Goal: Task Accomplishment & Management: Manage account settings

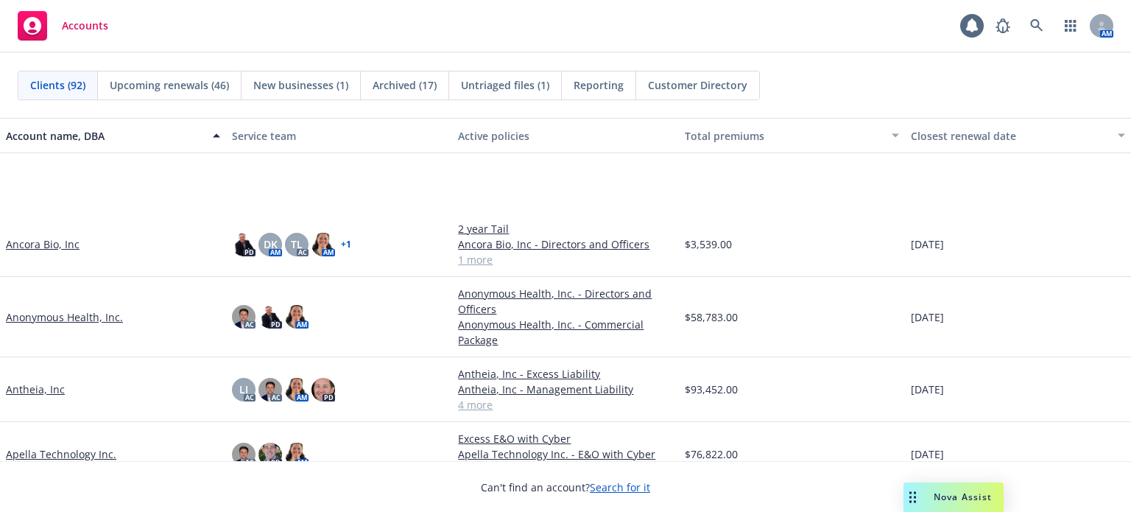
scroll to position [442, 0]
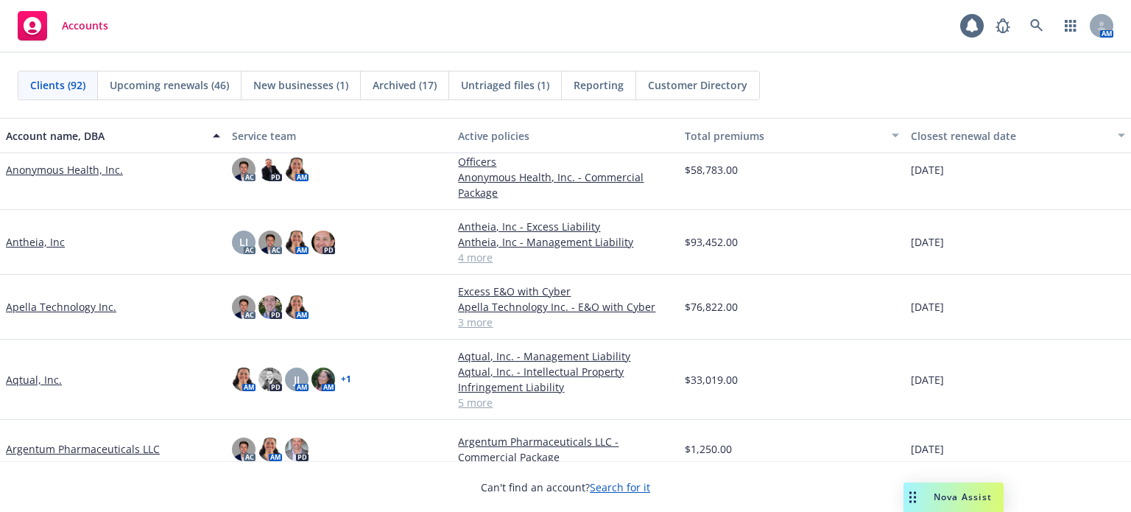
click at [49, 380] on link "Aqtual, Inc." at bounding box center [34, 379] width 56 height 15
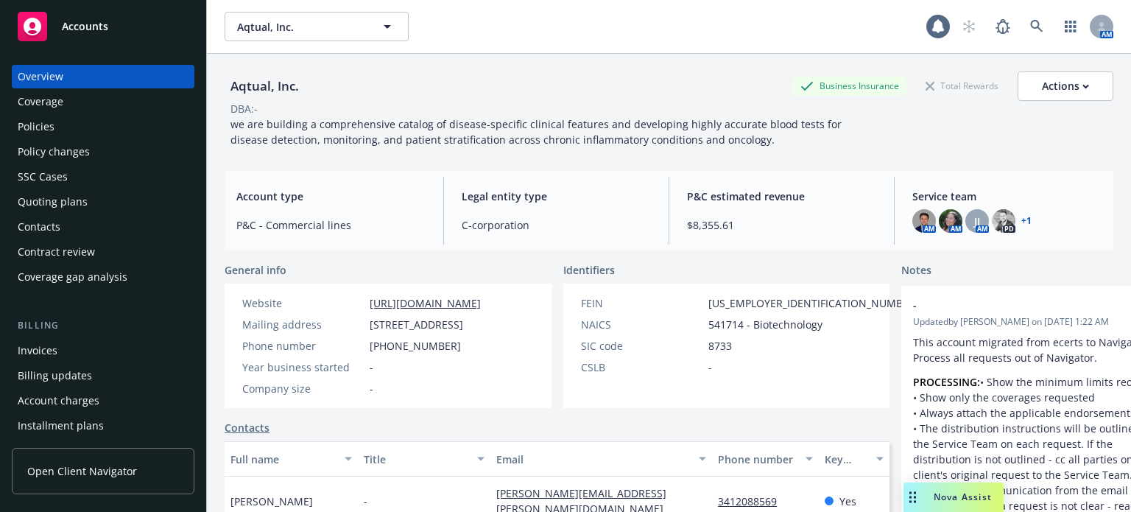
click at [52, 127] on div "Policies" at bounding box center [36, 127] width 37 height 24
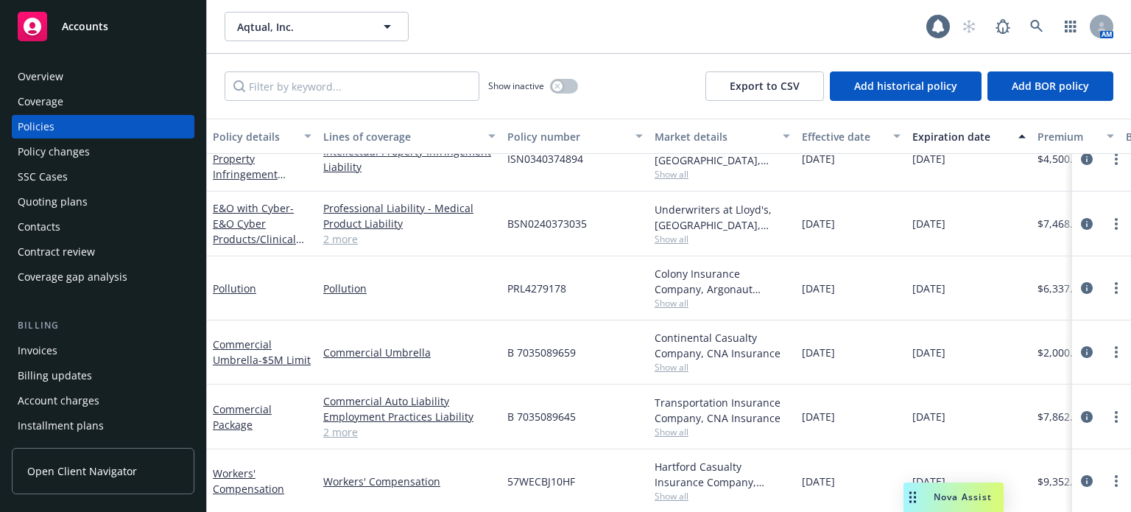
scroll to position [103, 0]
click at [237, 471] on link "Workers' Compensation" at bounding box center [248, 478] width 71 height 29
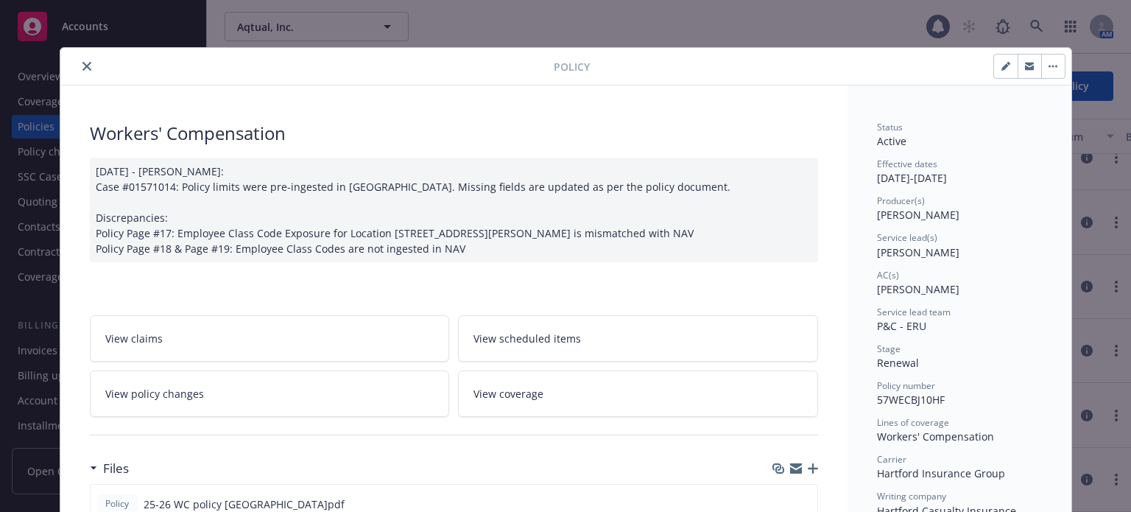
scroll to position [147, 0]
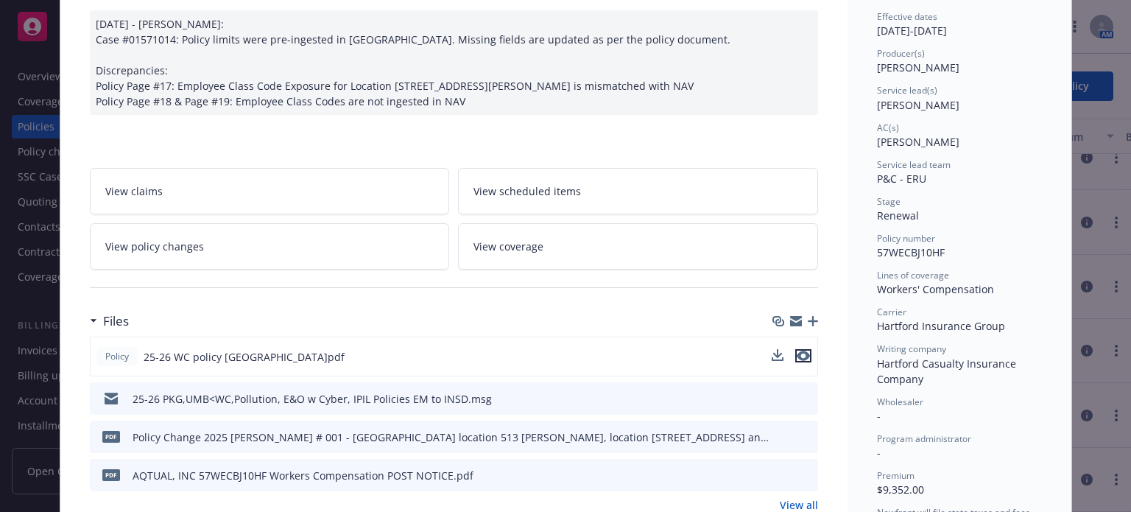
click at [800, 357] on icon "preview file" at bounding box center [802, 355] width 13 height 10
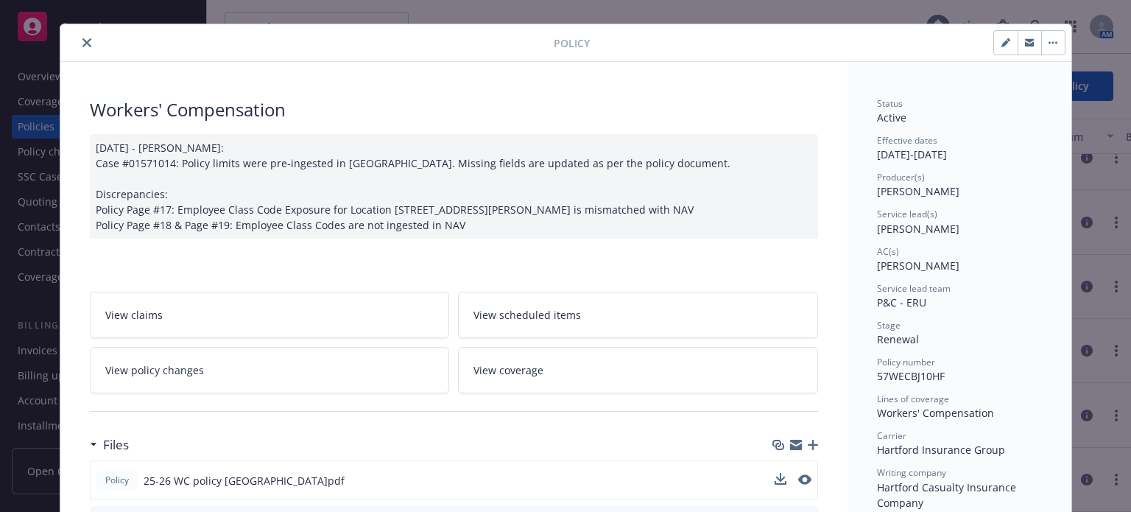
scroll to position [0, 0]
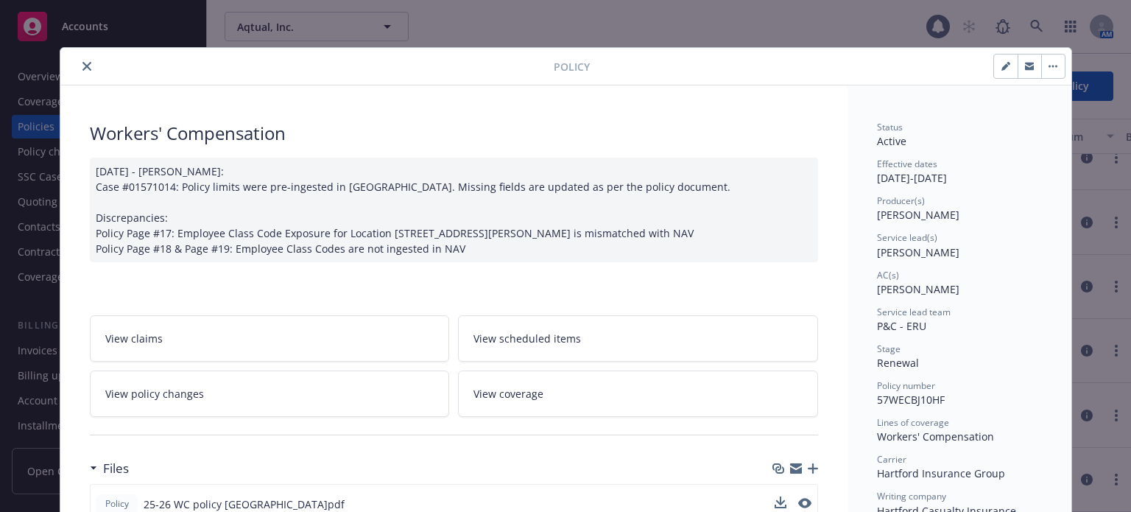
click at [84, 65] on icon "close" at bounding box center [86, 66] width 9 height 9
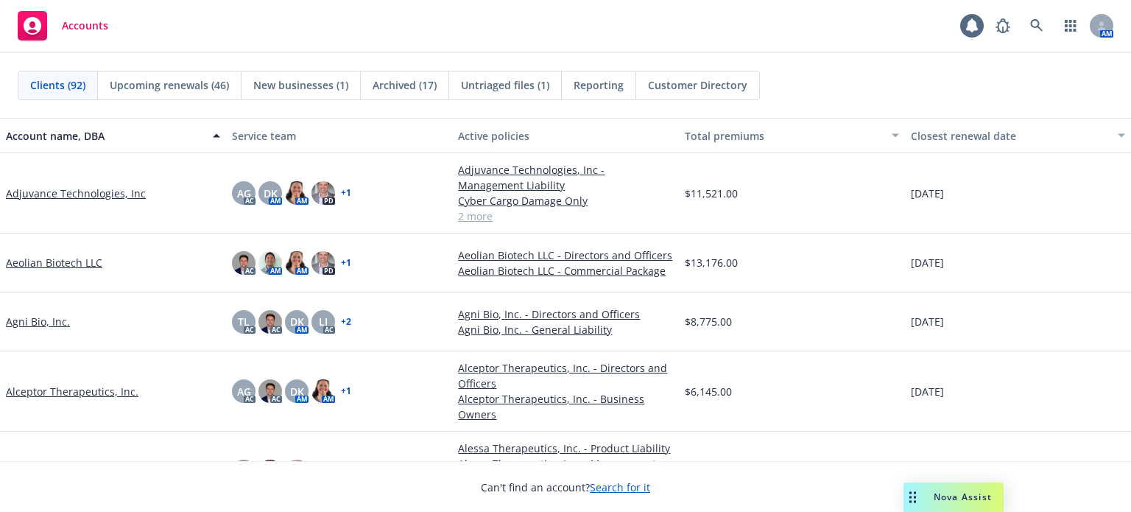
click at [515, 83] on span "Untriaged files (1)" at bounding box center [505, 84] width 88 height 15
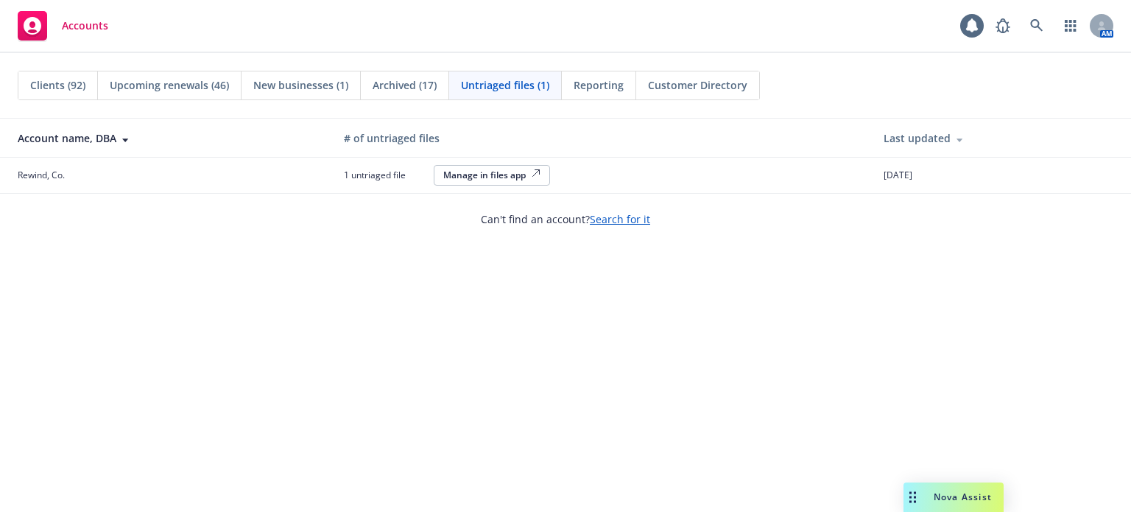
click at [69, 85] on span "Clients (92)" at bounding box center [57, 84] width 55 height 15
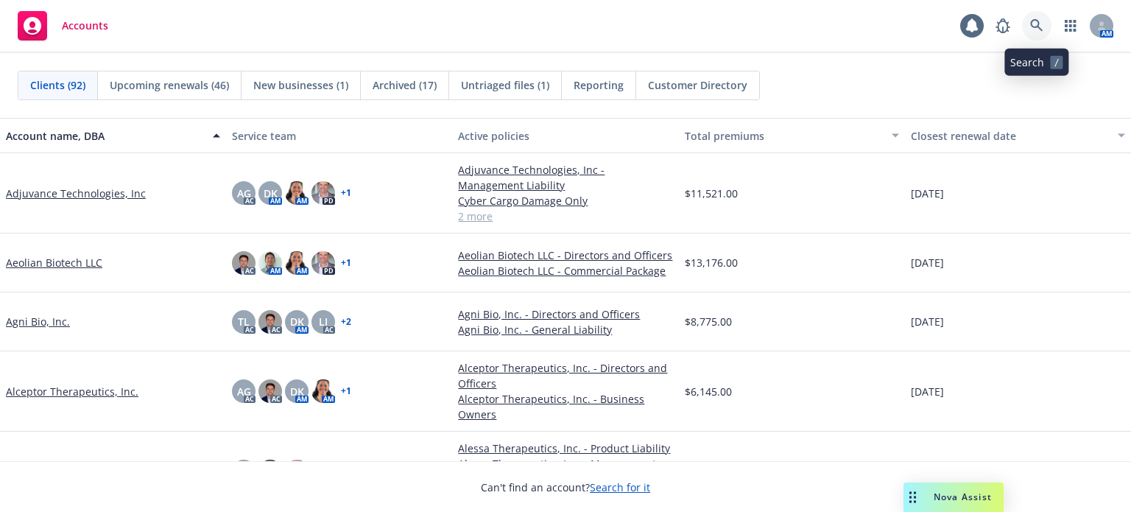
click at [933, 22] on icon at bounding box center [1036, 25] width 13 height 13
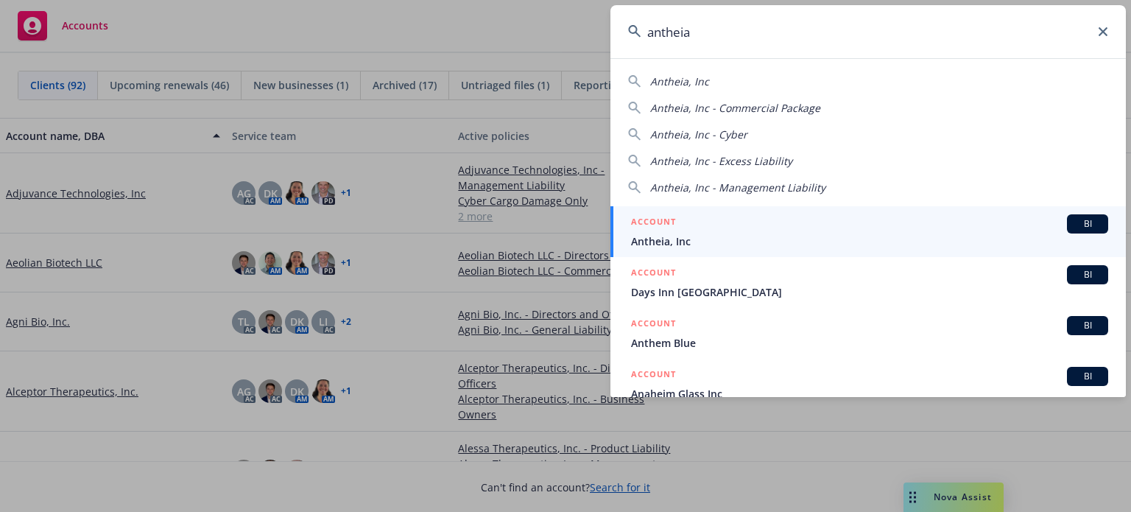
type input "antheia"
drag, startPoint x: 718, startPoint y: 240, endPoint x: 718, endPoint y: 229, distance: 11.0
click at [718, 240] on span "Antheia, Inc" at bounding box center [869, 240] width 477 height 15
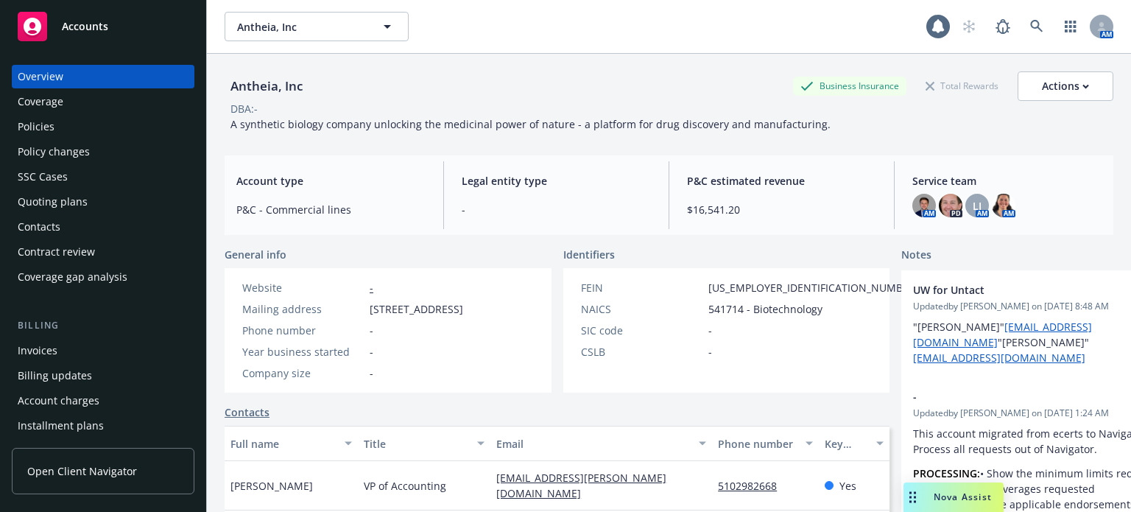
click at [106, 128] on div "Policies" at bounding box center [103, 127] width 171 height 24
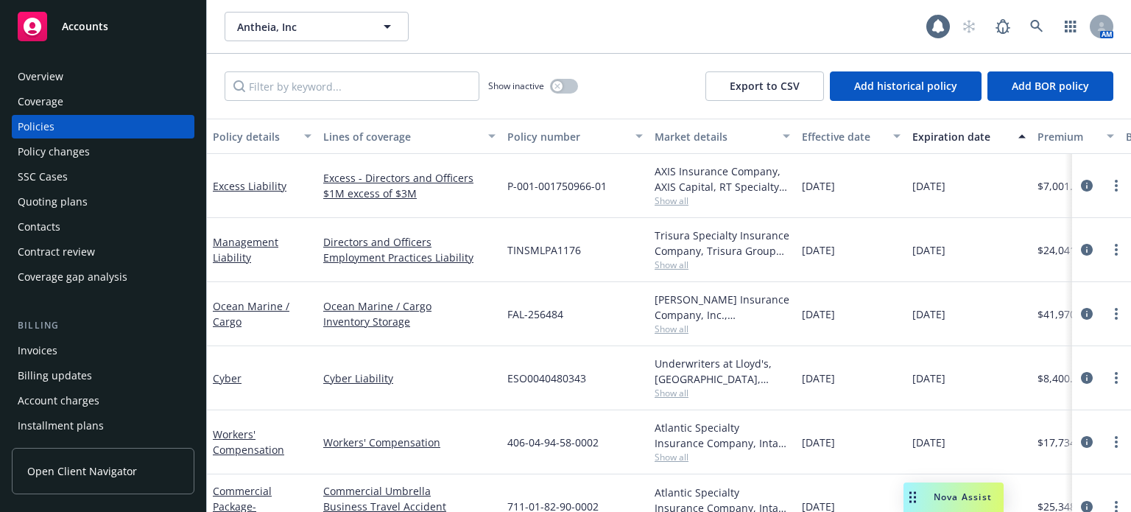
click at [29, 162] on div "Policy changes" at bounding box center [54, 152] width 72 height 24
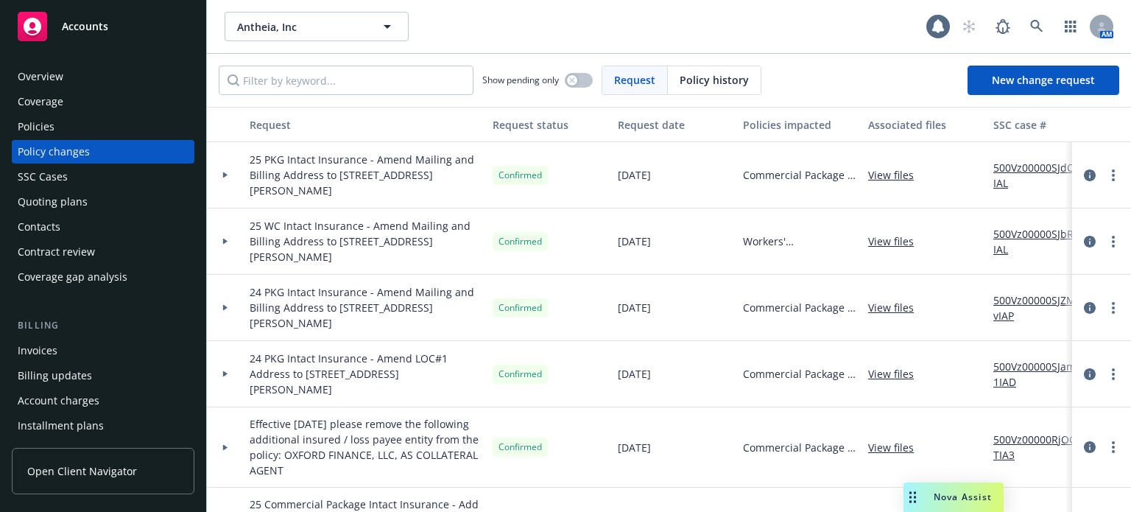
click at [51, 132] on div "Policies" at bounding box center [36, 127] width 37 height 24
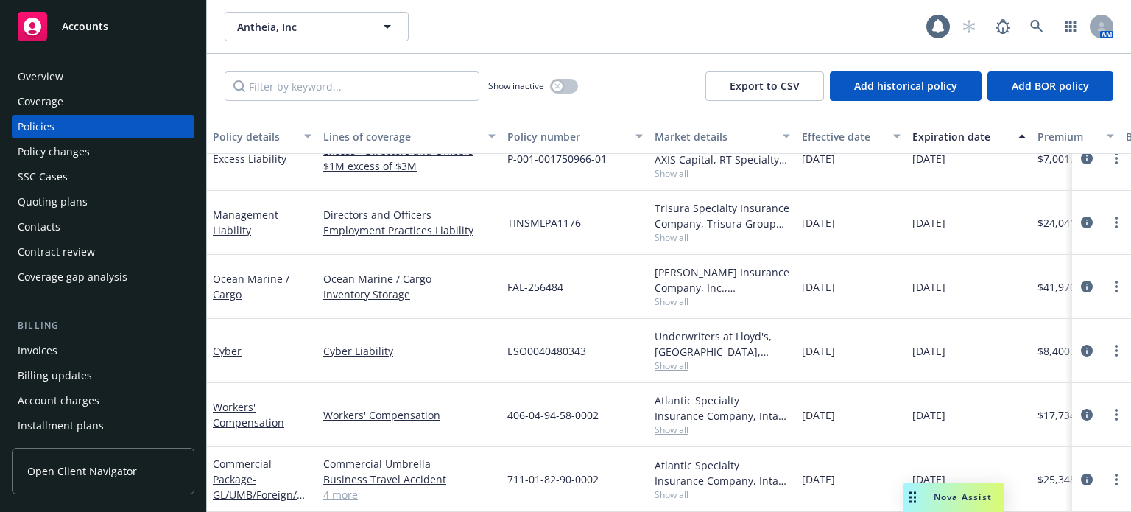
scroll to position [37, 0]
click at [348, 487] on link "4 more" at bounding box center [409, 494] width 172 height 15
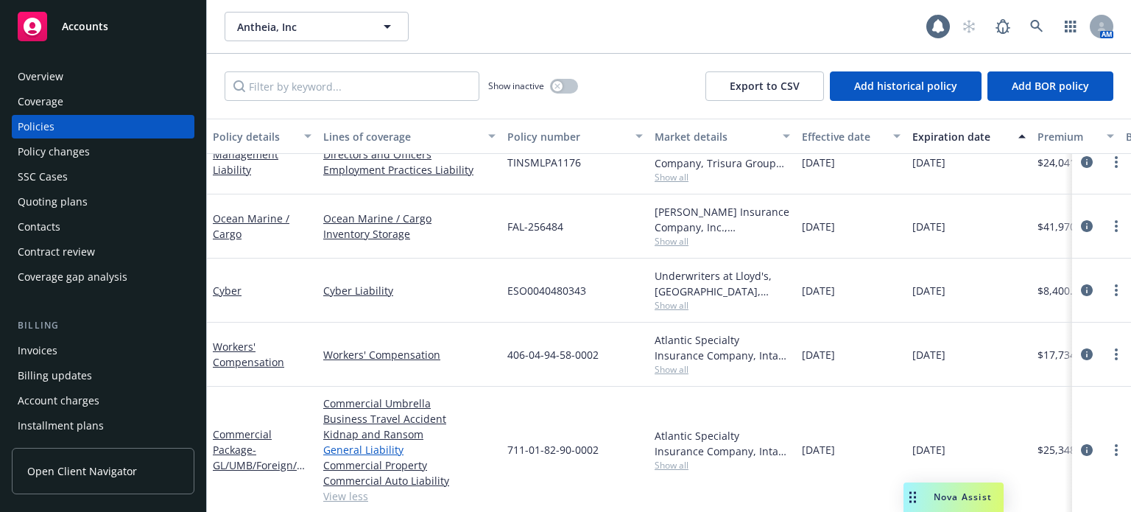
scroll to position [99, 0]
click at [124, 159] on div "Policy changes" at bounding box center [103, 152] width 171 height 24
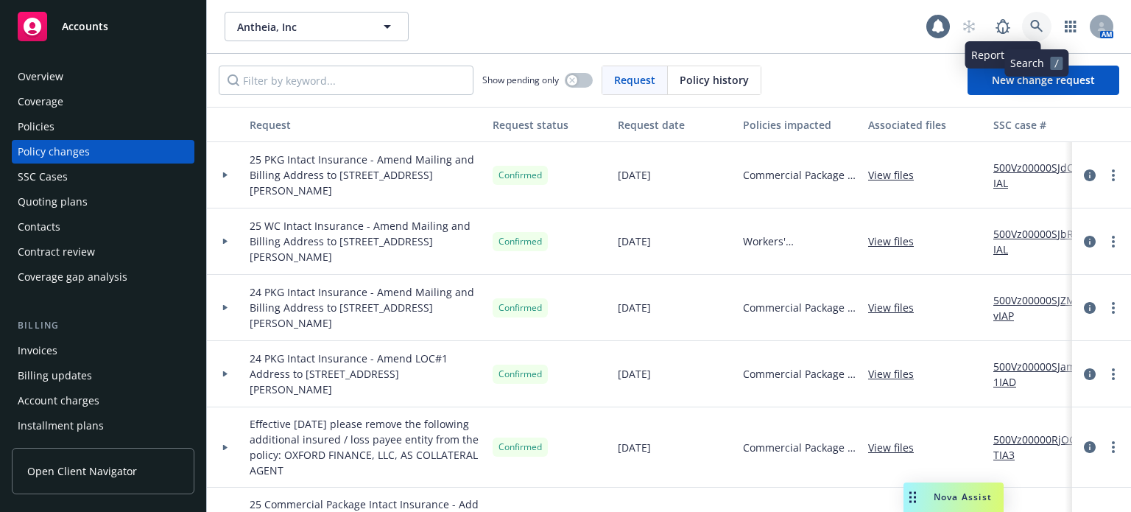
click at [933, 29] on icon at bounding box center [1036, 26] width 13 height 13
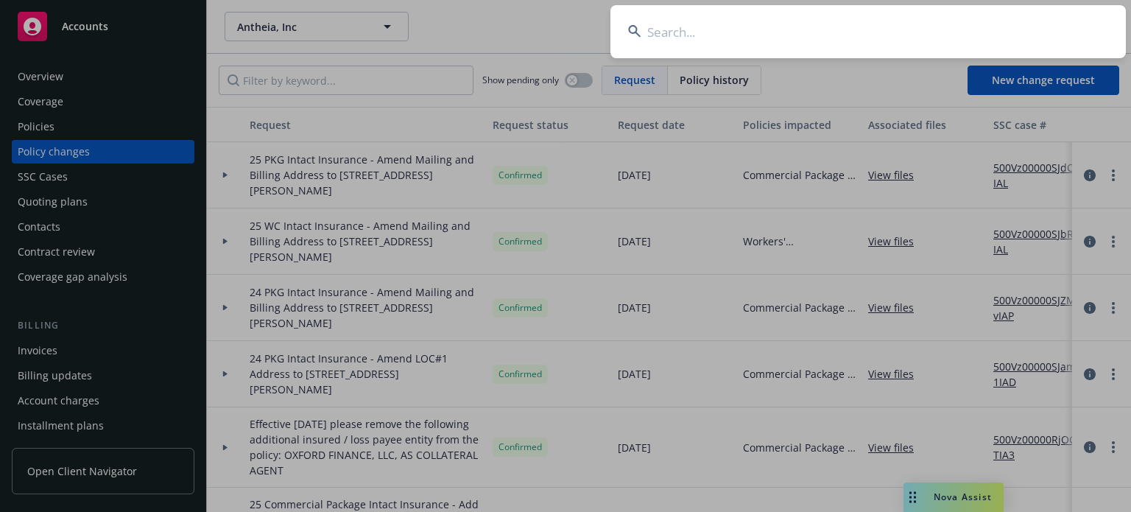
type input "i"
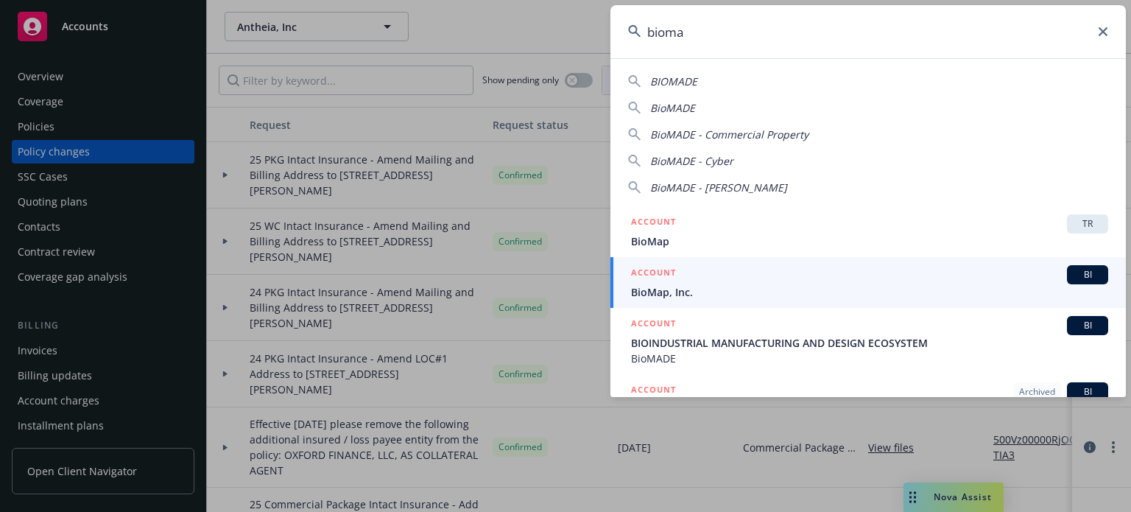
type input "bioma"
click at [626, 290] on link "ACCOUNT BI BioMap, Inc." at bounding box center [867, 282] width 515 height 51
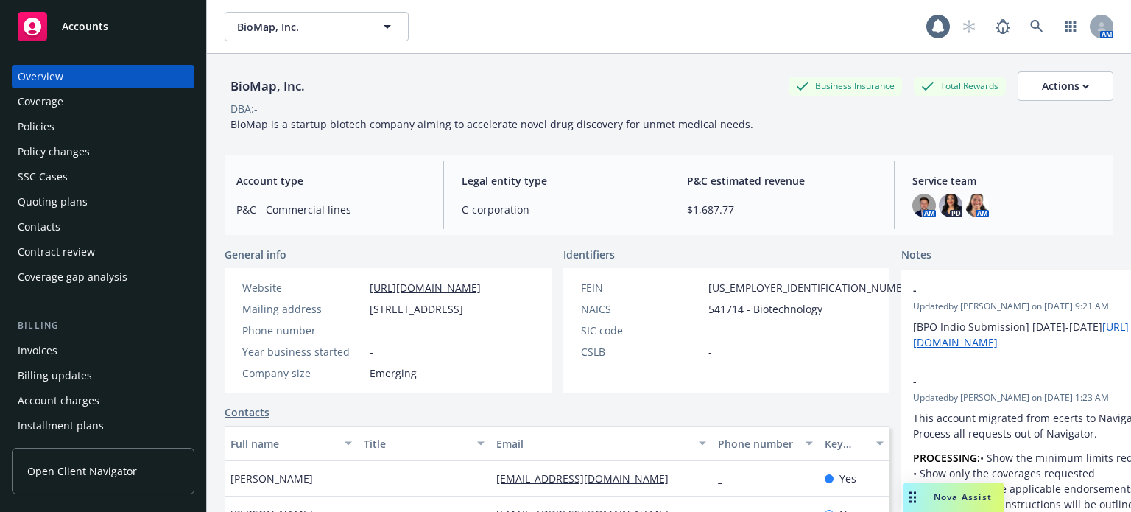
click at [85, 353] on div "Invoices" at bounding box center [103, 351] width 171 height 24
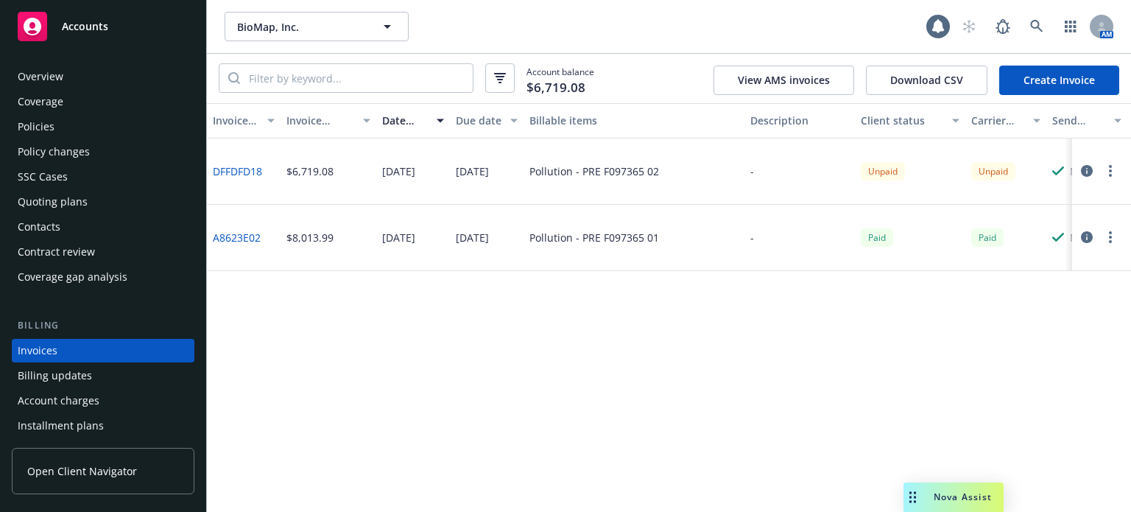
click at [90, 159] on div "Policy changes" at bounding box center [103, 152] width 171 height 24
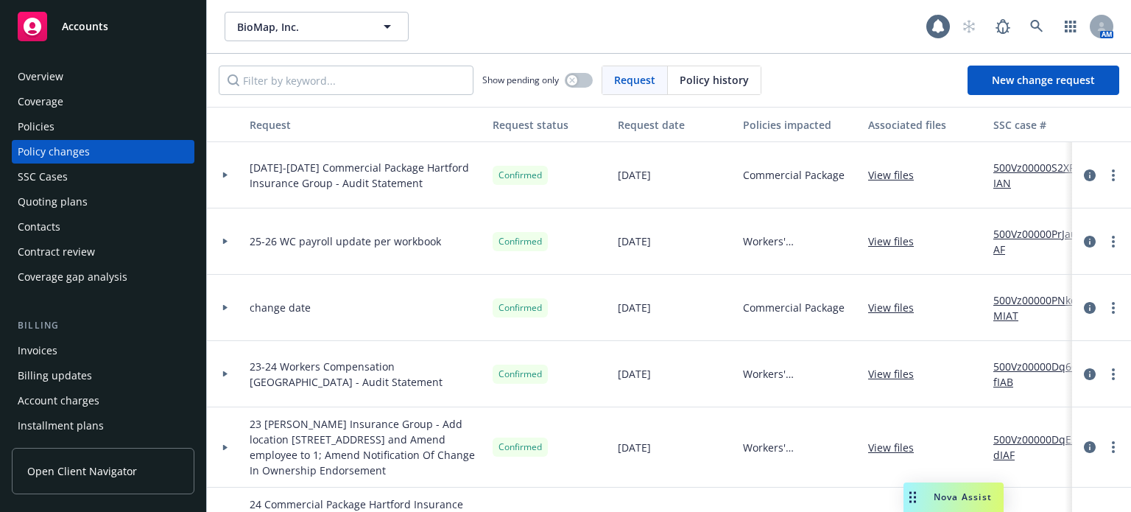
click at [85, 177] on div "SSC Cases" at bounding box center [103, 177] width 171 height 24
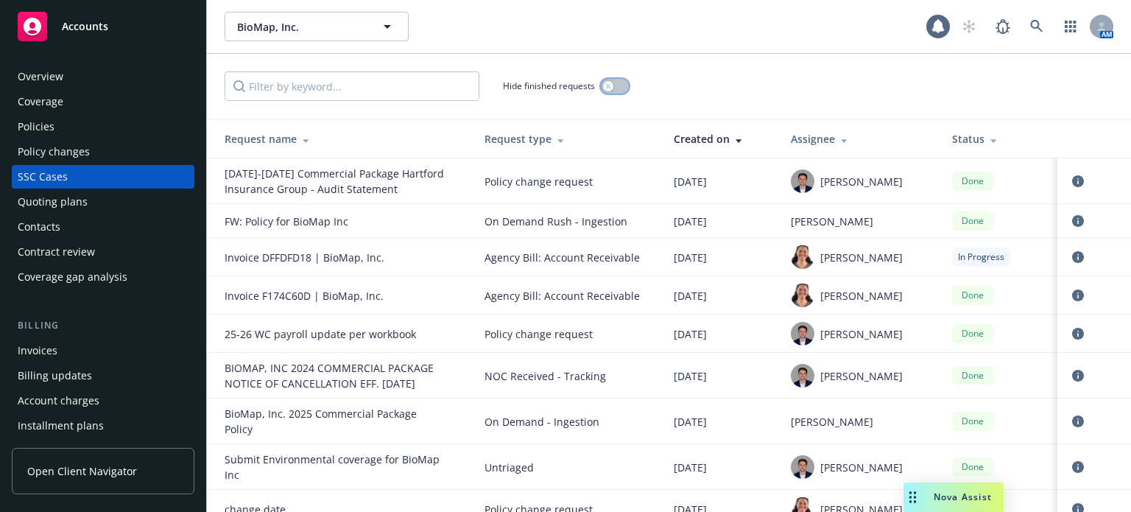
click at [611, 91] on button "button" at bounding box center [615, 86] width 28 height 15
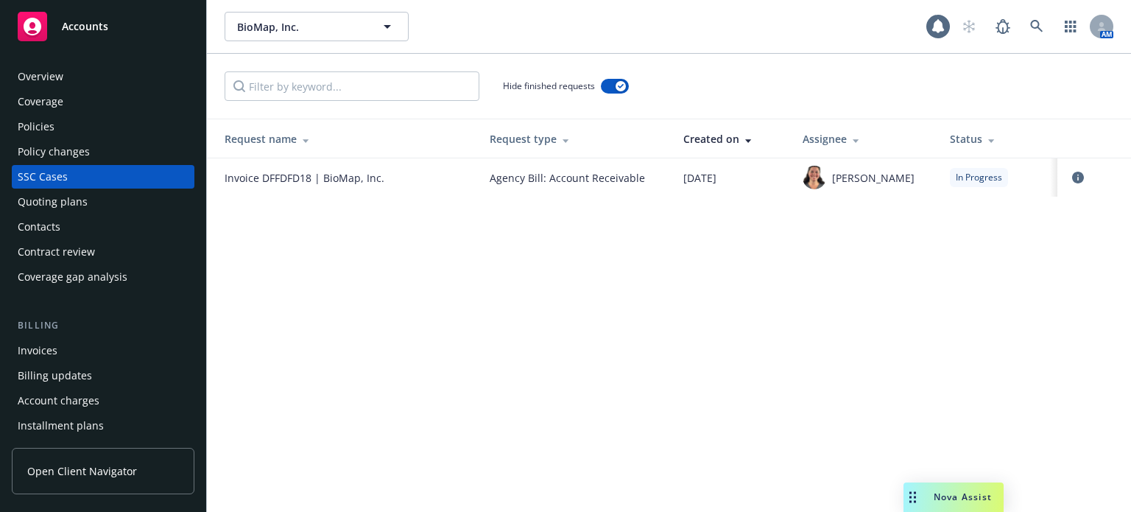
click at [134, 117] on div "Policies" at bounding box center [103, 127] width 171 height 24
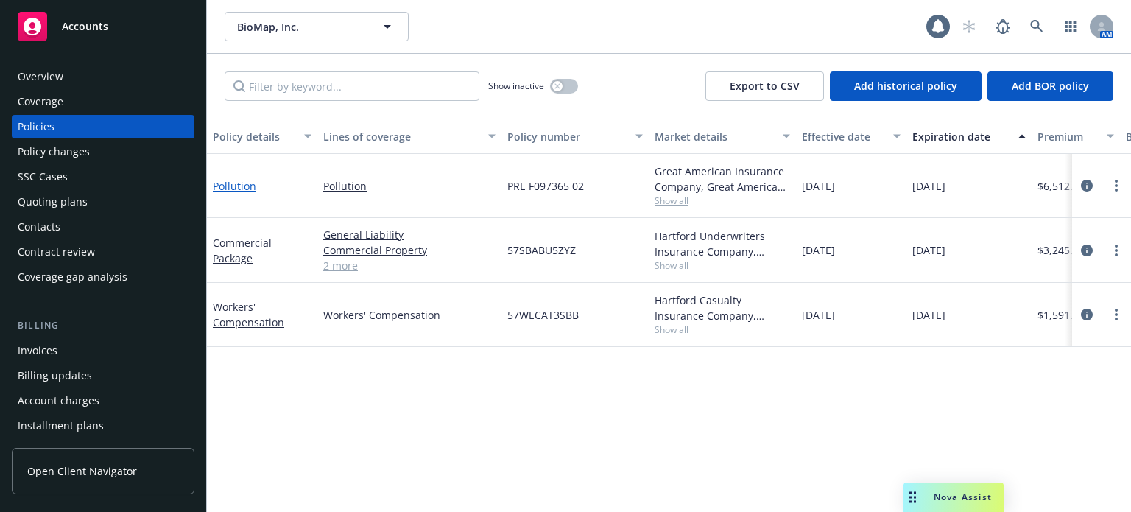
click at [230, 189] on link "Pollution" at bounding box center [234, 186] width 43 height 14
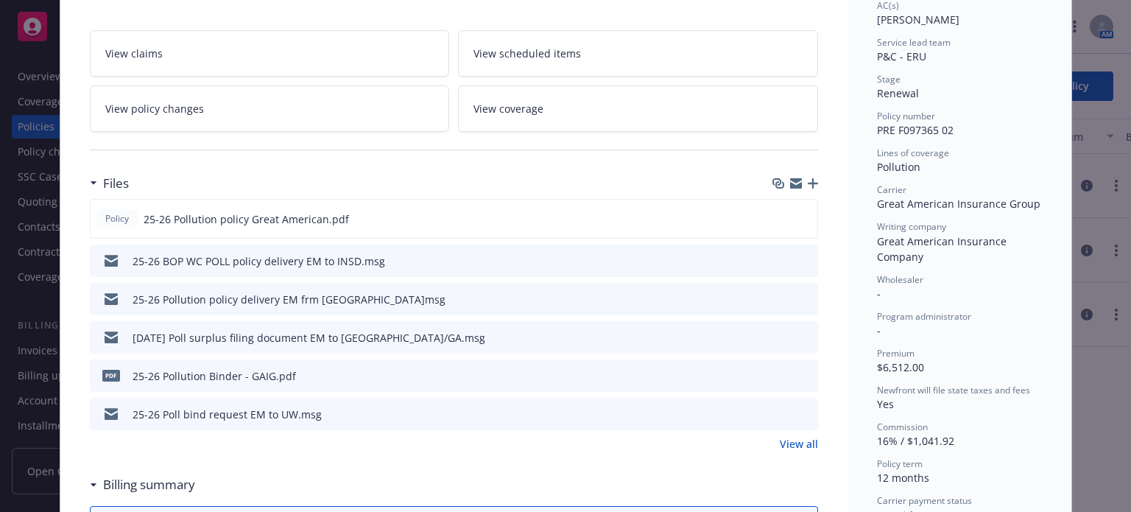
scroll to position [294, 0]
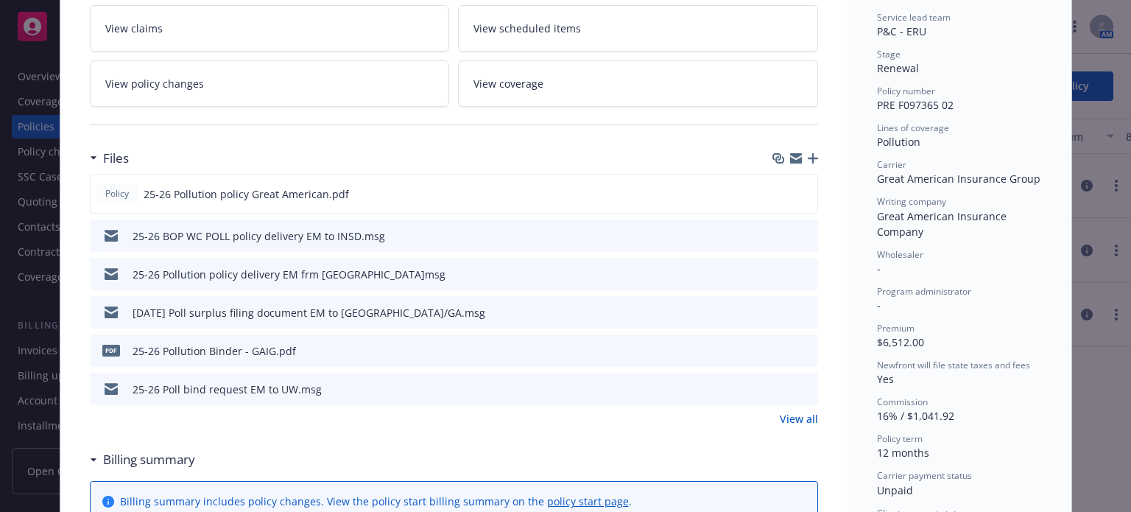
click at [800, 419] on link "View all" at bounding box center [798, 418] width 38 height 15
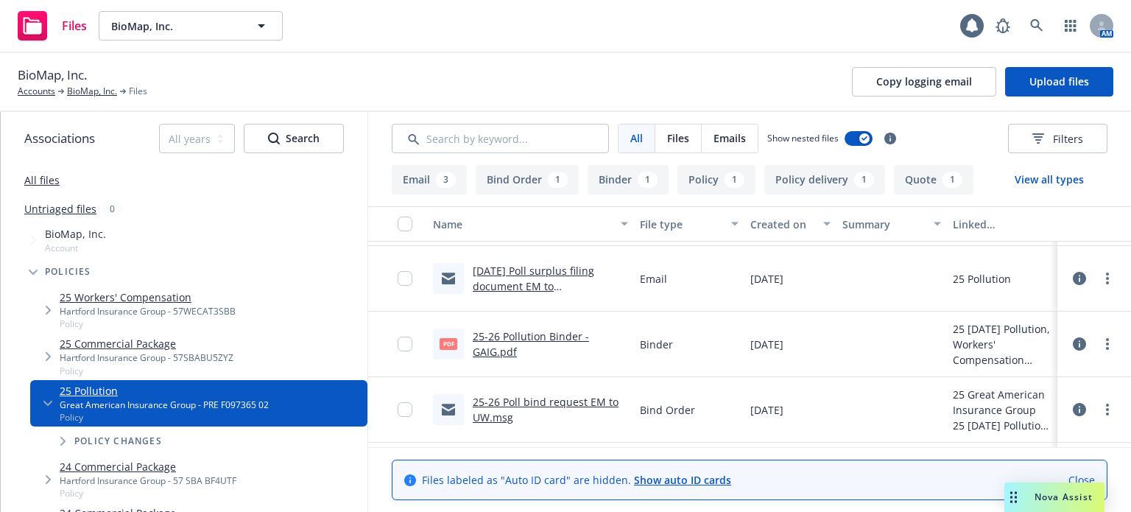
scroll to position [168, 0]
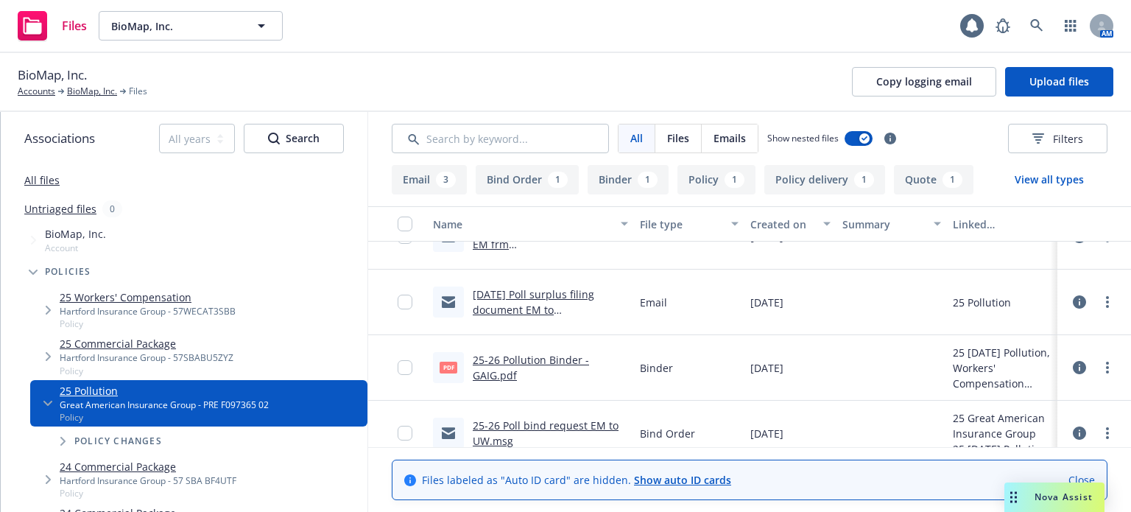
click at [551, 358] on link "25-26 Pollution Binder - GAIG.pdf" at bounding box center [531, 367] width 116 height 29
click at [88, 93] on link "BioMap, Inc." at bounding box center [92, 91] width 50 height 13
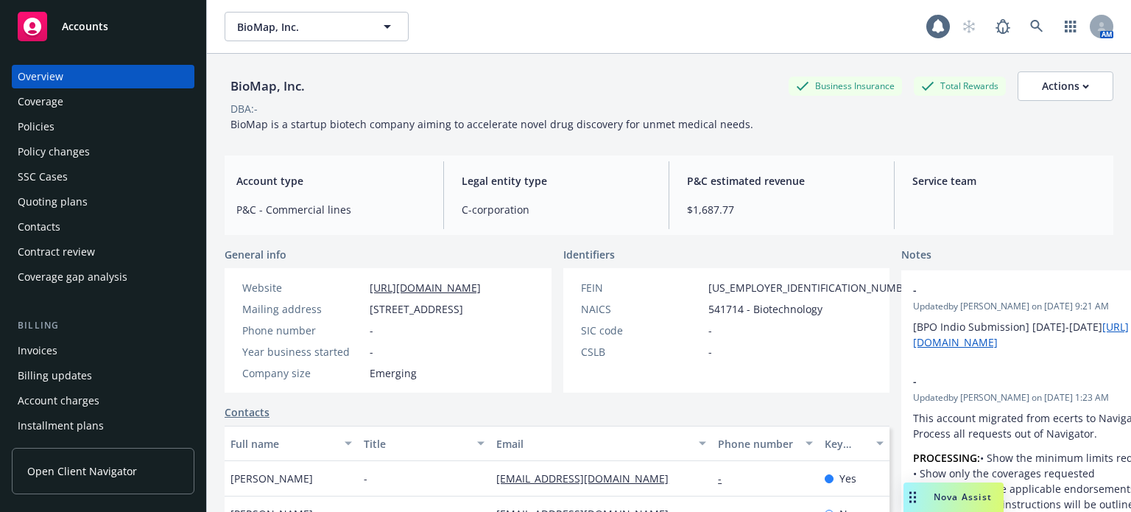
click at [94, 135] on div "Policies" at bounding box center [103, 127] width 171 height 24
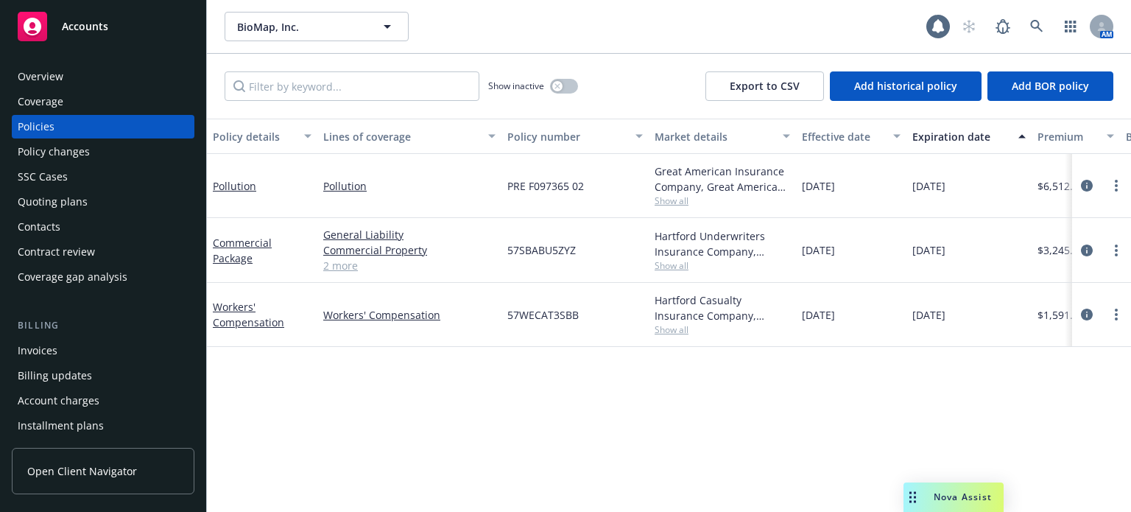
click at [93, 80] on div "Overview" at bounding box center [103, 77] width 171 height 24
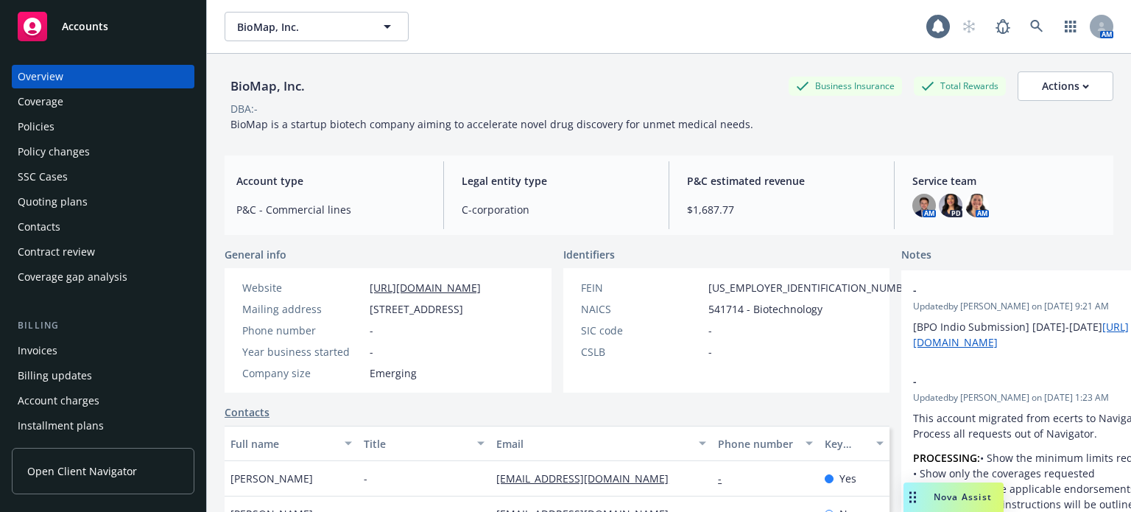
click at [46, 126] on div "Policies" at bounding box center [36, 127] width 37 height 24
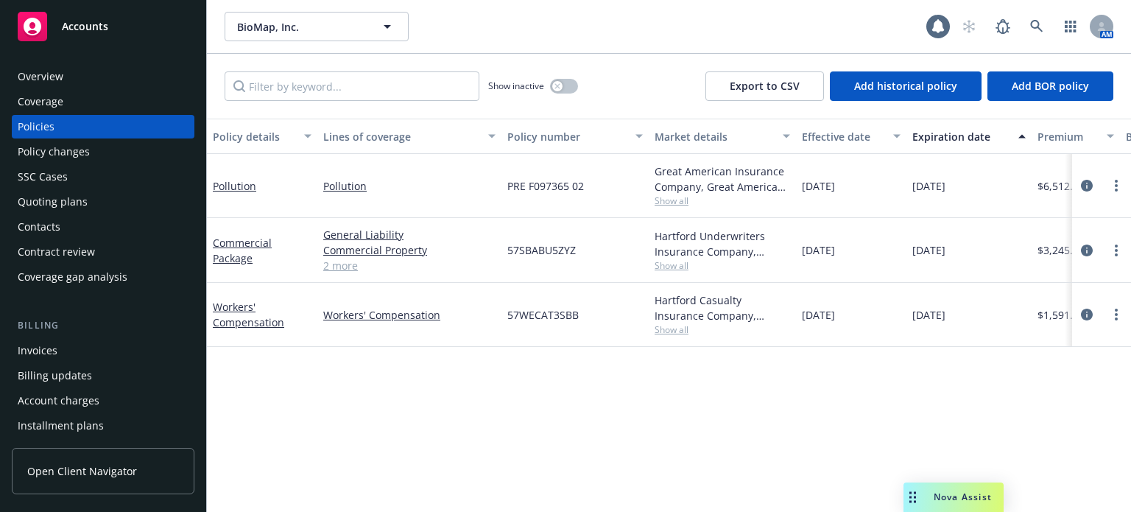
click at [242, 194] on div "Pollution" at bounding box center [262, 186] width 110 height 64
click at [241, 184] on link "Pollution" at bounding box center [234, 186] width 43 height 14
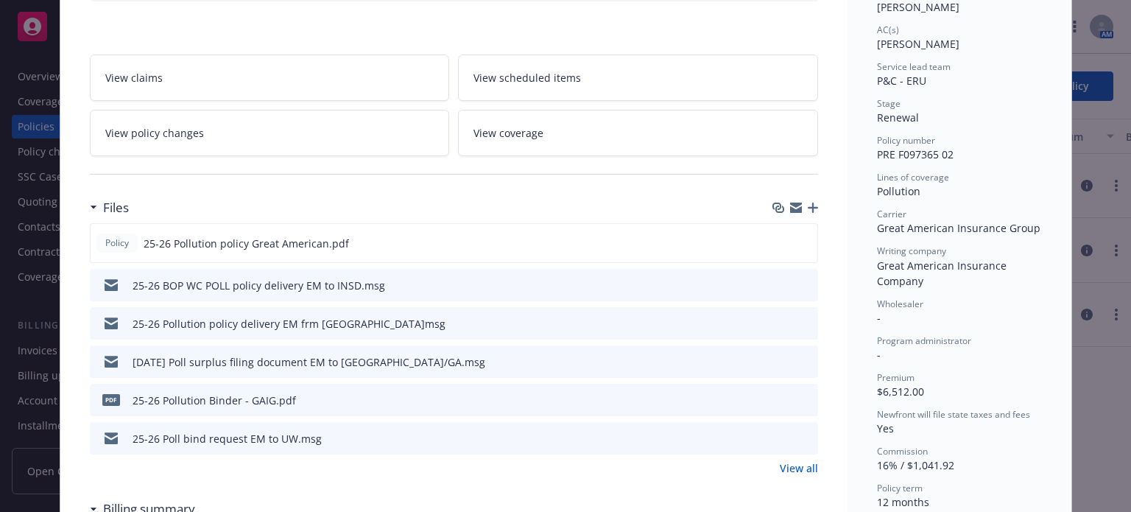
scroll to position [294, 0]
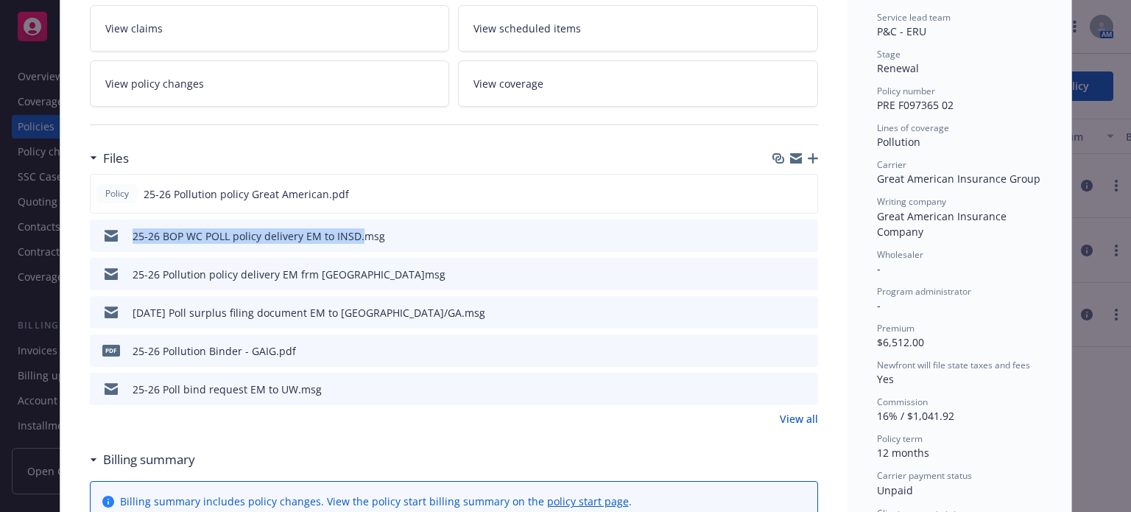
drag, startPoint x: 123, startPoint y: 238, endPoint x: 354, endPoint y: 240, distance: 231.1
click at [354, 240] on div "25-26 BOP WC POLL policy delivery EM to INSD.msg" at bounding box center [240, 235] width 289 height 31
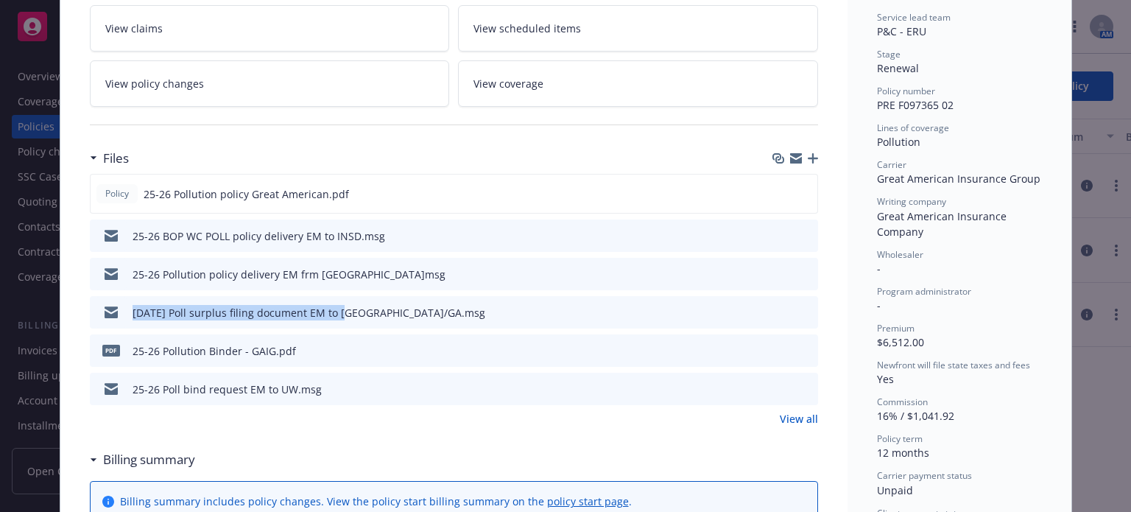
drag, startPoint x: 126, startPoint y: 308, endPoint x: 333, endPoint y: 294, distance: 207.2
click at [333, 297] on div "9/9/2025 Poll surplus filing document EM to UW/GA.msg" at bounding box center [290, 312] width 389 height 31
copy div "9/9/2025 Poll surplus filing document EM to"
click at [807, 156] on icon "button" at bounding box center [812, 158] width 10 height 10
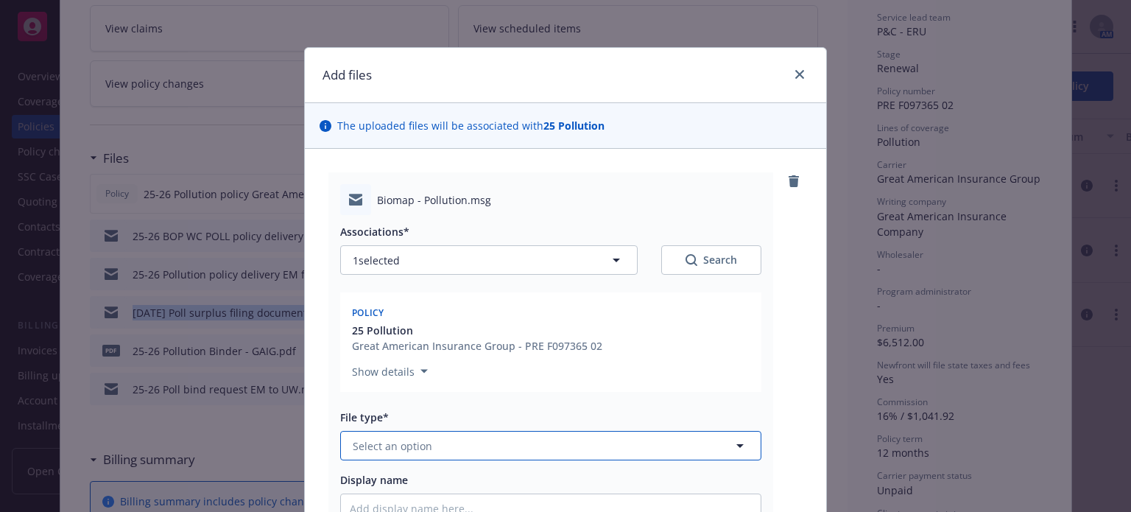
click at [448, 441] on button "Select an option" at bounding box center [550, 445] width 421 height 29
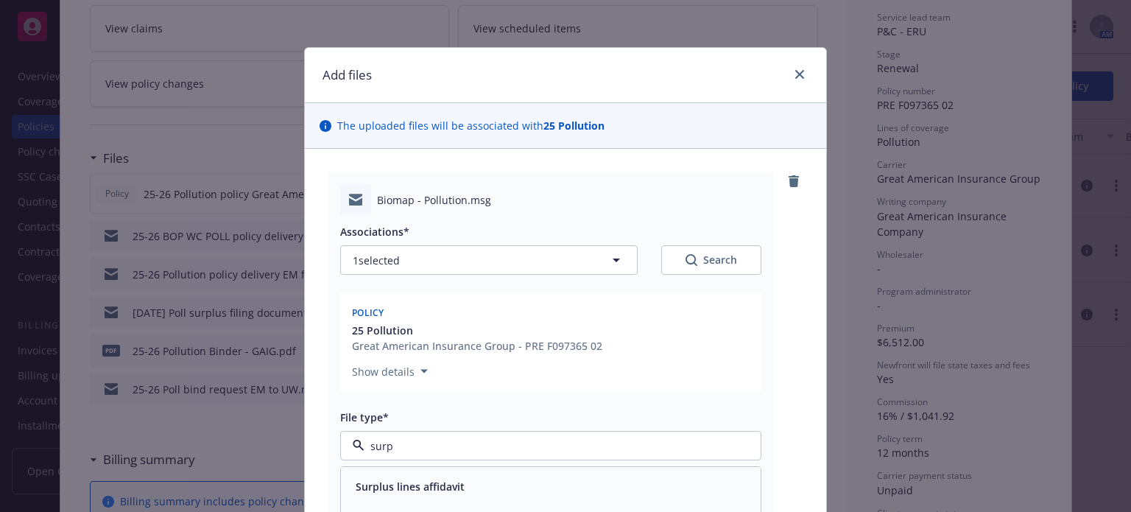
type input "surpl"
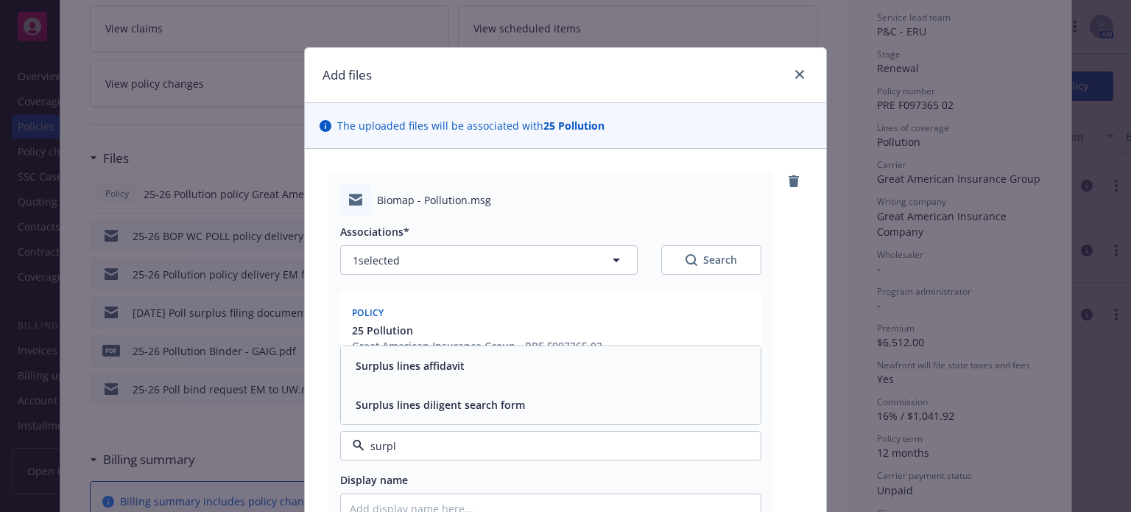
scroll to position [147, 0]
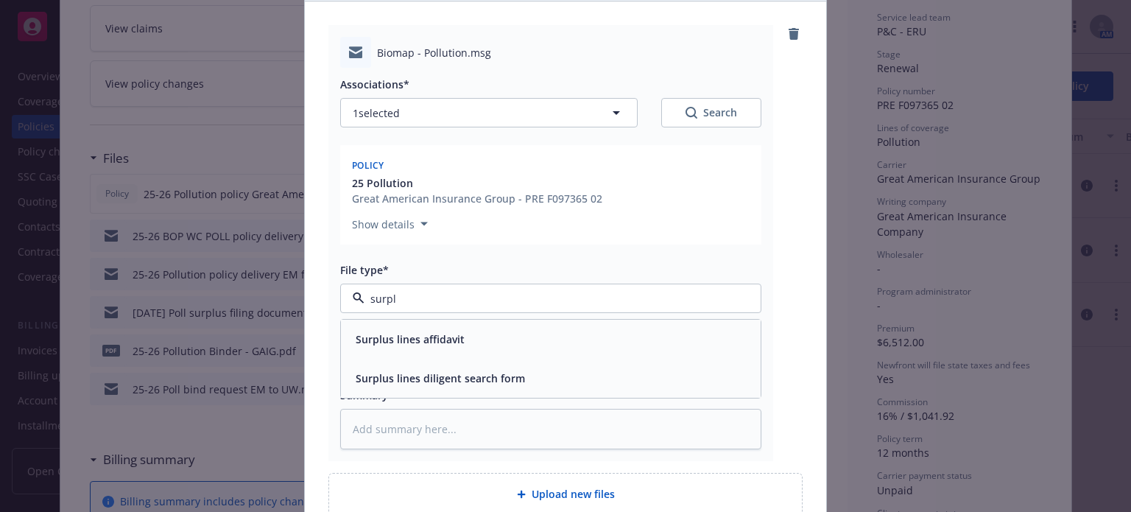
click at [412, 348] on div "Surplus lines affidavit" at bounding box center [409, 338] width 118 height 21
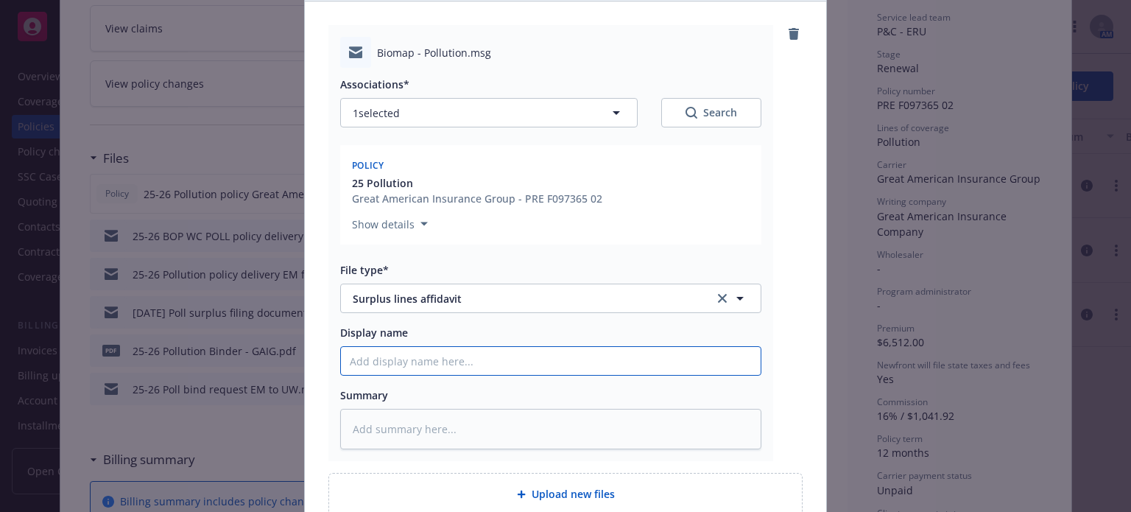
click at [412, 348] on input "Display name" at bounding box center [551, 361] width 420 height 28
paste input "9/9/2025 Poll surplus filing document EM to"
type textarea "x"
type input "9/9/2025 Poll surplus filing document EM to"
click at [411, 350] on input "9/9/2025 Poll surplus filing document EM to" at bounding box center [551, 361] width 420 height 28
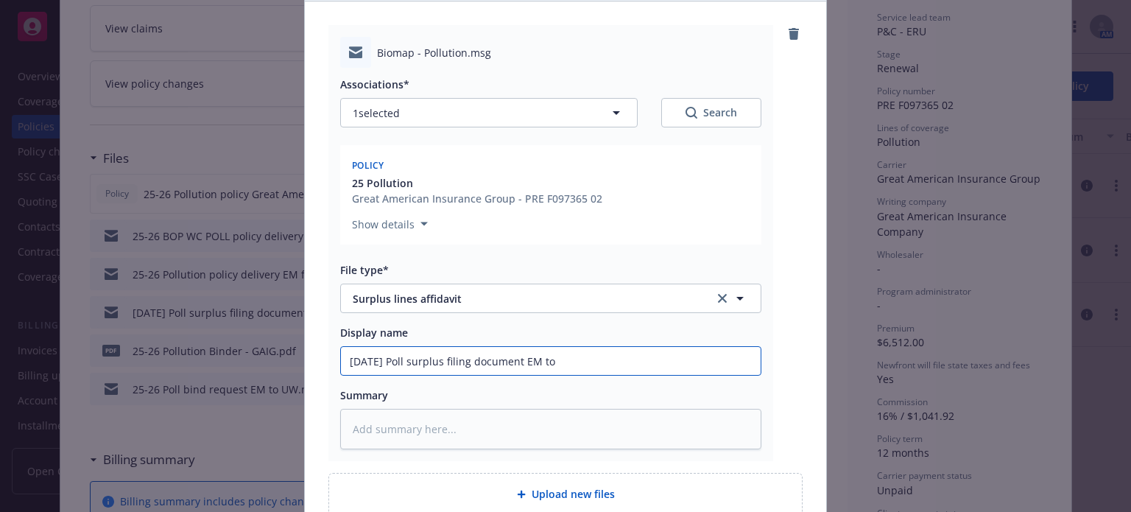
type textarea "x"
type input "9/9/2025 Poll surplus filing document EM to"
type textarea "x"
type input "9/9/2025 Poll surplus filing document EM to S"
type textarea "x"
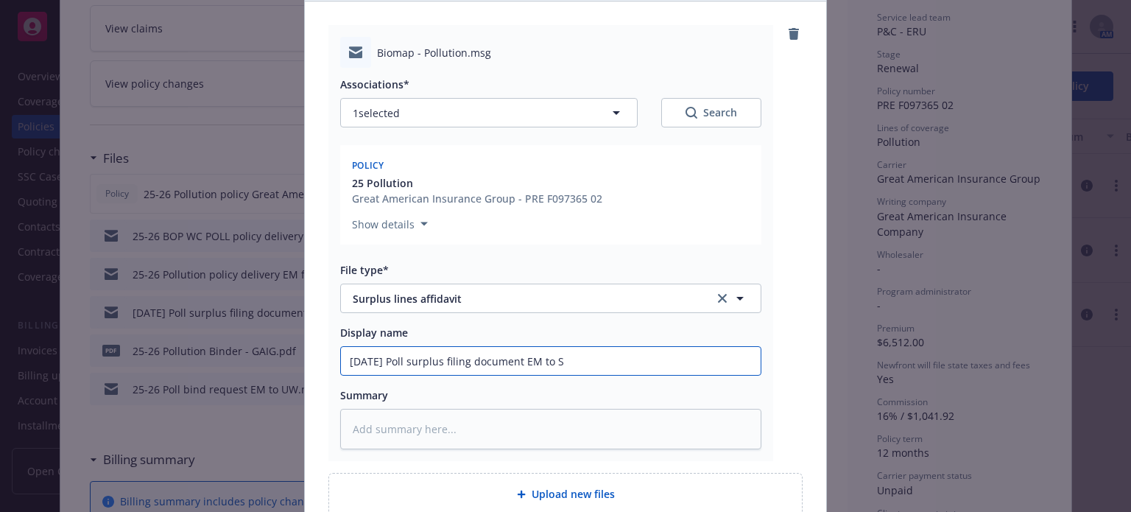
type input "9/9/2025 Poll surplus filing document EM to SL"
type textarea "x"
type input "9/9/2025 Poll surplus filing document EM to SL"
type textarea "x"
type input "9/9/2025 Poll surplus filing document EM to SL T"
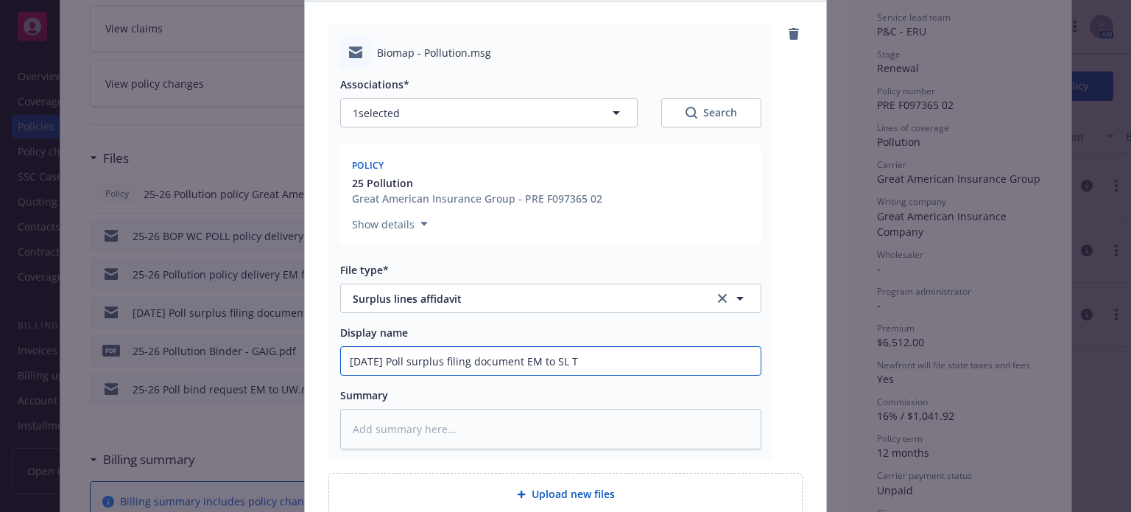
type textarea "x"
type input "9/9/2025 Poll surplus filing document EM to SL"
type textarea "x"
type input "9/9/2025 Poll surplus filing document EM to SL"
type textarea "x"
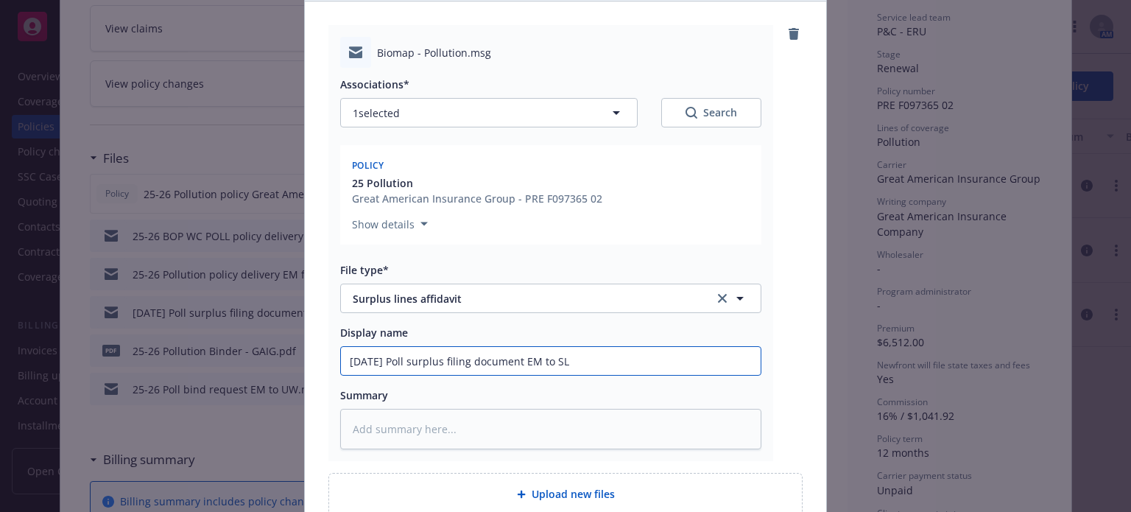
type input "9/9/2025 Poll surplus filing document EM to SLT"
type textarea "x"
type input "9/9/2025 Poll surplus filing document EM to SLTe"
type textarea "x"
type input "9/9/2025 Poll surplus filing document EM to SLTea"
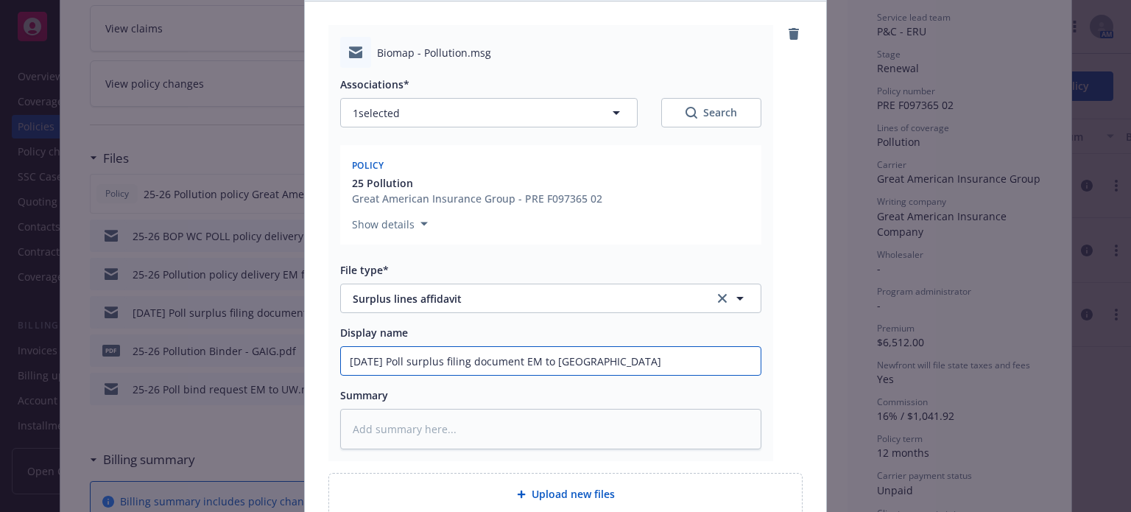
type textarea "x"
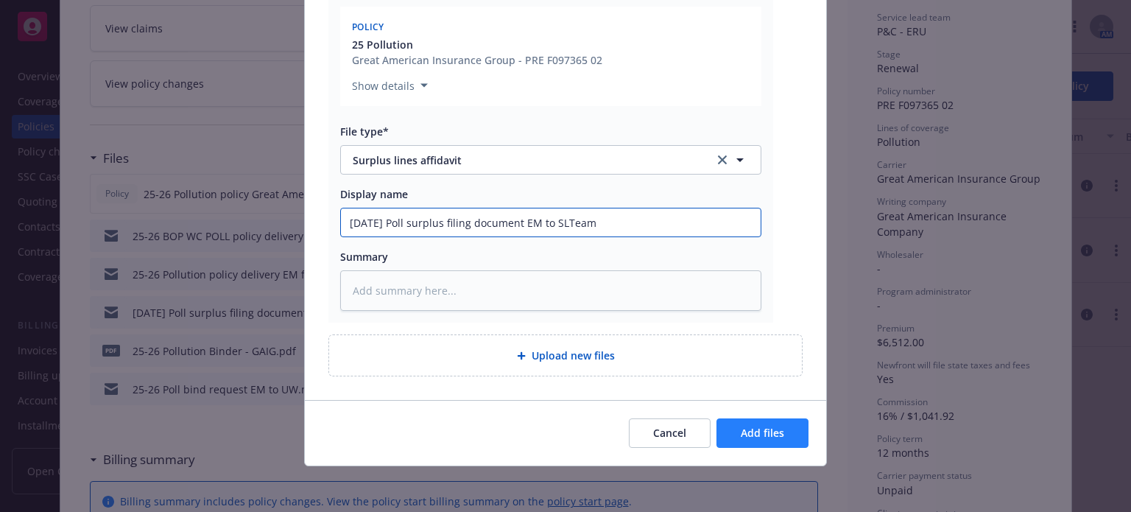
type input "9/9/2025 Poll surplus filing document EM to SLTeam"
click at [763, 436] on span "Add files" at bounding box center [761, 432] width 43 height 14
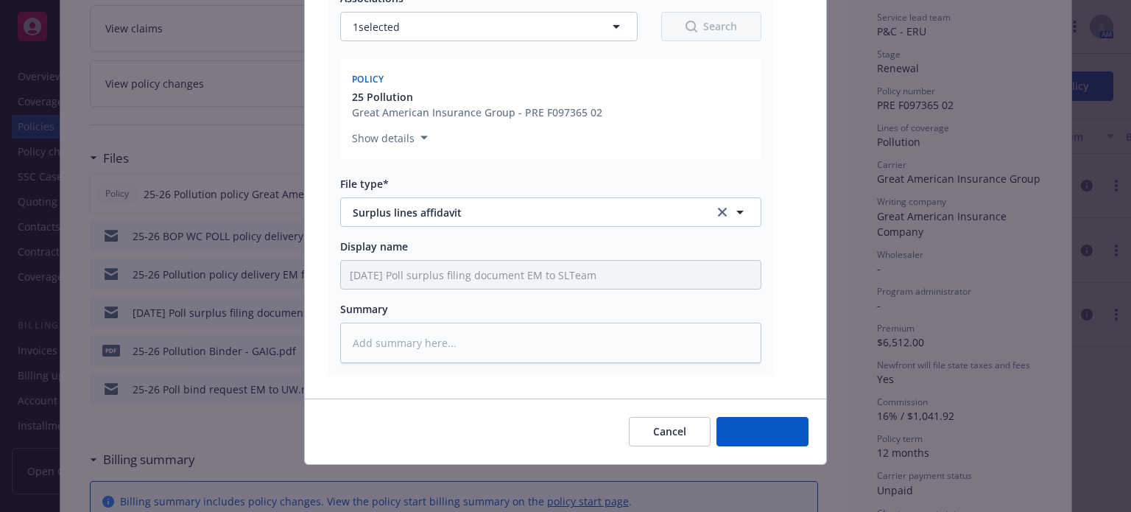
scroll to position [233, 0]
type textarea "x"
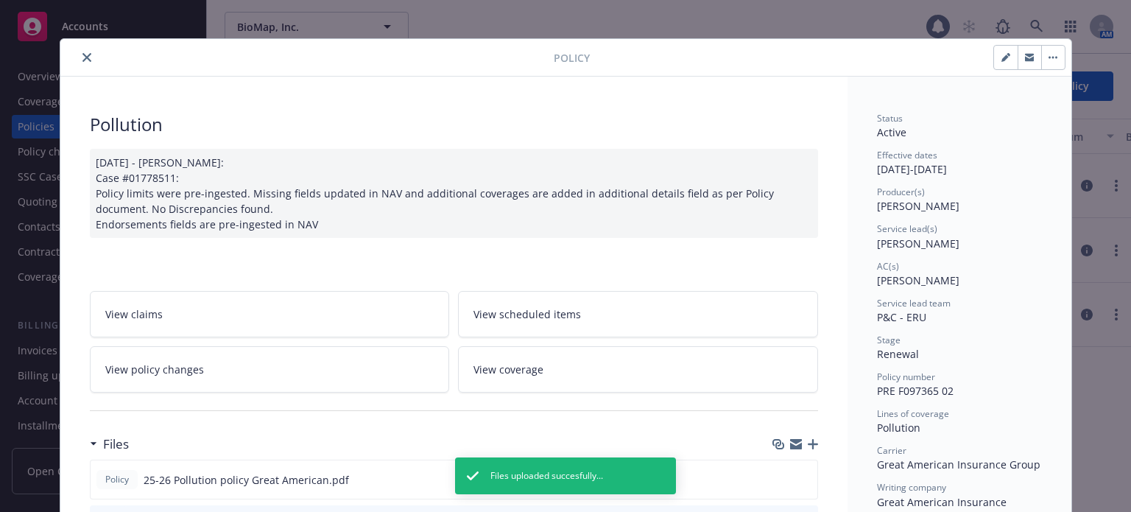
scroll to position [0, 0]
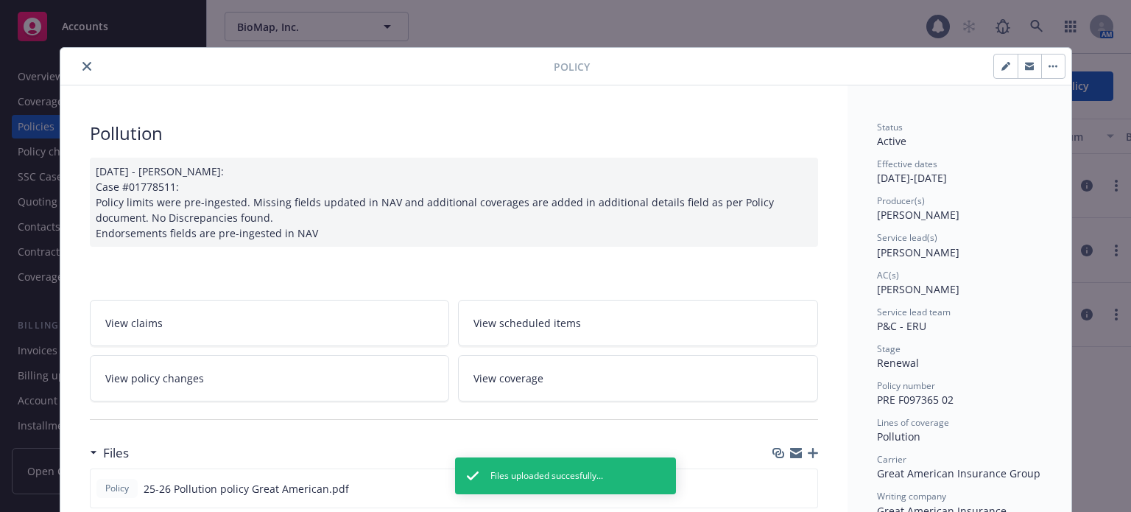
click at [82, 65] on icon "close" at bounding box center [86, 66] width 9 height 9
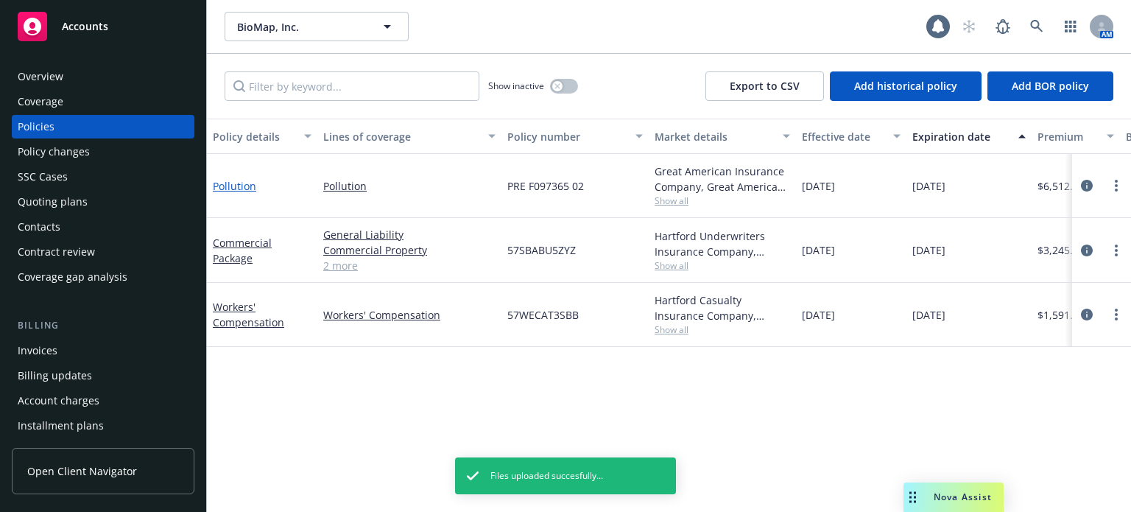
click at [226, 185] on link "Pollution" at bounding box center [234, 186] width 43 height 14
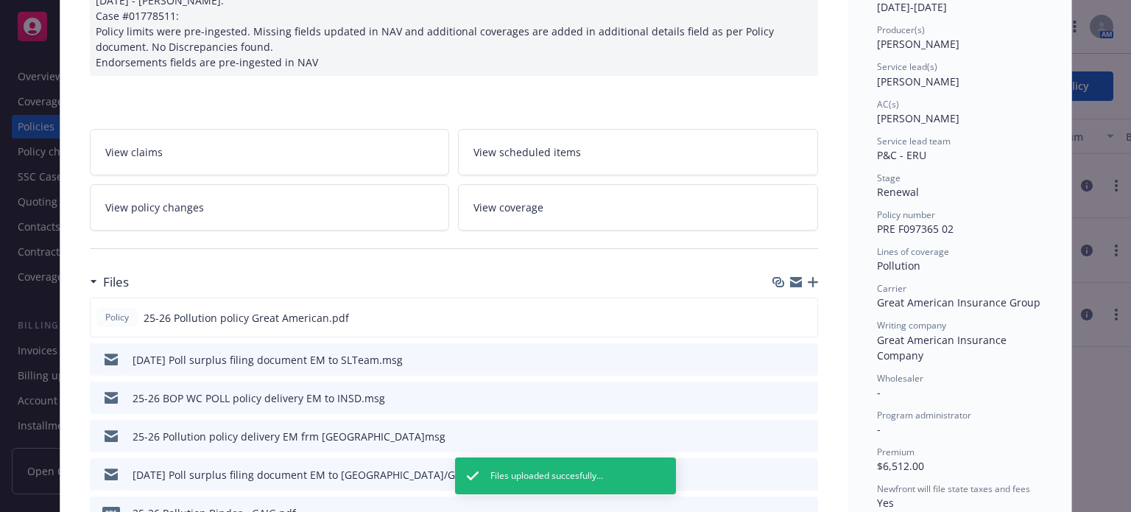
scroll to position [191, 0]
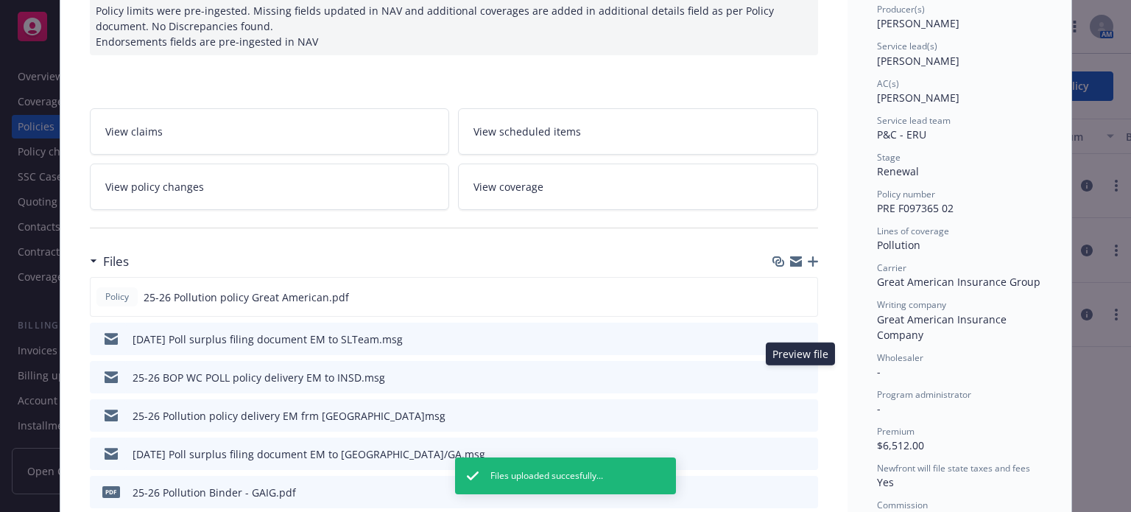
click at [799, 373] on icon "preview file" at bounding box center [803, 376] width 13 height 10
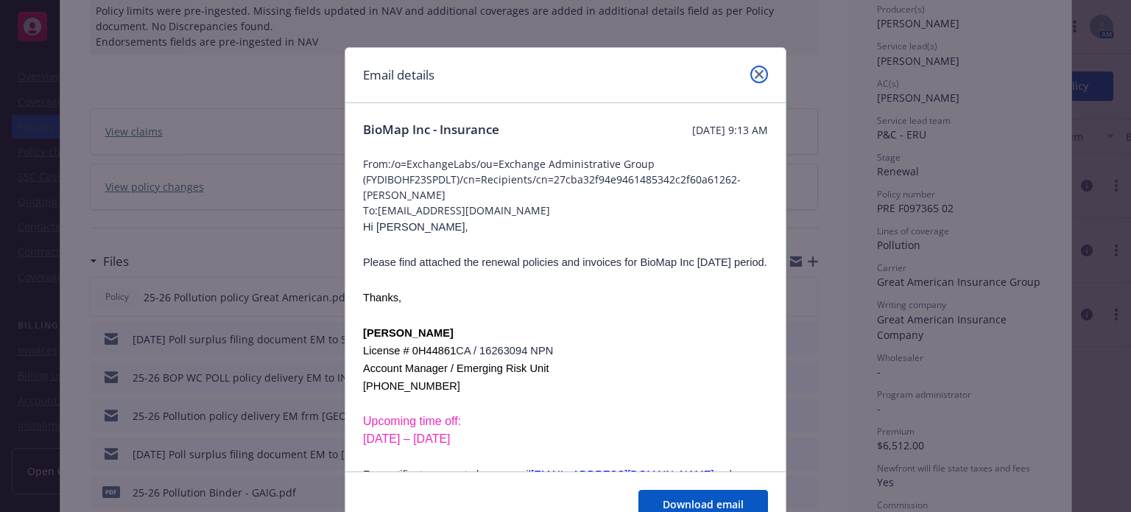
click at [759, 70] on link "close" at bounding box center [759, 75] width 18 height 18
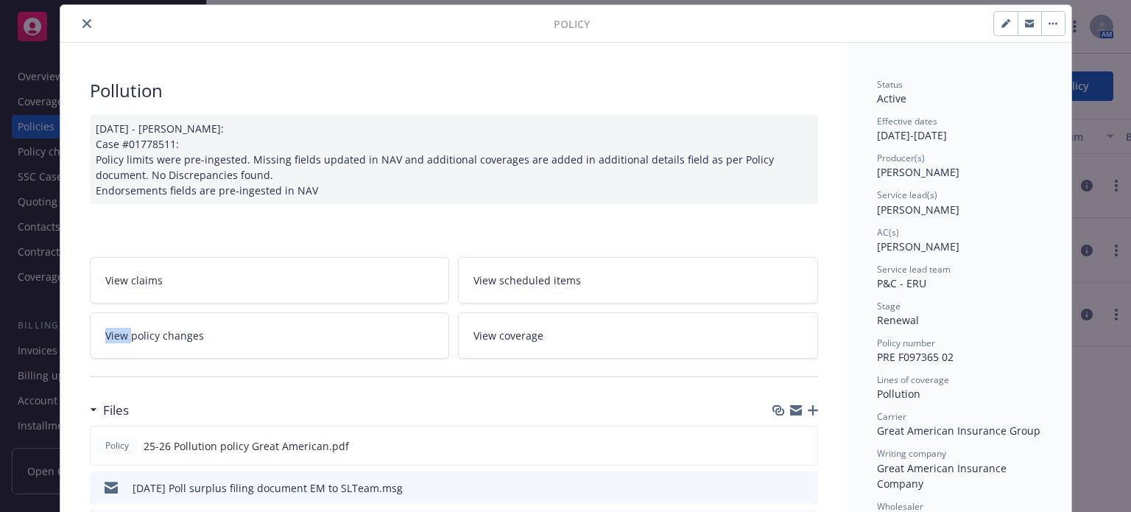
scroll to position [0, 0]
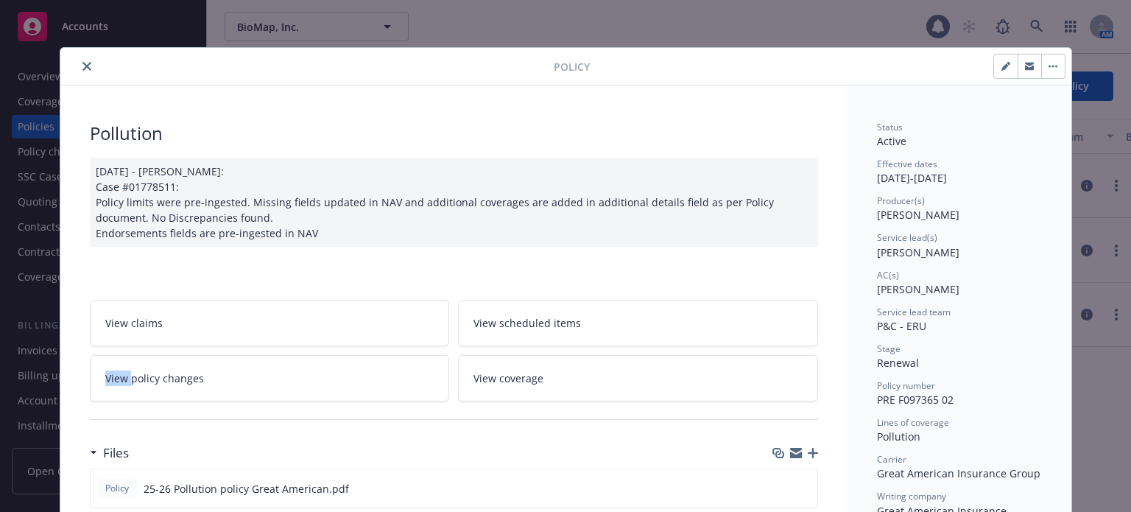
click at [82, 64] on icon "close" at bounding box center [86, 66] width 9 height 9
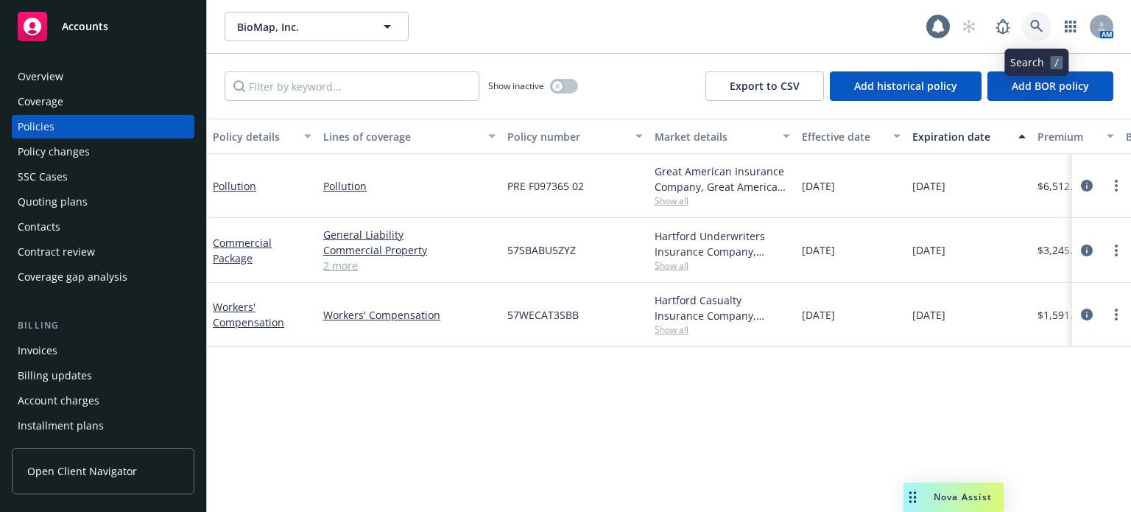
click at [1039, 26] on icon at bounding box center [1036, 26] width 13 height 13
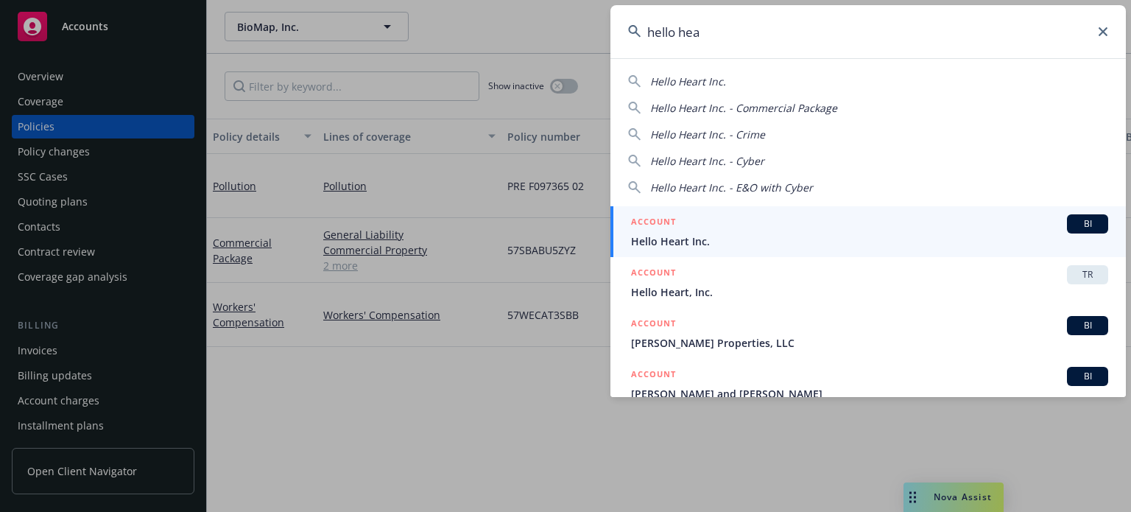
type input "hello hea"
click at [685, 241] on span "Hello Heart Inc." at bounding box center [869, 240] width 477 height 15
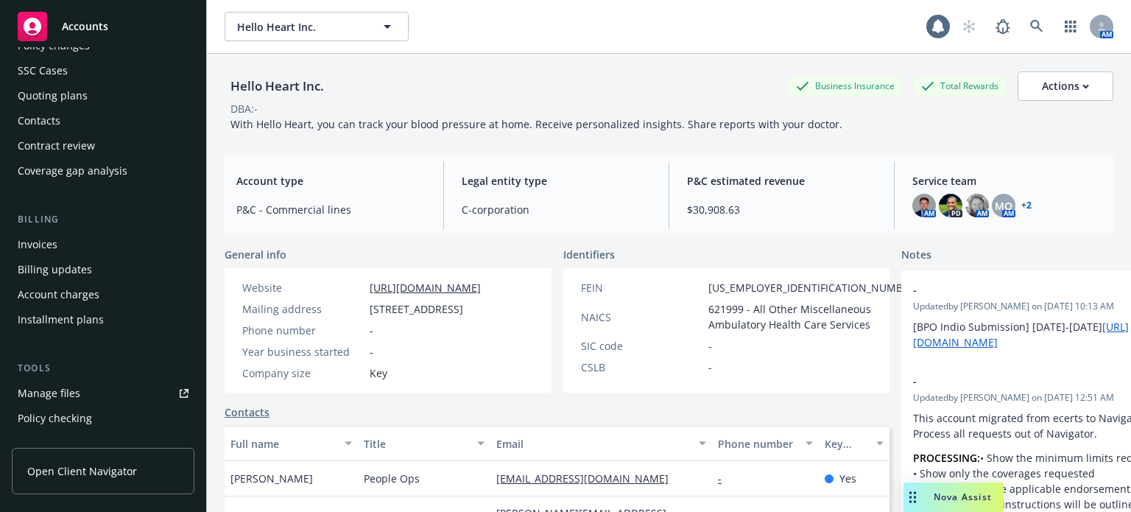
scroll to position [147, 0]
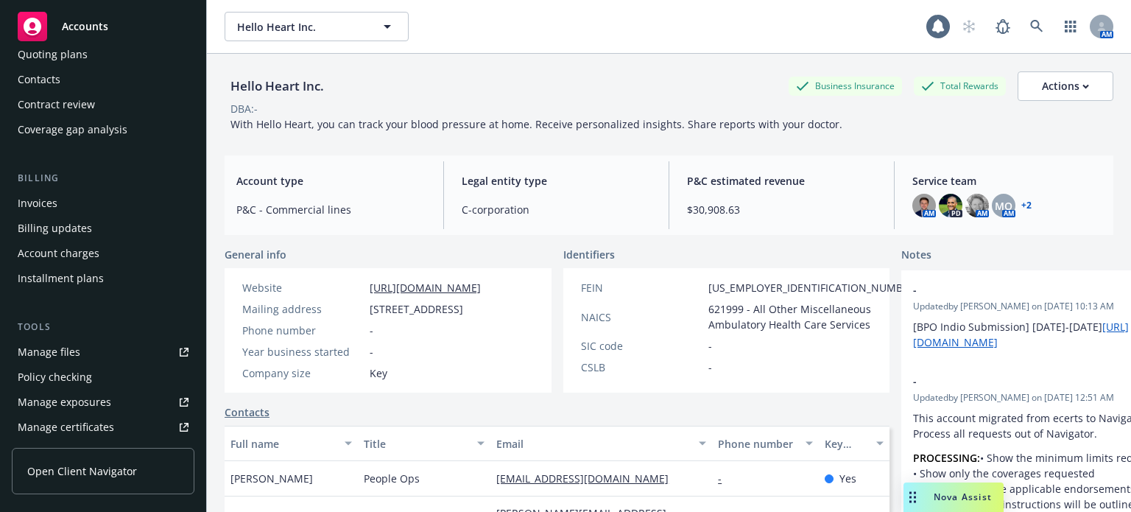
click at [63, 344] on div "Manage files" at bounding box center [49, 352] width 63 height 24
click at [1019, 10] on div "Hello Heart Inc. Hello Heart Inc. 1 AM" at bounding box center [669, 26] width 924 height 53
click at [1022, 13] on link at bounding box center [1036, 26] width 29 height 29
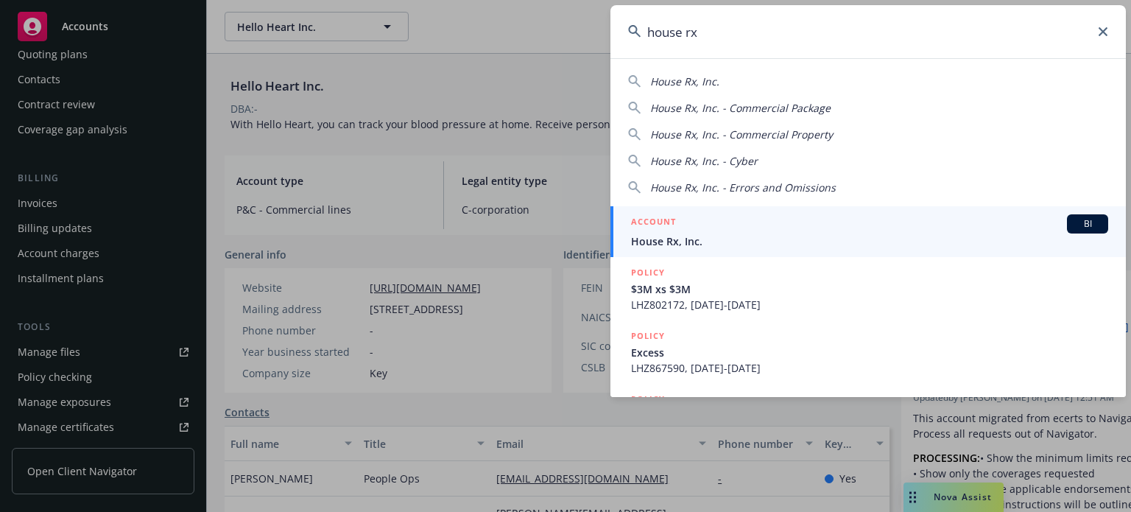
type input "house rx"
click at [677, 229] on div "ACCOUNT BI" at bounding box center [869, 223] width 477 height 19
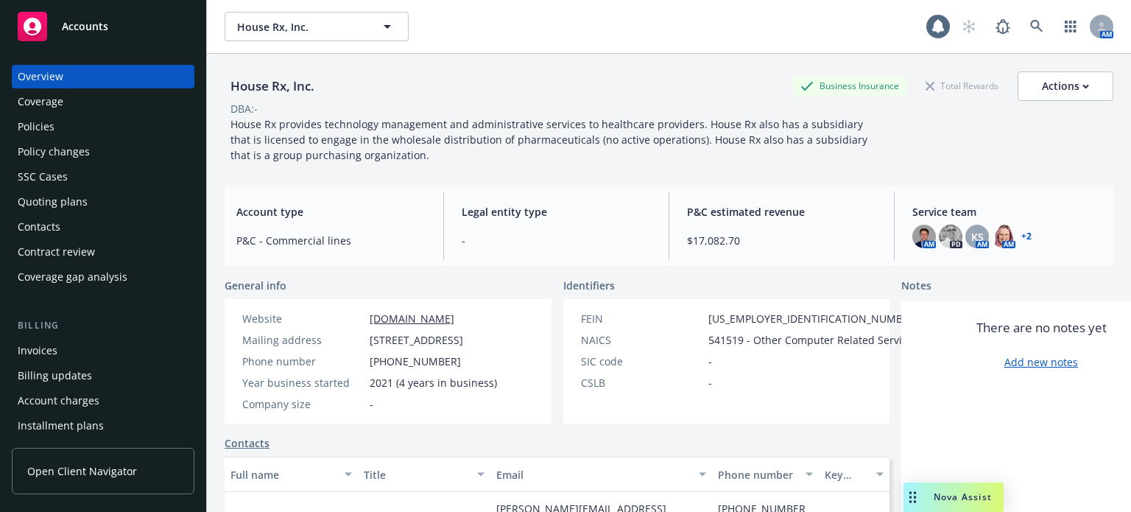
click at [59, 130] on div "Policies" at bounding box center [103, 127] width 171 height 24
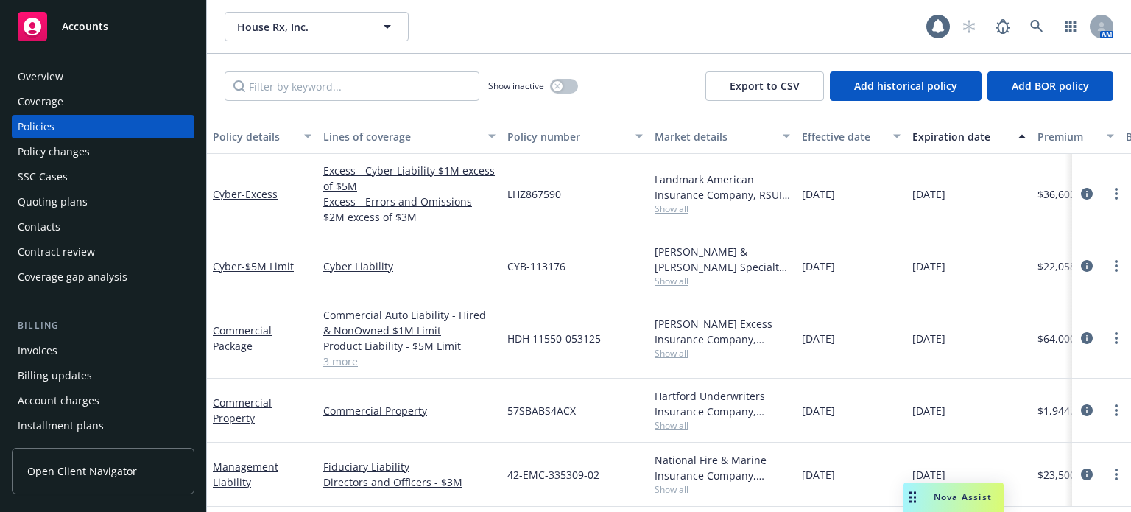
click at [62, 146] on div "Policy changes" at bounding box center [54, 152] width 72 height 24
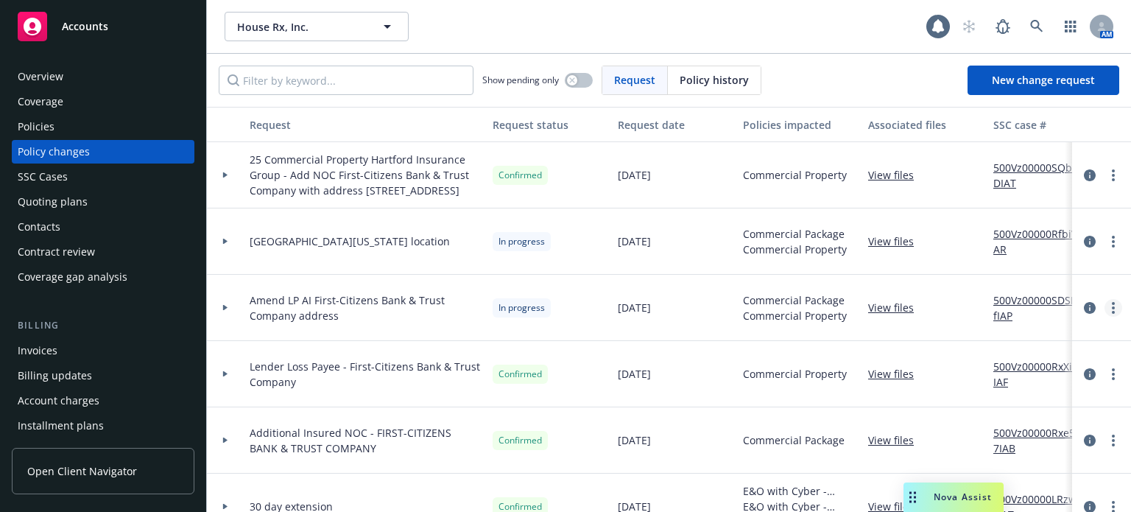
click at [1104, 316] on link "more" at bounding box center [1113, 308] width 18 height 18
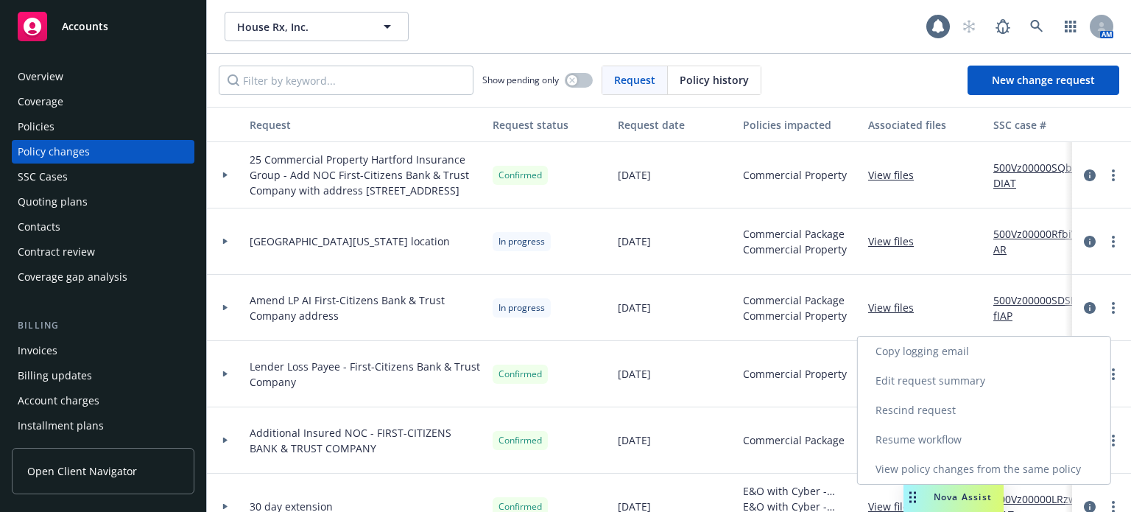
click at [972, 438] on link "Resume workflow" at bounding box center [983, 439] width 252 height 29
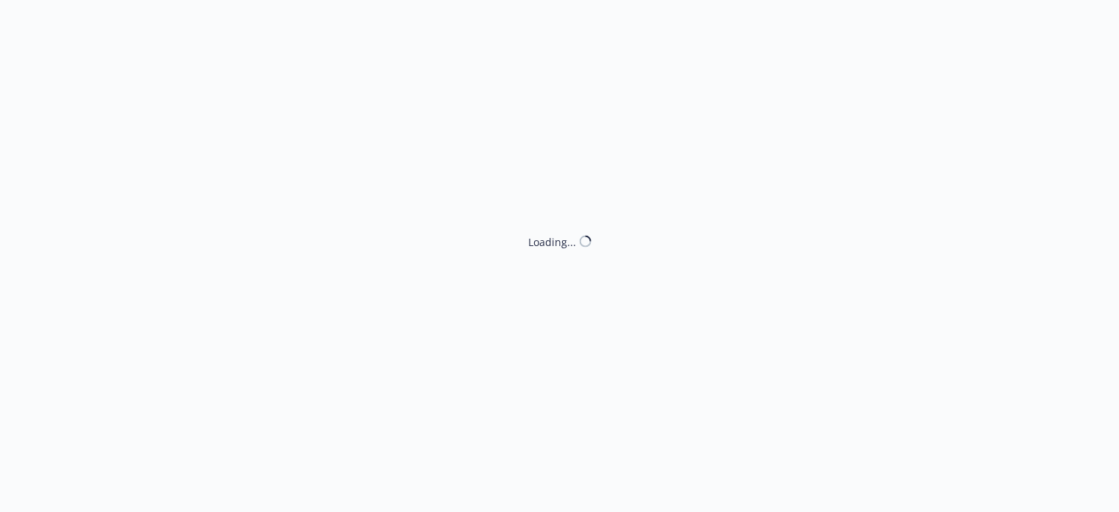
select select "ACCEPTED"
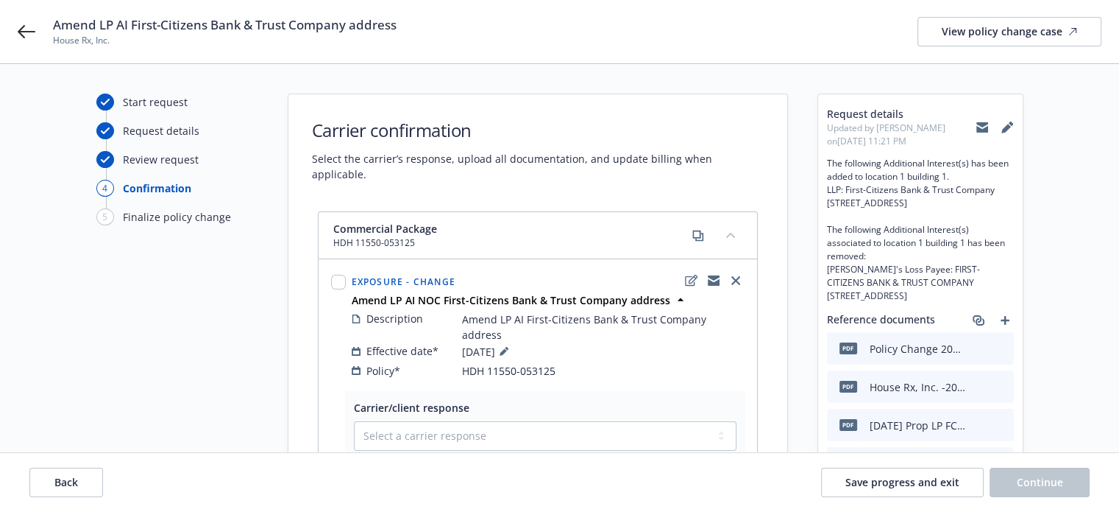
click at [998, 353] on icon "preview file" at bounding box center [1000, 347] width 13 height 10
click at [18, 32] on icon at bounding box center [27, 31] width 18 height 13
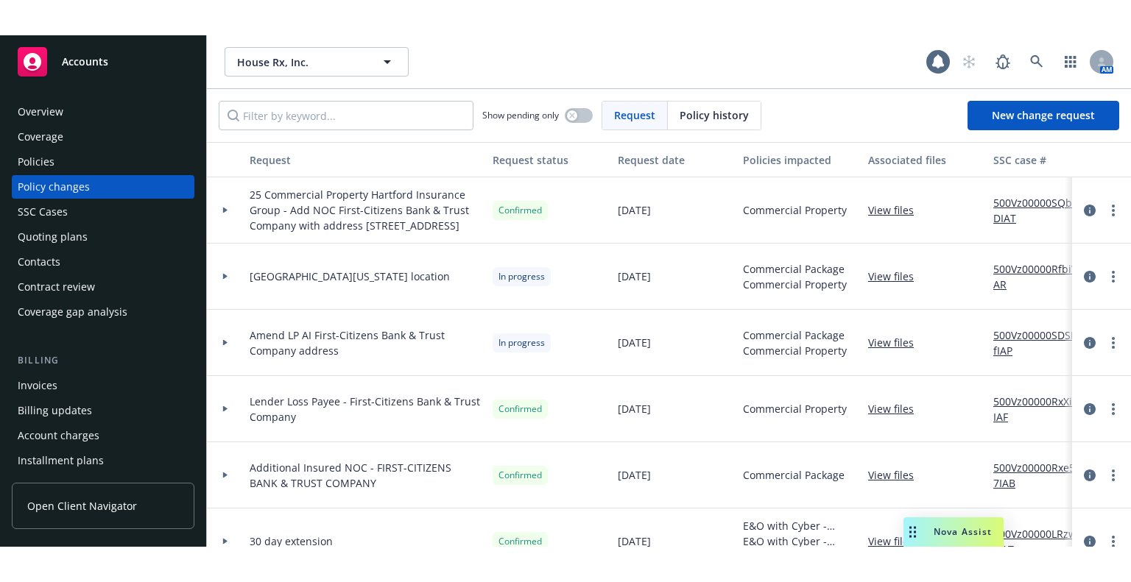
scroll to position [147, 0]
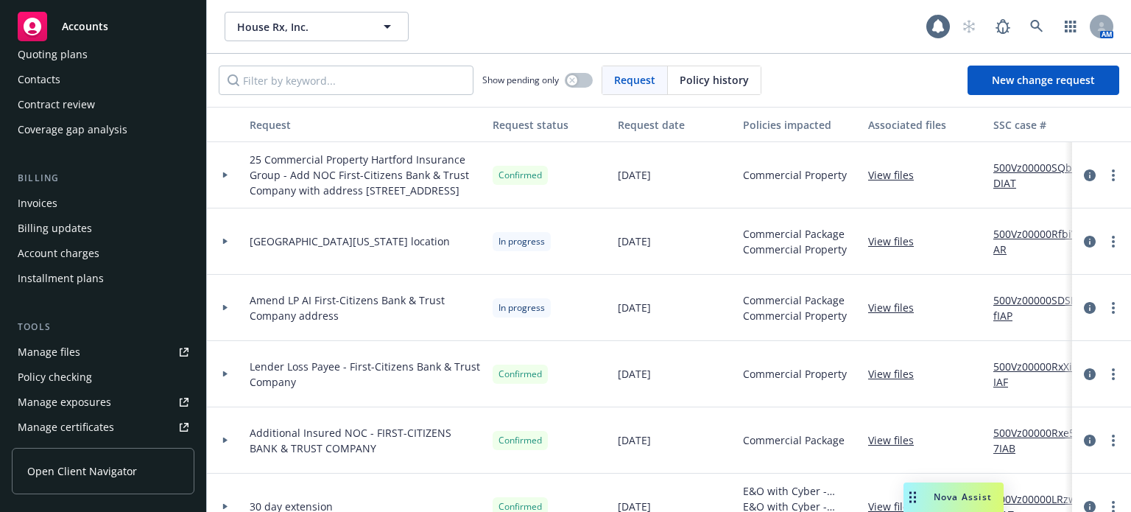
click at [90, 344] on link "Manage files" at bounding box center [103, 352] width 183 height 24
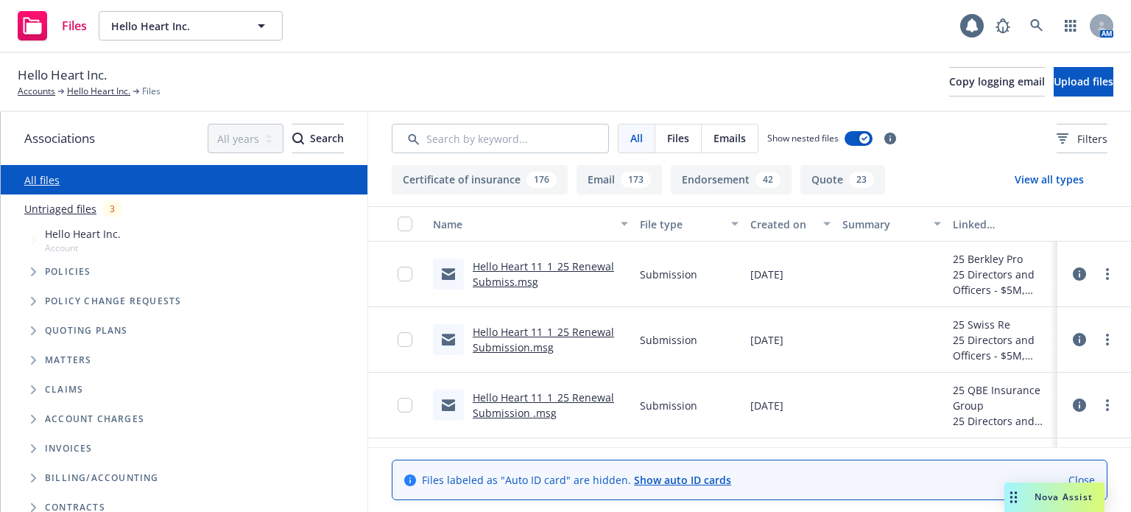
click at [77, 211] on link "Untriaged files" at bounding box center [60, 208] width 72 height 15
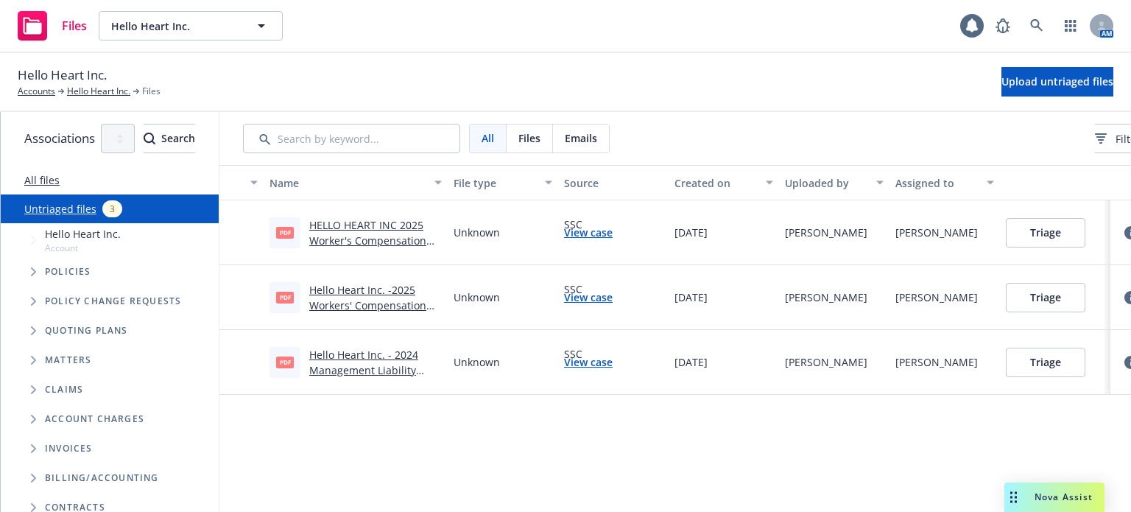
click at [426, 238] on link "HELLO HEART INC 2025 Worker's Compensation Posting notice.pdf" at bounding box center [367, 240] width 117 height 45
click at [1073, 234] on button "Triage" at bounding box center [1044, 232] width 79 height 29
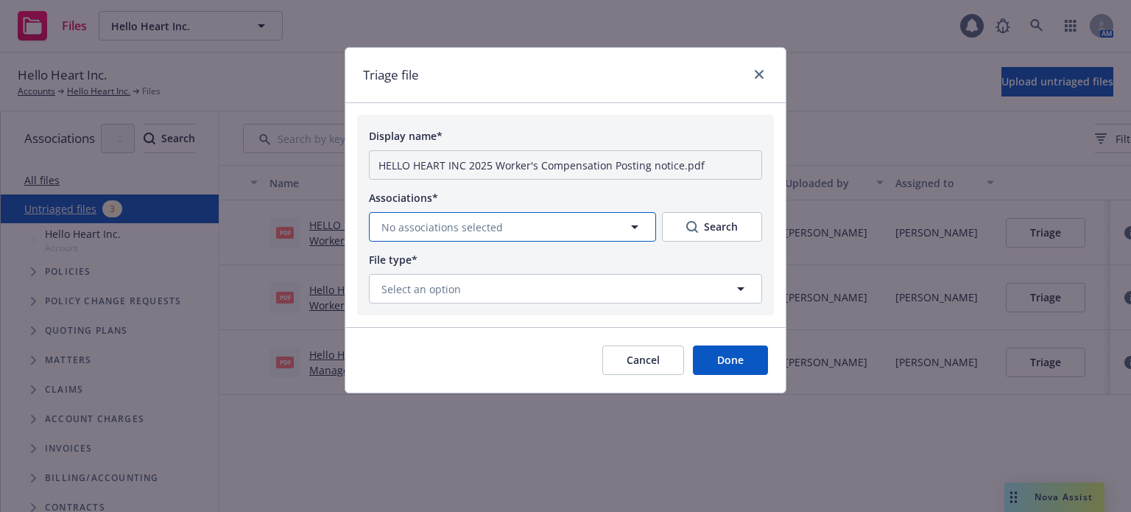
click at [492, 230] on span "No associations selected" at bounding box center [441, 226] width 121 height 15
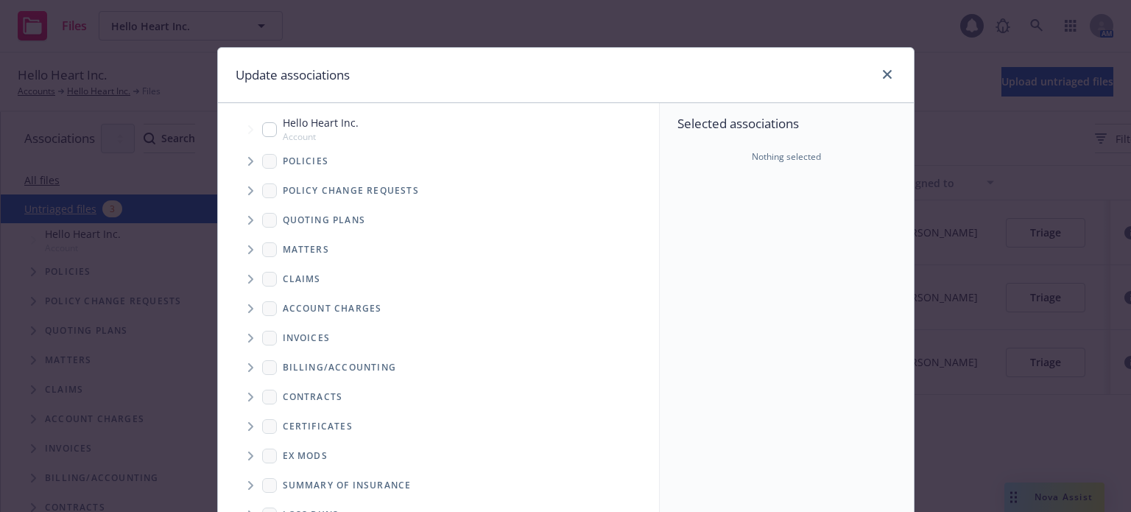
click at [248, 188] on icon "Tree Example" at bounding box center [251, 190] width 6 height 9
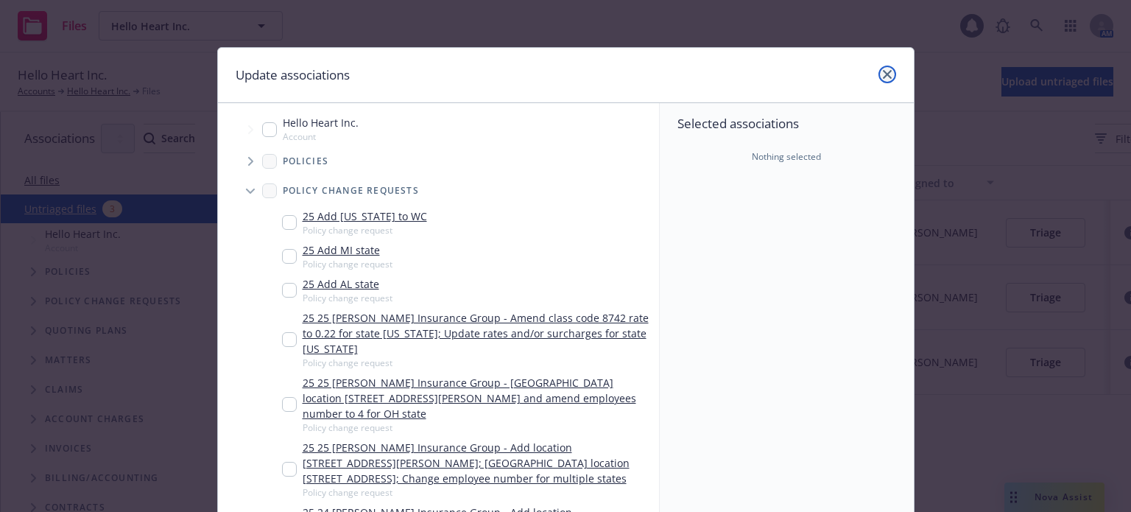
click at [882, 72] on icon "close" at bounding box center [886, 74] width 9 height 9
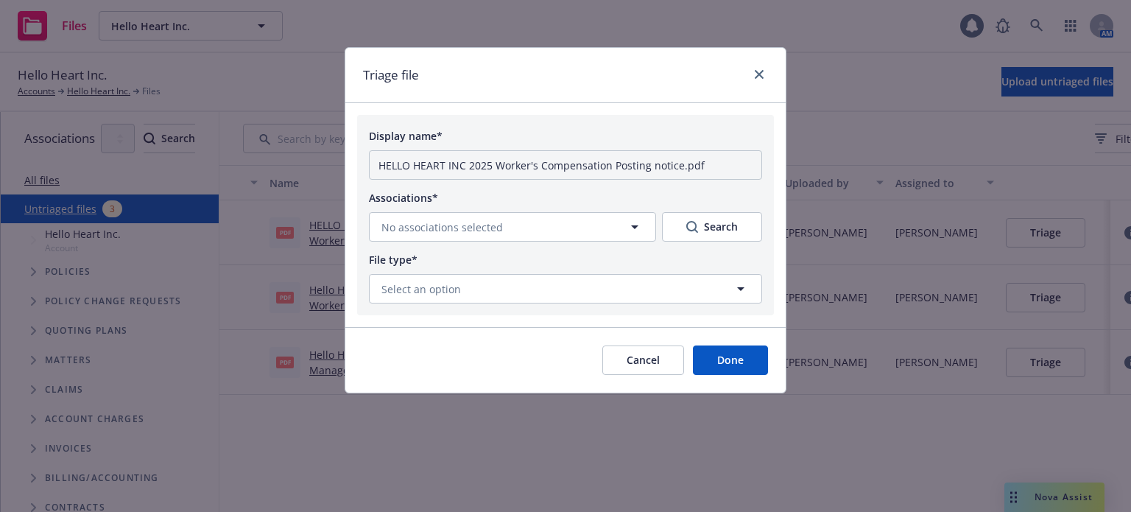
click at [654, 362] on button "Cancel" at bounding box center [643, 359] width 82 height 29
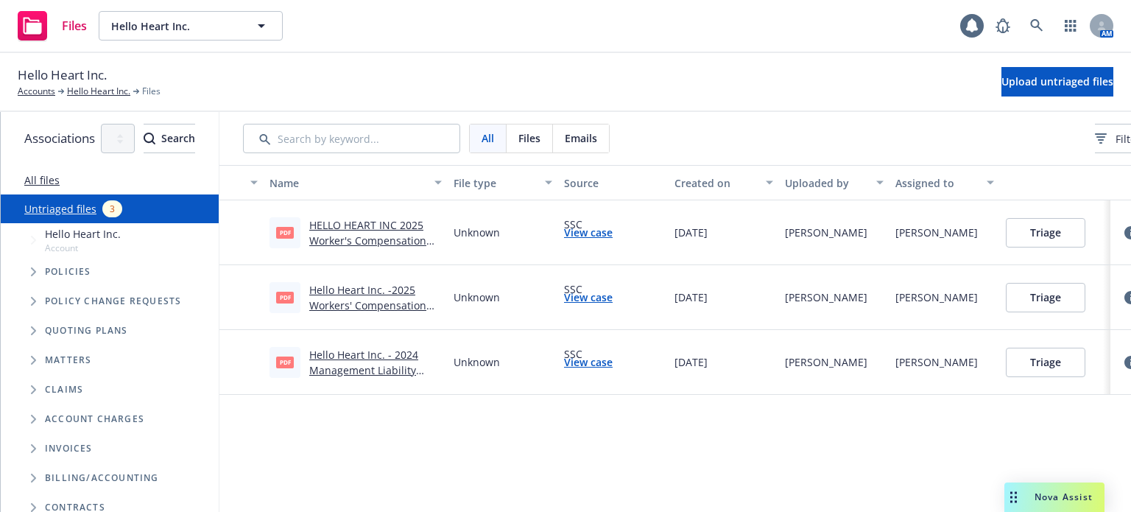
click at [426, 240] on link "HELLO HEART INC 2025 Worker's Compensation Posting notice.pdf" at bounding box center [367, 240] width 117 height 45
click at [1085, 229] on button "Triage" at bounding box center [1044, 232] width 79 height 29
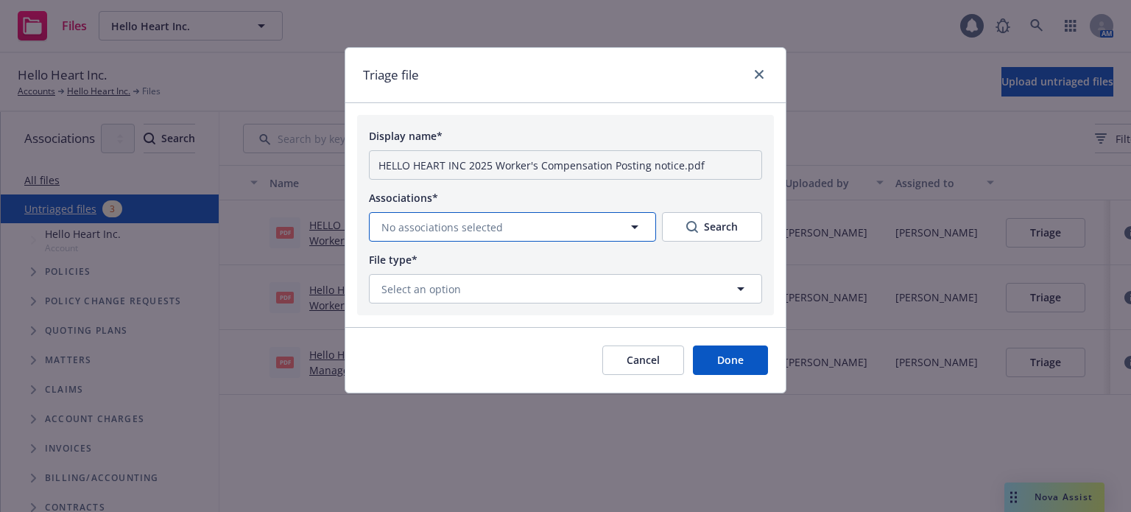
click at [524, 236] on button "No associations selected" at bounding box center [512, 226] width 287 height 29
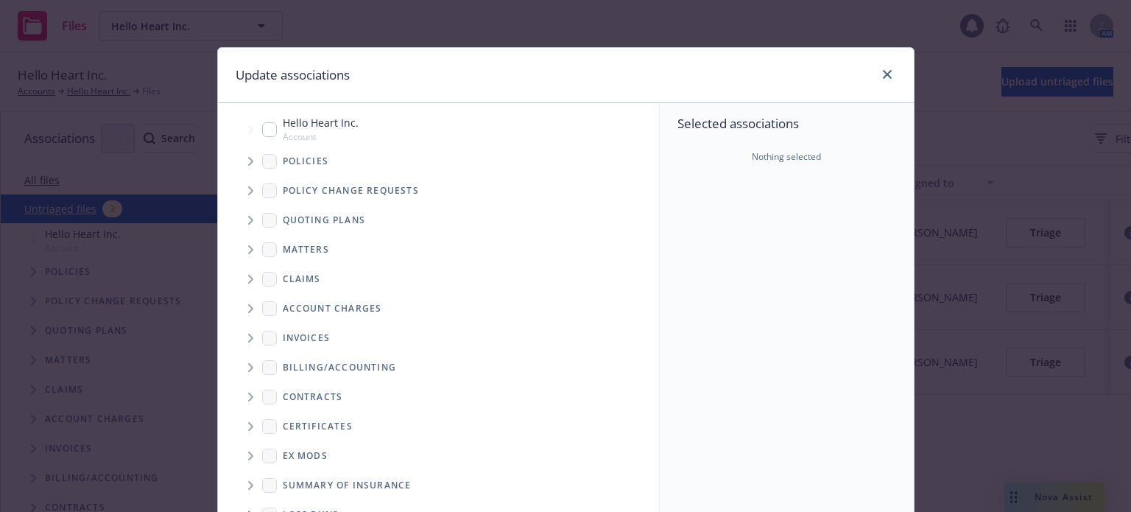
click at [248, 191] on icon "Tree Example" at bounding box center [251, 190] width 6 height 9
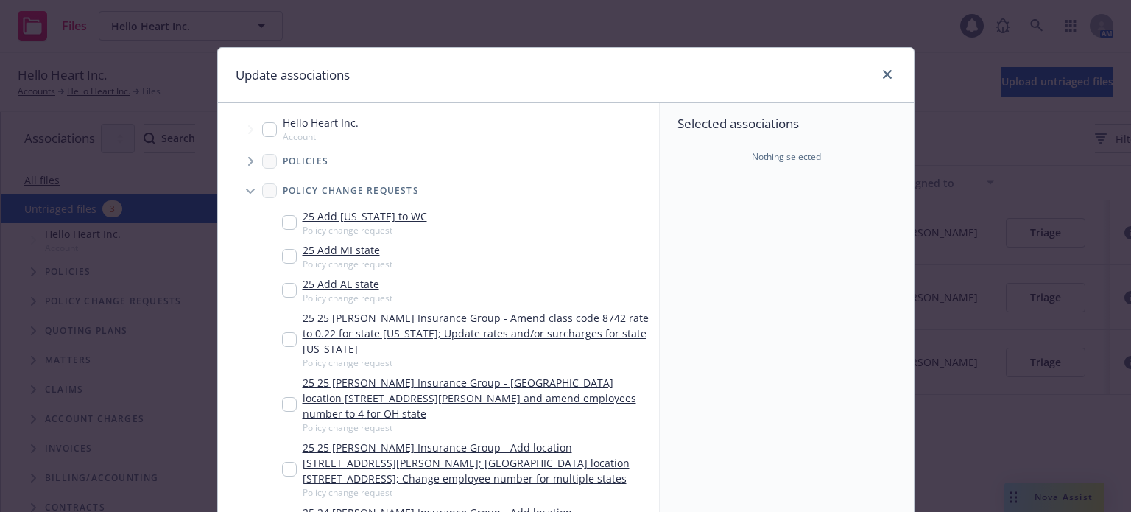
click at [285, 224] on input "Tree Example" at bounding box center [289, 222] width 15 height 15
checkbox input "true"
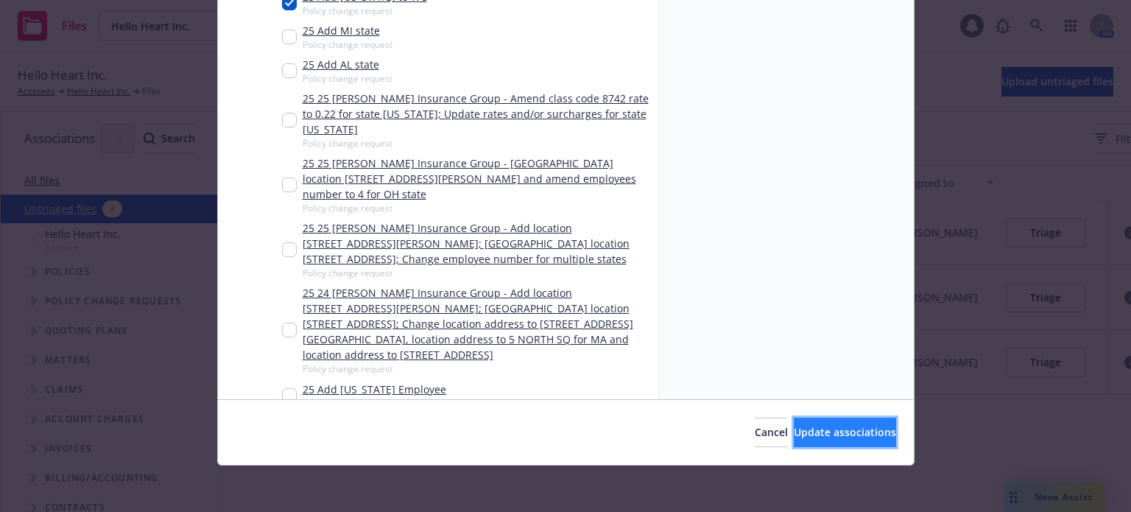
click at [828, 443] on button "Update associations" at bounding box center [844, 431] width 102 height 29
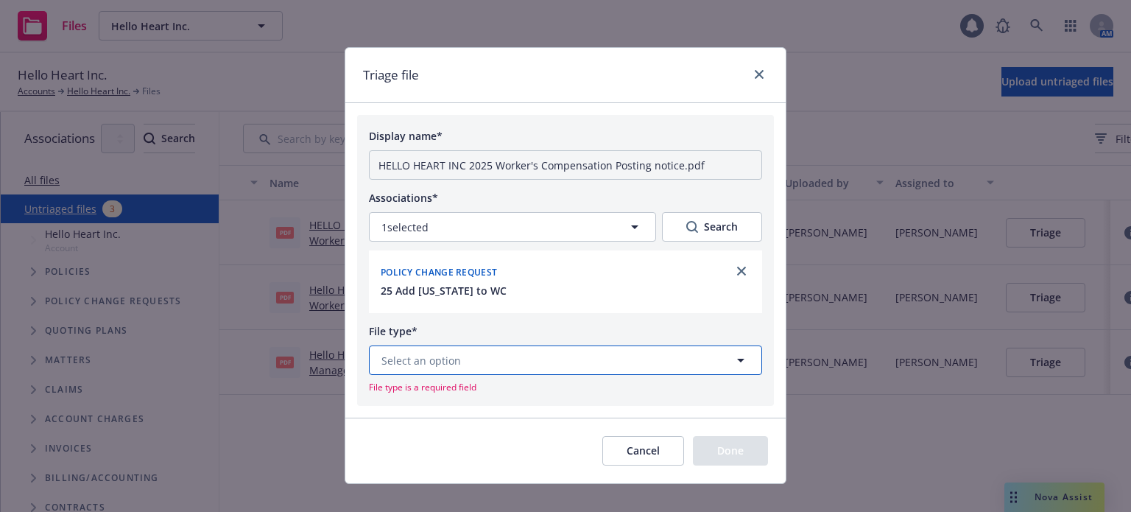
click at [548, 358] on button "Select an option" at bounding box center [565, 359] width 393 height 29
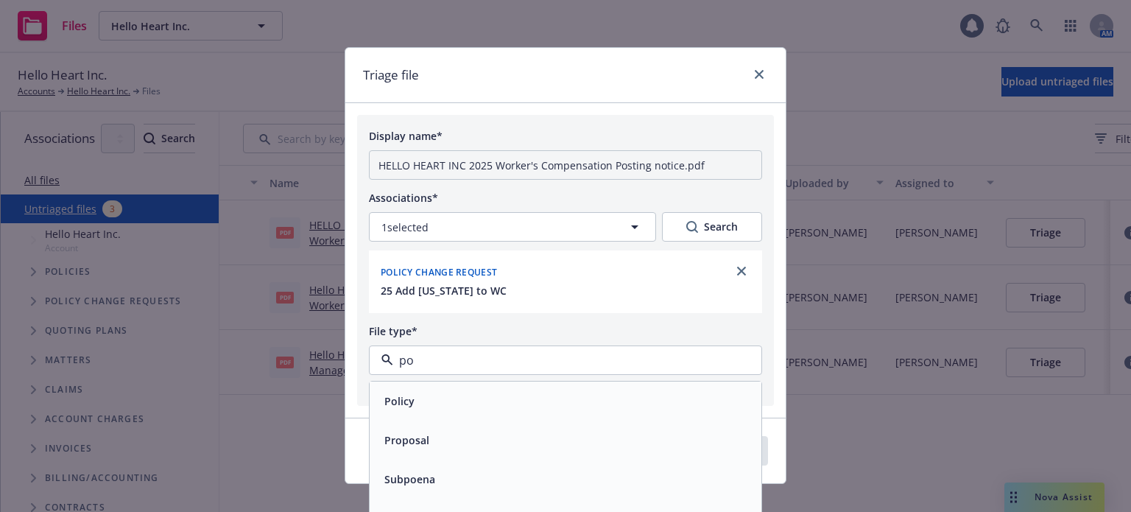
type input "pos"
click at [525, 479] on div "Posting notice" at bounding box center [565, 478] width 374 height 21
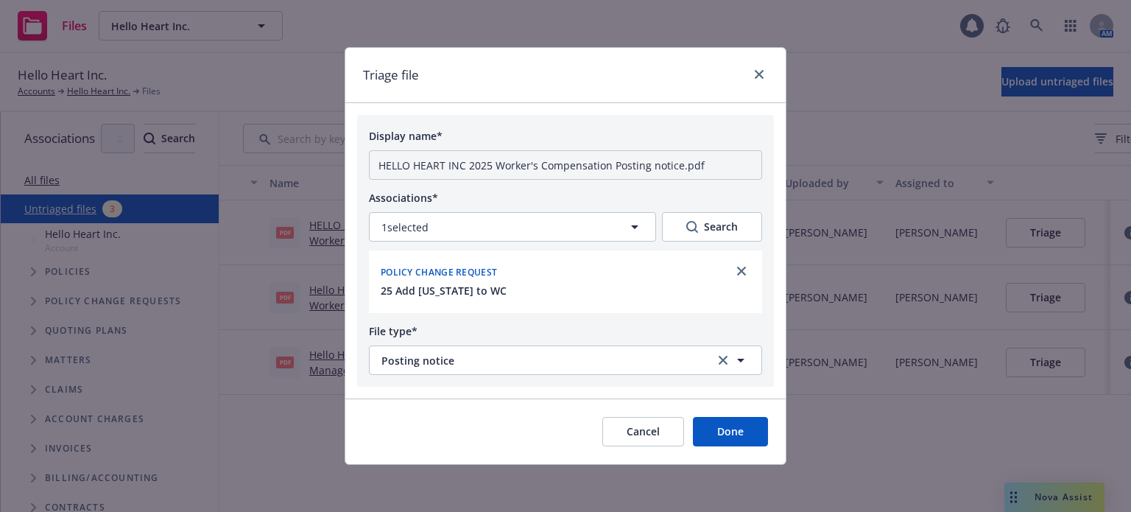
click at [720, 443] on button "Done" at bounding box center [730, 431] width 75 height 29
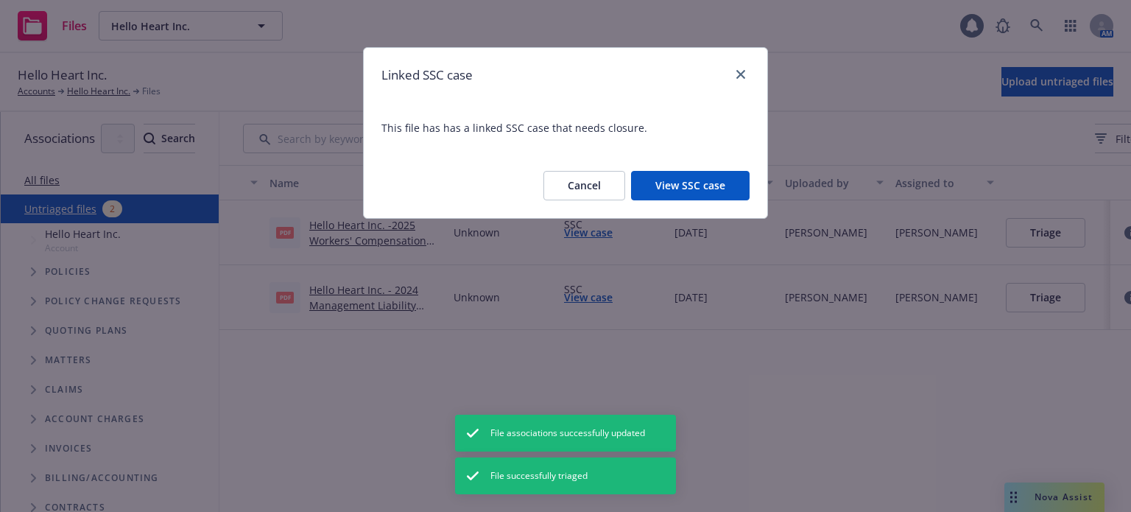
click at [689, 194] on button "View SSC case" at bounding box center [690, 185] width 118 height 29
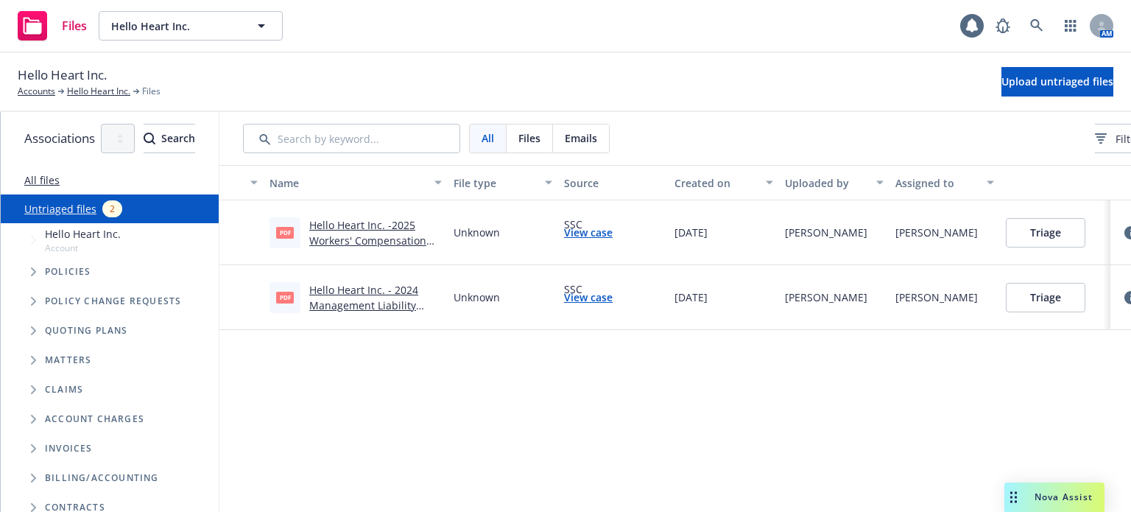
click at [426, 235] on link "Hello Heart Inc. -2025 Workers' Compensation Endorsement #007.pdf" at bounding box center [367, 240] width 117 height 45
click at [1078, 230] on button "Triage" at bounding box center [1044, 232] width 79 height 29
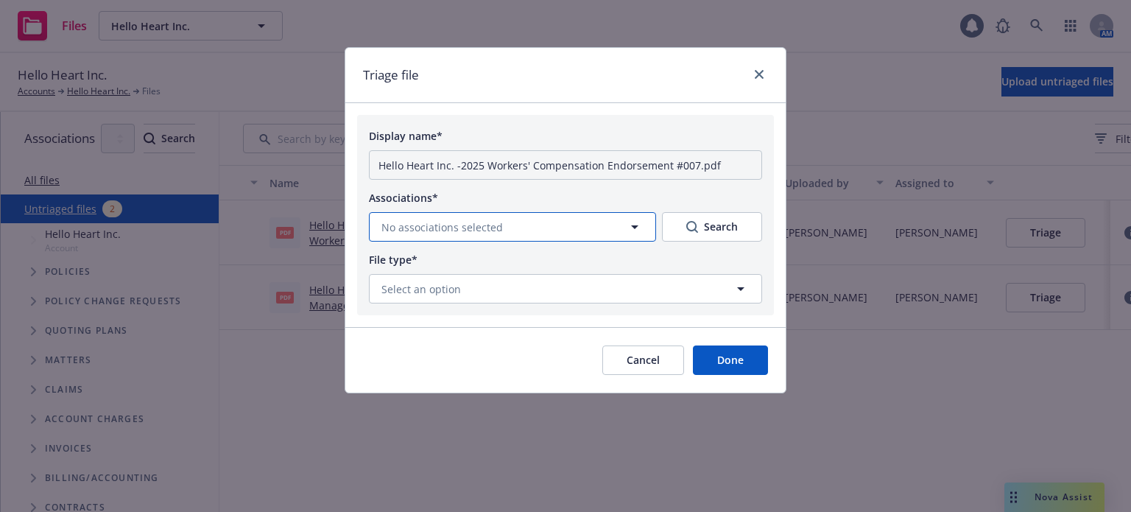
click at [552, 225] on button "No associations selected" at bounding box center [512, 226] width 287 height 29
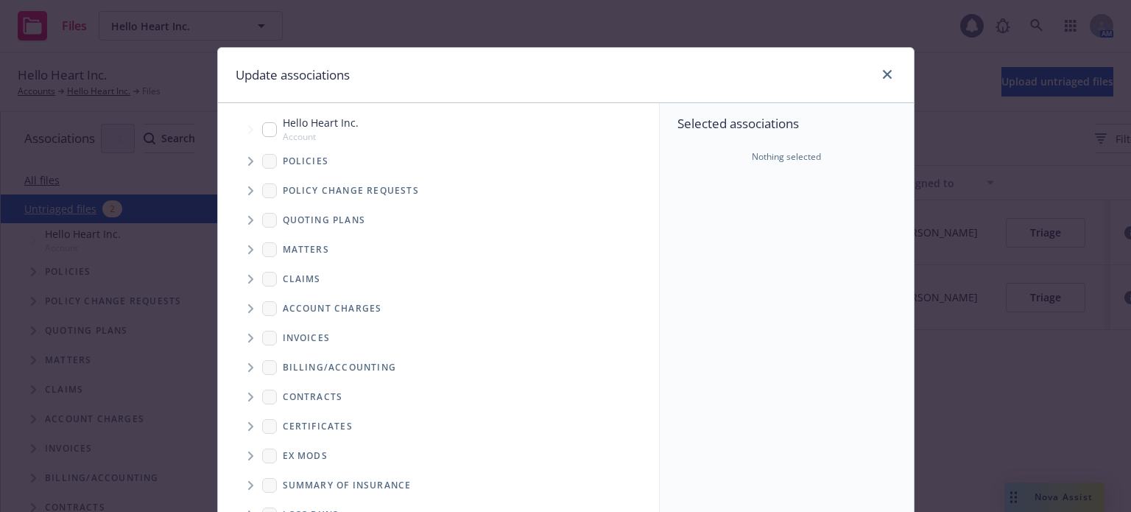
click at [243, 185] on span "Tree Example" at bounding box center [250, 191] width 24 height 24
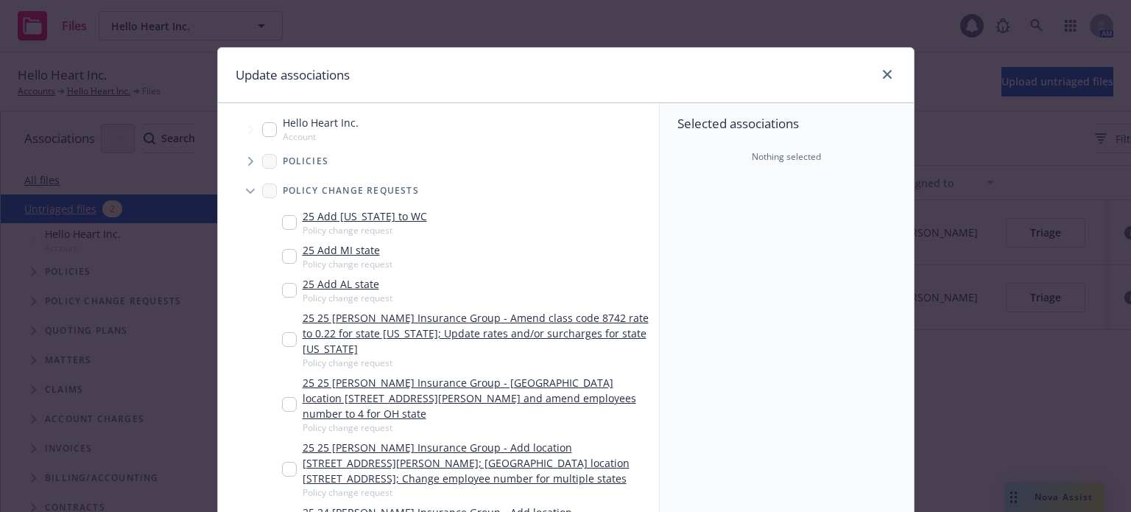
click at [282, 216] on input "Tree Example" at bounding box center [289, 222] width 15 height 15
checkbox input "true"
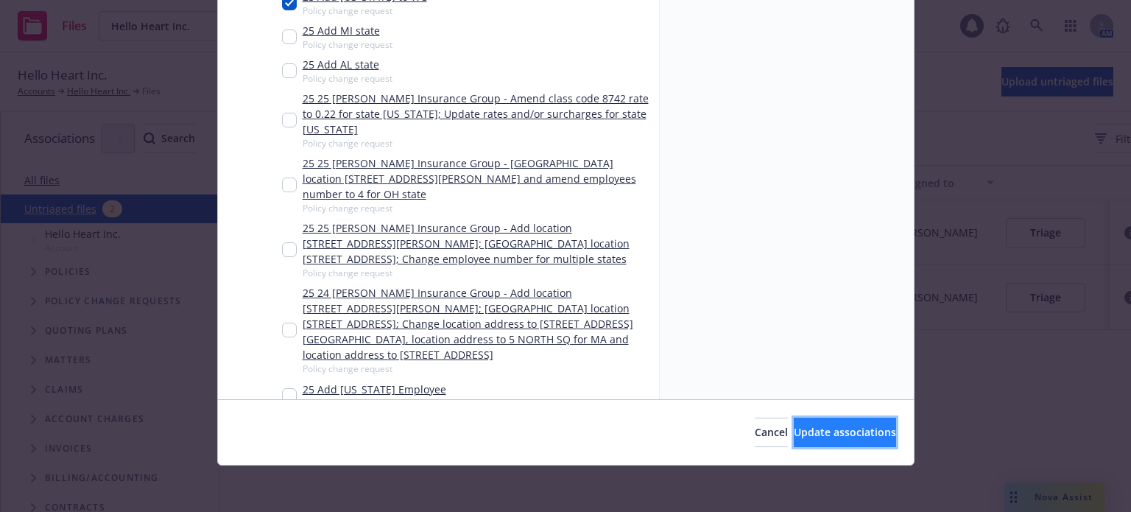
click at [793, 439] on button "Update associations" at bounding box center [844, 431] width 102 height 29
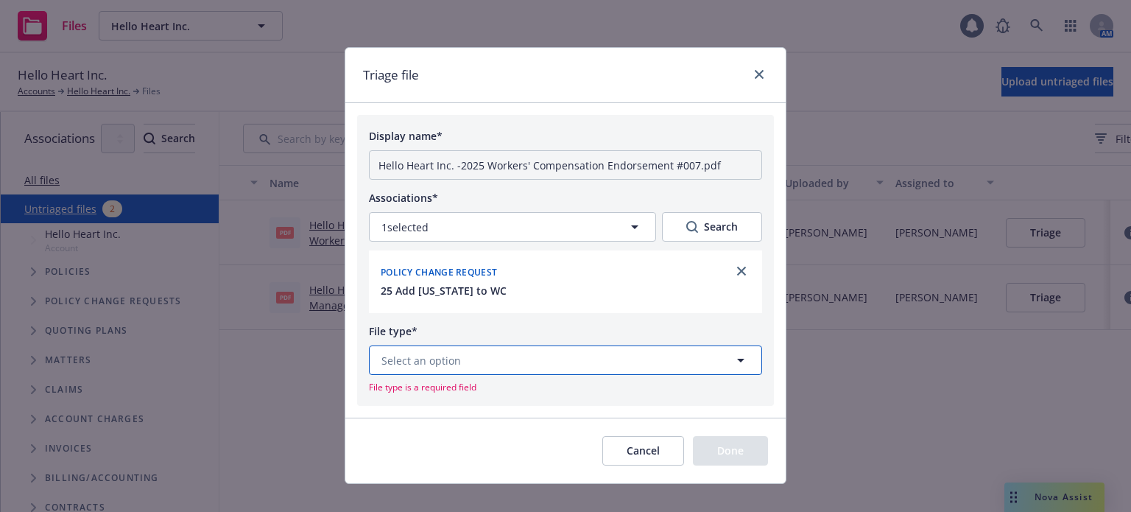
click at [540, 355] on button "Select an option" at bounding box center [565, 359] width 393 height 29
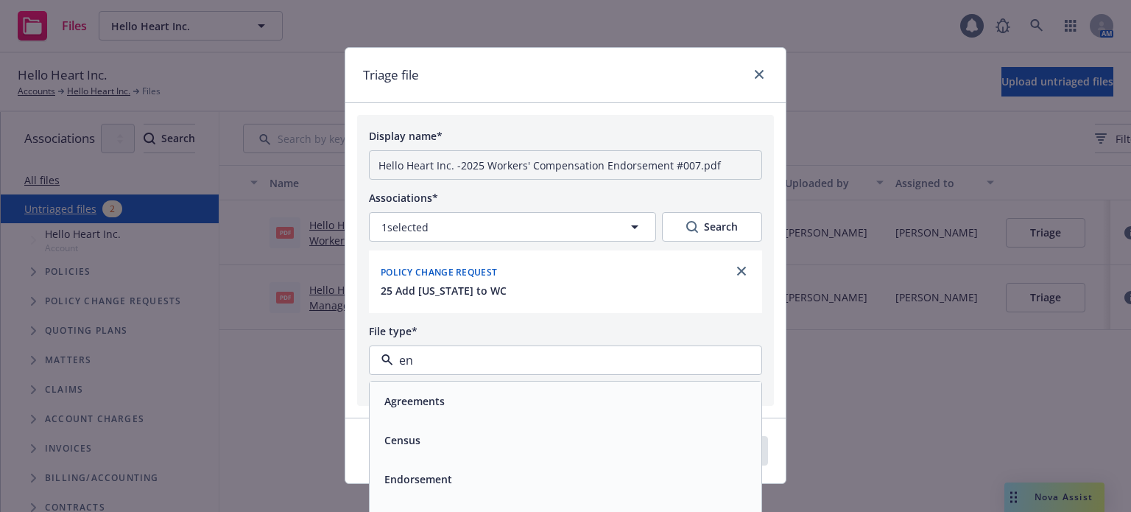
type input "end"
click at [518, 391] on div "Endorsement" at bounding box center [565, 400] width 374 height 21
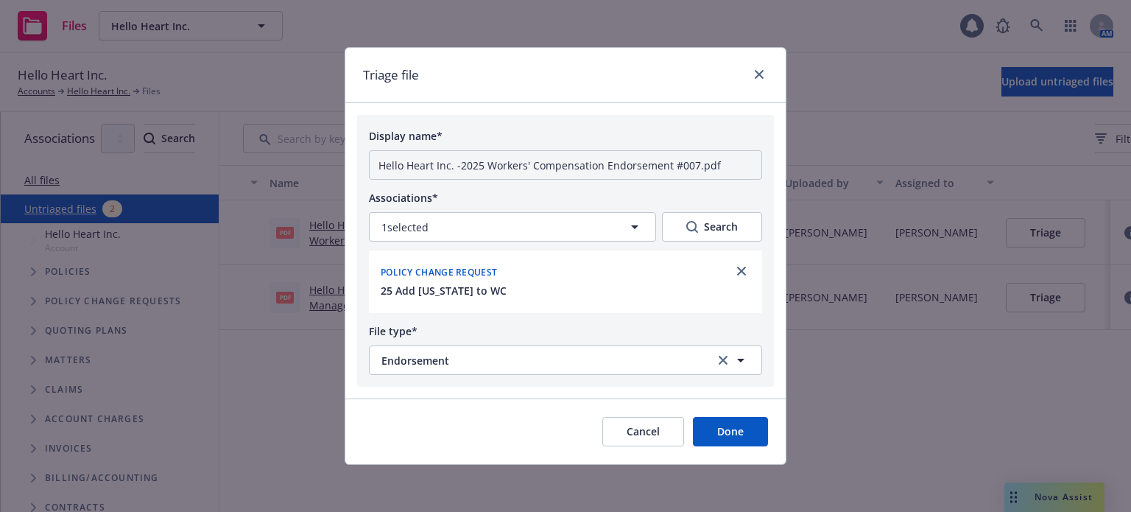
click at [701, 436] on button "Done" at bounding box center [730, 431] width 75 height 29
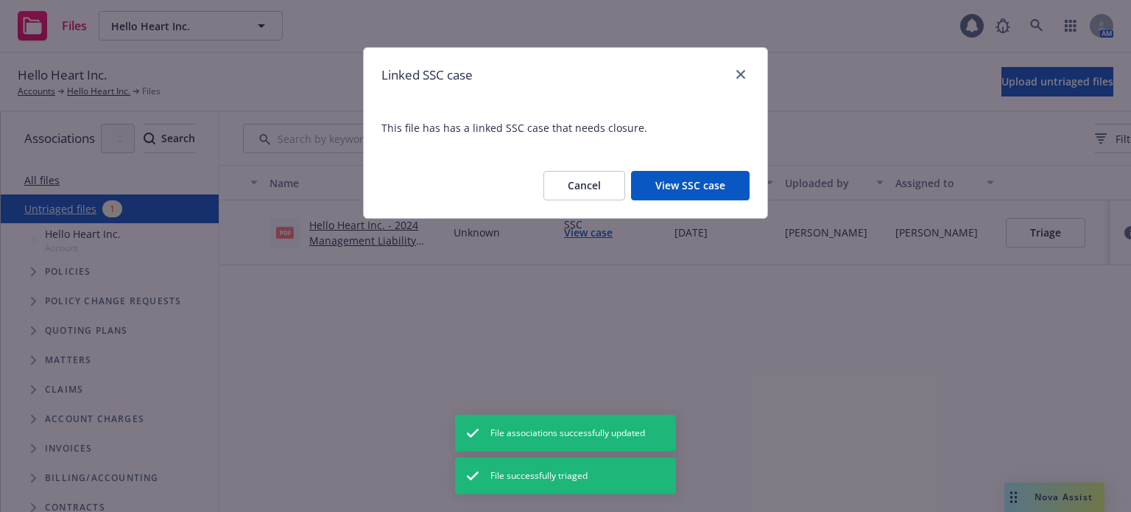
click at [656, 188] on button "View SSC case" at bounding box center [690, 185] width 118 height 29
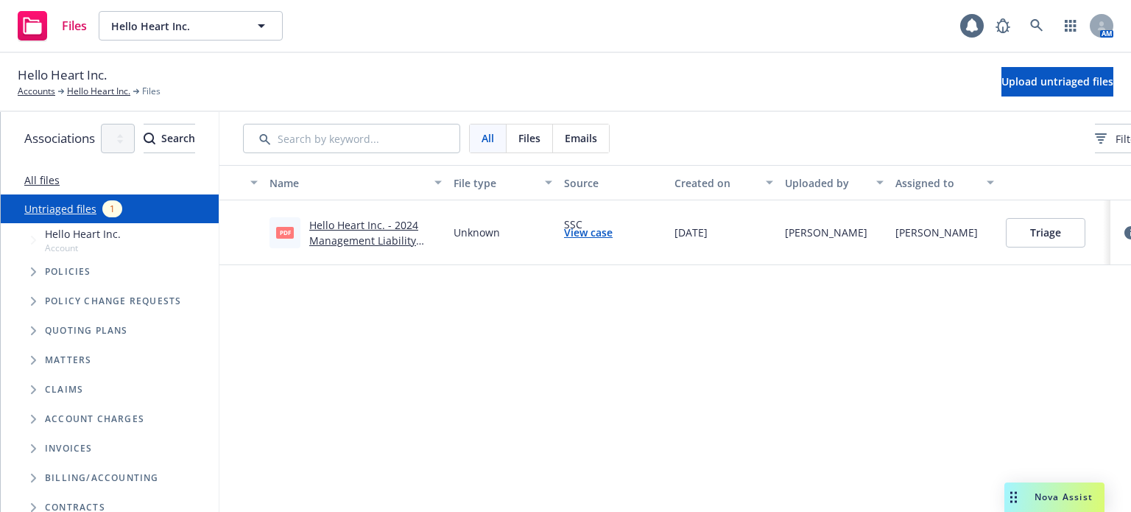
click at [409, 245] on link "Hello Heart Inc. - 2024 Management Liability 18721753 Notice of Conditional Ren…" at bounding box center [371, 248] width 124 height 60
click at [1083, 229] on button "Triage" at bounding box center [1044, 232] width 79 height 29
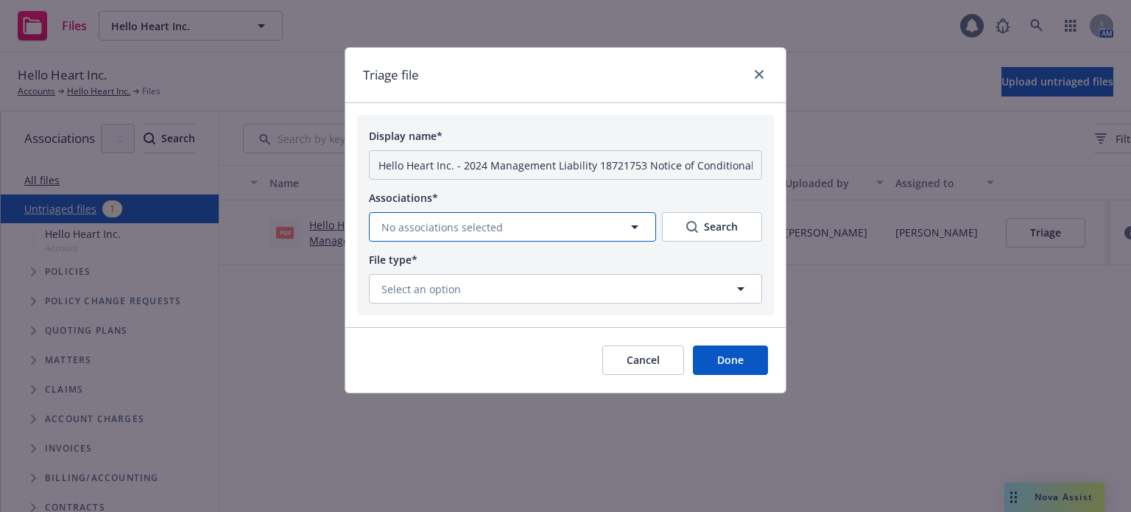
click at [464, 233] on span "No associations selected" at bounding box center [441, 226] width 121 height 15
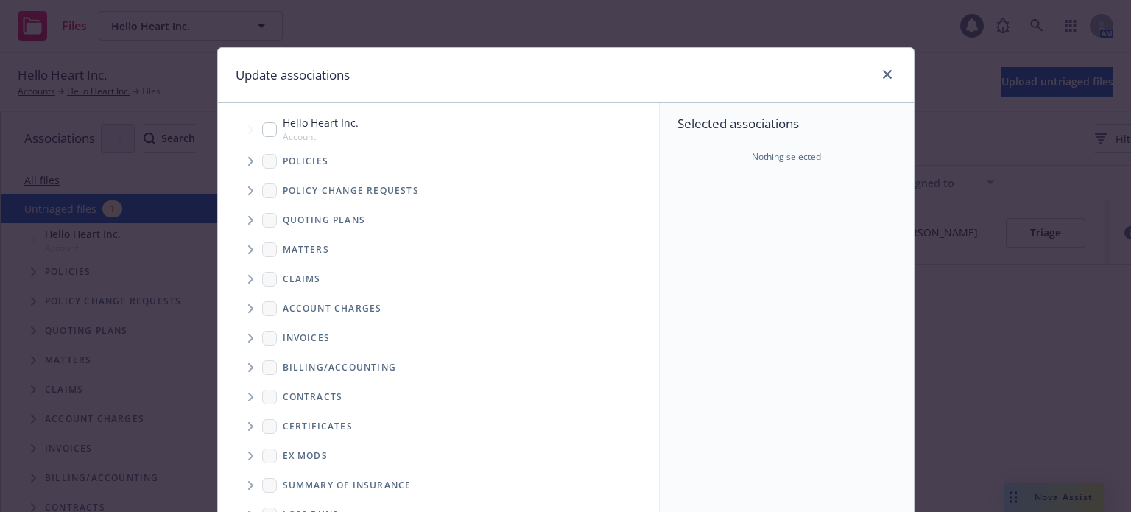
click at [244, 214] on span "Tree Example" at bounding box center [250, 220] width 24 height 24
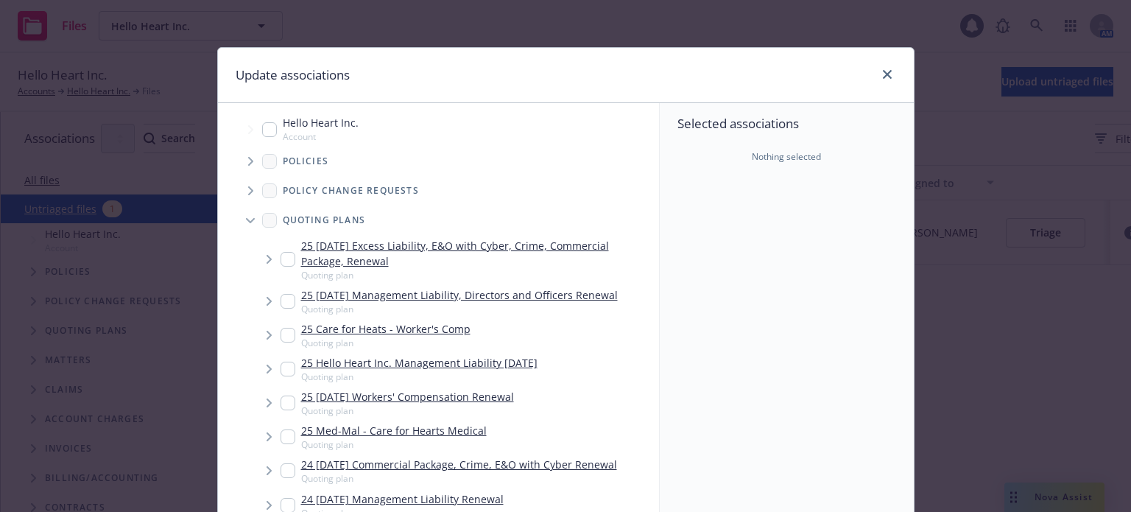
click at [284, 261] on input "Tree Example" at bounding box center [287, 259] width 15 height 15
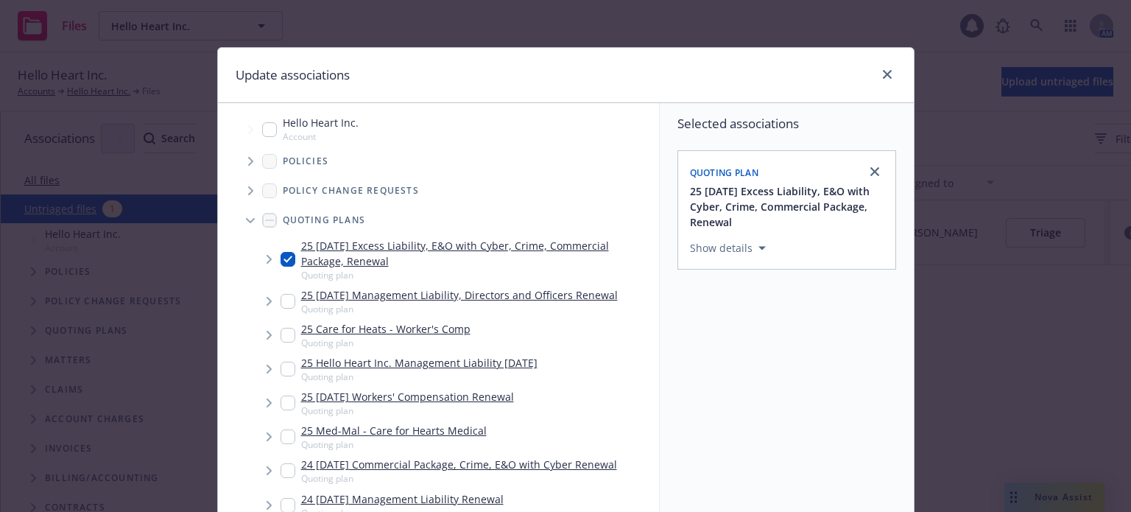
click at [284, 261] on input "Tree Example" at bounding box center [287, 259] width 15 height 15
checkbox input "false"
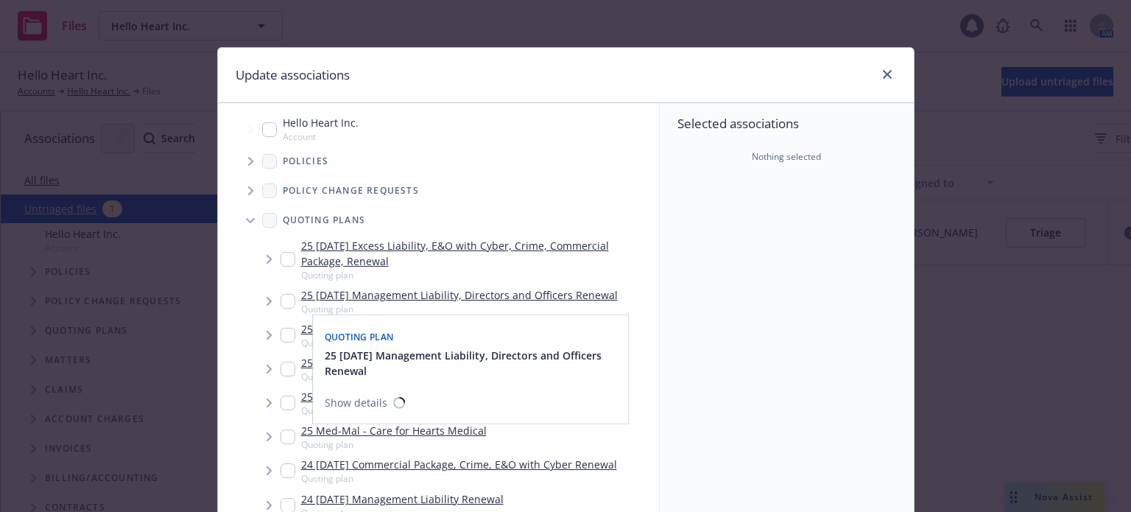
click at [290, 304] on div "25 11/01/25 Management Liability, Directors and Officers Renewal Quoting plan" at bounding box center [448, 301] width 337 height 28
checkbox input "true"
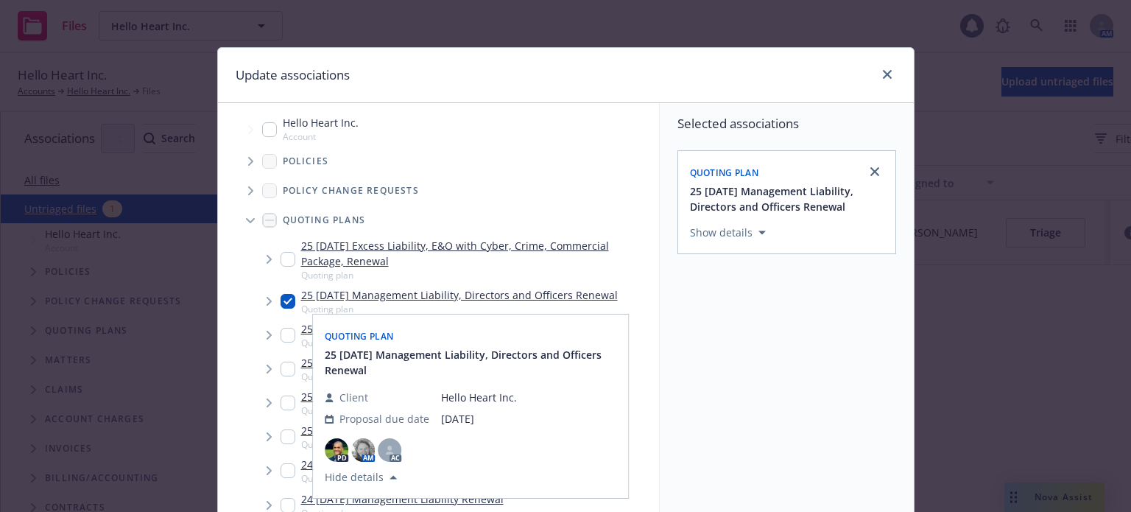
click at [772, 407] on div "Selected associations Quoting plan 25 11/01/25 Management Liability, Directors …" at bounding box center [786, 360] width 254 height 515
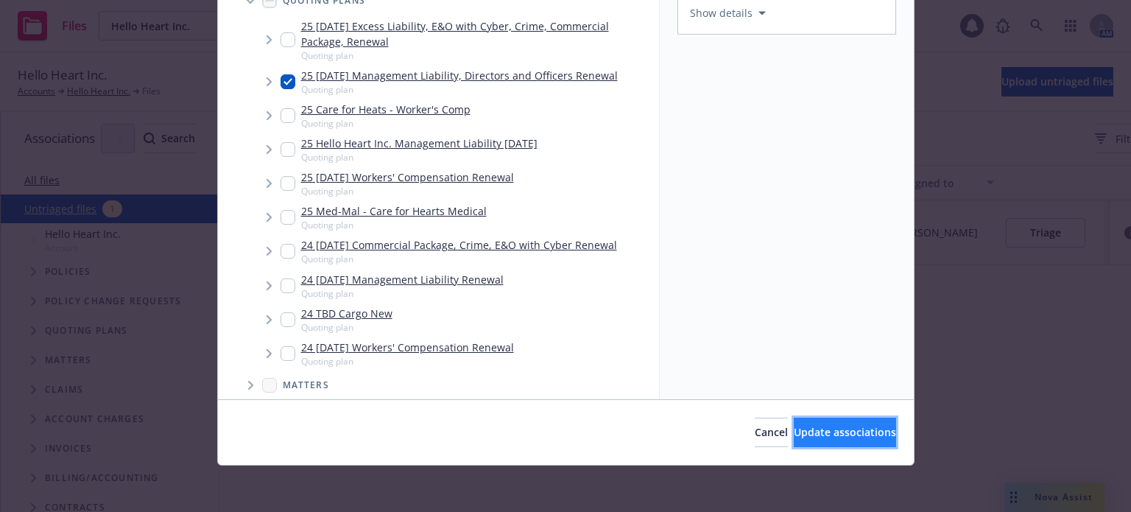
click at [793, 420] on button "Update associations" at bounding box center [844, 431] width 102 height 29
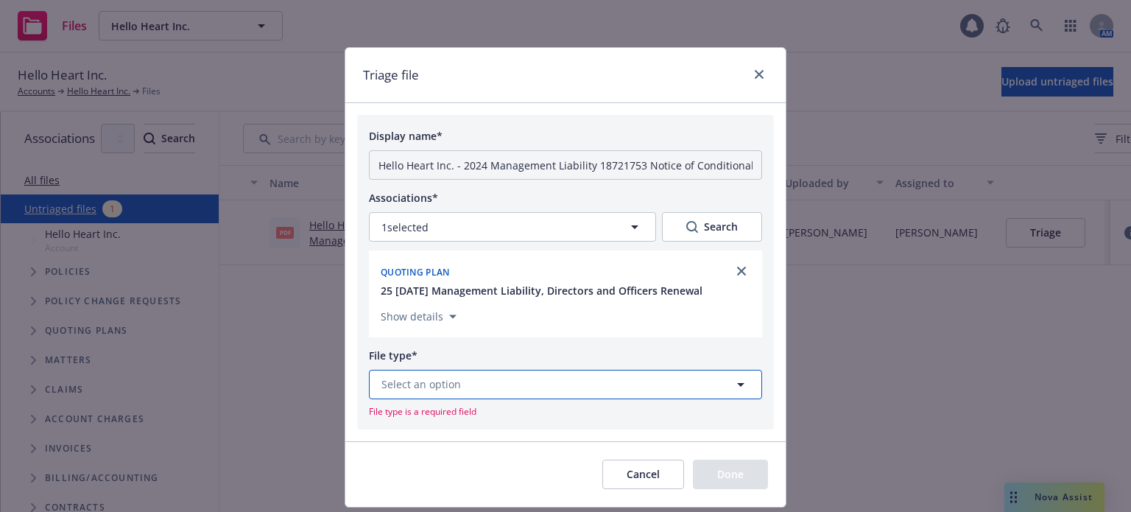
click at [523, 375] on button "Select an option" at bounding box center [565, 383] width 393 height 29
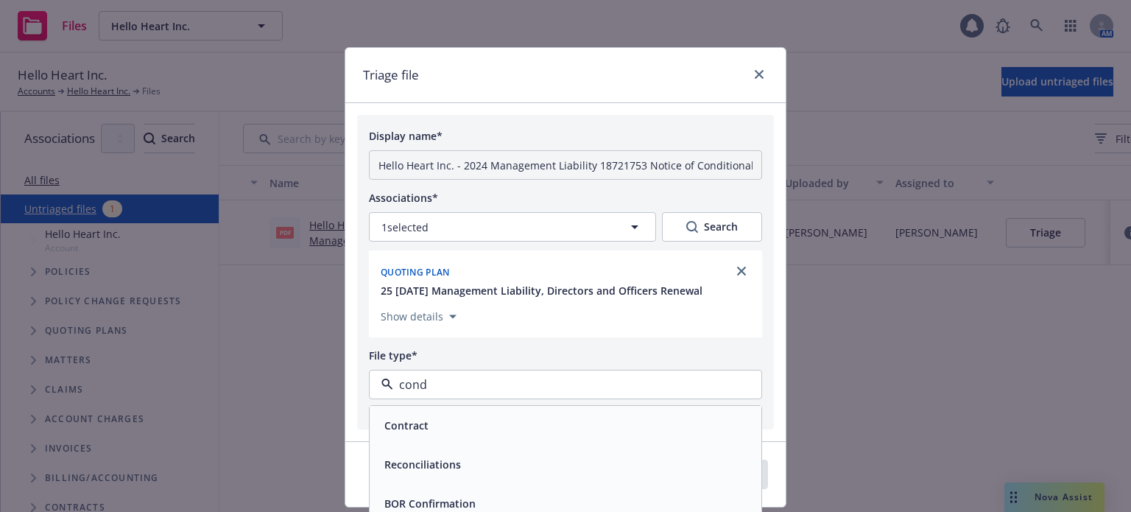
type input "condi"
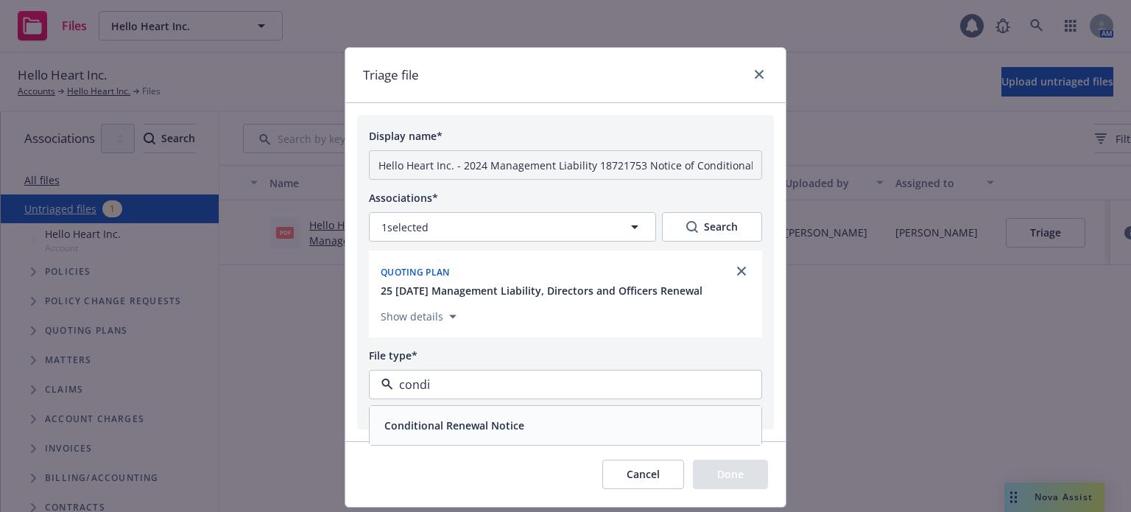
click at [545, 414] on div "Conditional Renewal Notice" at bounding box center [565, 424] width 374 height 21
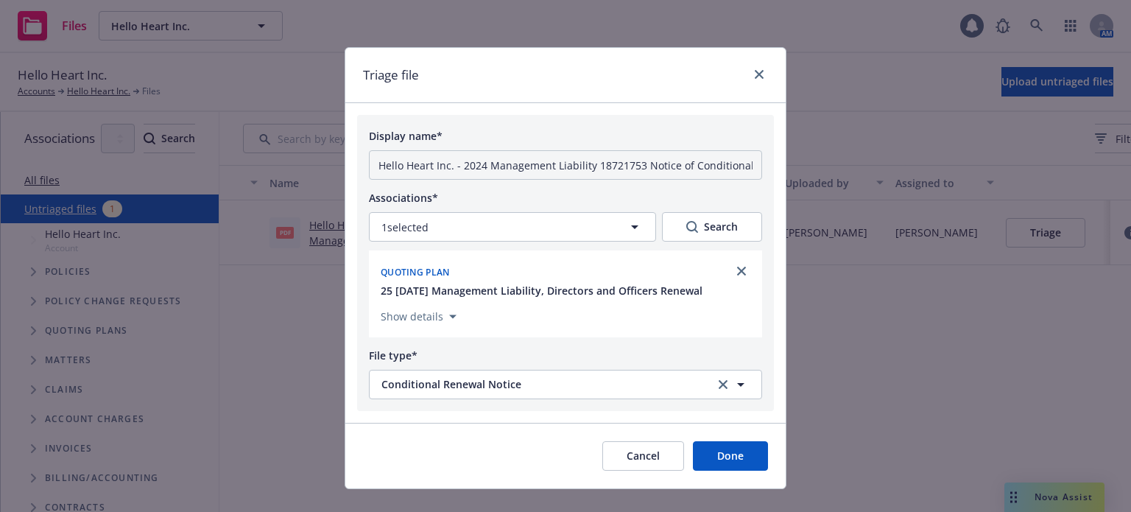
click at [743, 446] on button "Done" at bounding box center [730, 455] width 75 height 29
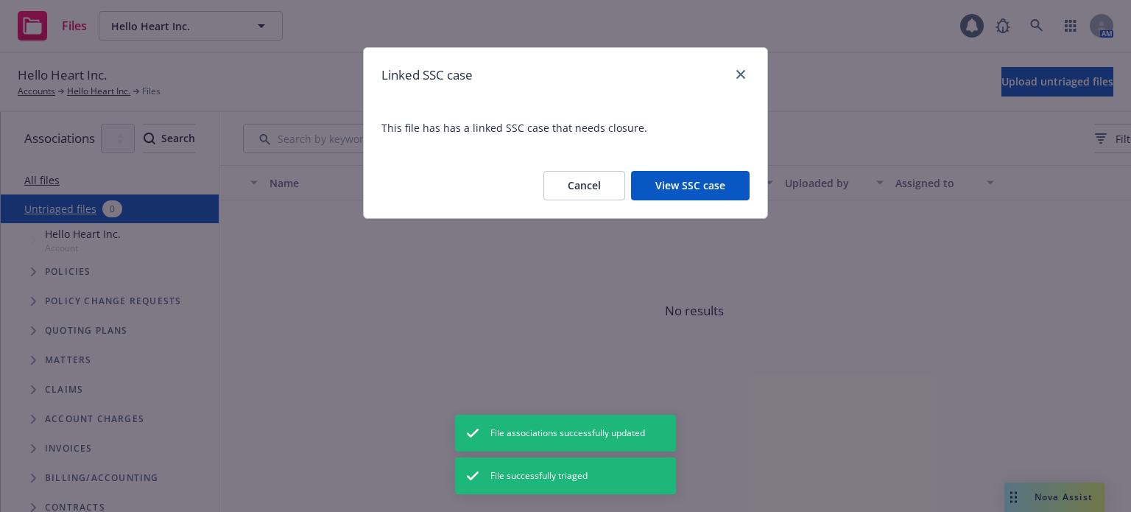
click at [740, 194] on button "View SSC case" at bounding box center [690, 185] width 118 height 29
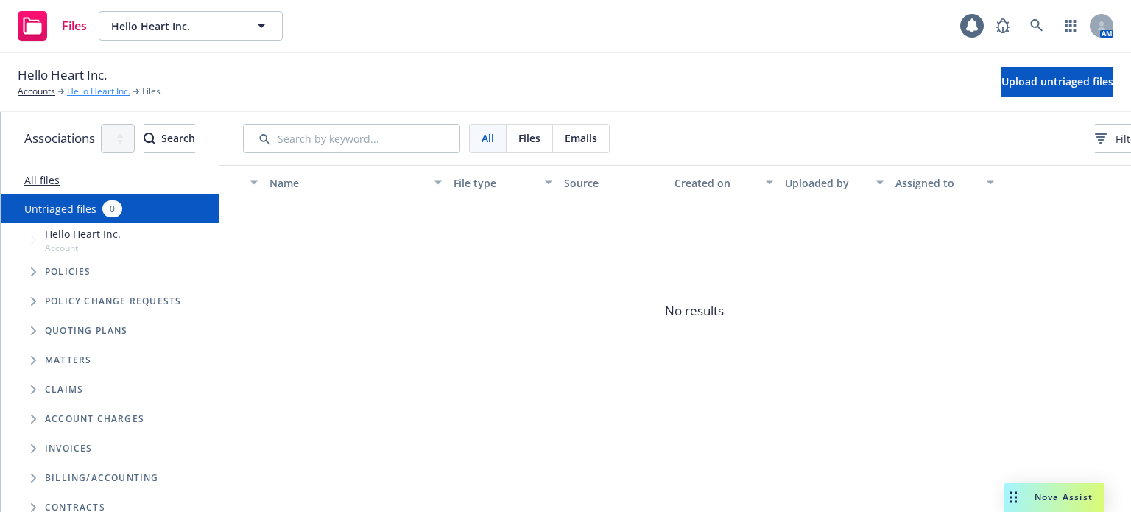
click at [100, 91] on link "Hello Heart Inc." at bounding box center [98, 91] width 63 height 13
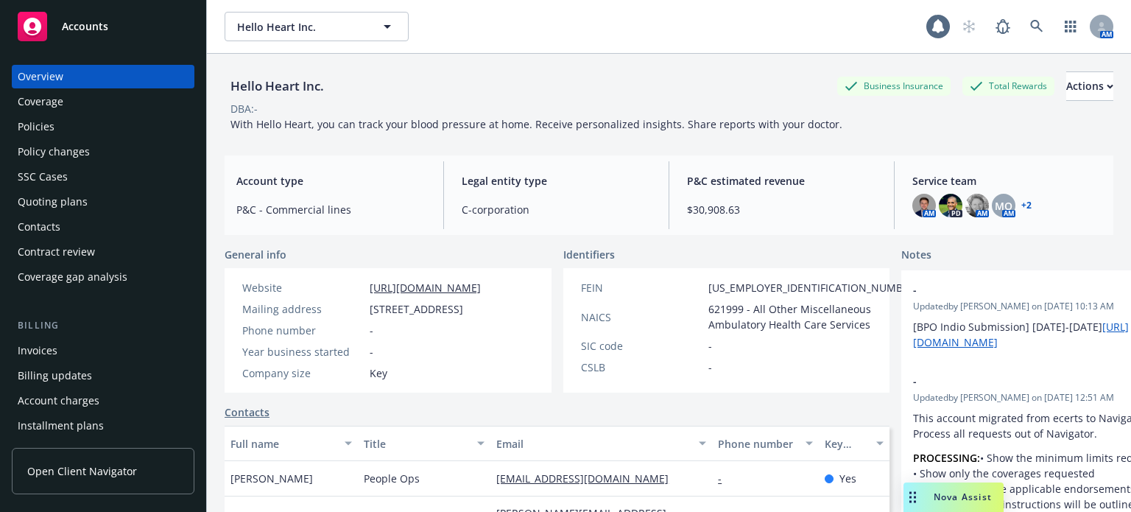
click at [41, 129] on div "Policies" at bounding box center [36, 127] width 37 height 24
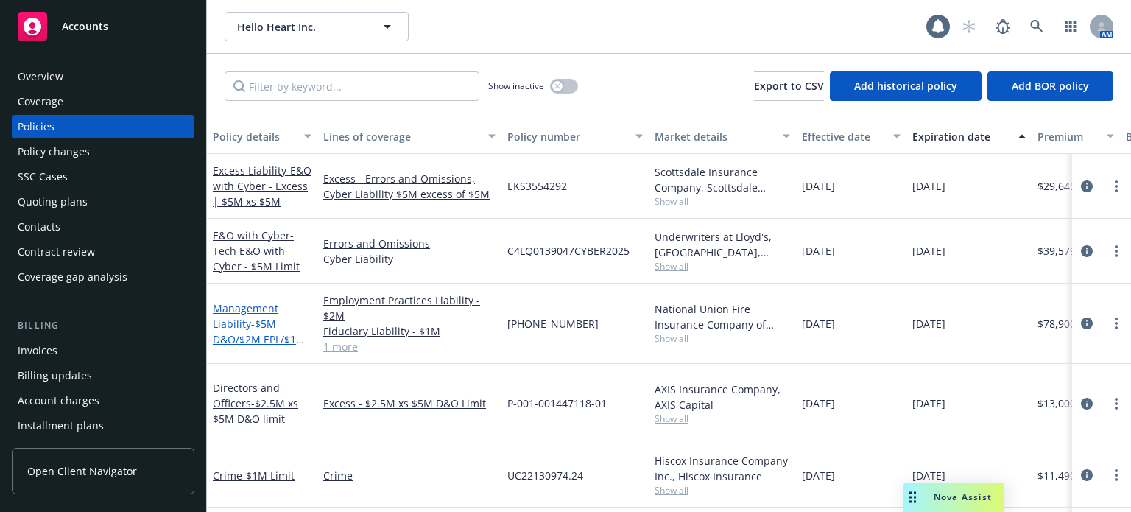
click at [251, 342] on span "- $5M D&O/$2M EPL/$1M FID" at bounding box center [259, 338] width 93 height 45
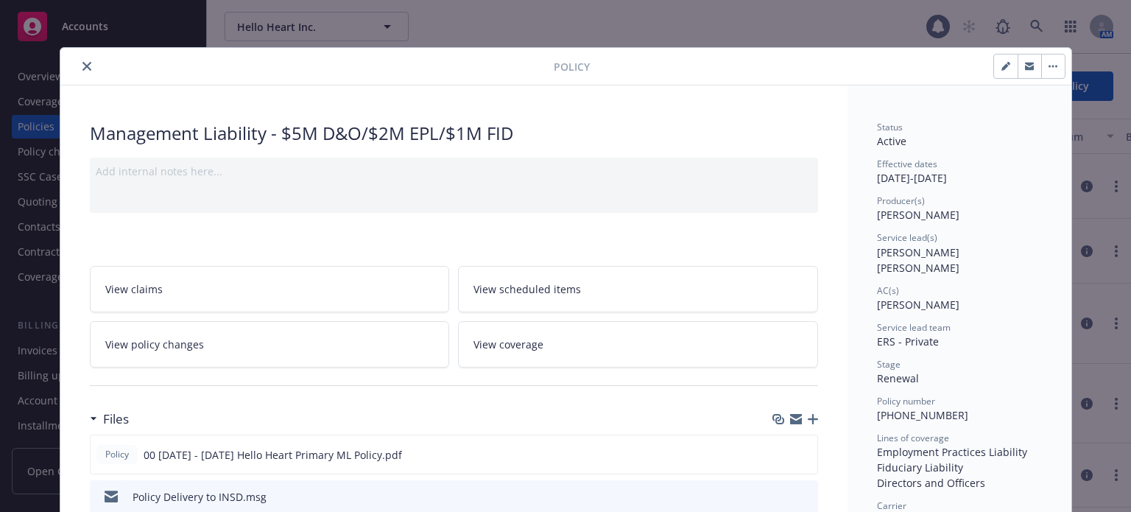
click at [82, 65] on icon "close" at bounding box center [86, 66] width 9 height 9
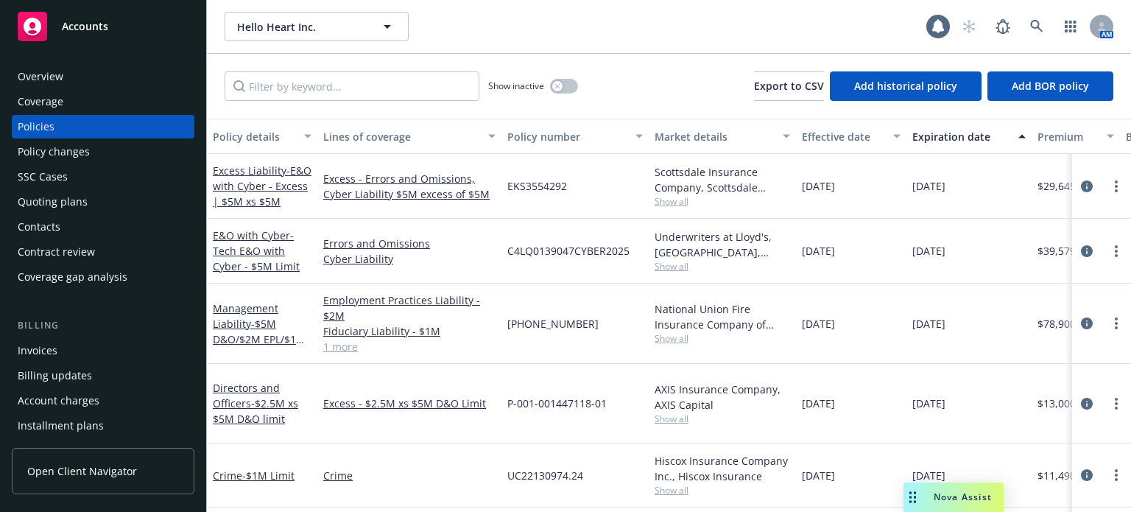
click at [82, 151] on div "Policy changes" at bounding box center [54, 152] width 72 height 24
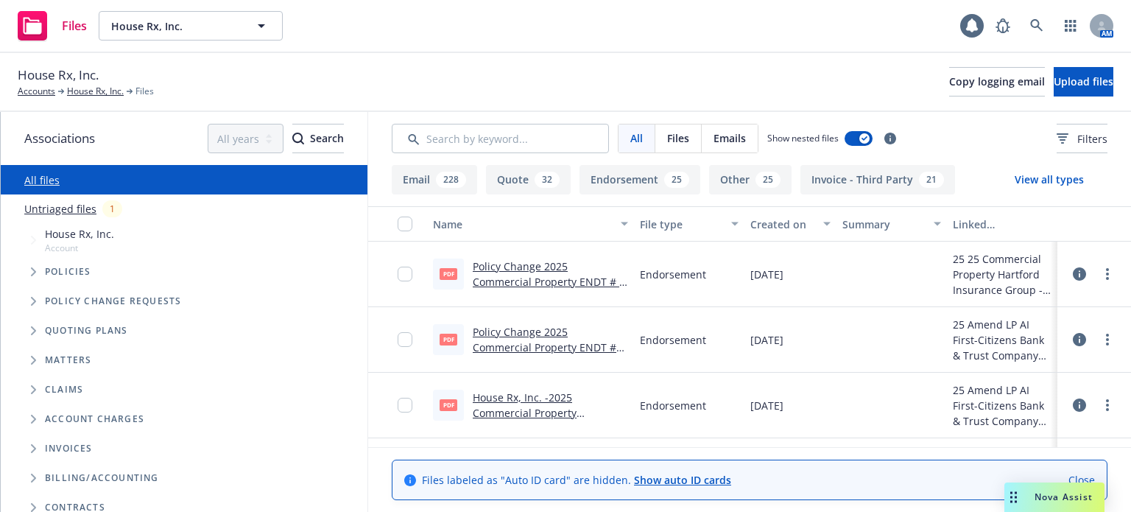
click at [515, 266] on link "Policy Change 2025 Commercial Property ENDT # 4 - Add NOC First-Citizens Bank &…" at bounding box center [549, 297] width 152 height 76
click at [498, 350] on link "Policy Change 2025 Commercial Property ENDT # 003 - Amend LLP First-Citizens Ba…" at bounding box center [547, 363] width 149 height 76
click at [1102, 341] on link "more" at bounding box center [1107, 339] width 18 height 18
click at [1047, 426] on link "Edit" at bounding box center [1031, 428] width 146 height 29
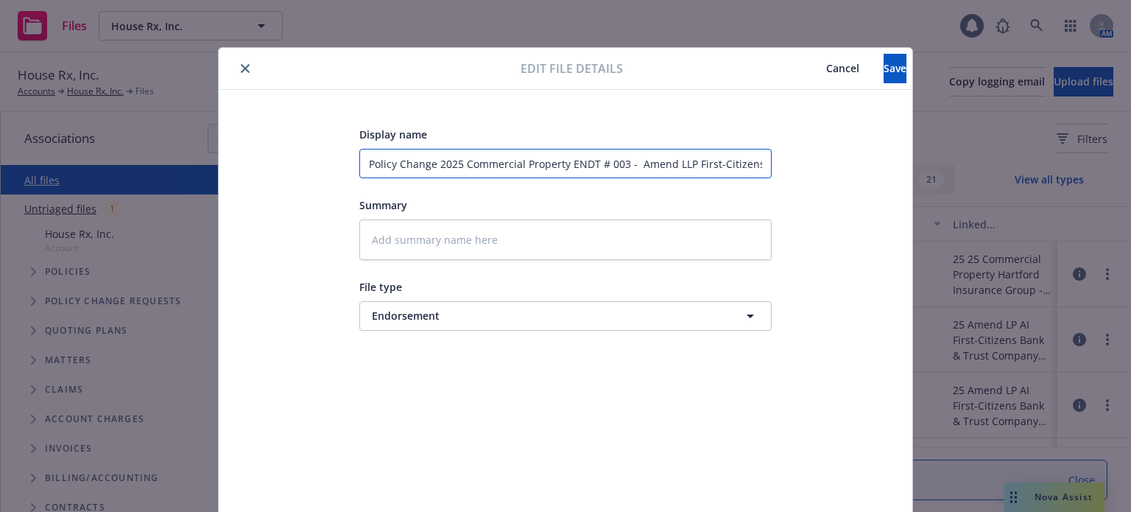
click at [657, 161] on input "Policy Change 2025 Commercial Property ENDT # 003 - Amend LLP First-Citizens Ba…" at bounding box center [565, 163] width 412 height 29
click at [826, 63] on span "Cancel" at bounding box center [842, 68] width 33 height 14
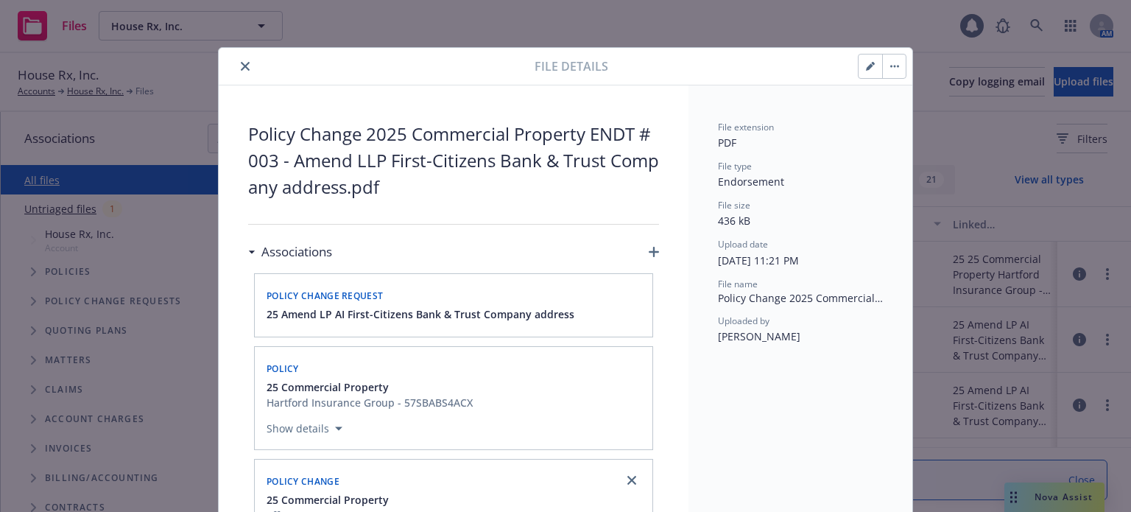
click at [632, 488] on div at bounding box center [632, 480] width 24 height 24
click at [628, 481] on icon "close" at bounding box center [631, 479] width 9 height 9
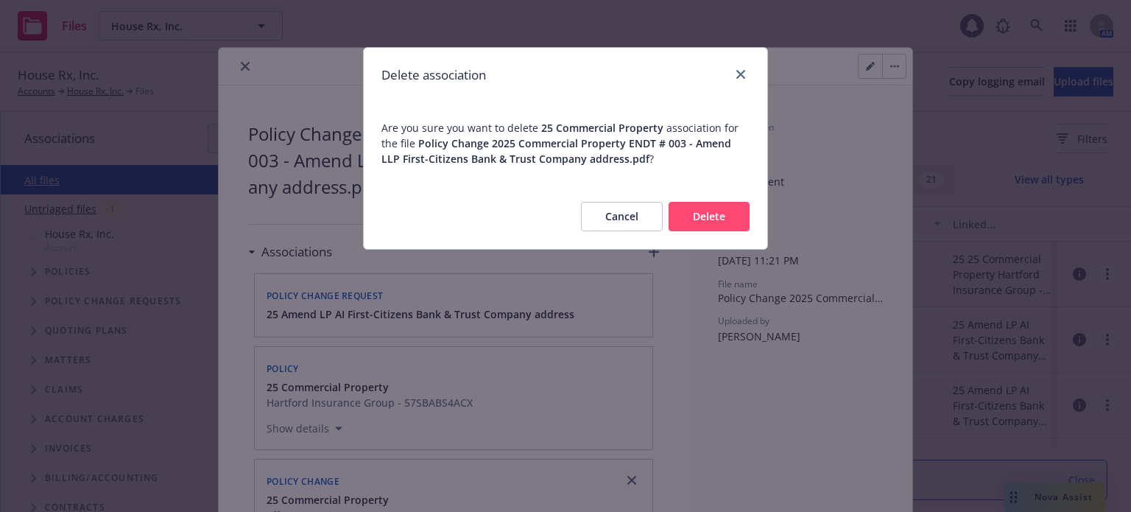
click at [708, 207] on button "Delete" at bounding box center [708, 216] width 81 height 29
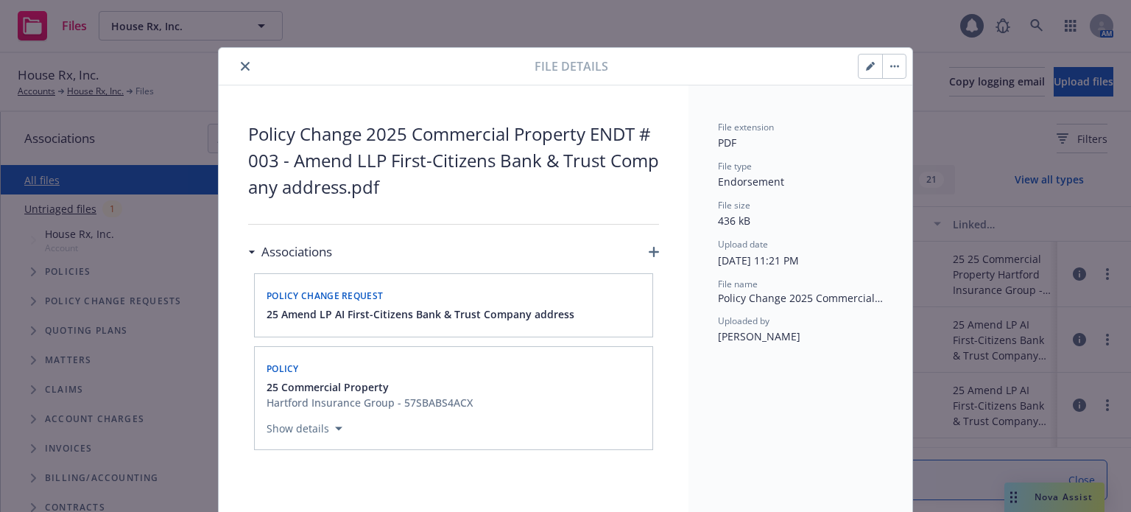
click at [578, 411] on div "Show details" at bounding box center [453, 425] width 380 height 30
click at [887, 68] on button "button" at bounding box center [894, 66] width 24 height 24
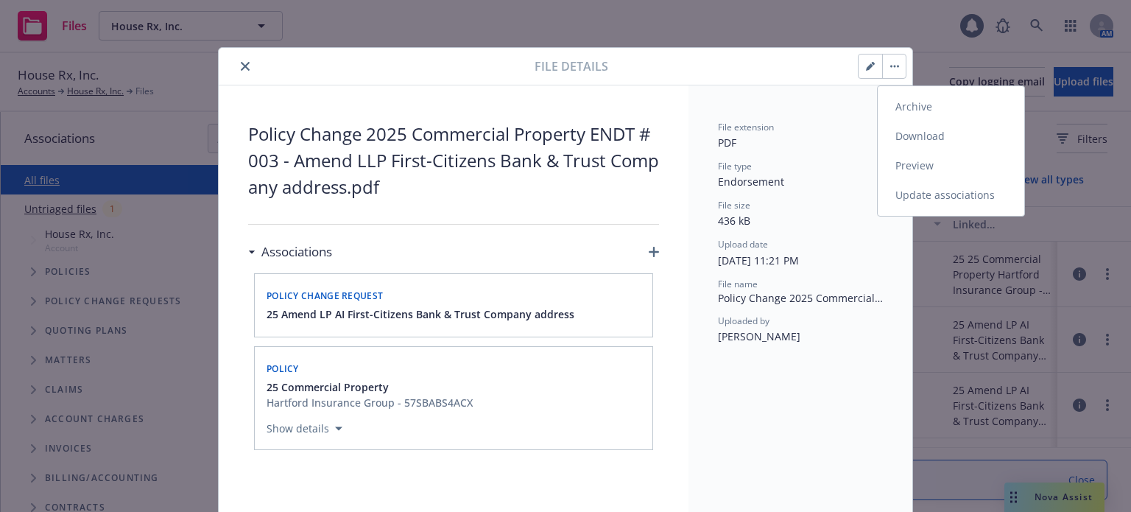
click at [915, 197] on link "Update associations" at bounding box center [950, 194] width 146 height 29
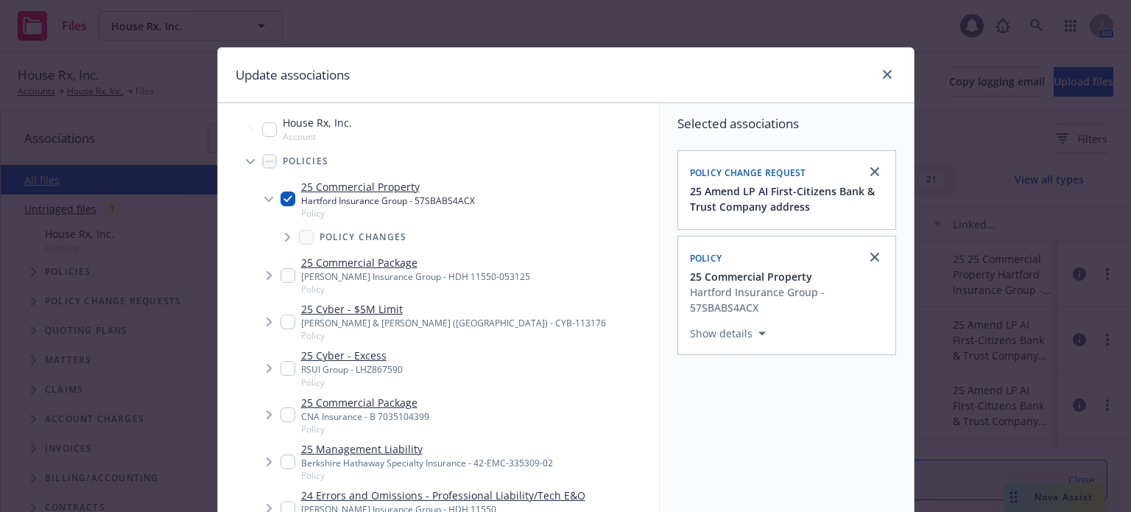
click at [285, 197] on input "Tree Example" at bounding box center [287, 198] width 15 height 15
checkbox input "false"
click at [871, 167] on icon "close" at bounding box center [874, 171] width 9 height 9
checkbox input "false"
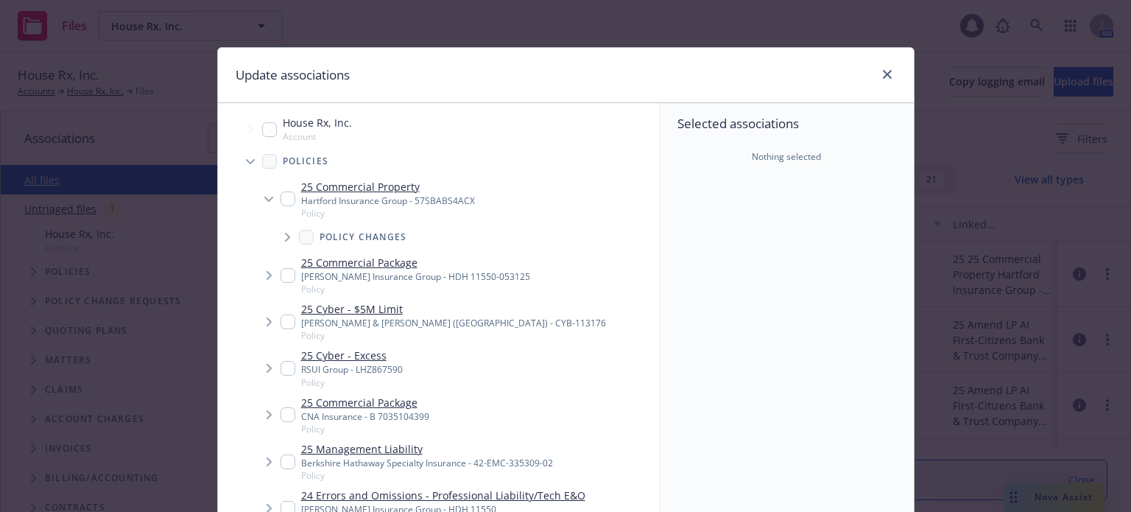
scroll to position [219, 0]
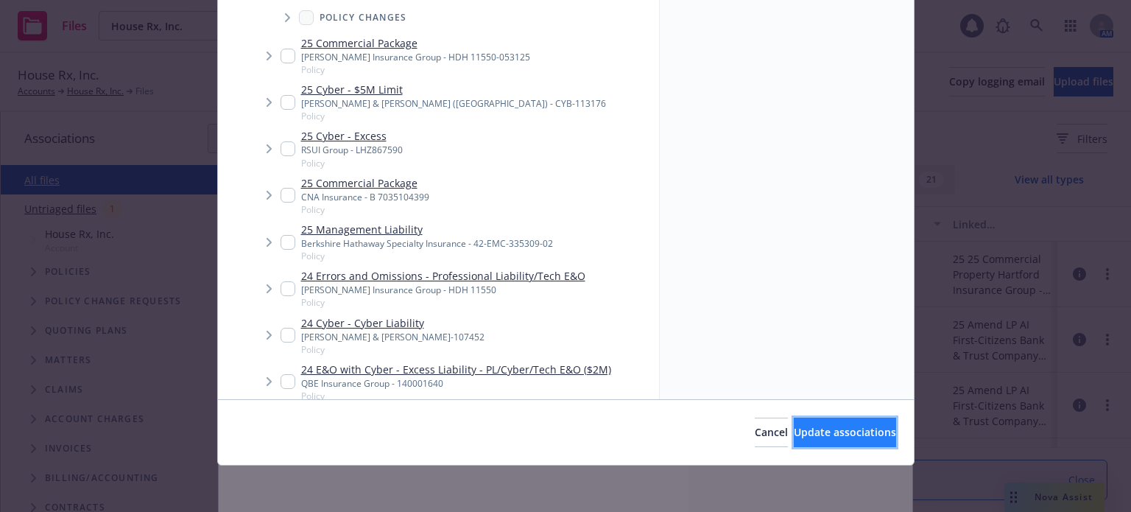
click at [793, 430] on span "Update associations" at bounding box center [844, 432] width 102 height 14
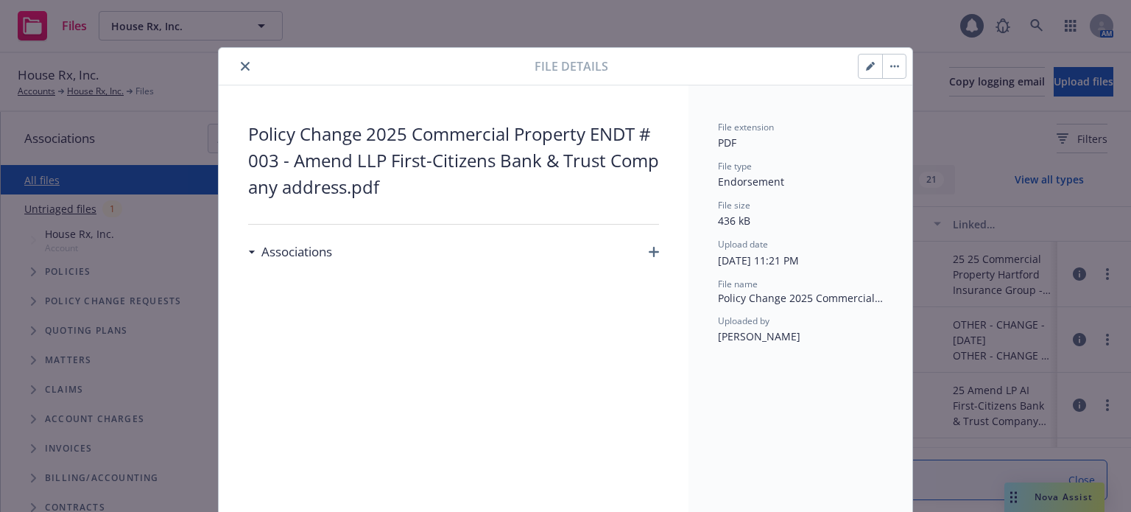
click at [241, 64] on icon "close" at bounding box center [245, 66] width 9 height 9
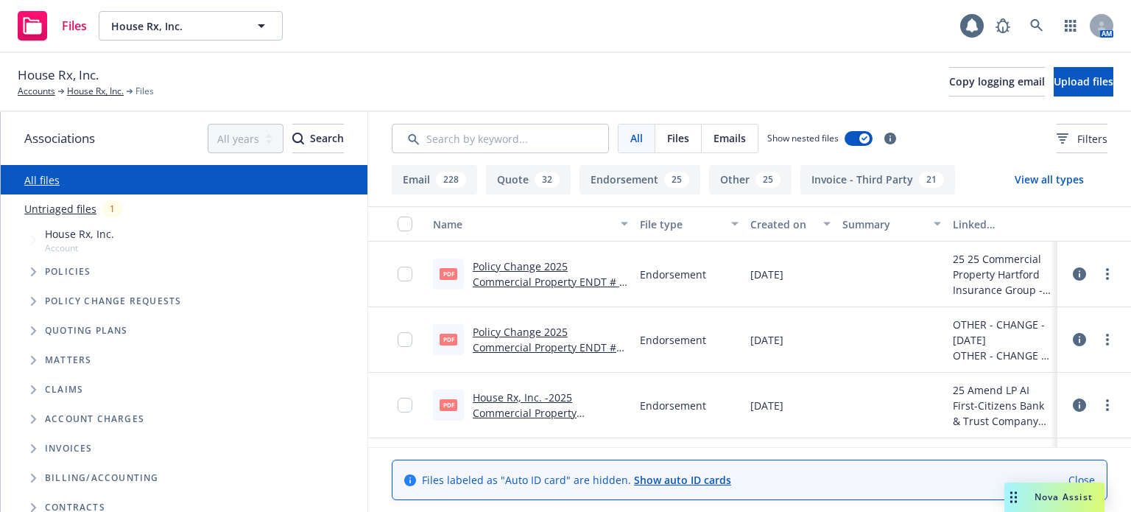
click at [537, 345] on link "Policy Change 2025 Commercial Property ENDT # 003 - Amend LLP First-Citizens Ba…" at bounding box center [547, 363] width 149 height 76
click at [397, 335] on input "checkbox" at bounding box center [404, 339] width 15 height 15
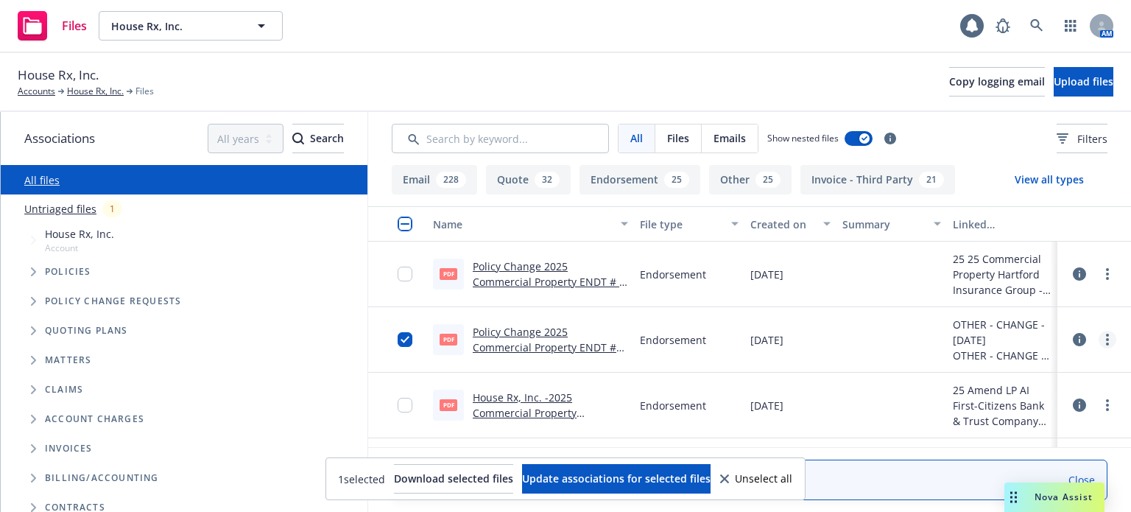
click at [1105, 342] on icon "more" at bounding box center [1106, 339] width 3 height 12
click at [1084, 364] on link "Archive" at bounding box center [1031, 369] width 146 height 29
click at [60, 209] on link "Untriaged files" at bounding box center [60, 208] width 72 height 15
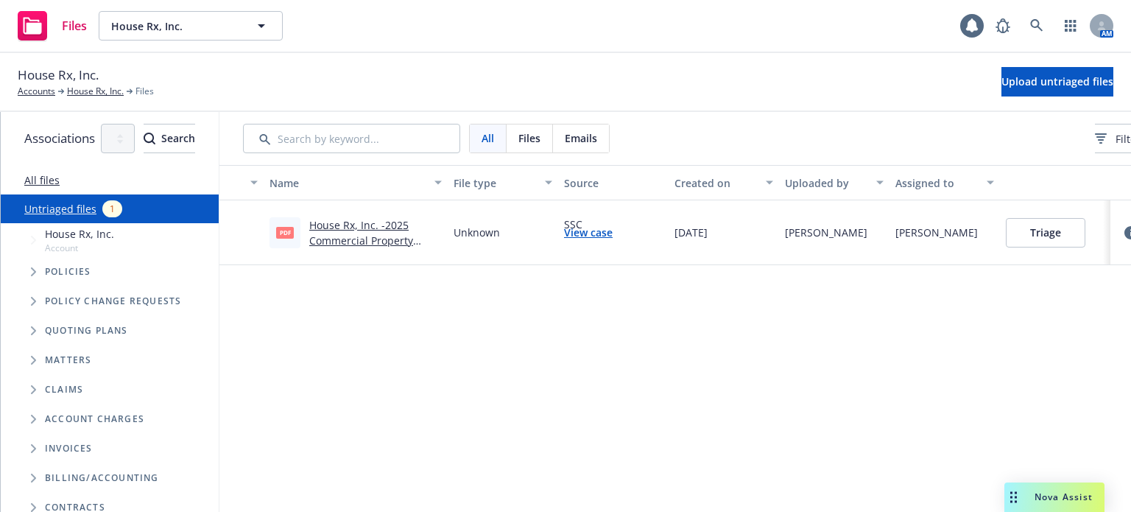
click at [399, 235] on link "House Rx, Inc. -2025 Commercial Property Endorsement #003.pdf" at bounding box center [365, 240] width 113 height 45
click at [612, 233] on link "View case" at bounding box center [588, 231] width 49 height 15
click at [1083, 236] on button "Triage" at bounding box center [1044, 232] width 79 height 29
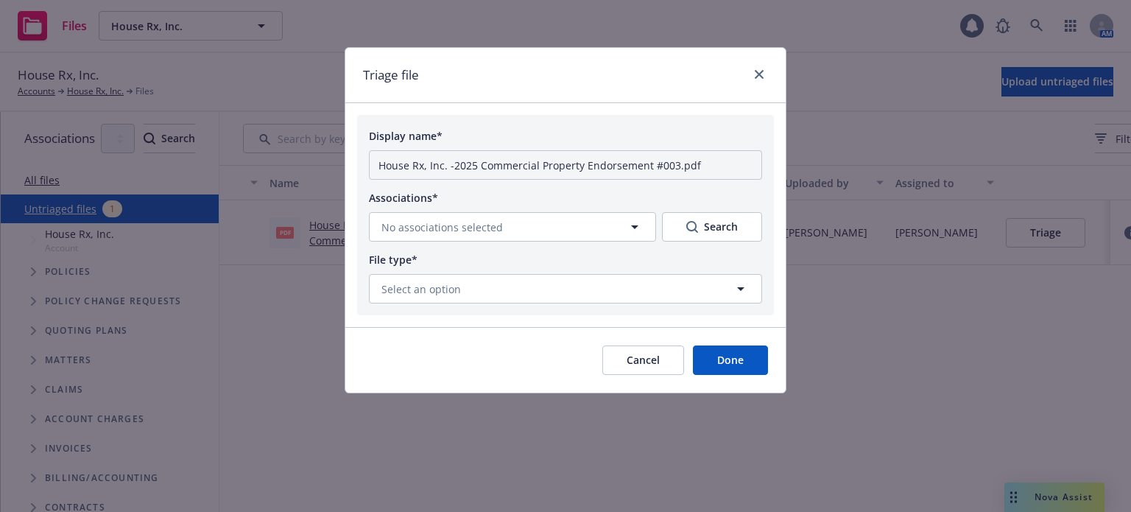
click at [668, 372] on button "Cancel" at bounding box center [643, 359] width 82 height 29
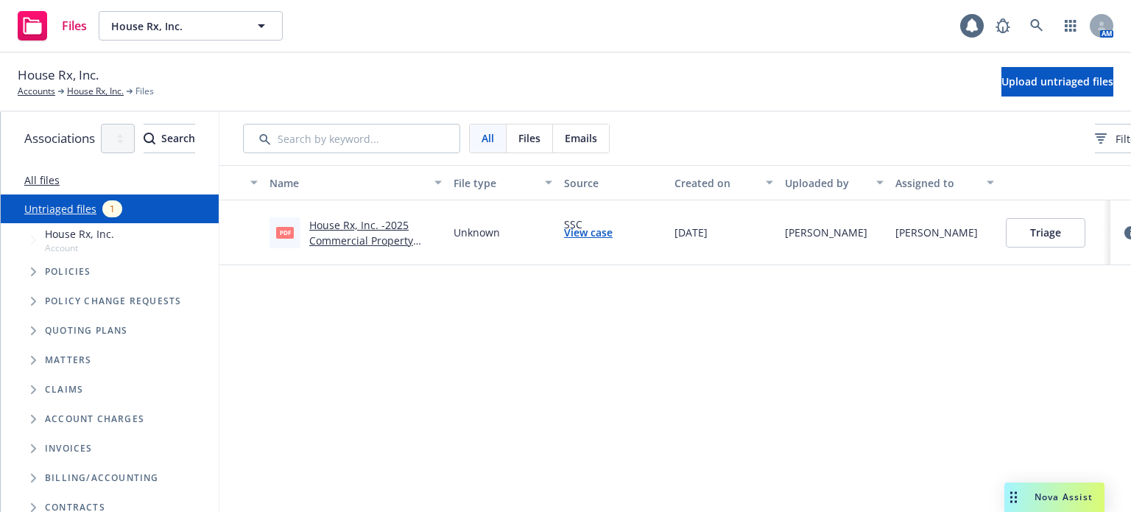
click at [422, 235] on link "House Rx, Inc. -2025 Commercial Property Endorsement #003.pdf" at bounding box center [365, 240] width 113 height 45
click at [1074, 236] on button "Triage" at bounding box center [1044, 232] width 79 height 29
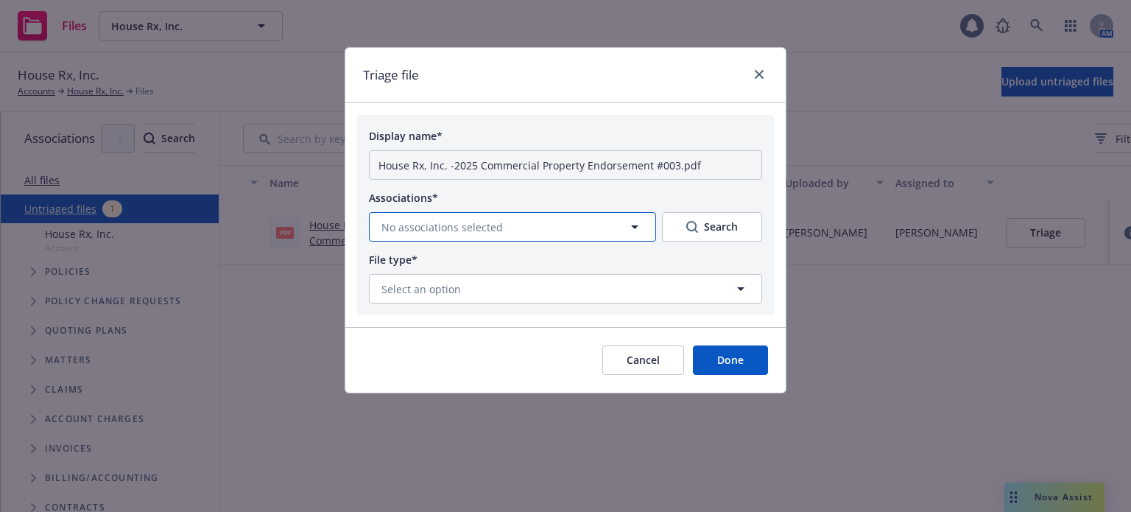
click at [573, 230] on button "No associations selected" at bounding box center [512, 226] width 287 height 29
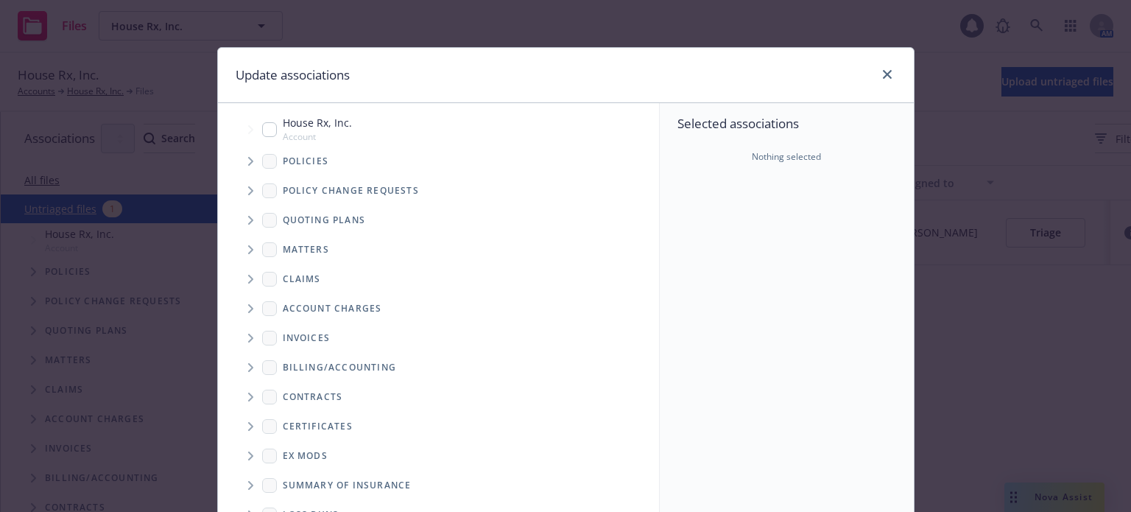
click at [248, 186] on icon "Tree Example" at bounding box center [251, 190] width 6 height 9
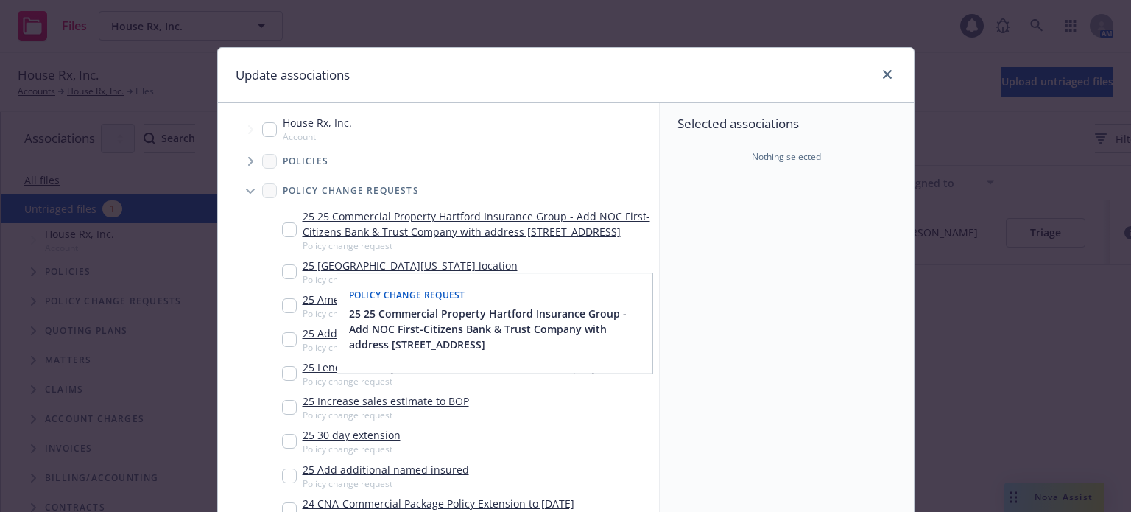
click at [282, 244] on div "25 25 Commercial Property Hartford Insurance Group - Add NOC First-Citizens Ban…" at bounding box center [467, 229] width 371 height 43
checkbox input "true"
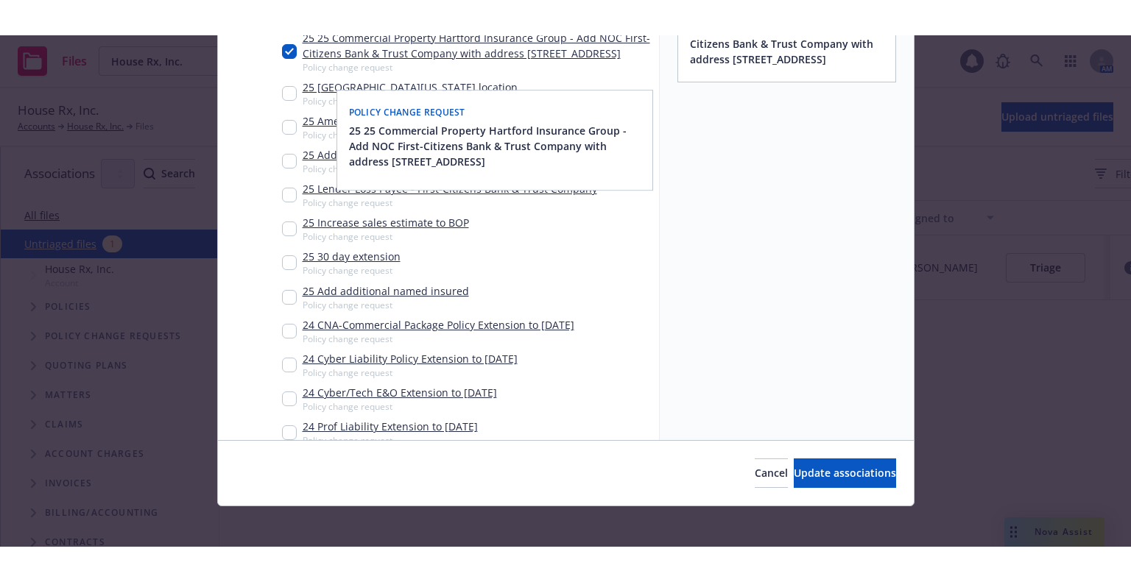
scroll to position [219, 0]
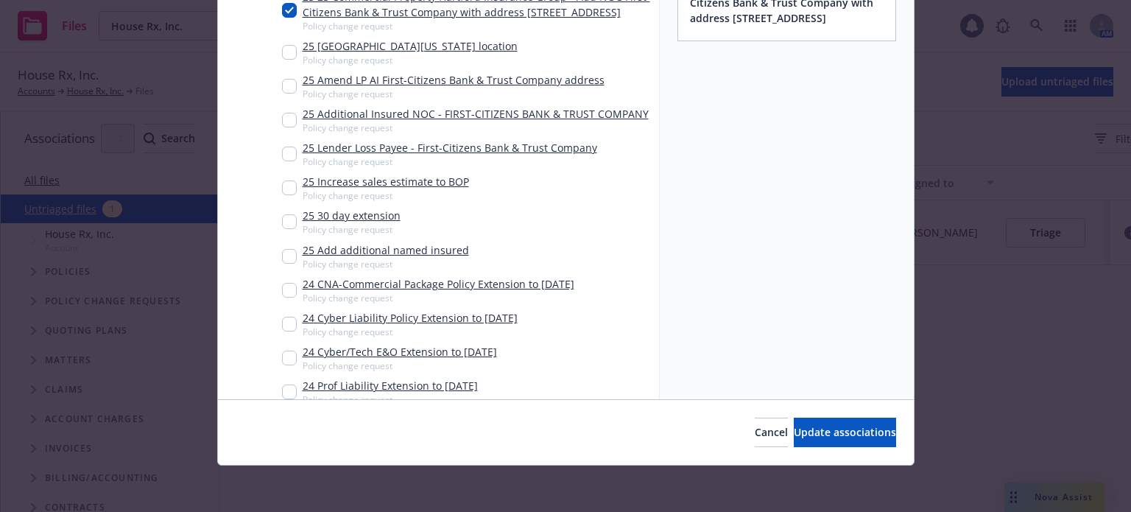
click at [852, 447] on div "Cancel Update associations" at bounding box center [566, 432] width 696 height 66
click at [852, 438] on button "Update associations" at bounding box center [844, 431] width 102 height 29
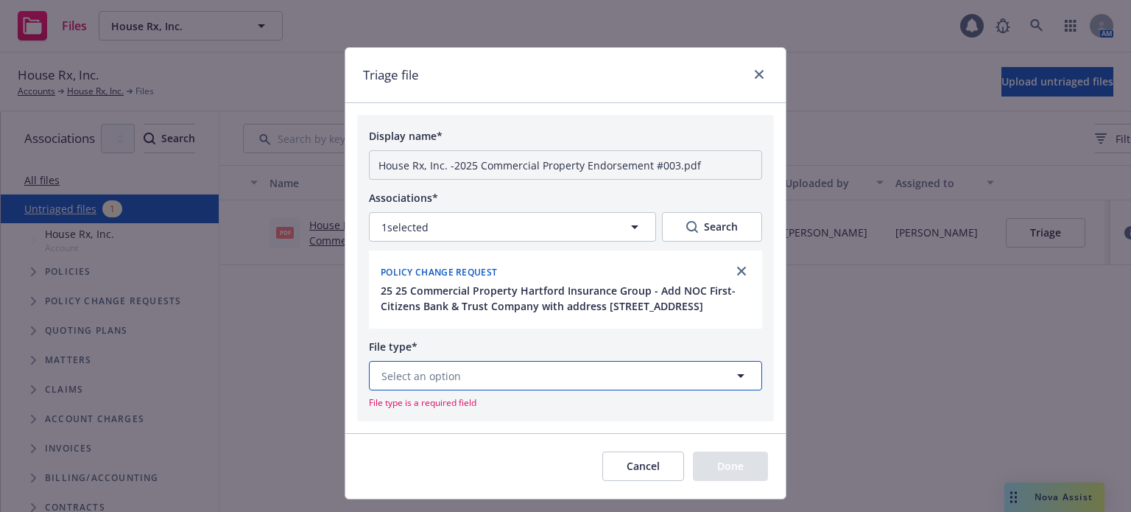
click at [504, 390] on button "Select an option" at bounding box center [565, 375] width 393 height 29
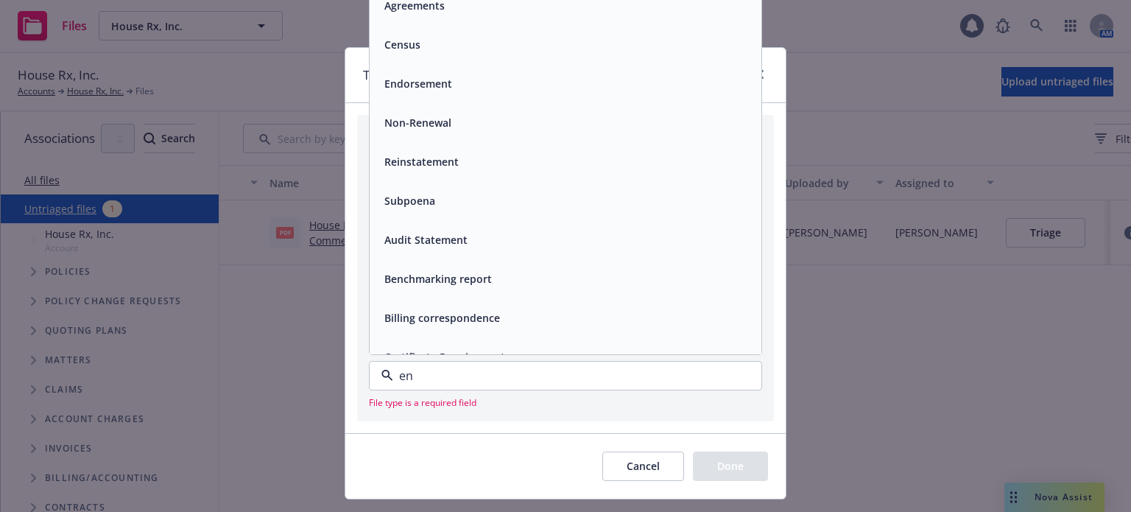
type input "end"
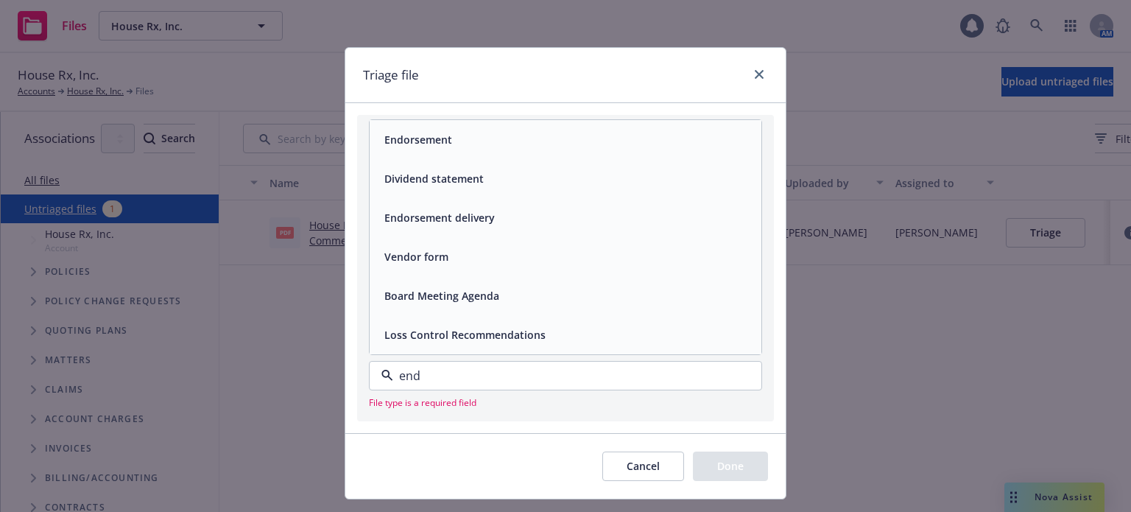
click at [489, 150] on div "Endorsement" at bounding box center [565, 139] width 374 height 21
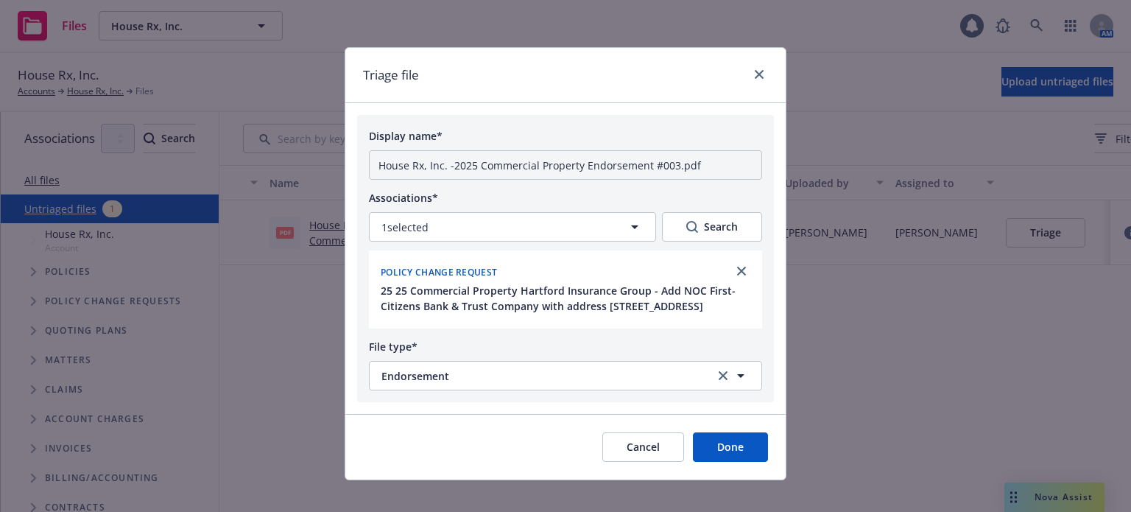
click at [712, 461] on button "Done" at bounding box center [730, 446] width 75 height 29
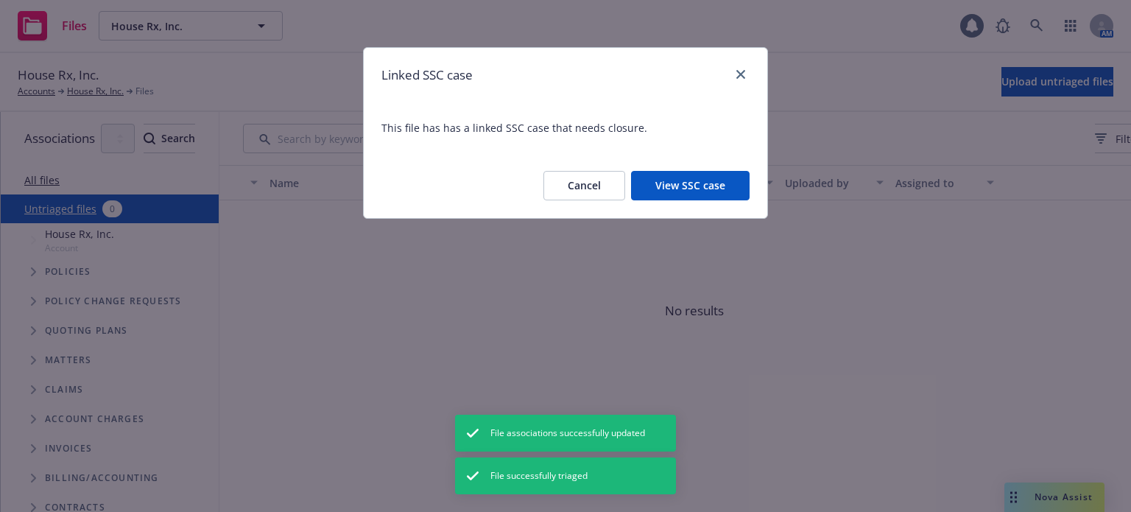
click at [721, 199] on button "View SSC case" at bounding box center [690, 185] width 118 height 29
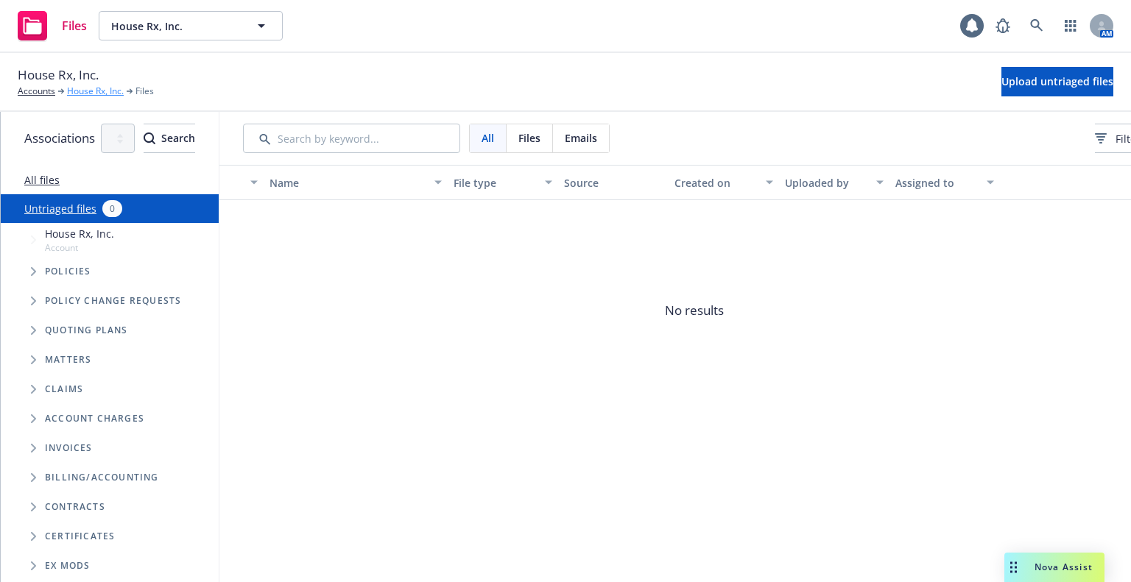
click at [99, 91] on link "House Rx, Inc." at bounding box center [95, 91] width 57 height 13
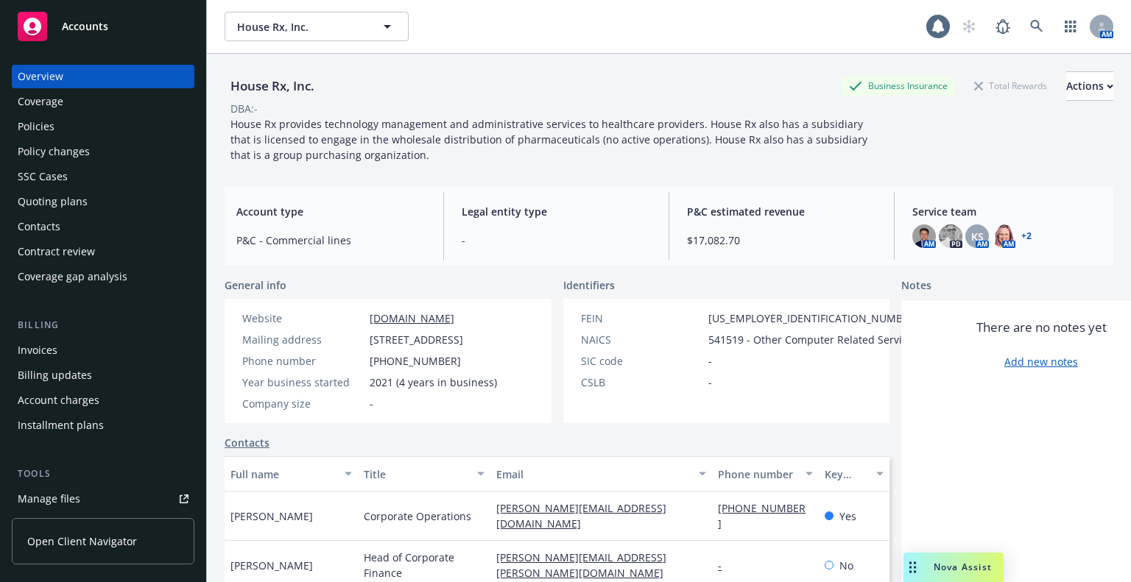
click at [47, 211] on div "Quoting plans" at bounding box center [53, 202] width 70 height 24
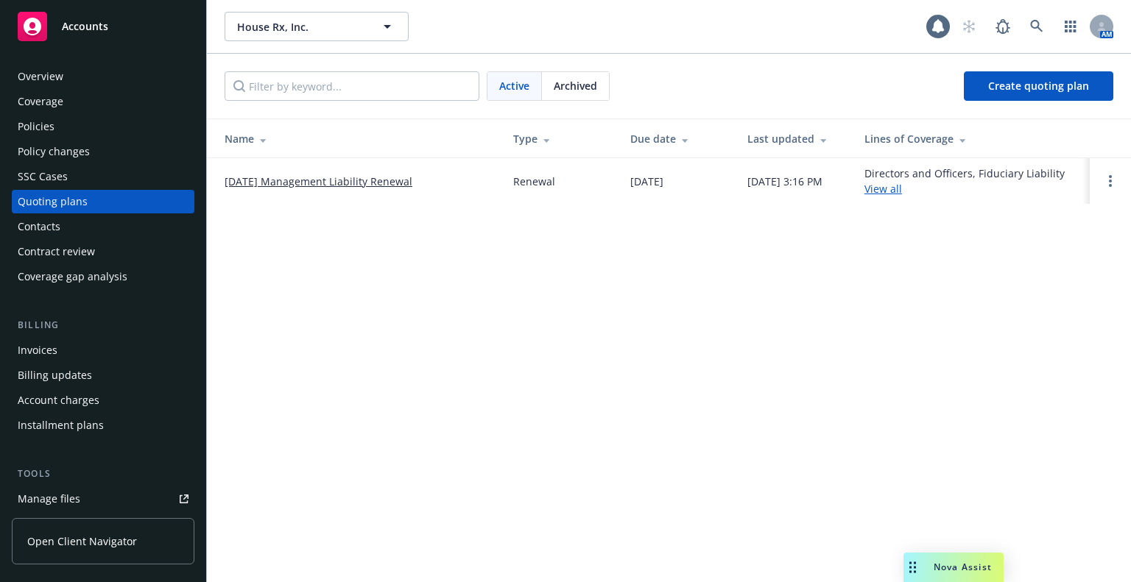
click at [59, 169] on div "SSC Cases" at bounding box center [43, 177] width 50 height 24
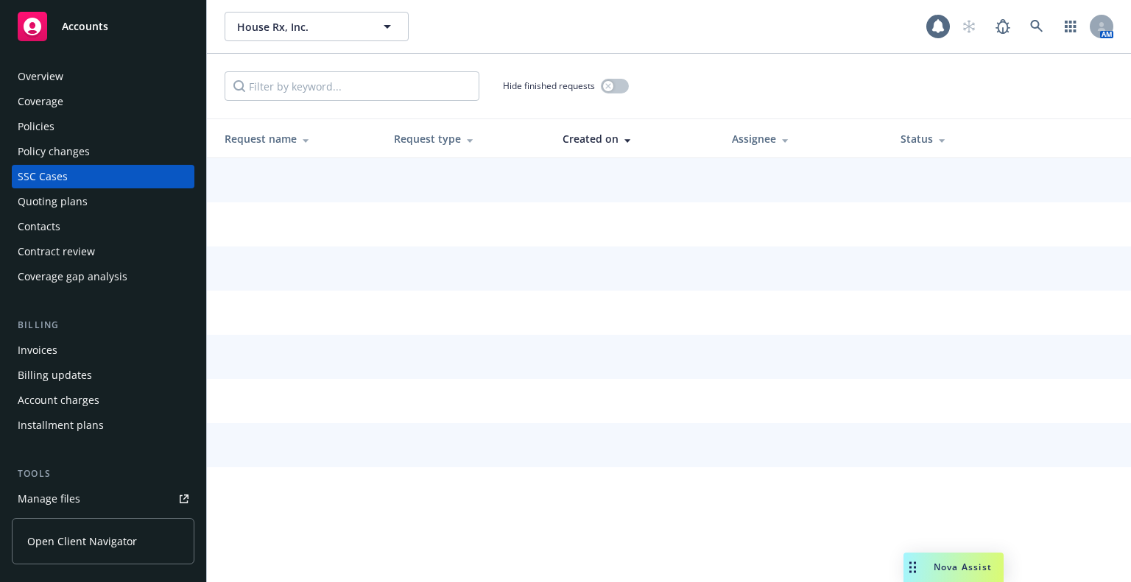
click at [86, 152] on div "Policy changes" at bounding box center [54, 152] width 72 height 24
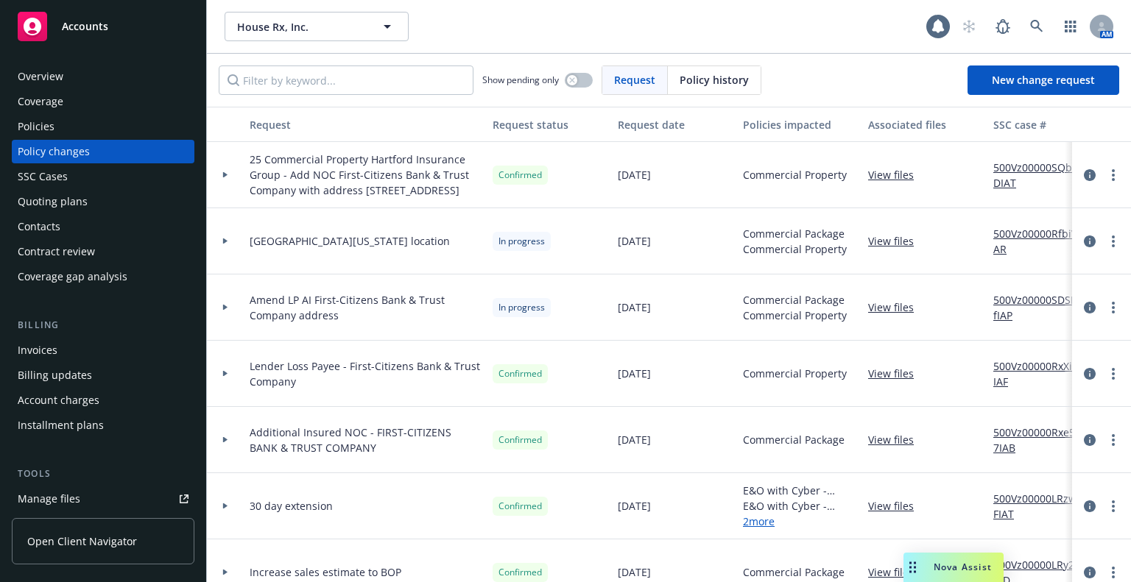
click at [912, 315] on link "View files" at bounding box center [896, 307] width 57 height 15
click at [1104, 316] on link "more" at bounding box center [1113, 308] width 18 height 18
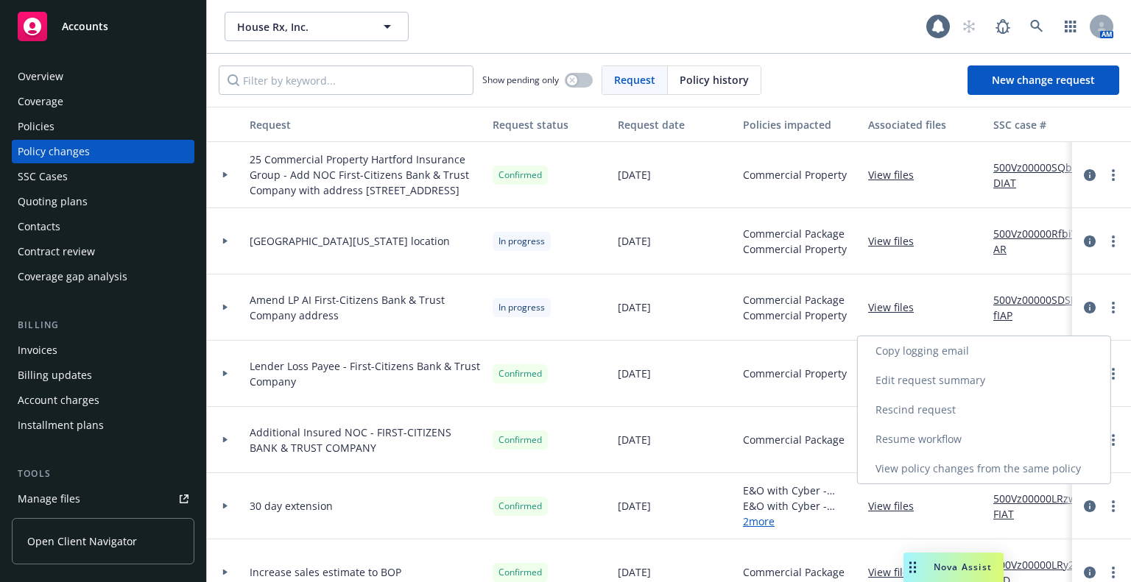
click at [980, 442] on link "Resume workflow" at bounding box center [983, 439] width 252 height 29
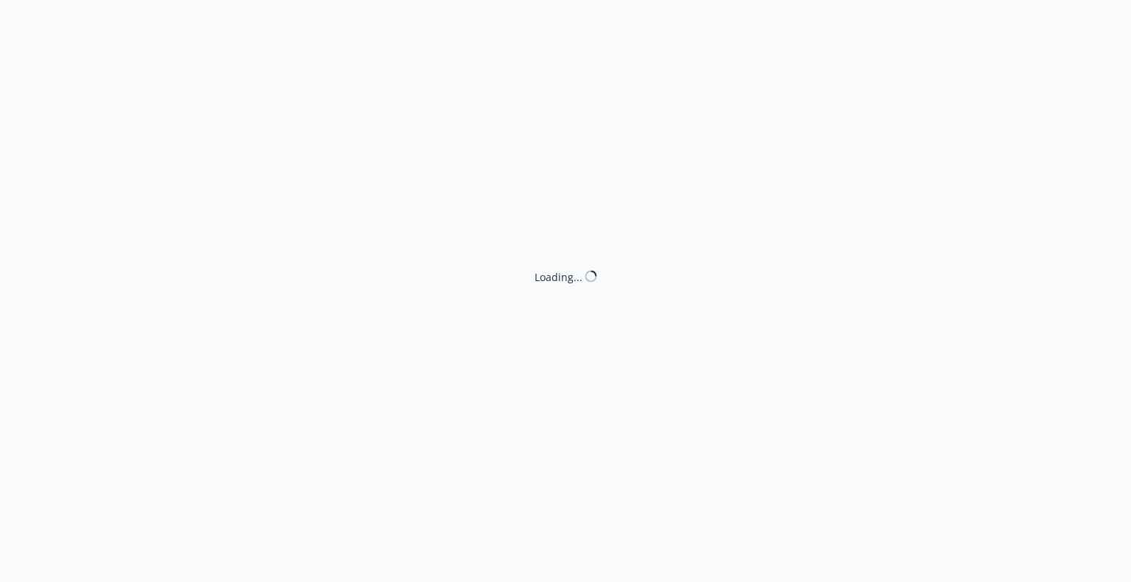
select select "ACCEPTED"
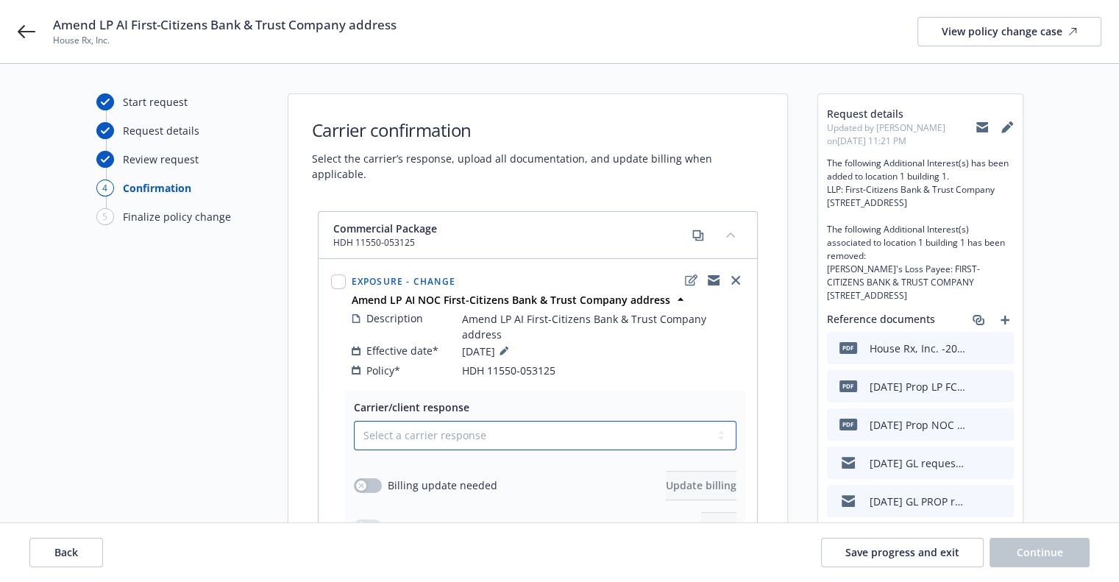
click at [548, 421] on select "Select a carrier response Accepted Accepted with revision No endorsement needed…" at bounding box center [545, 435] width 383 height 29
select select "ACCEPTED"
click at [354, 421] on select "Select a carrier response Accepted Accepted with revision No endorsement needed…" at bounding box center [545, 435] width 383 height 29
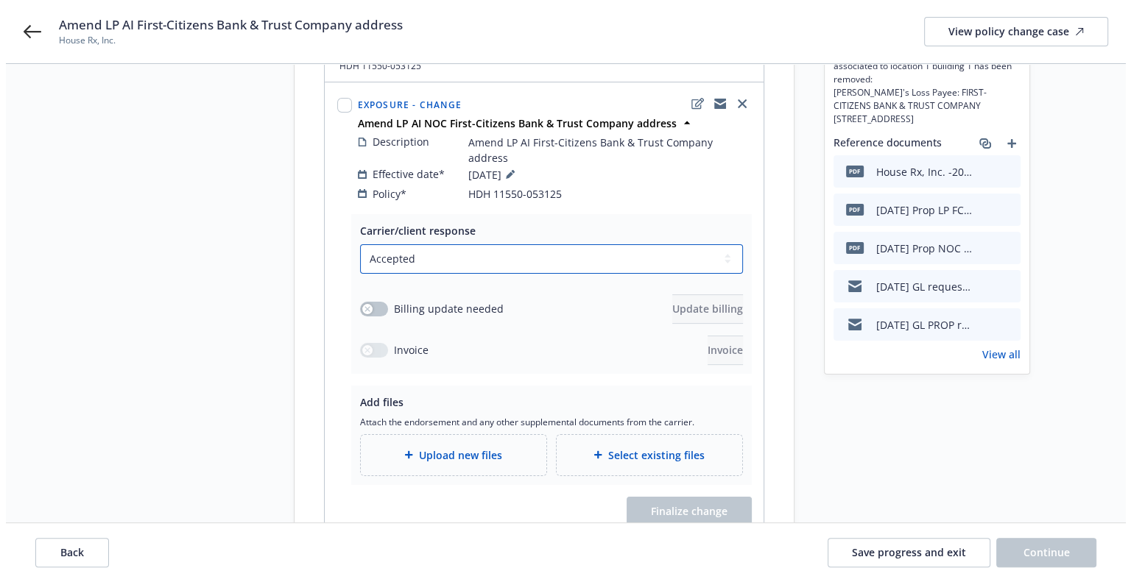
scroll to position [108, 0]
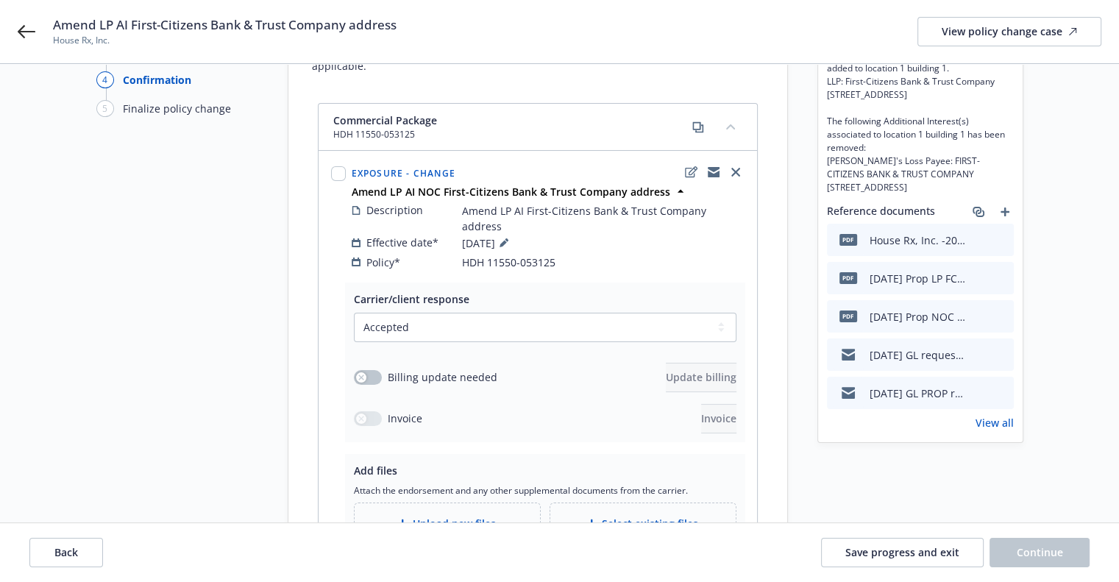
click at [640, 516] on span "Select existing files" at bounding box center [650, 523] width 96 height 15
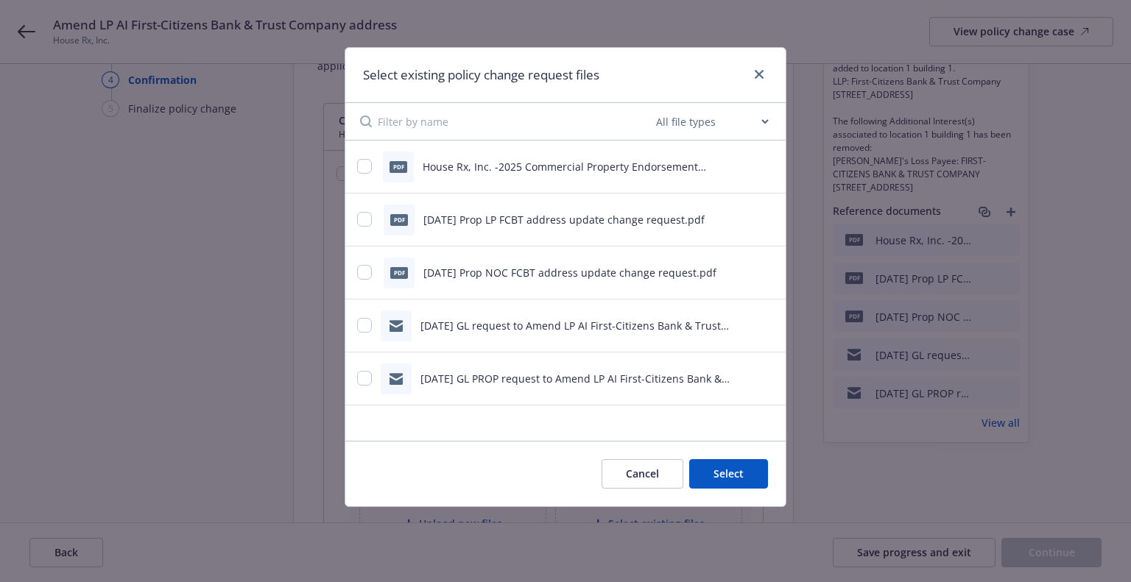
click at [632, 481] on button "Cancel" at bounding box center [642, 473] width 82 height 29
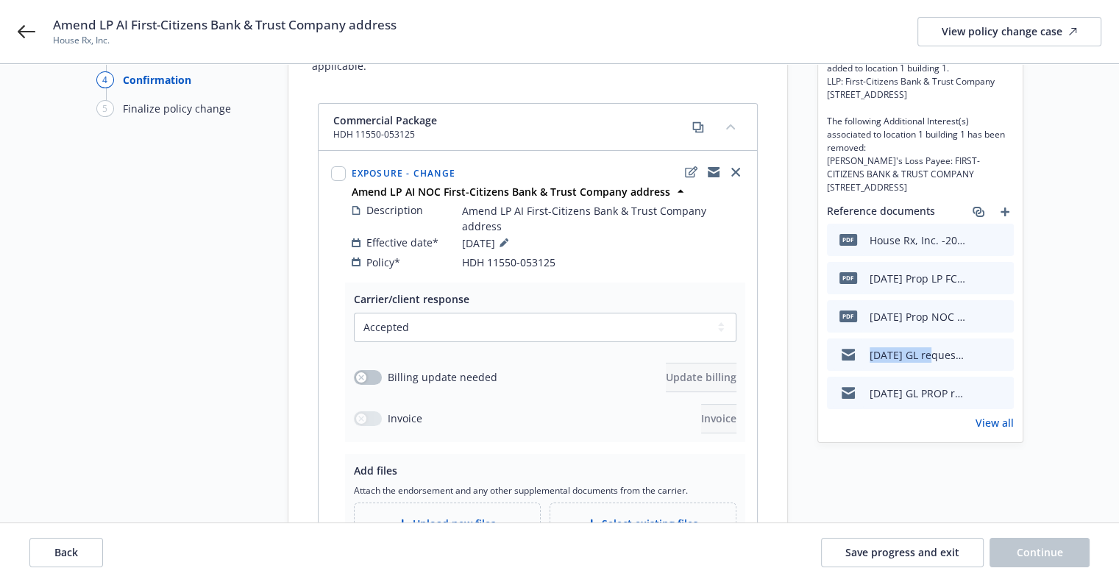
drag, startPoint x: 868, startPoint y: 381, endPoint x: 933, endPoint y: 381, distance: 64.8
click at [933, 370] on div "9/12/2025 GL request to Amend LP AI First-Citizens Bank & Trust Company address…" at bounding box center [899, 354] width 132 height 31
copy div "9/12/2025 GL"
click at [482, 516] on span "Upload new files" at bounding box center [454, 523] width 83 height 15
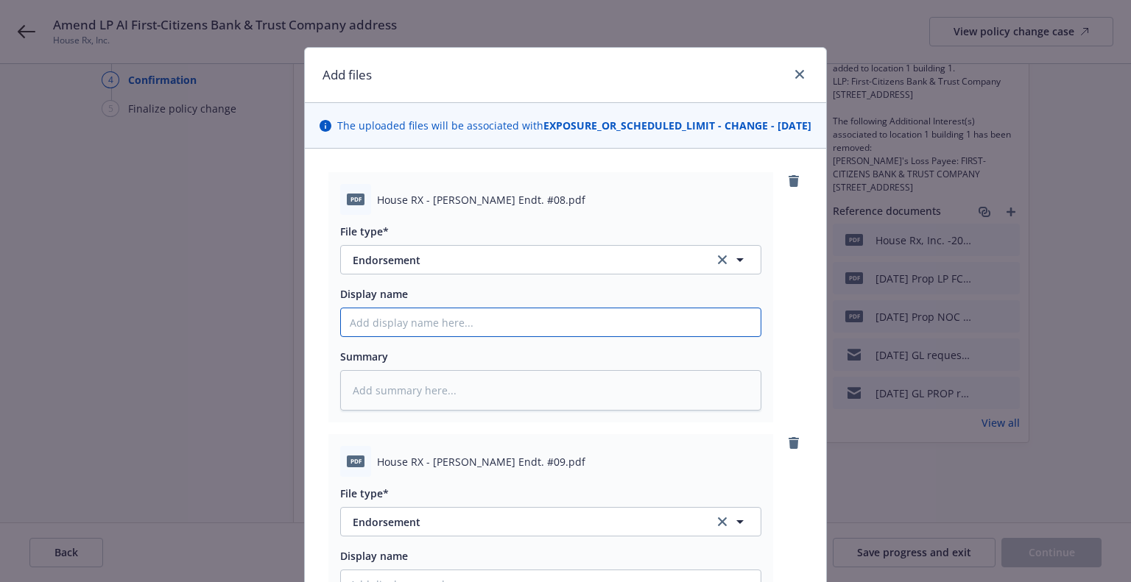
click at [399, 336] on input "Display name" at bounding box center [551, 322] width 420 height 28
paste input "9/12/2025 GL"
type textarea "x"
type input "9/12/2025 GL"
click at [426, 336] on input "9/12/2025 GL" at bounding box center [551, 322] width 420 height 28
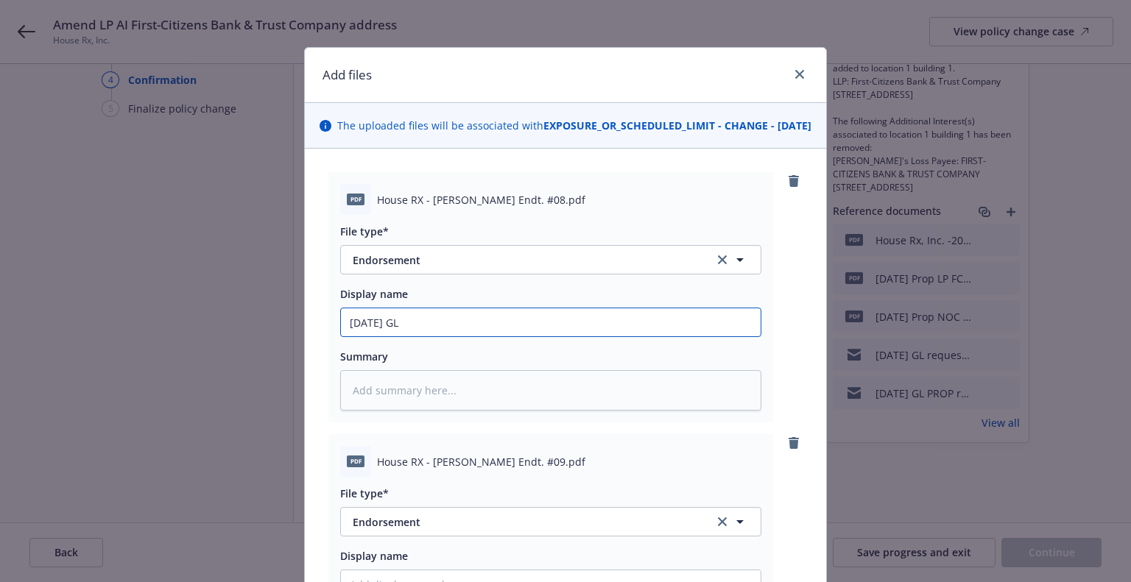
type textarea "x"
type input "9/12/2025 GL"
type textarea "x"
type input "9/12/2025 GL N"
type textarea "x"
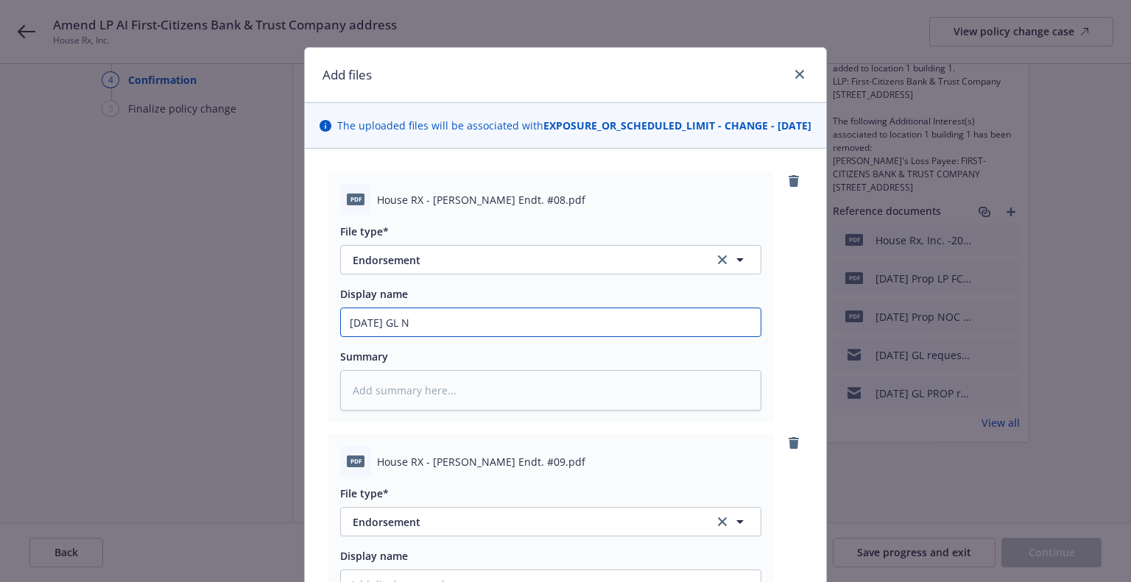
type input "9/12/2025 GL NO"
type textarea "x"
type input "9/12/2025 GL NOC"
type textarea "x"
type input "9/12/2025 GL NOC"
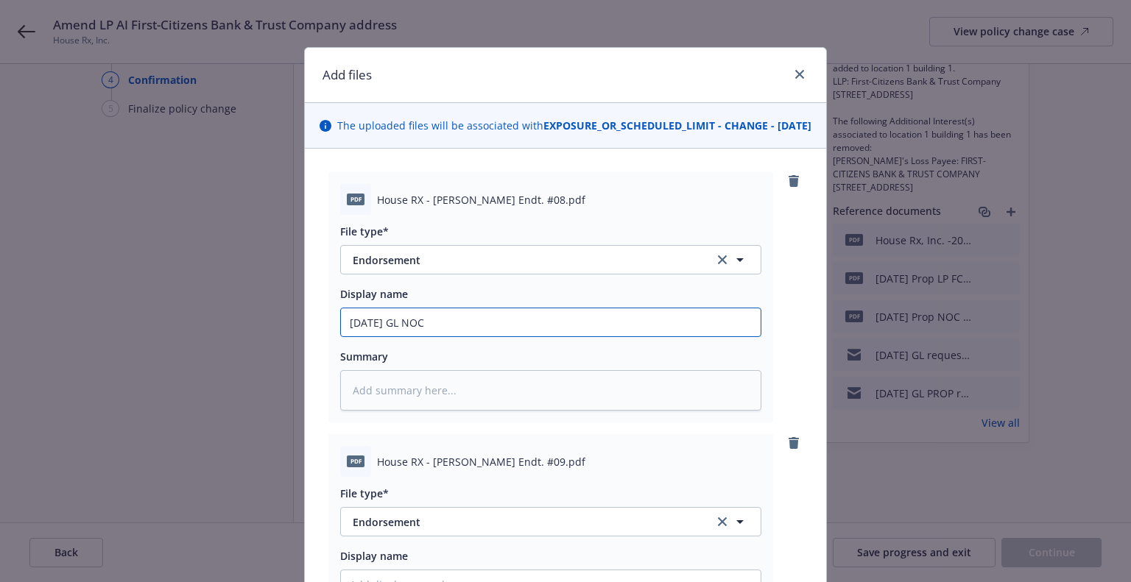
type textarea "x"
type input "9/12/2025 GL NOC en"
type textarea "x"
type input "9/12/2025 GL NOC end"
type textarea "x"
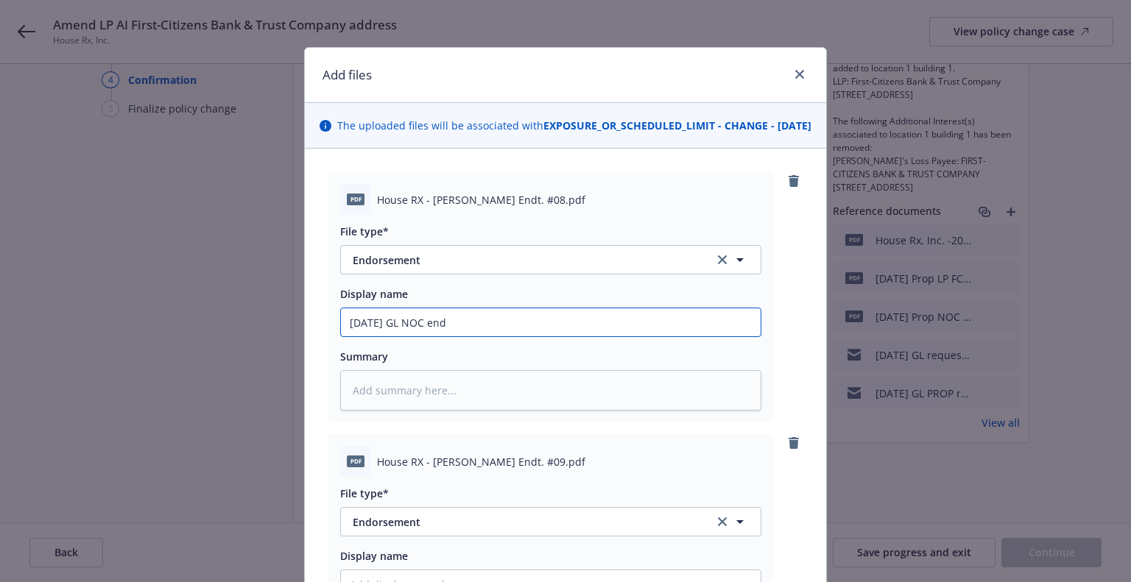
type input "9/12/2025 GL NOC endo"
type textarea "x"
type input "9/12/2025 GL NOC endor"
type textarea "x"
type input "9/12/2025 GL NOC endors"
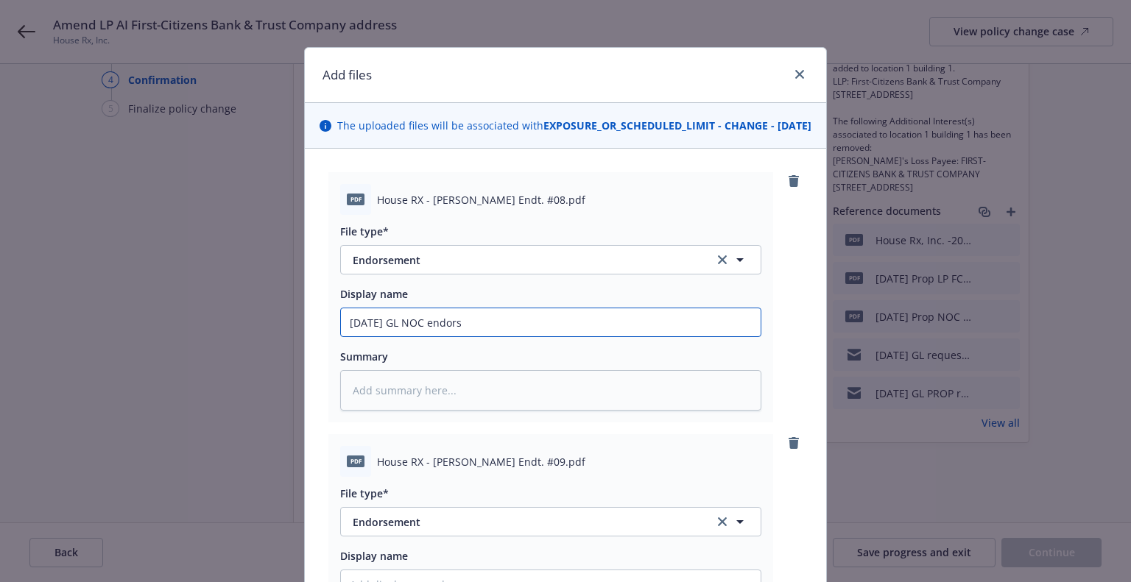
type textarea "x"
type input "9/12/2025 GL NOC endorsem"
type textarea "x"
type input "9/12/2025 GL NOC endorsemen"
type textarea "x"
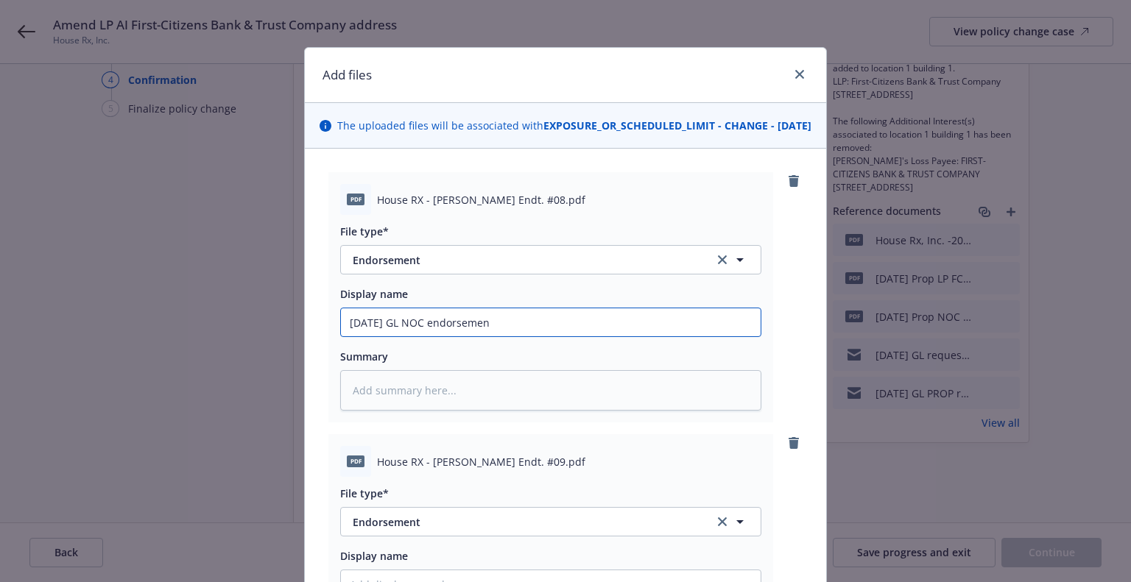
type input "9/12/2025 GL NOC endorsement"
type textarea "x"
type input "9/12/2025 GL NOC endorsement"
type textarea "x"
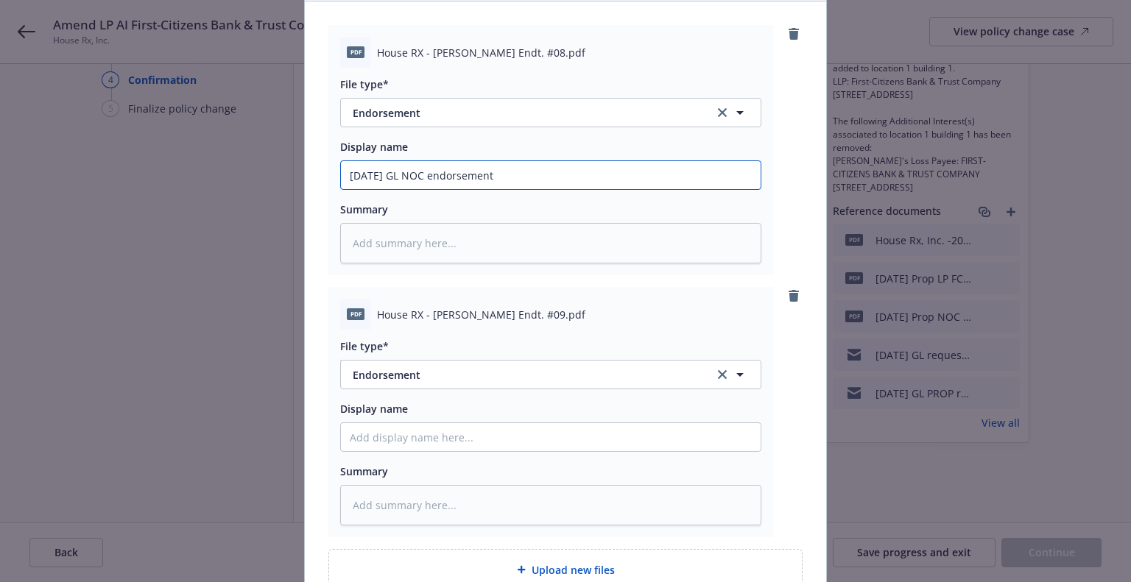
type input "9/12/2025 GL NOC endorsement"
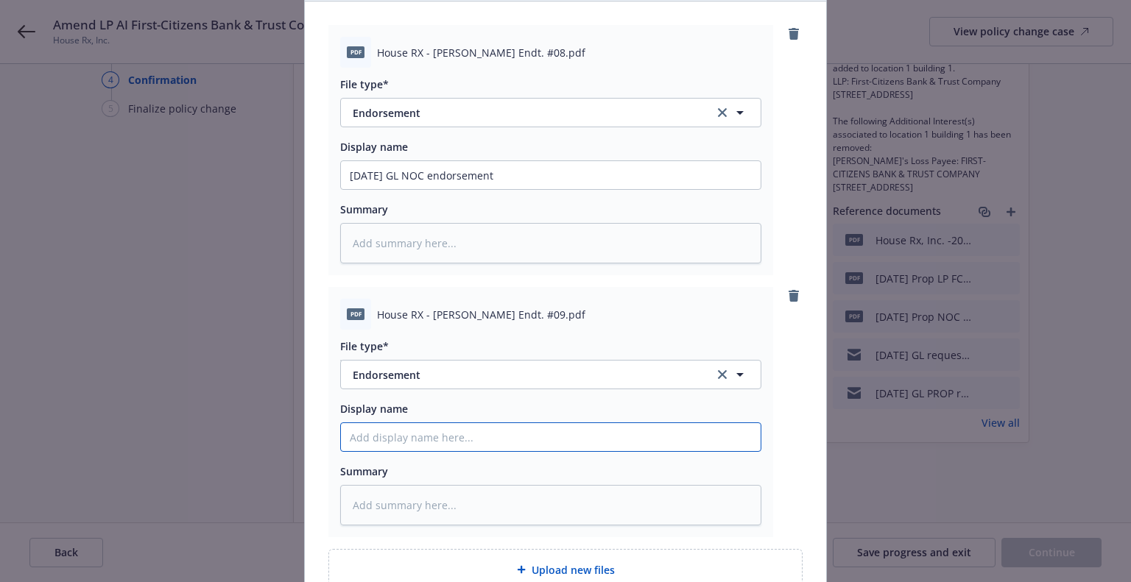
click at [431, 451] on input "Display name" at bounding box center [551, 437] width 420 height 28
paste input "9/12/2025 GL"
type textarea "x"
type input "9/12/2025 GL"
type textarea "x"
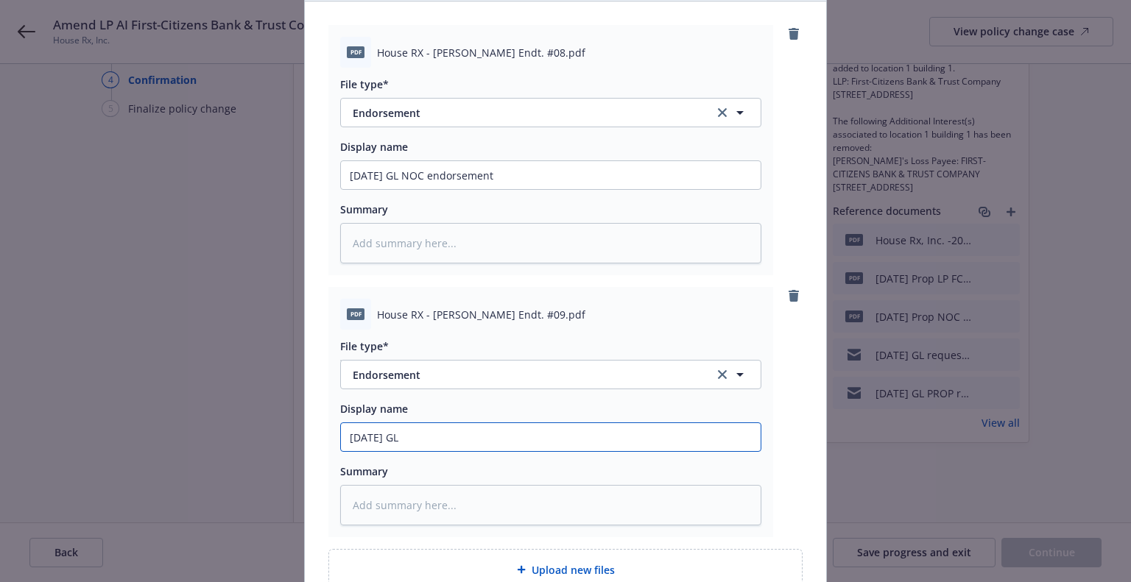
type input "9/12/2025 GL"
type textarea "x"
type input "9/12/2025 GL A"
type textarea "x"
type input "9/12/2025 GL AI"
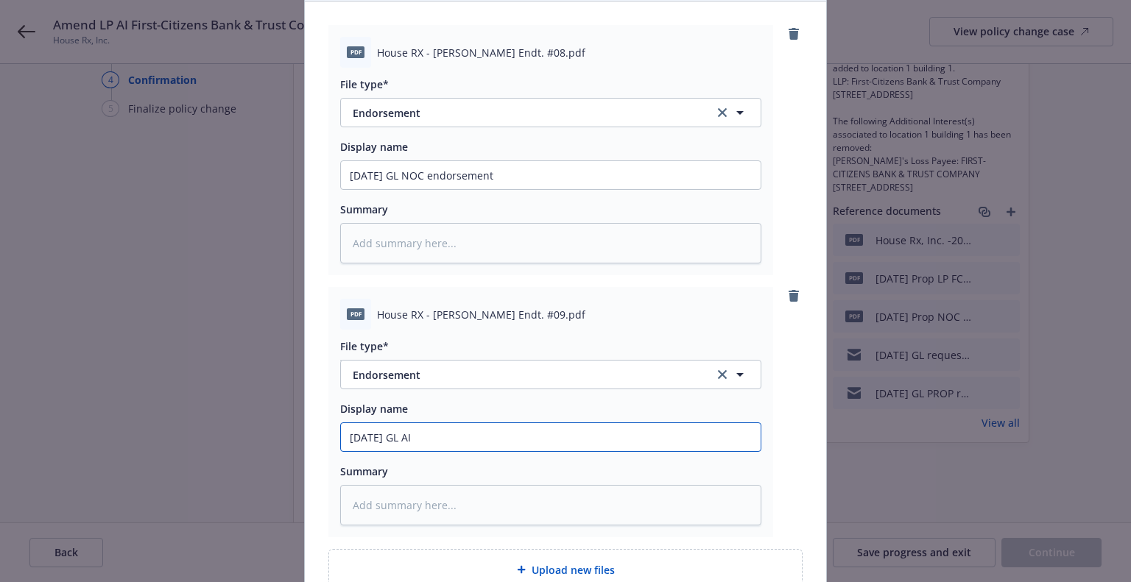
type textarea "x"
type input "9/12/2025 GL AI"
type textarea "x"
type input "9/12/2025 GL AI en"
type textarea "x"
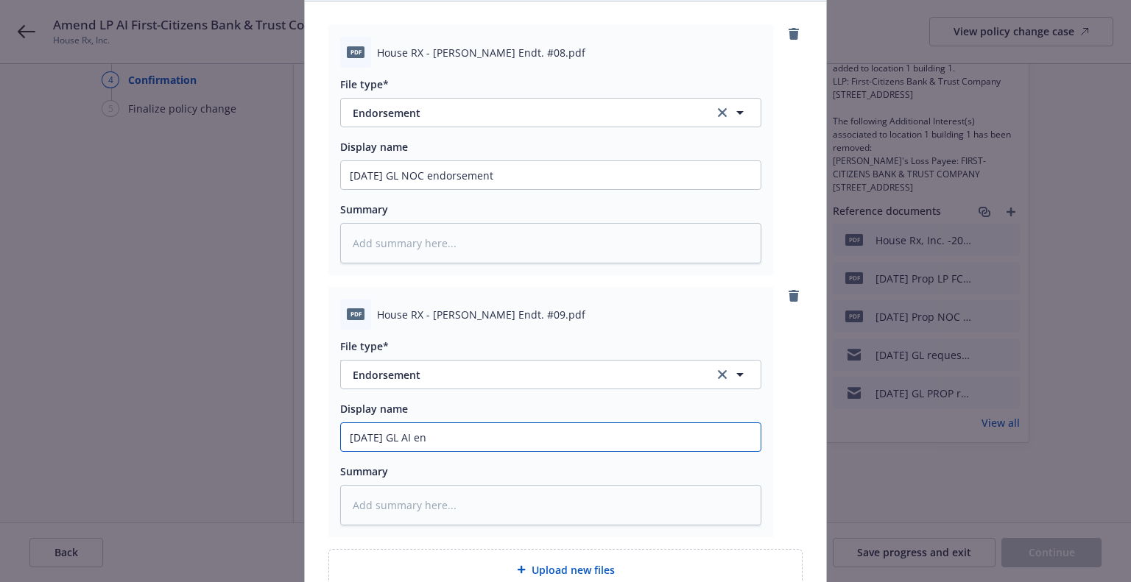
type input "9/12/2025 GL AI end"
type textarea "x"
type input "9/12/2025 GL AI endo"
type textarea "x"
type input "9/12/2025 GL AI endor"
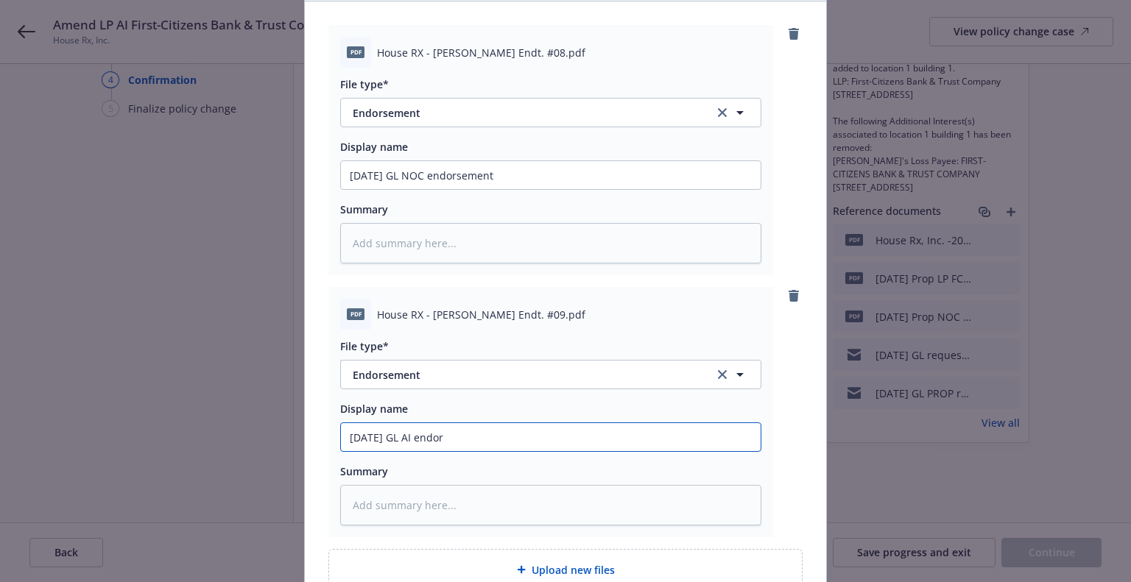
type textarea "x"
type input "9/12/2025 GL AI endors"
type textarea "x"
type input "9/12/2025 GL AI endorsem"
type textarea "x"
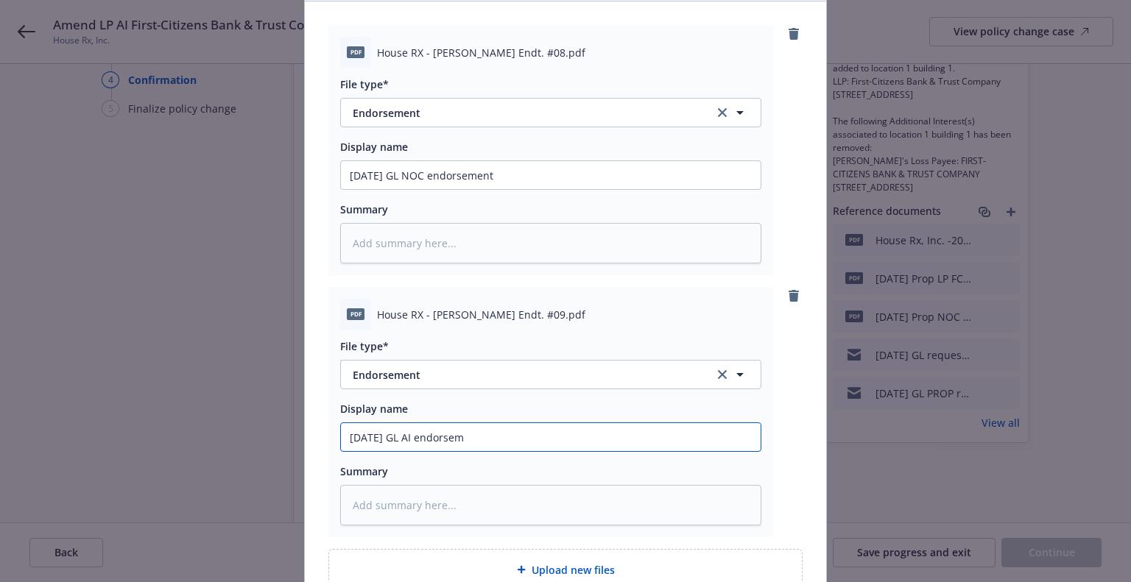
type input "9/12/2025 GL AI endorseme"
type textarea "x"
type input "9/12/2025 GL AI endorsemen"
type textarea "x"
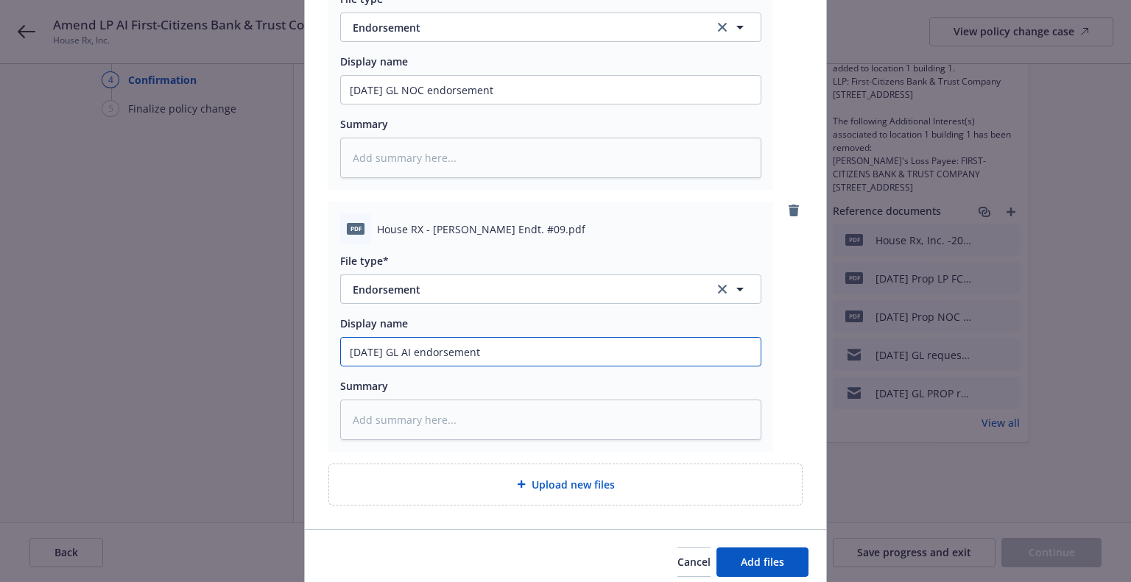
scroll to position [306, 0]
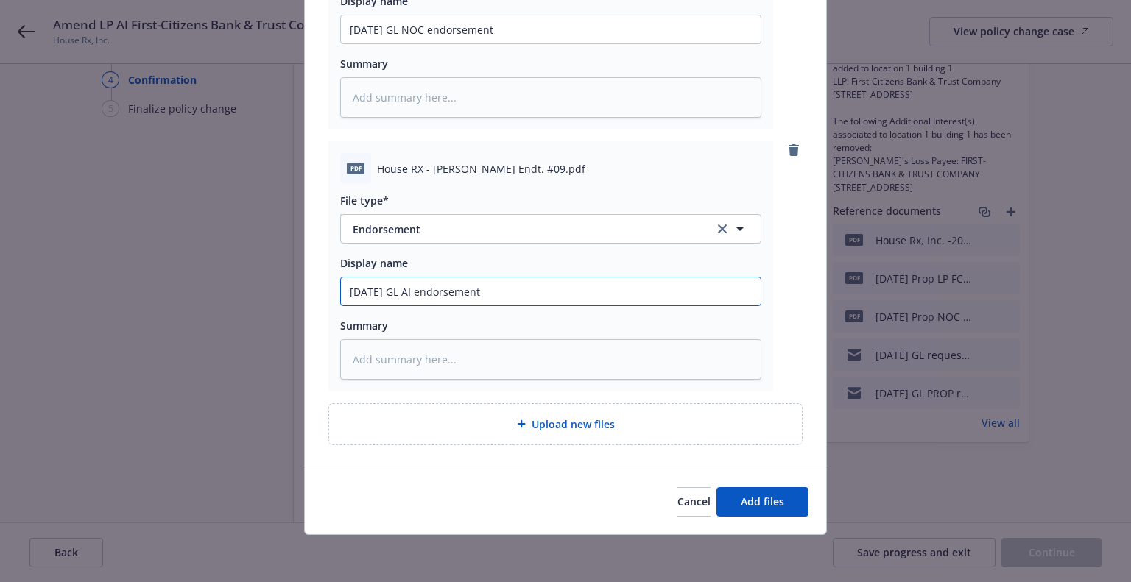
type input "9/12/2025 GL AI endorsement"
type textarea "x"
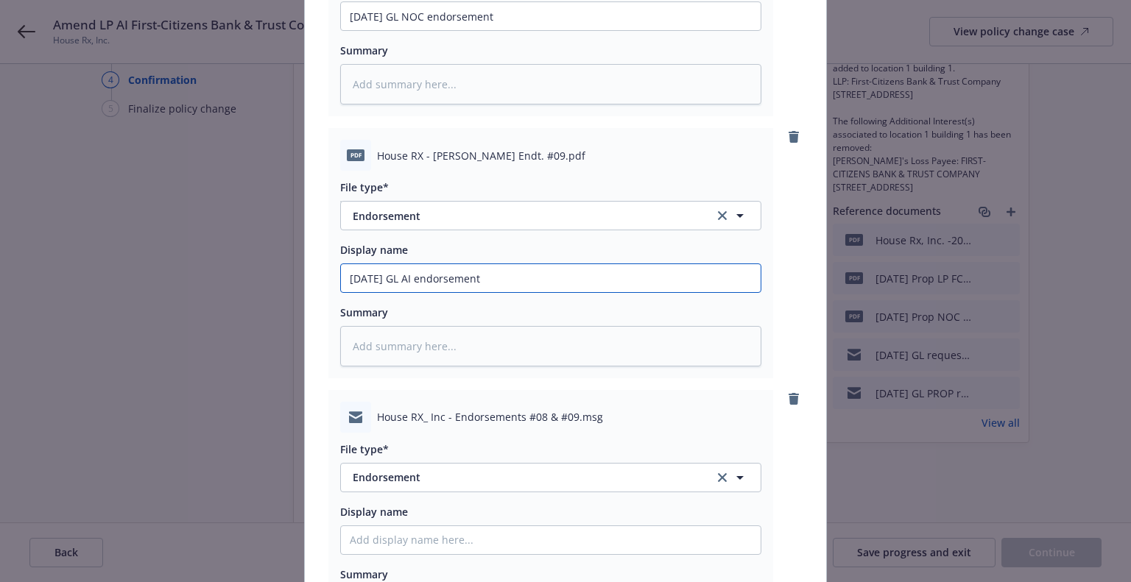
scroll to position [453, 0]
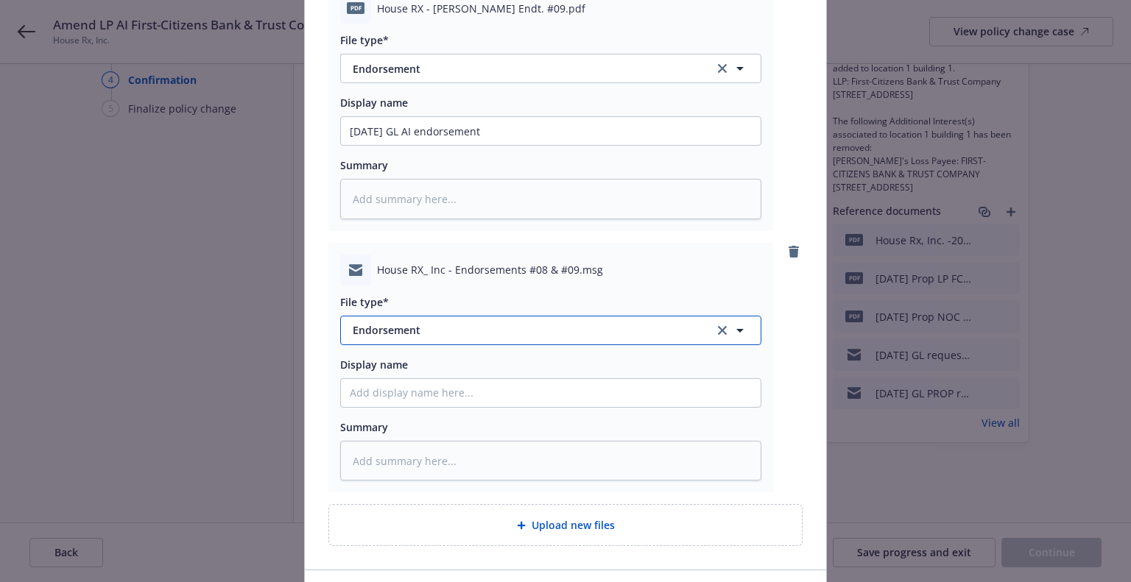
click at [449, 338] on span "Endorsement" at bounding box center [523, 329] width 341 height 15
type input "ema"
click at [439, 382] on div "Email" at bounding box center [551, 371] width 402 height 21
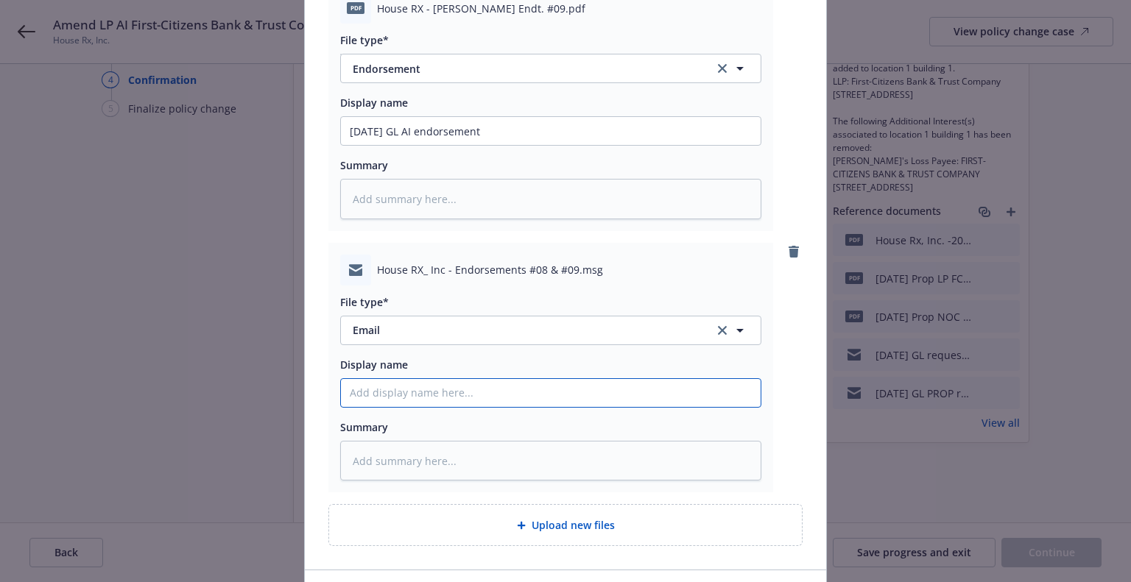
click at [432, 407] on input "Display name" at bounding box center [551, 393] width 420 height 28
paste input "9/12/2025 GL"
type textarea "x"
type input "9/12/2025 GL"
type textarea "x"
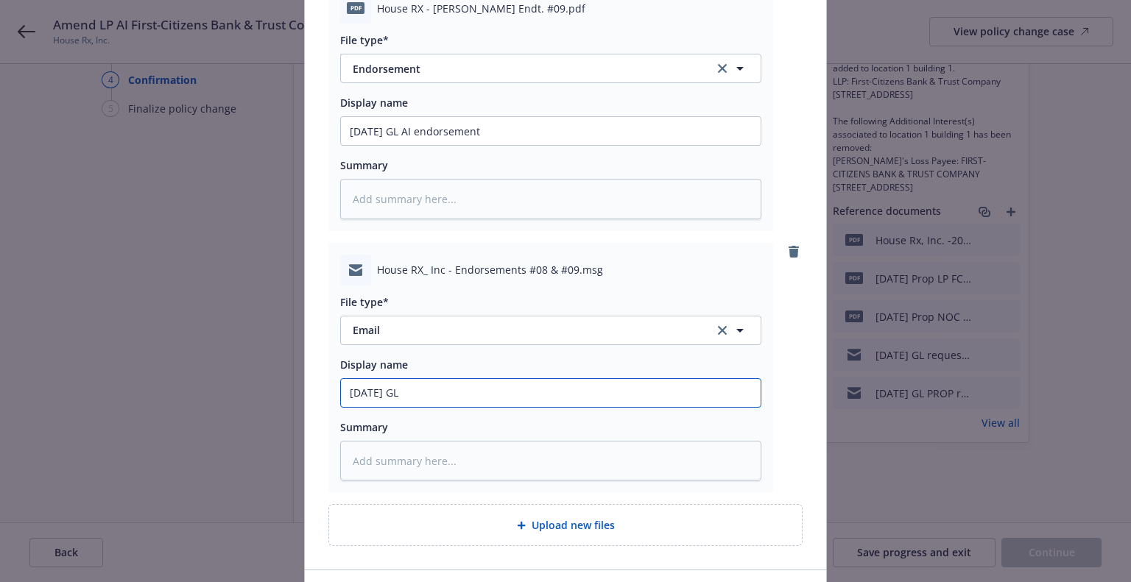
type input "9/12/2025 GL"
type textarea "x"
type input "9/12/2025 GL e"
type textarea "x"
type input "9/12/2025 GL en"
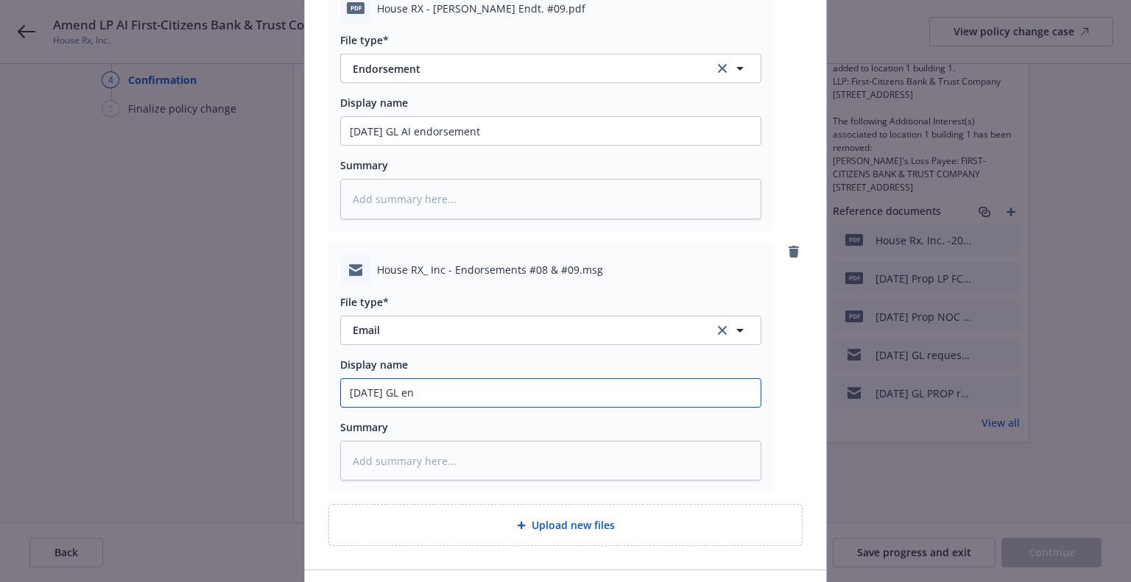
type textarea "x"
type input "9/12/2025 GL eno"
type textarea "x"
type input "9/12/2025 GL en"
type textarea "x"
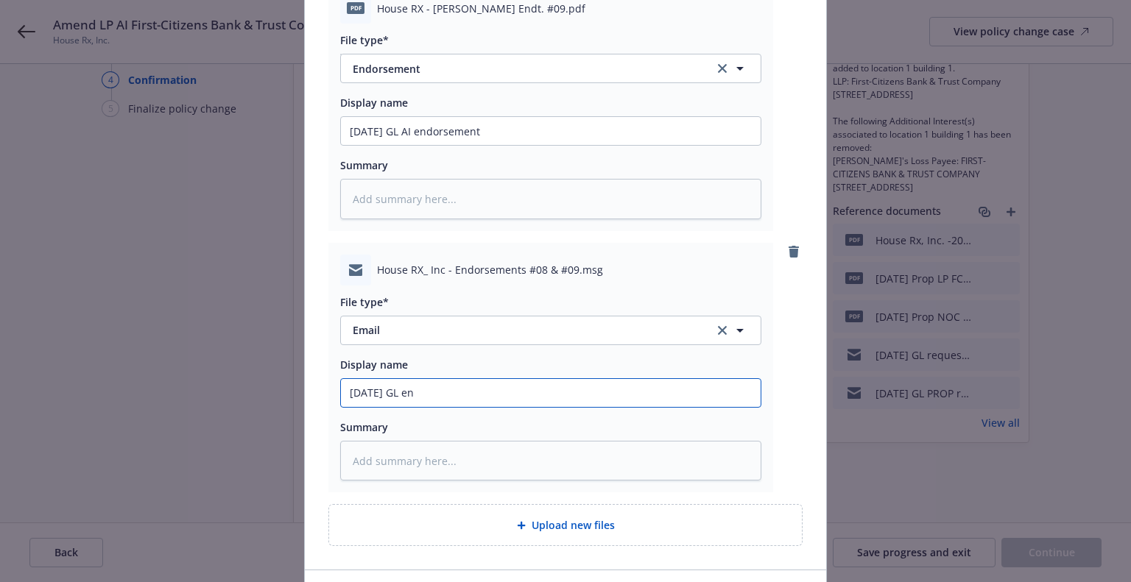
type input "9/12/2025 GL end"
type textarea "x"
type input "9/12/2025 GL endo"
type textarea "x"
type input "9/12/2025 GL endors"
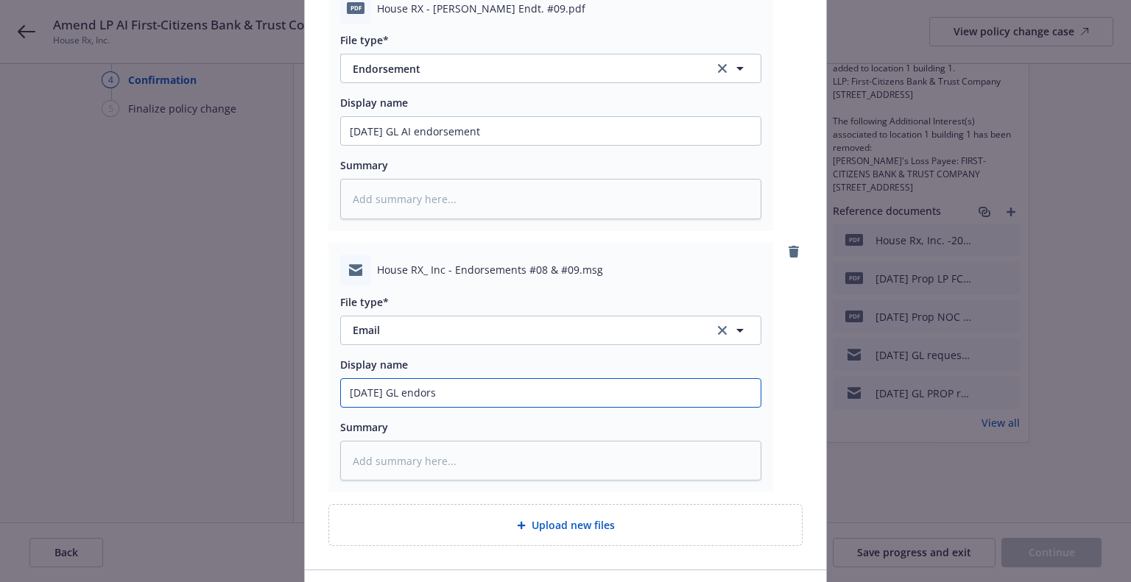
type textarea "x"
type input "9/12/2025 GL endorsm"
type textarea "x"
type input "9/12/2025 GL endors"
type textarea "x"
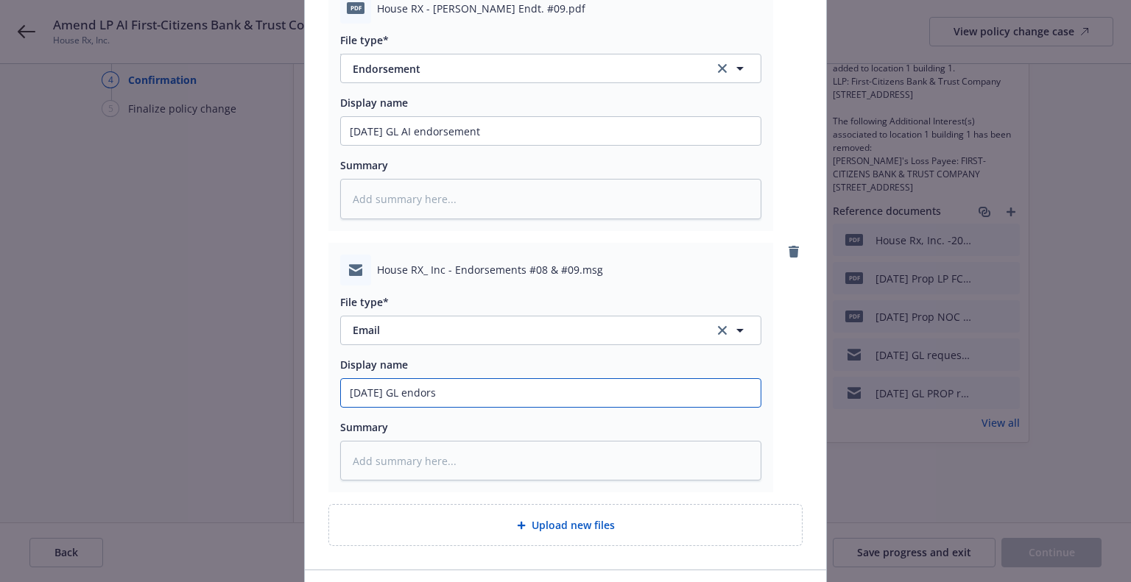
type input "9/12/2025 GL endorse"
type textarea "x"
type input "9/12/2025 GL endorsem"
type textarea "x"
type input "9/12/2025 GL endorseme"
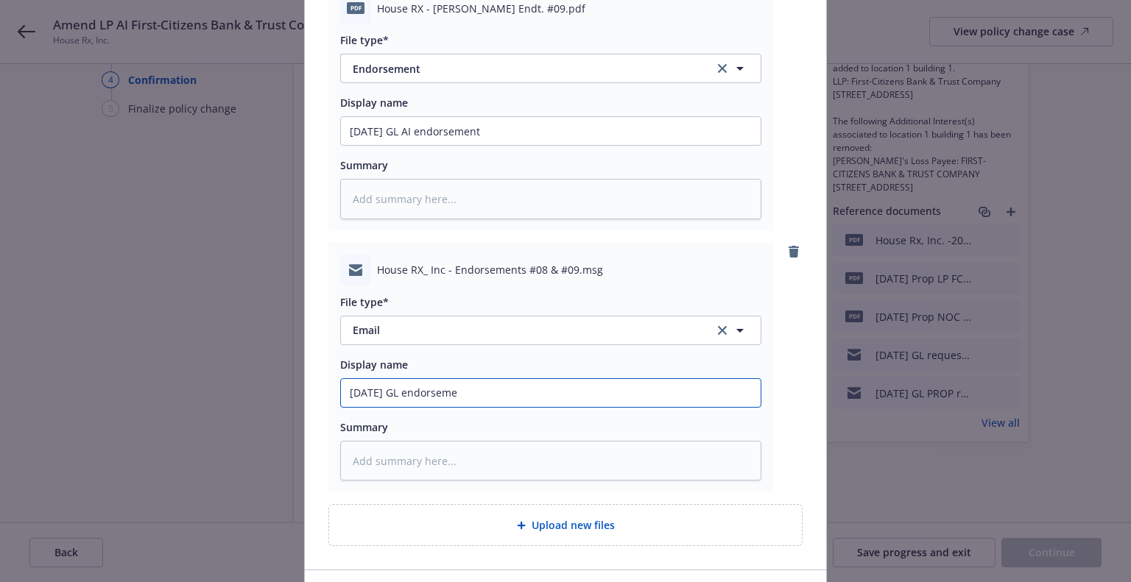
type textarea "x"
type input "9/12/2025 GL endorsemen"
type textarea "x"
type input "9/12/2025 GL endorsement"
type textarea "x"
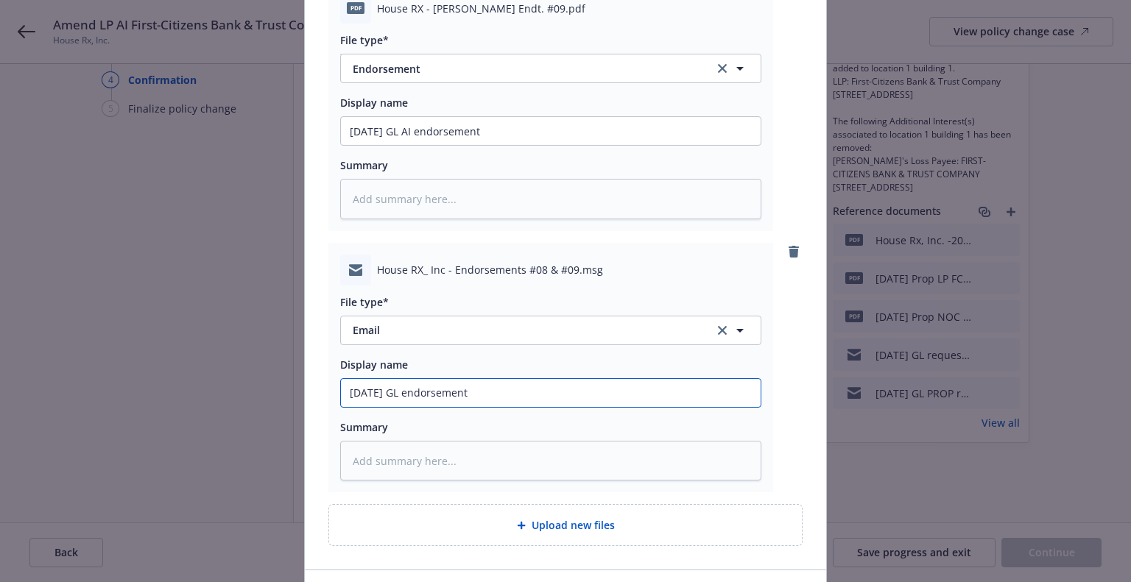
type input "9/12/2025 GL endorsements"
type textarea "x"
type input "9/12/2025 GL endorsements"
type textarea "x"
type input "9/12/2025 GL endorsements E"
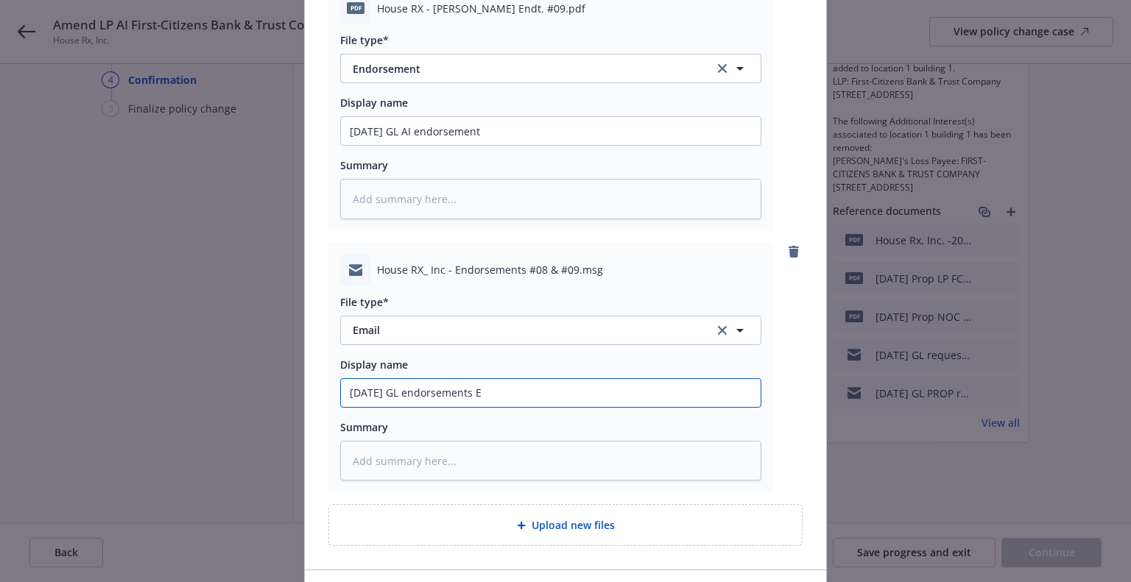
type textarea "x"
type input "9/12/2025 GL endorsements EM"
type textarea "x"
type input "9/12/2025 GL endorsements EM f"
type textarea "x"
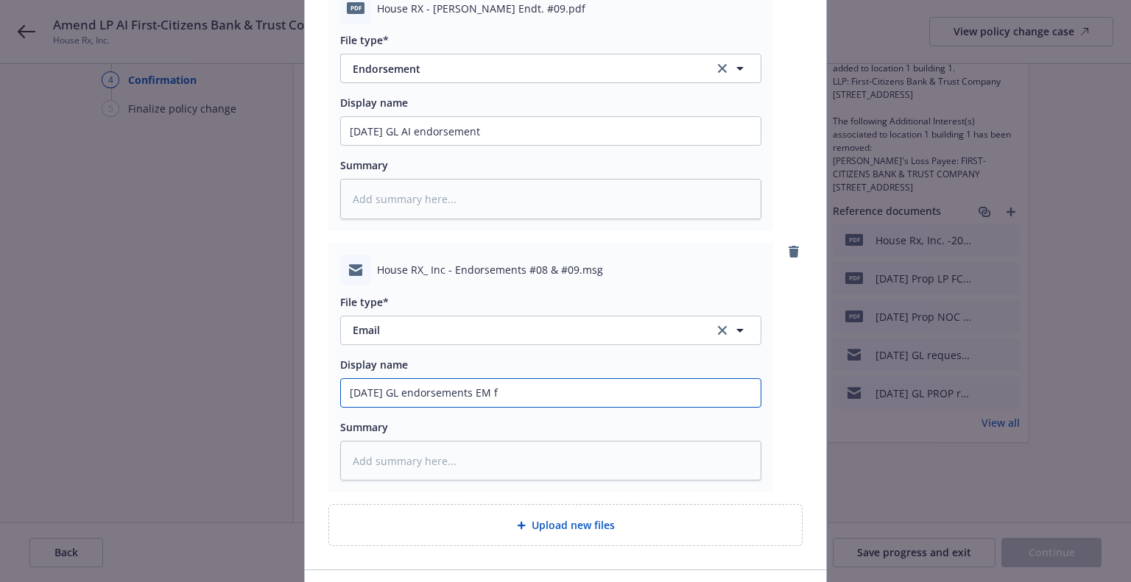
type input "9/12/2025 GL endorsements EM fr"
type textarea "x"
type input "9/12/2025 GL endorsements EM frm"
type textarea "x"
type input "9/12/2025 GL endorsements EM frm"
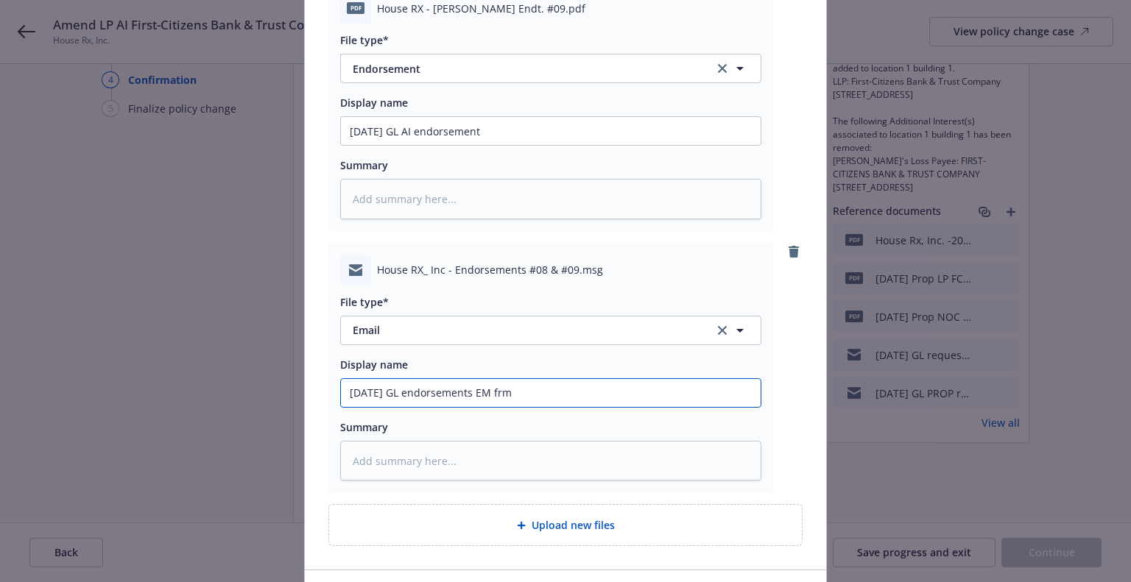
type textarea "x"
type input "9/12/2025 GL endorsements EM frm A"
type textarea "x"
type input "9/12/2025 GL endorsements EM frm Am"
type textarea "x"
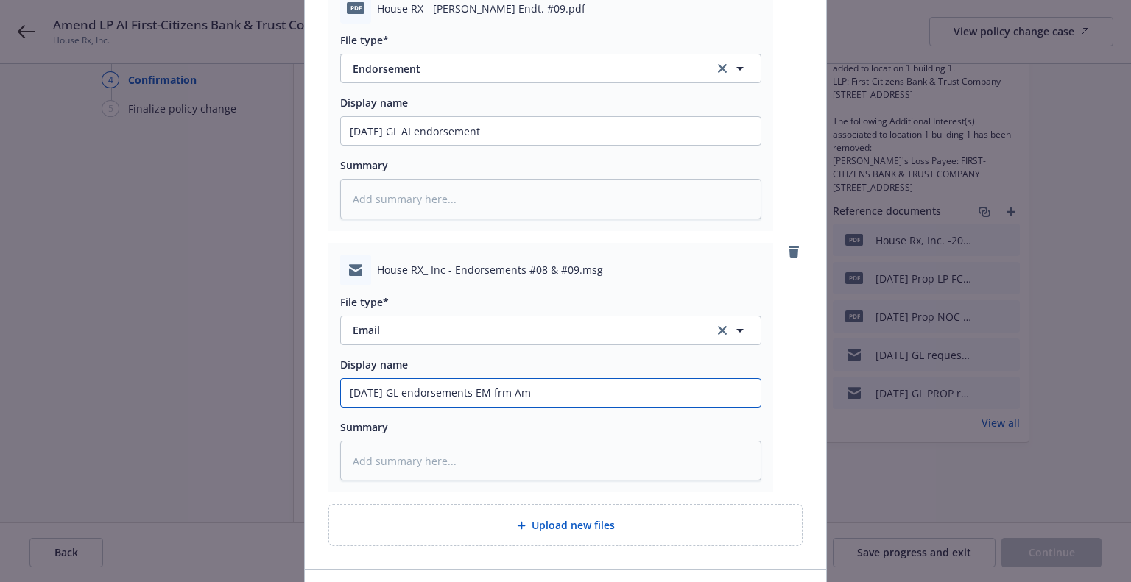
type input "9/12/2025 GL endorsements EM frm Amw"
type textarea "x"
type input "9/12/2025 GL endorsements EM frm Amwsi"
type textarea "x"
type input "9/12/2025 GL endorsements EM frm Amwsin"
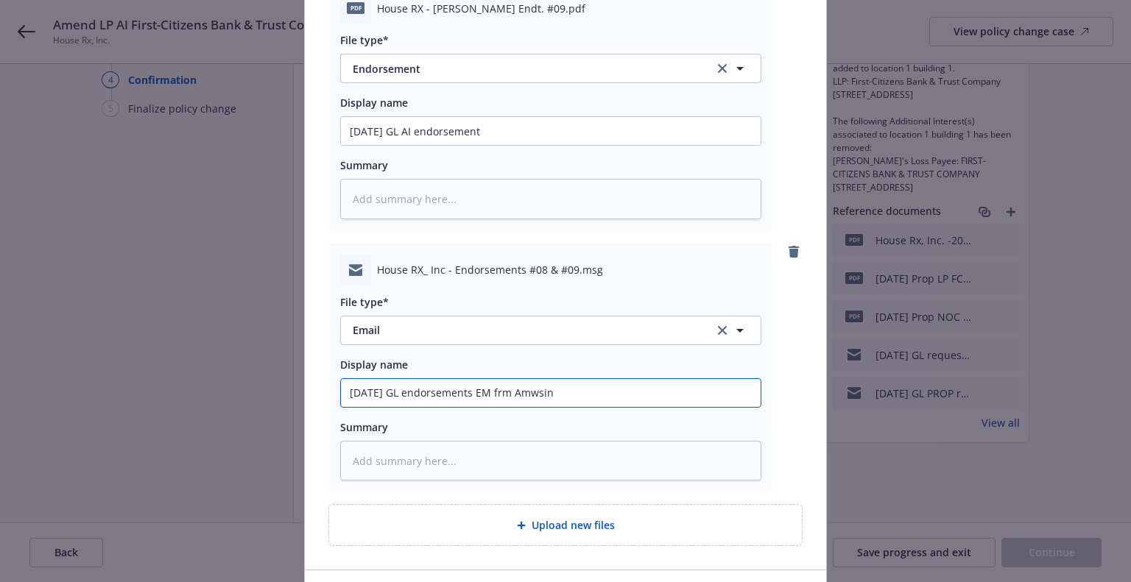
type textarea "x"
type input "9/12/2025 GL endorsements EM frm Amwsins"
type textarea "x"
type input "9/12/2025 GL endorsements EM frm Amwsin"
type textarea "x"
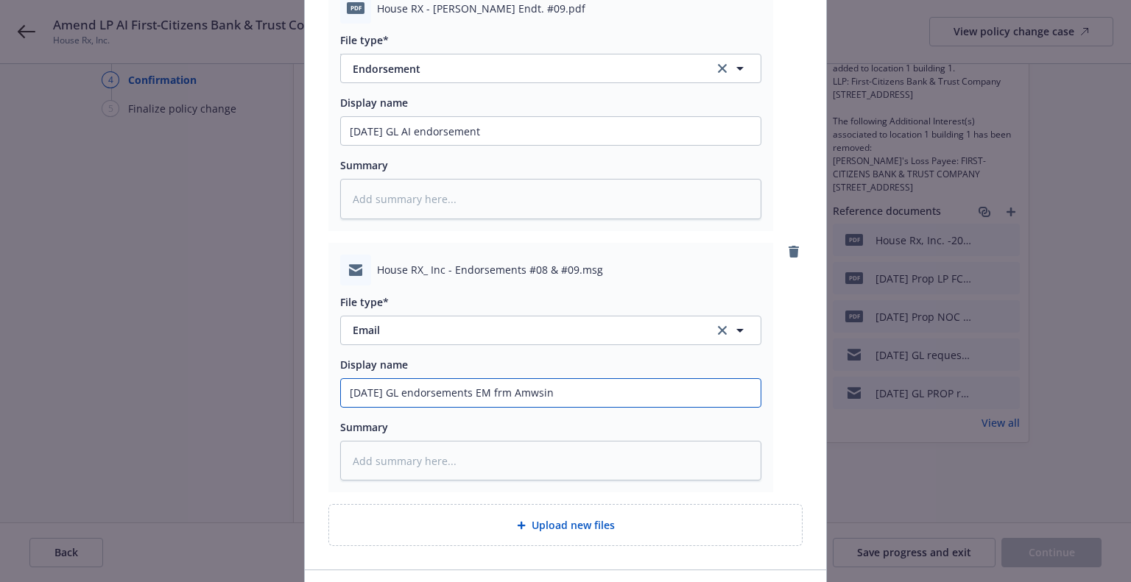
type input "9/12/2025 GL endorsements EM frm Amwsin]"
type textarea "x"
type input "9/12/2025 GL endorsements EM frm Amwsin"
type textarea "x"
type input "9/12/2025 GL endorsements EM frm Amwsi"
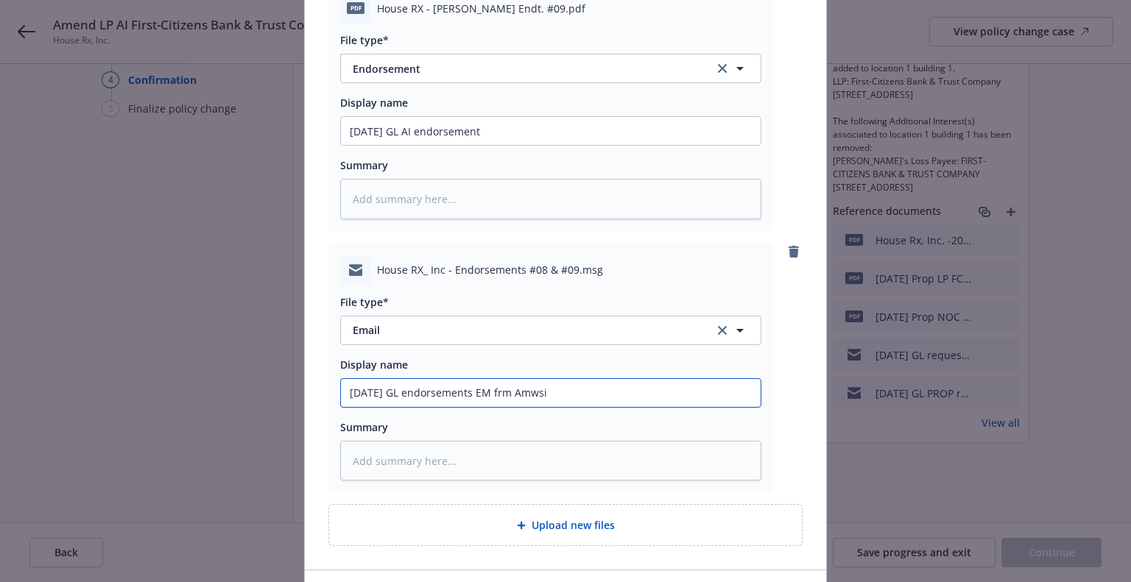
type textarea "x"
type input "9/12/2025 GL endorsements EM frm Amws"
type textarea "x"
type input "9/12/2025 GL endorsements EM frm Amw"
type textarea "x"
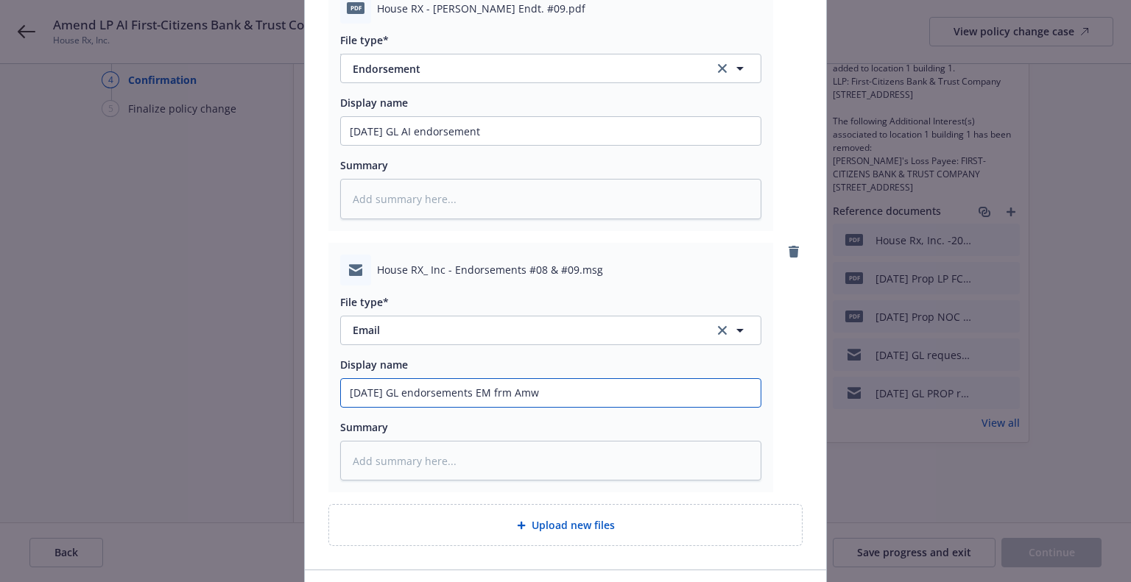
type input "9/12/2025 GL endorsements EM frm Am"
type textarea "x"
type input "9/12/2025 GL endorsements EM frm A"
type textarea "x"
type input "9/12/2025 GL endorsements EM frm Am"
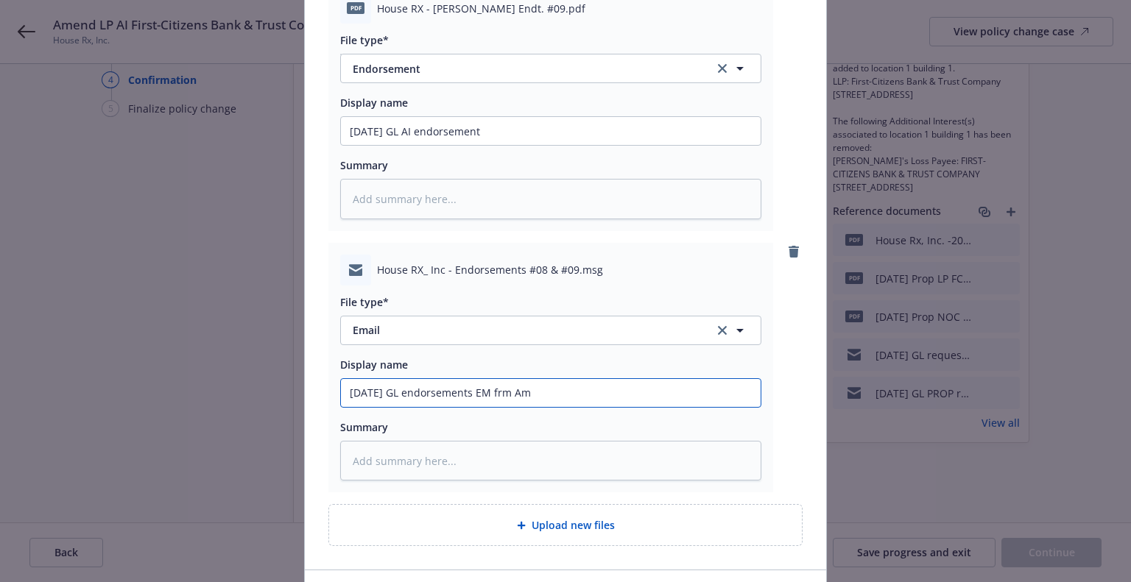
type textarea "x"
type input "9/12/2025 GL endorsements EM frm Amwi"
type textarea "x"
type input "9/12/2025 GL endorsements EM frm Amwin"
type textarea "x"
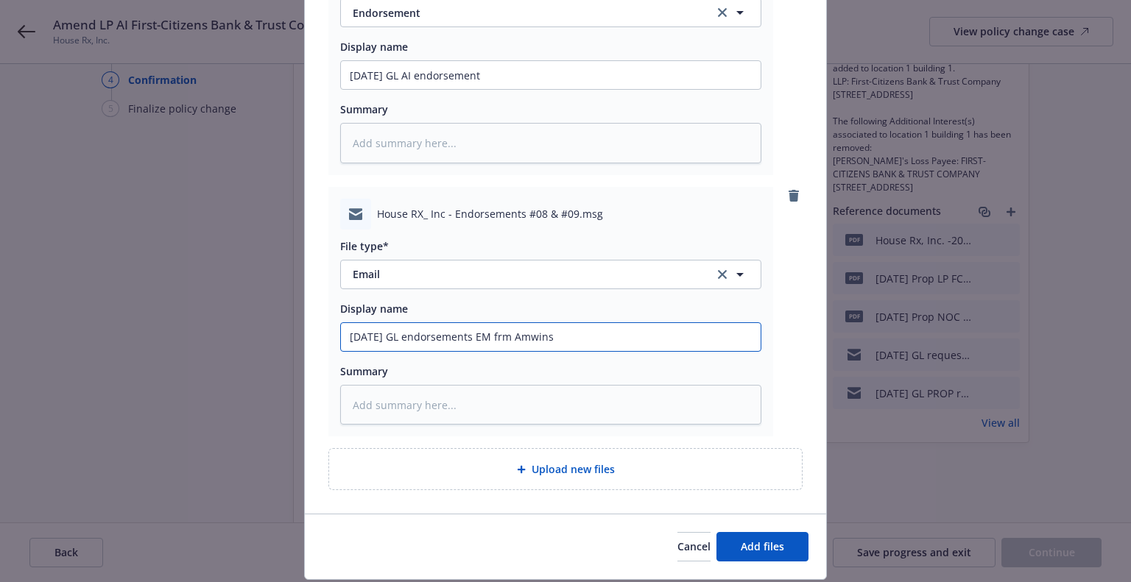
scroll to position [568, 0]
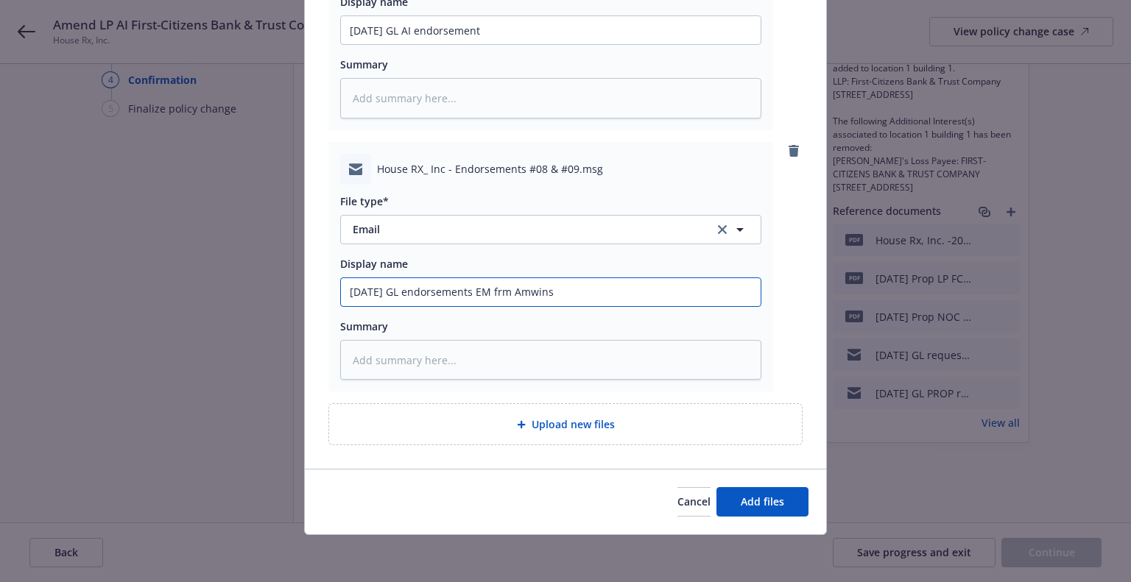
type input "9/12/2025 GL endorsements EM frm Amwins"
click at [735, 503] on button "Add files" at bounding box center [762, 501] width 92 height 29
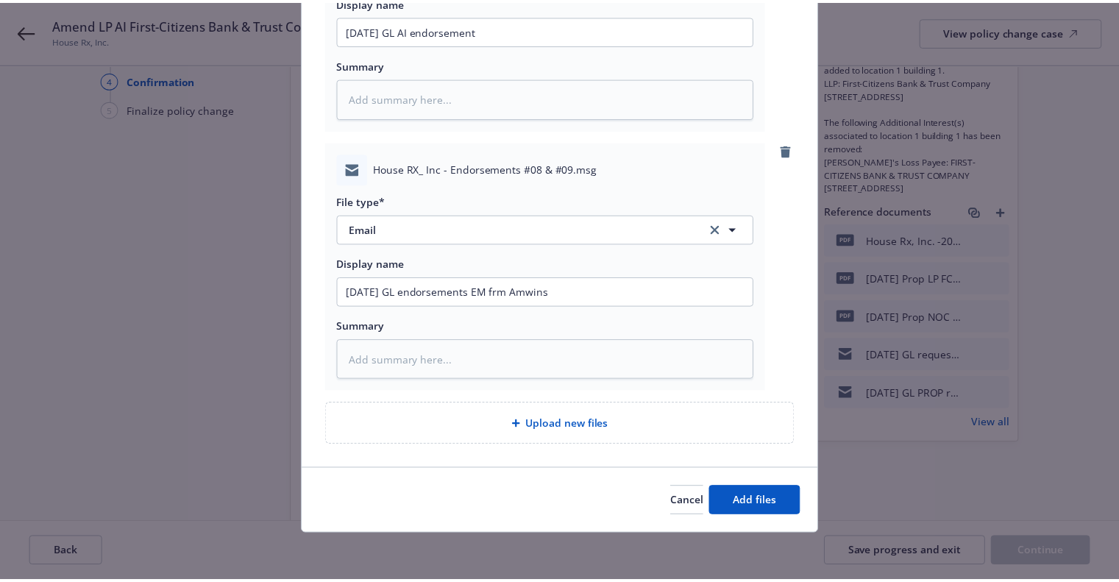
scroll to position [515, 0]
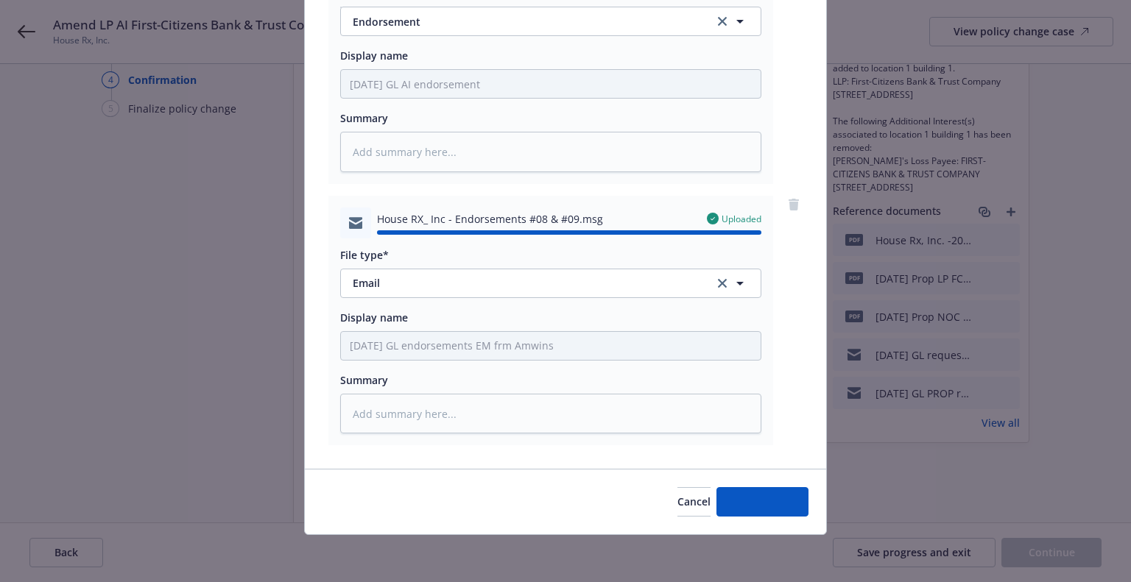
type textarea "x"
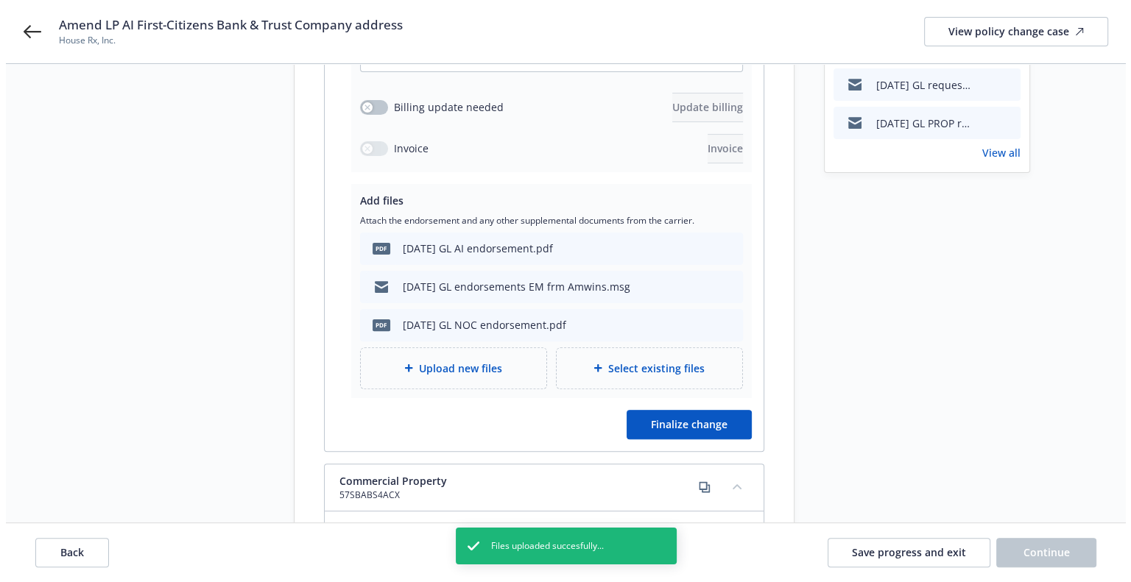
scroll to position [403, 0]
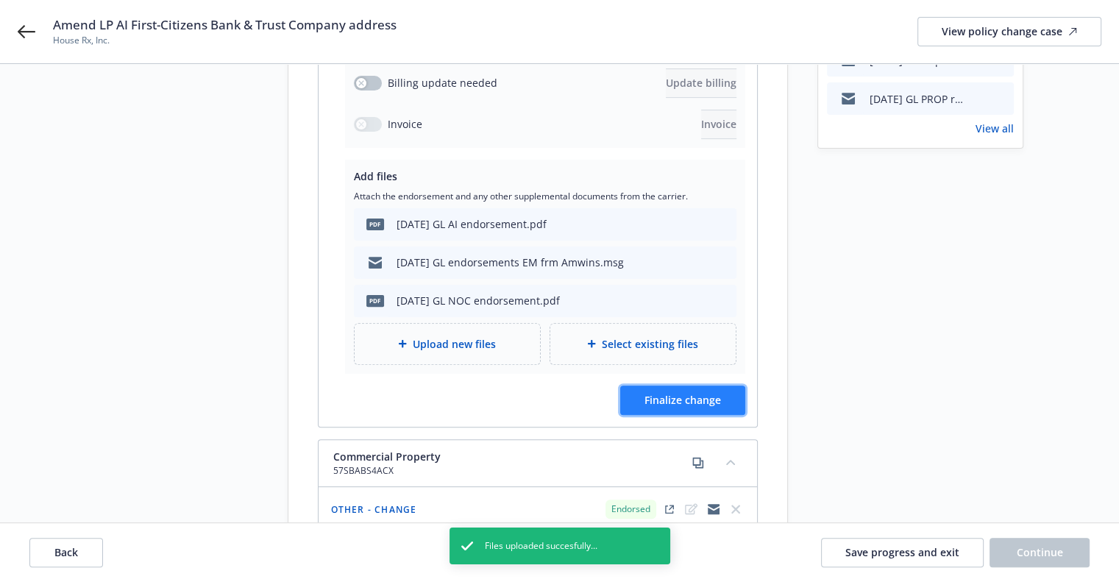
click at [648, 386] on button "Finalize change" at bounding box center [682, 400] width 125 height 29
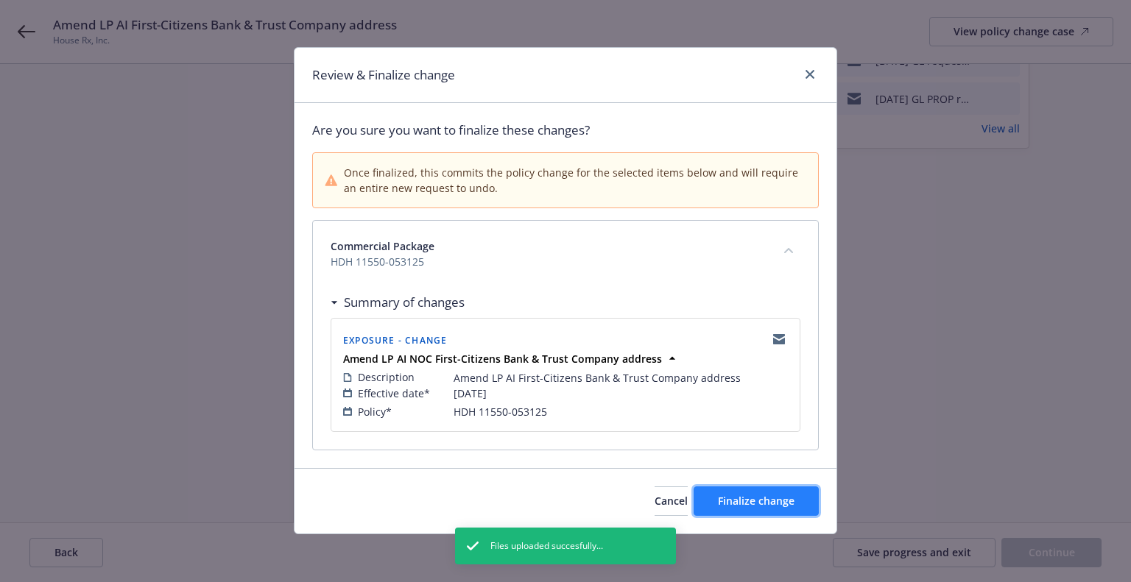
click at [749, 494] on span "Finalize change" at bounding box center [756, 501] width 77 height 14
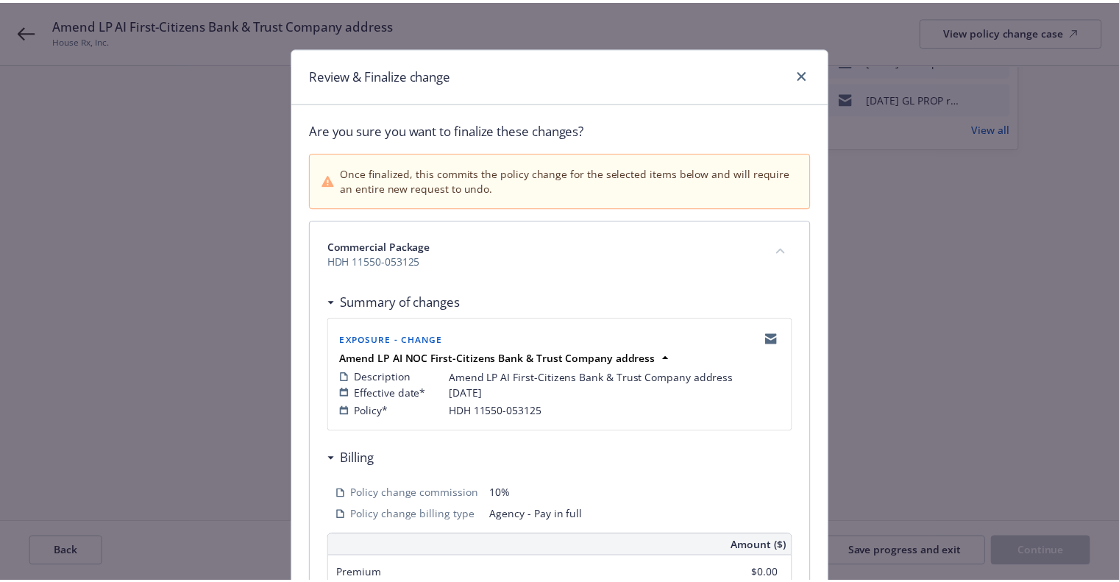
scroll to position [411, 0]
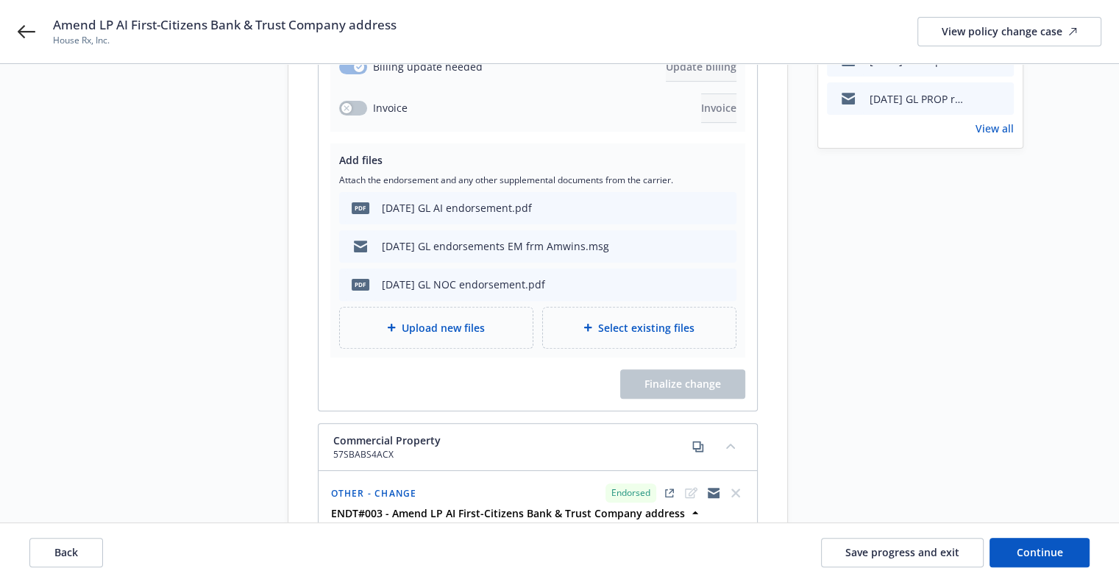
click at [789, 513] on div "Start request Request details Review request 4 Confirmation 5 Finalize policy c…" at bounding box center [560, 387] width 1084 height 1392
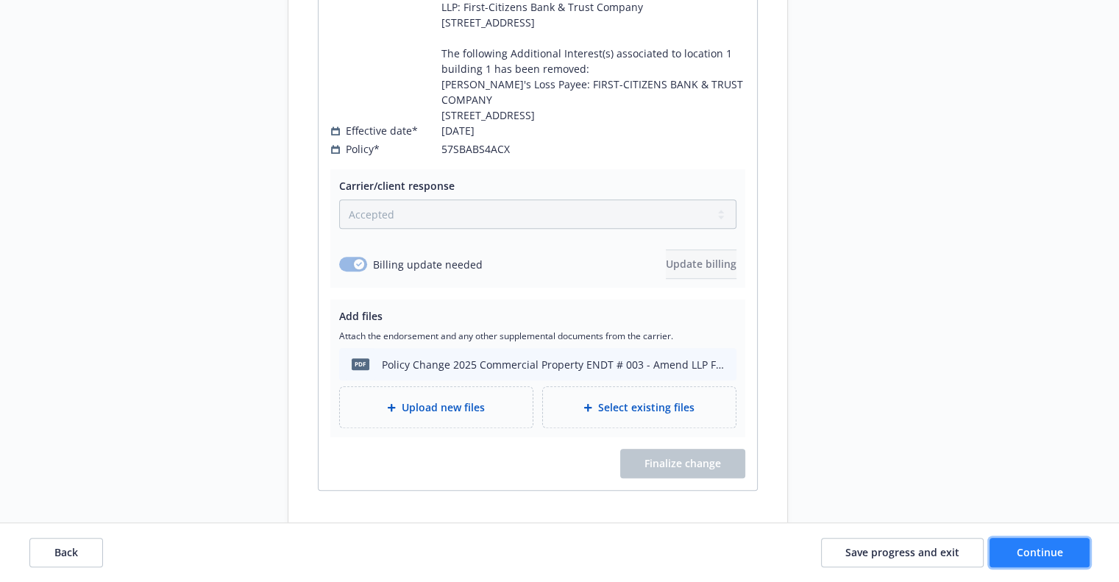
click at [1040, 559] on span "Continue" at bounding box center [1040, 552] width 46 height 14
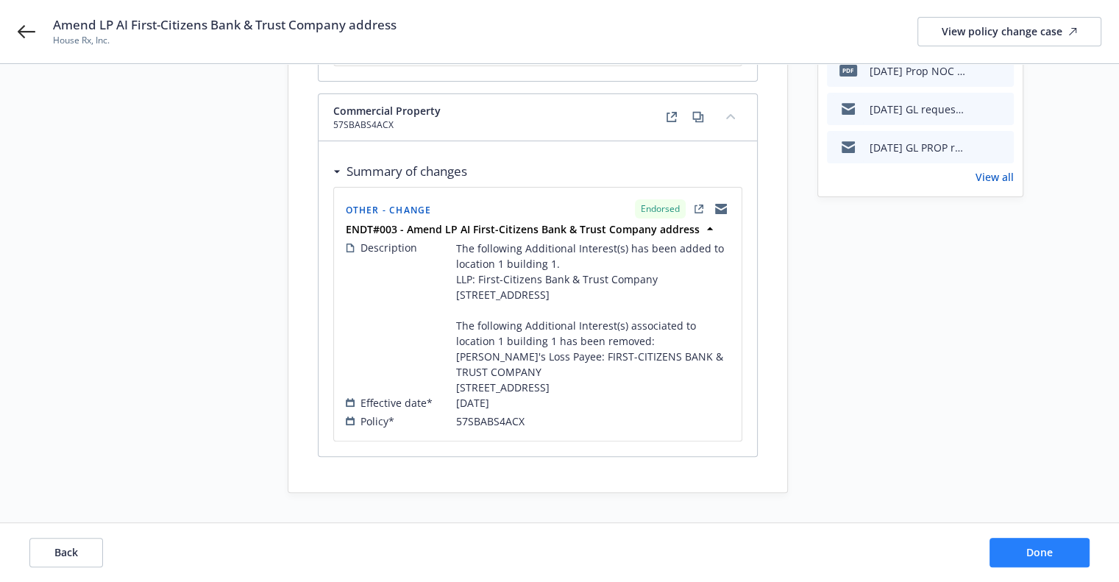
scroll to position [351, 0]
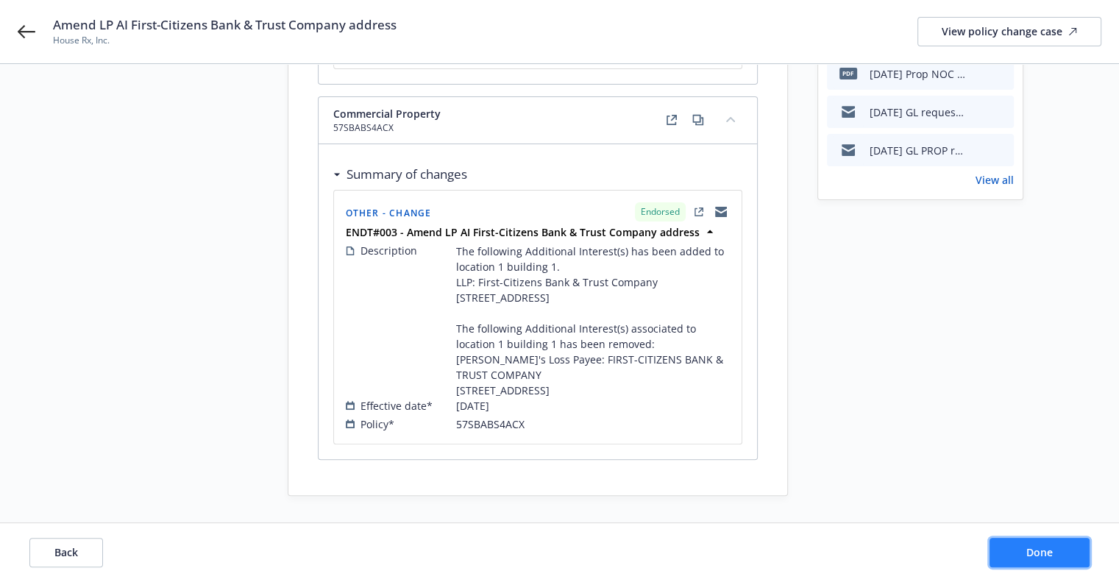
click at [1040, 559] on span "Done" at bounding box center [1040, 552] width 26 height 14
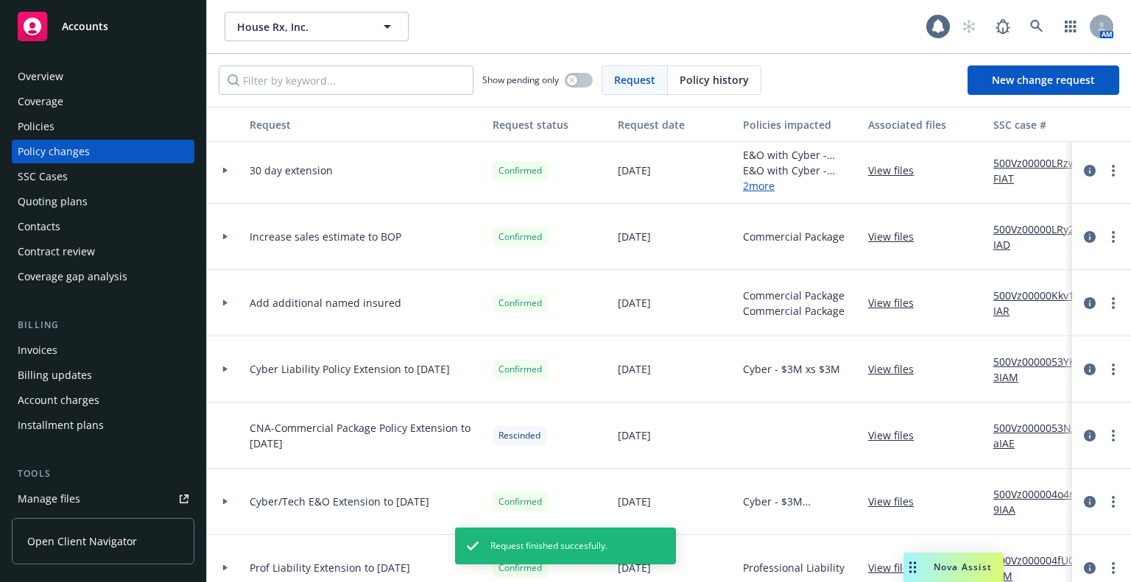
scroll to position [426, 0]
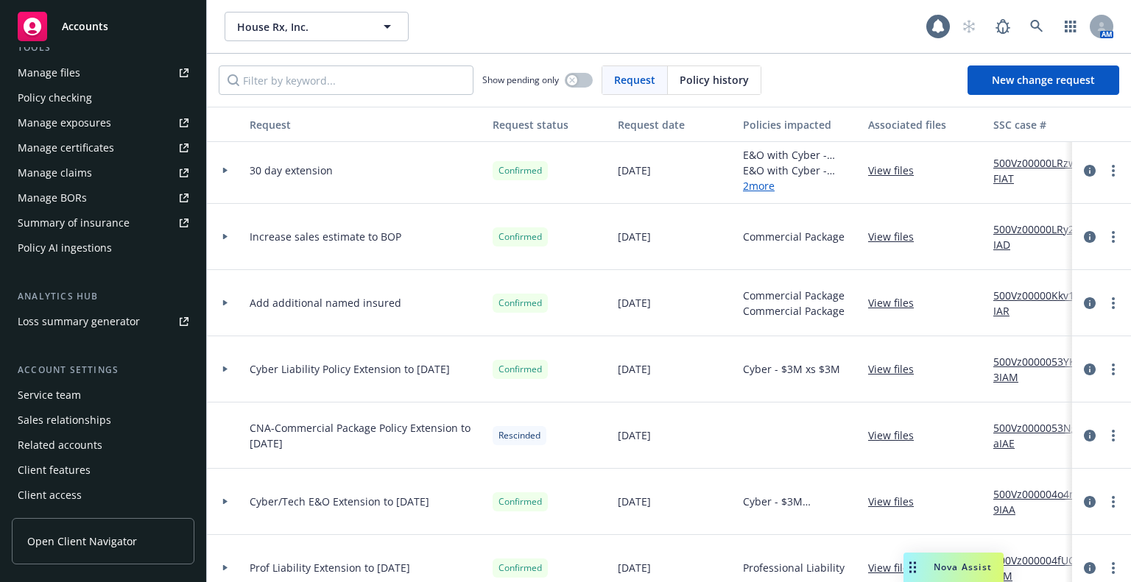
click at [50, 396] on div "Service team" at bounding box center [49, 395] width 63 height 24
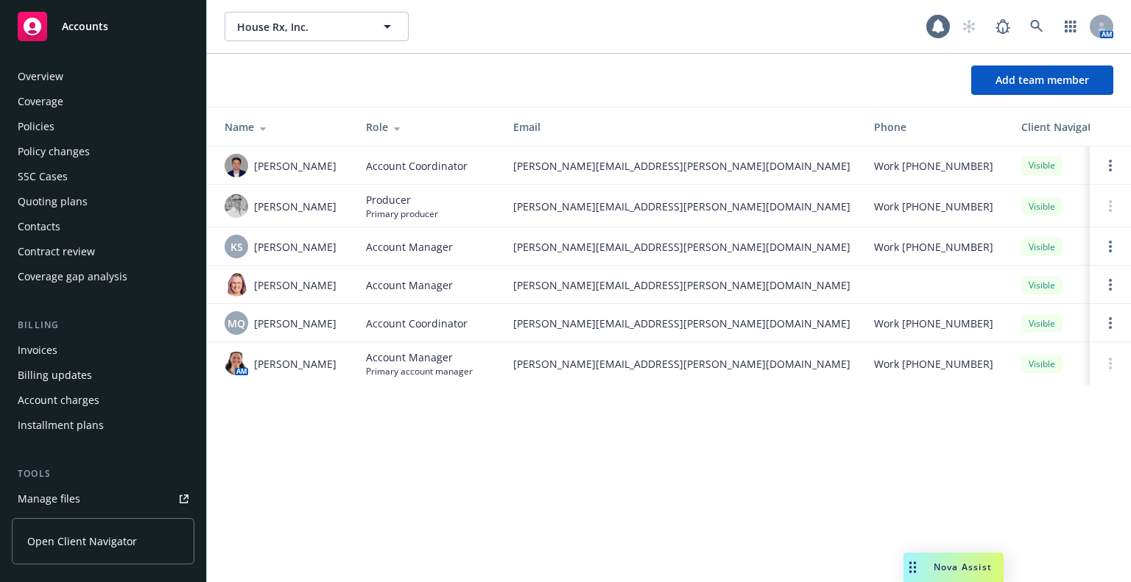
click at [48, 121] on div "Policies" at bounding box center [36, 127] width 37 height 24
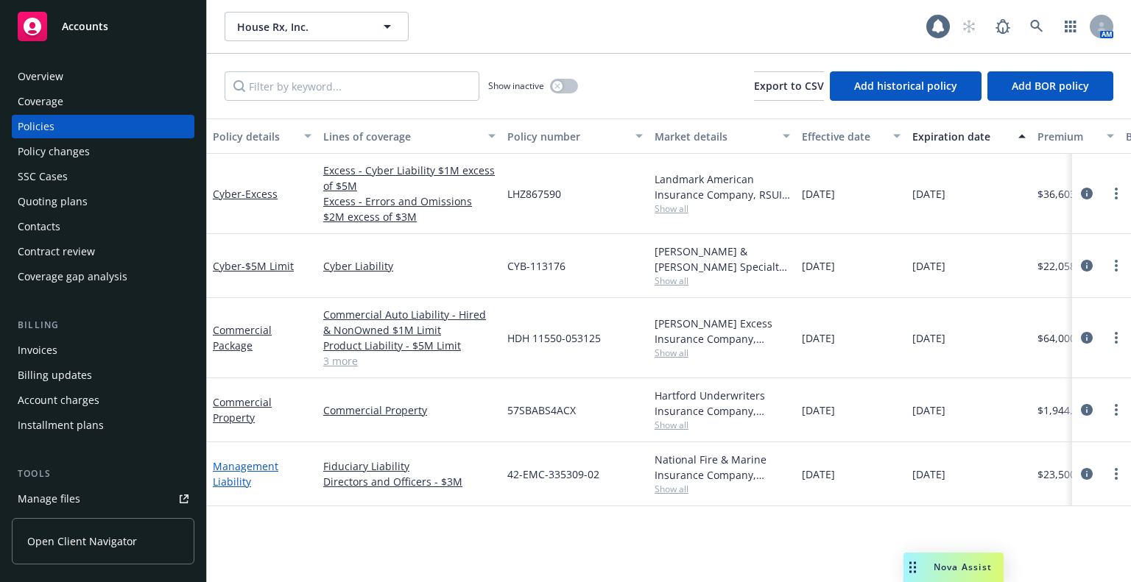
click at [241, 487] on link "Management Liability" at bounding box center [246, 473] width 66 height 29
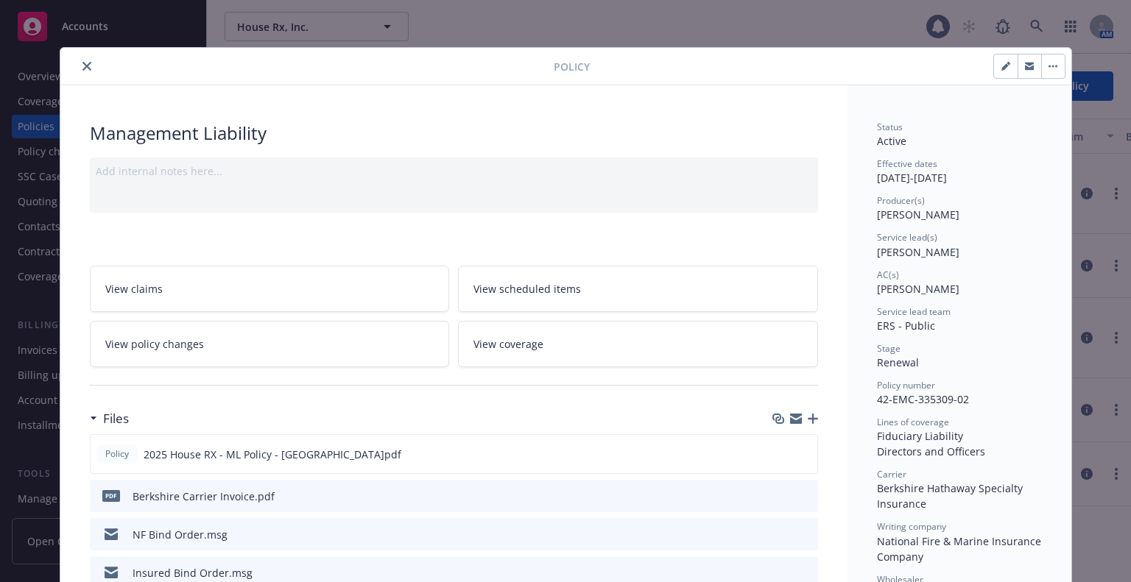
click at [82, 64] on icon "close" at bounding box center [86, 66] width 9 height 9
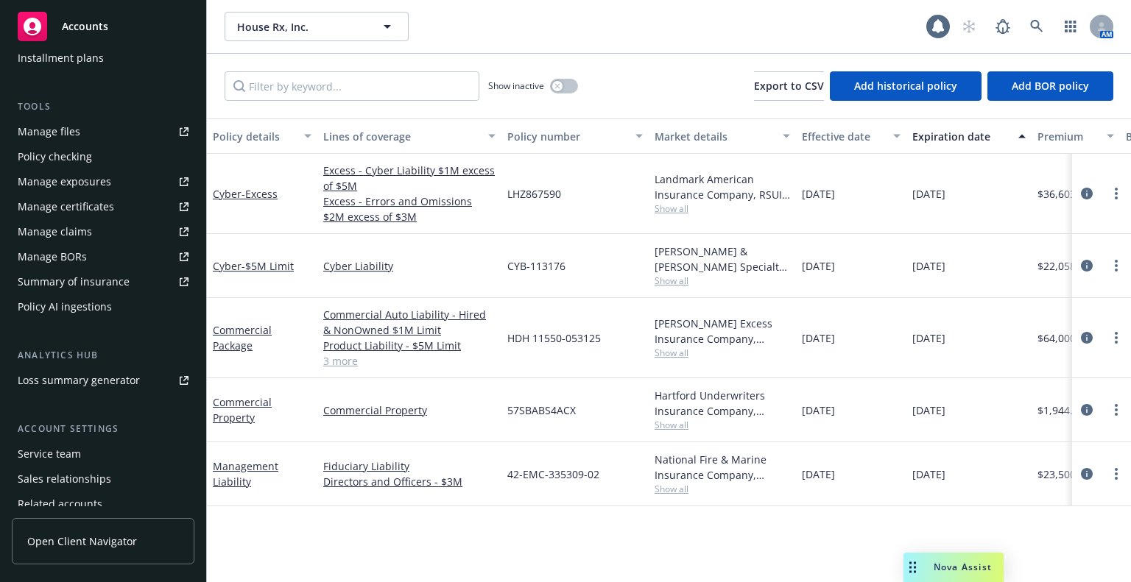
scroll to position [426, 0]
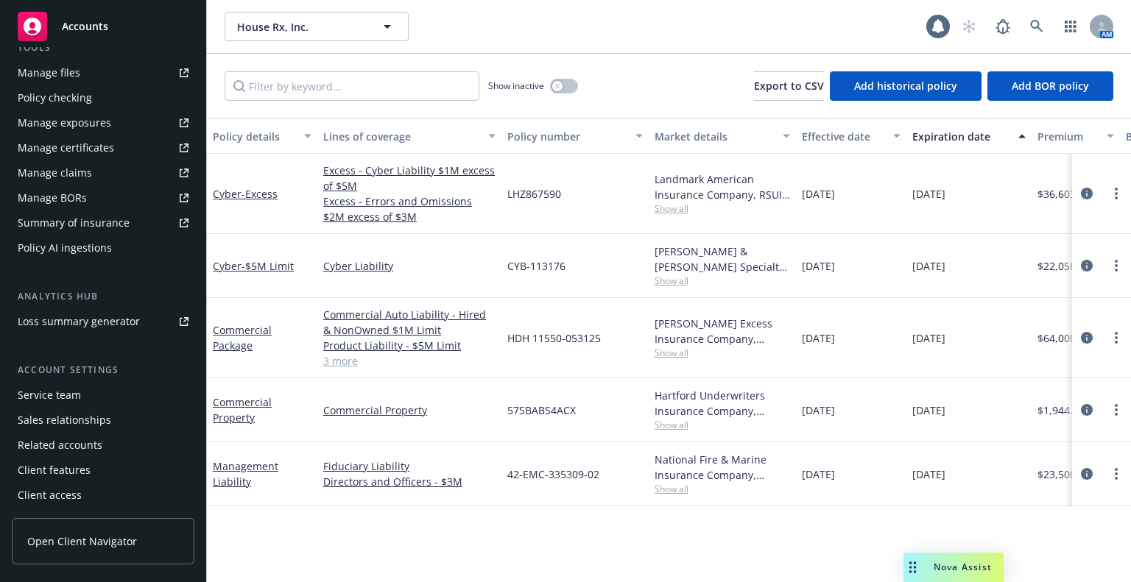
click at [85, 400] on div "Service team" at bounding box center [103, 395] width 171 height 24
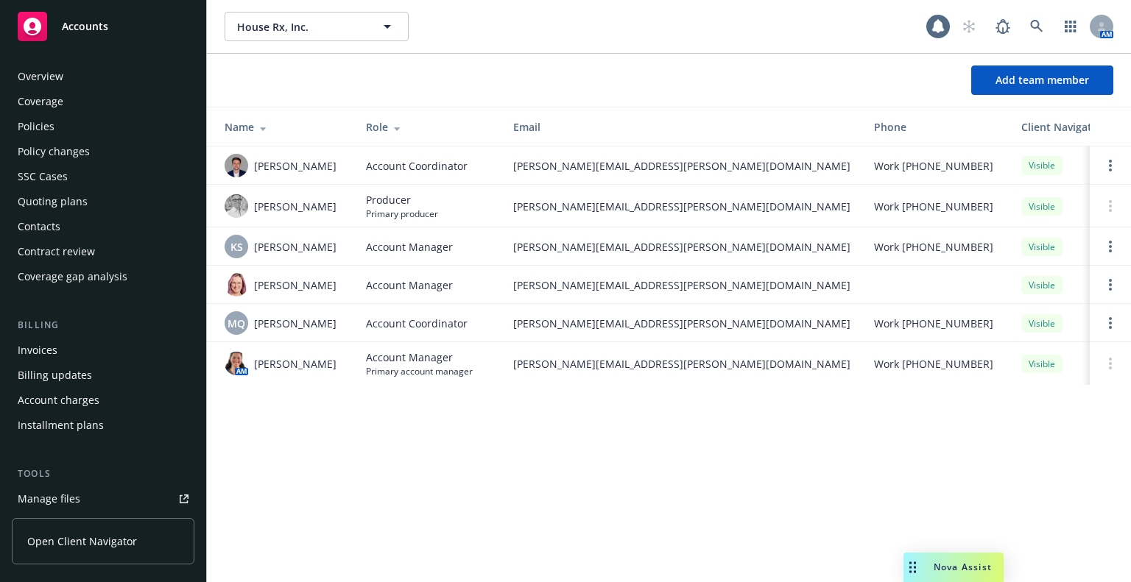
scroll to position [426, 0]
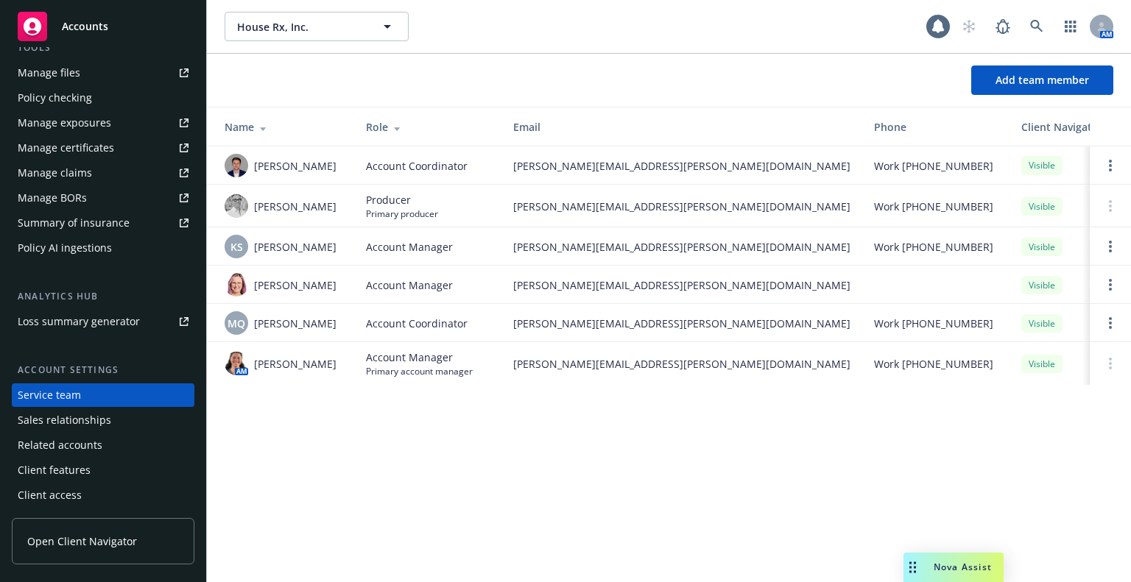
click at [82, 422] on div "Sales relationships" at bounding box center [64, 420] width 93 height 24
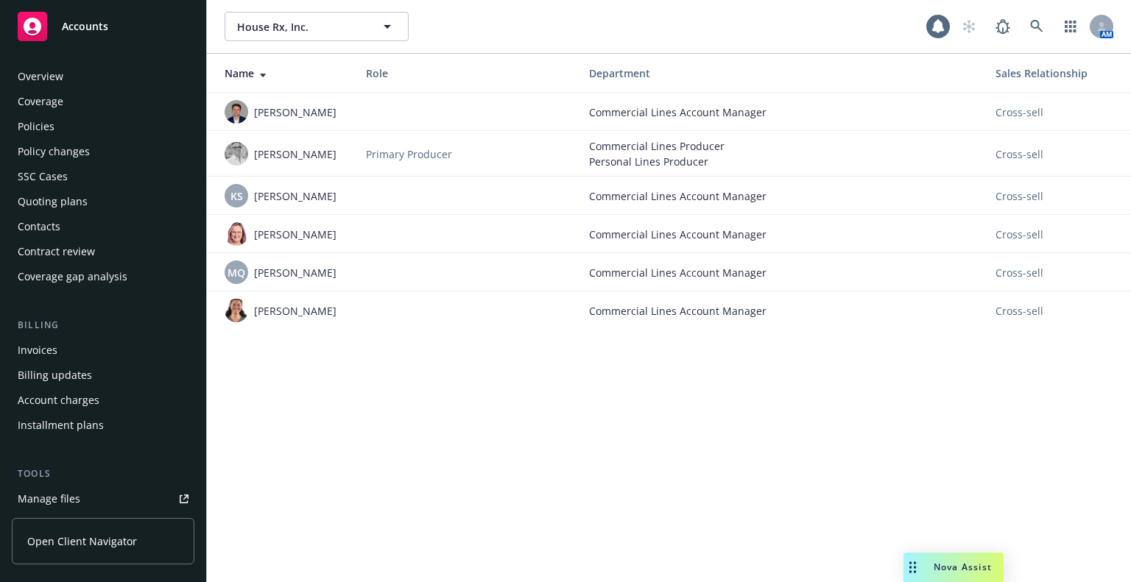
scroll to position [426, 0]
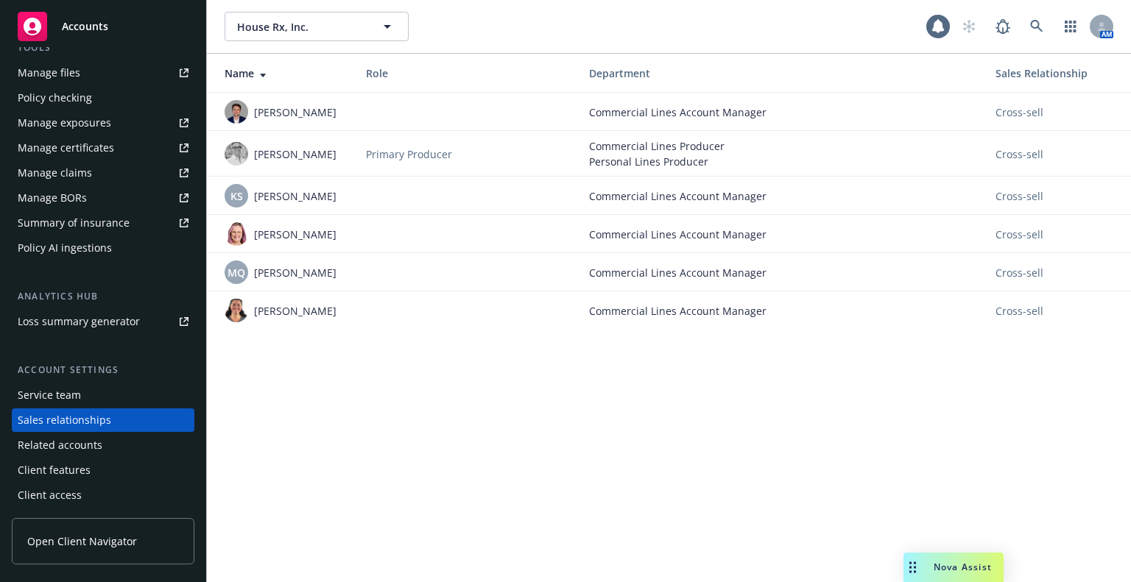
click at [82, 452] on div "Related accounts" at bounding box center [60, 446] width 85 height 24
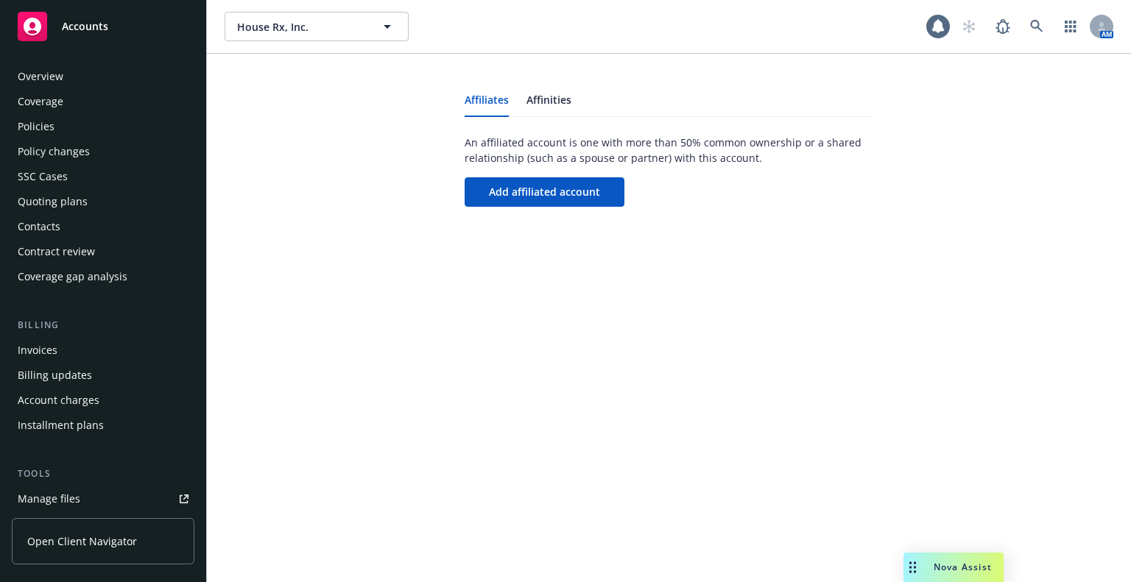
scroll to position [426, 0]
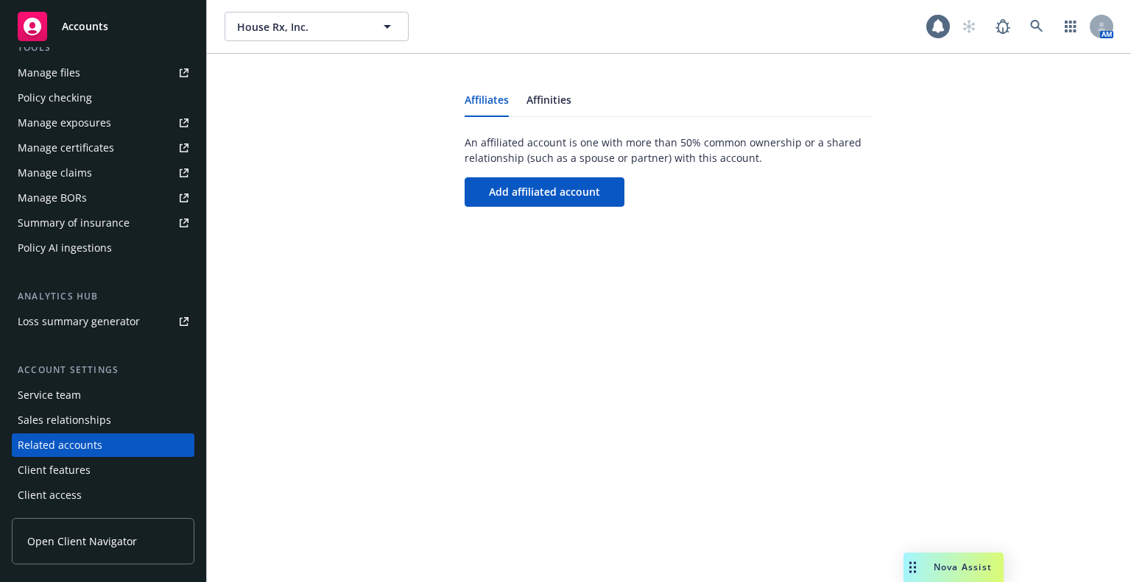
click at [81, 467] on div "Client features" at bounding box center [54, 471] width 73 height 24
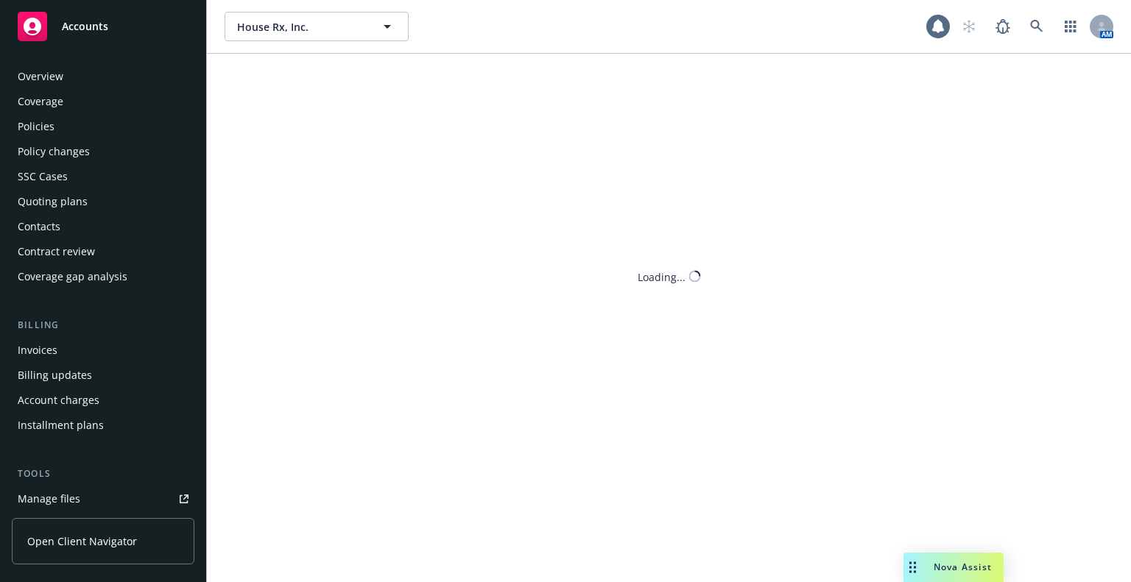
scroll to position [426, 0]
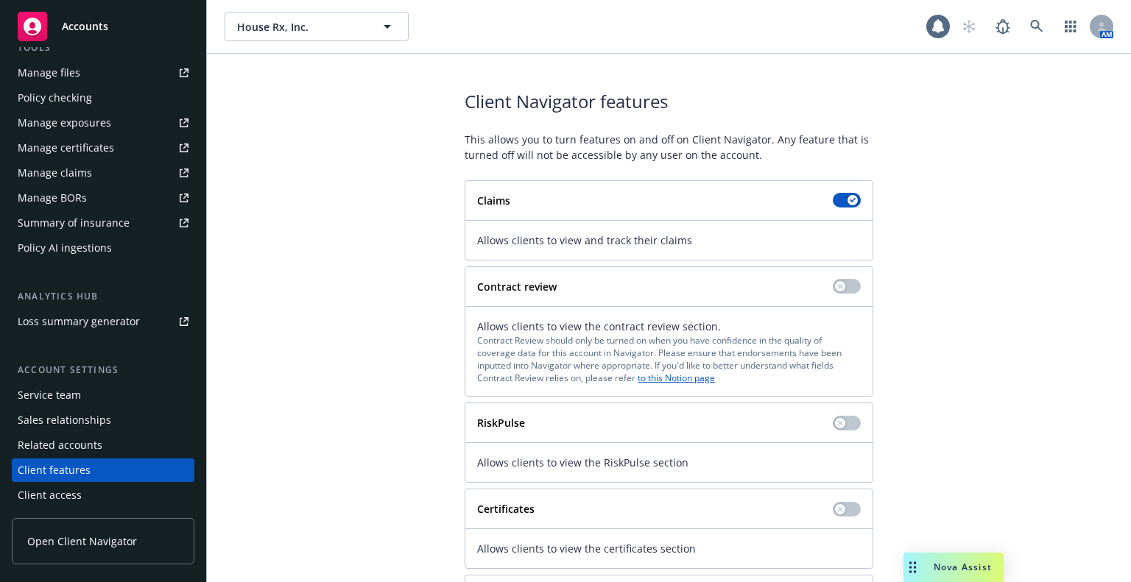
click at [81, 487] on div "Client access" at bounding box center [103, 496] width 171 height 24
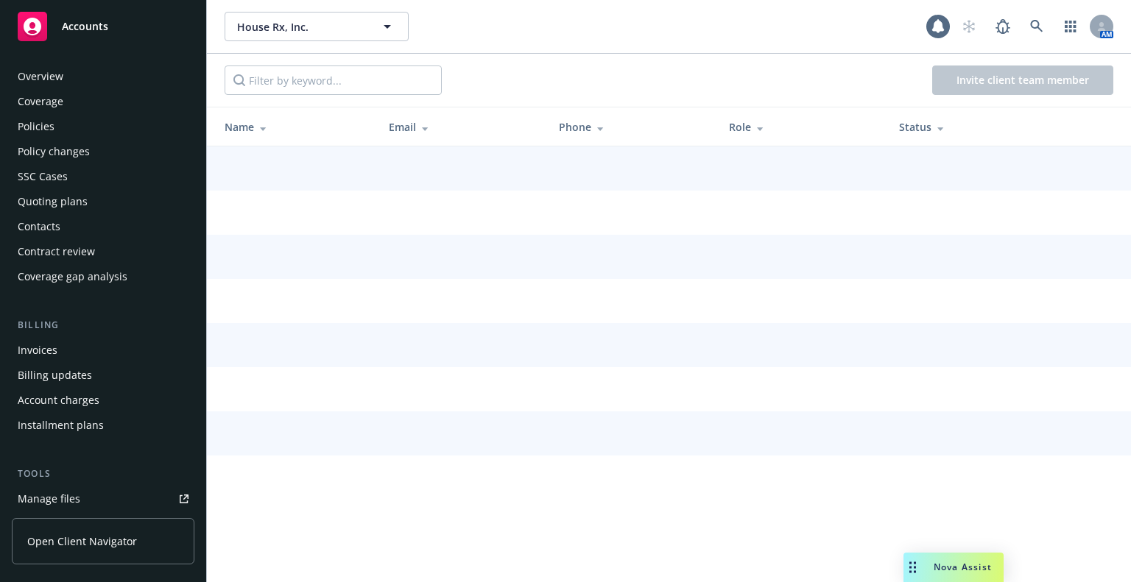
scroll to position [426, 0]
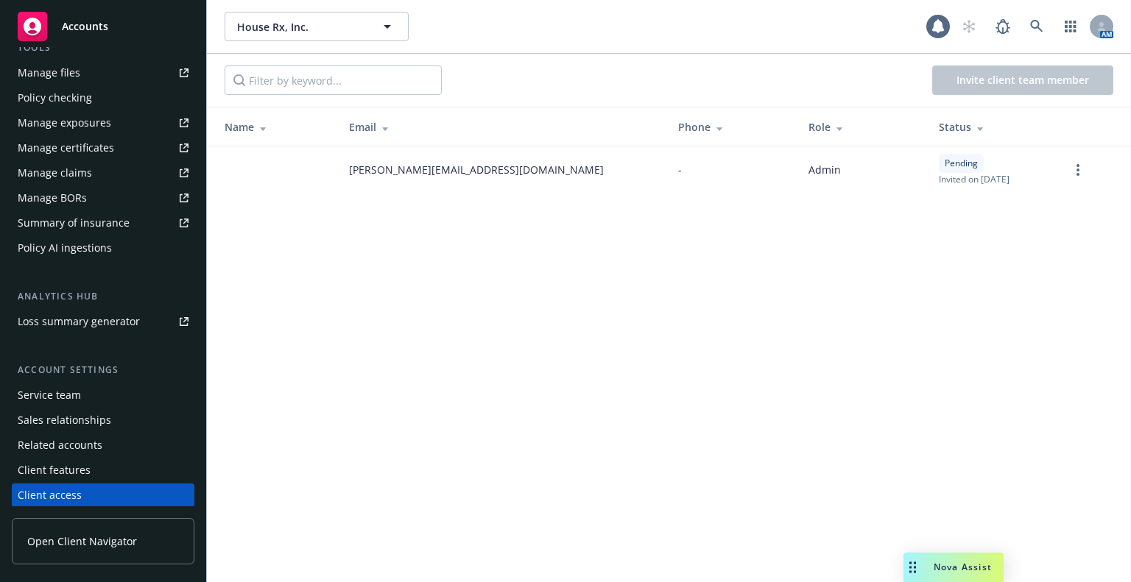
click at [80, 250] on div "Policy AI ingestions" at bounding box center [65, 248] width 94 height 24
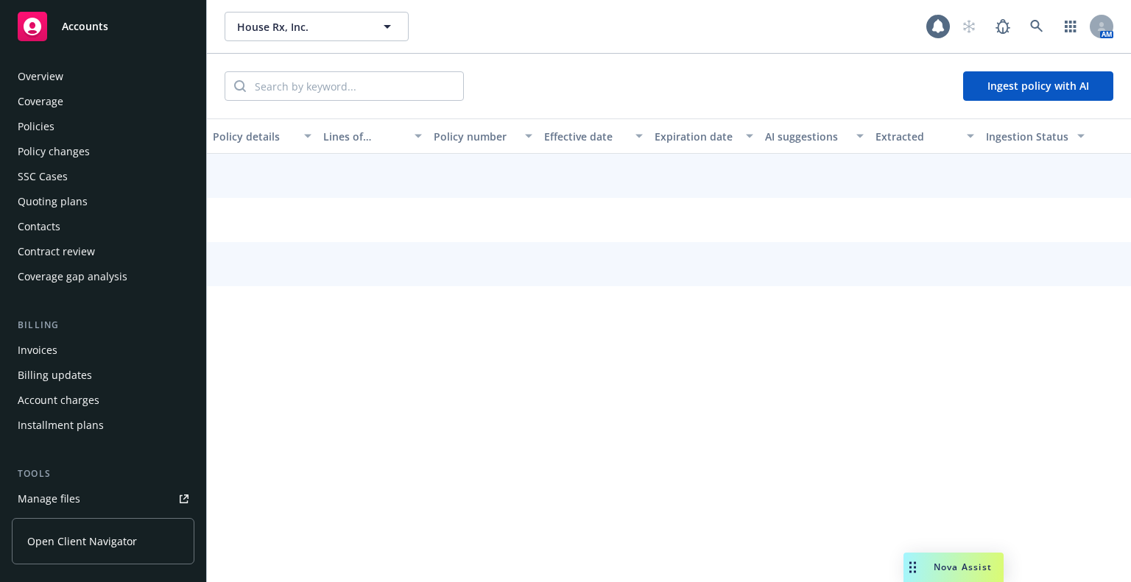
scroll to position [359, 0]
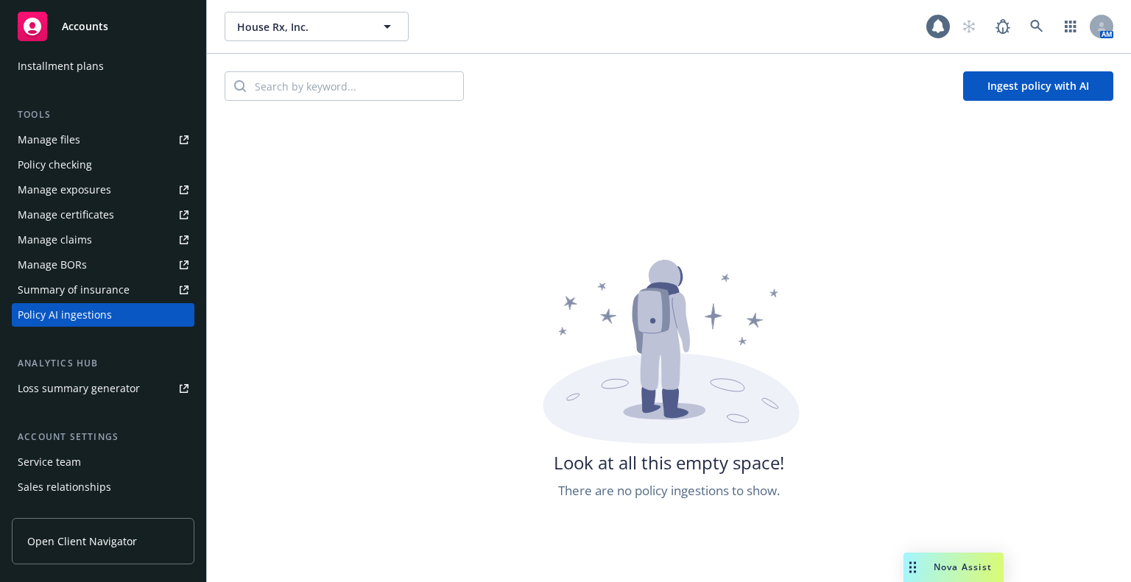
click at [78, 297] on div "Summary of insurance" at bounding box center [74, 290] width 112 height 24
click at [69, 266] on div "Manage BORs" at bounding box center [52, 265] width 69 height 24
click at [82, 246] on div "Manage claims" at bounding box center [55, 240] width 74 height 24
click at [94, 185] on div "Manage exposures" at bounding box center [64, 190] width 93 height 24
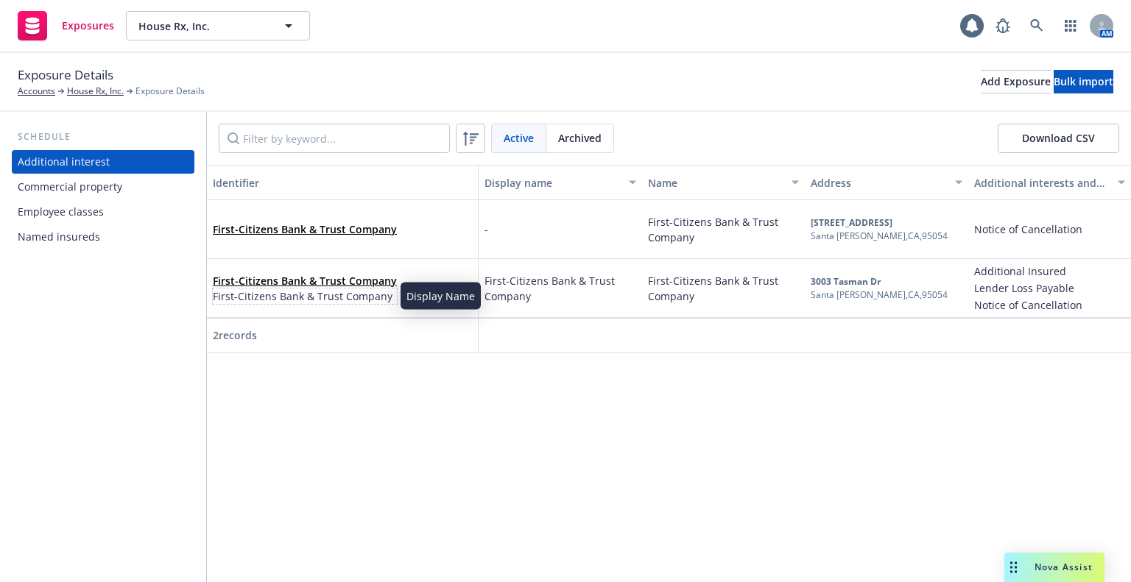
click at [383, 295] on span "First-Citizens Bank & Trust Company" at bounding box center [305, 296] width 184 height 15
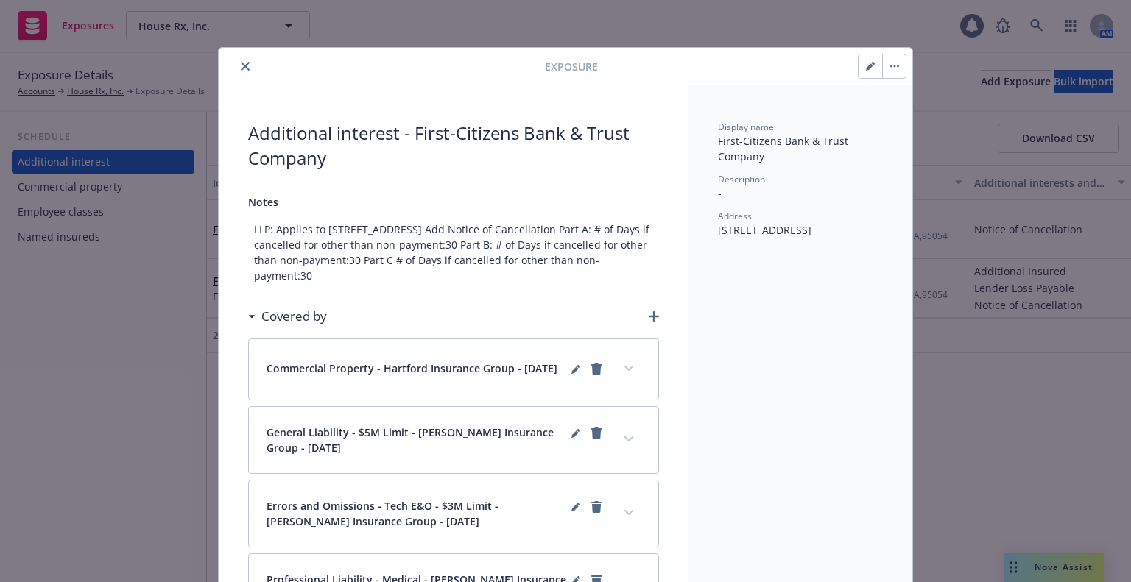
click at [892, 70] on button "button" at bounding box center [894, 66] width 24 height 24
click at [910, 111] on link "Archive" at bounding box center [919, 106] width 84 height 29
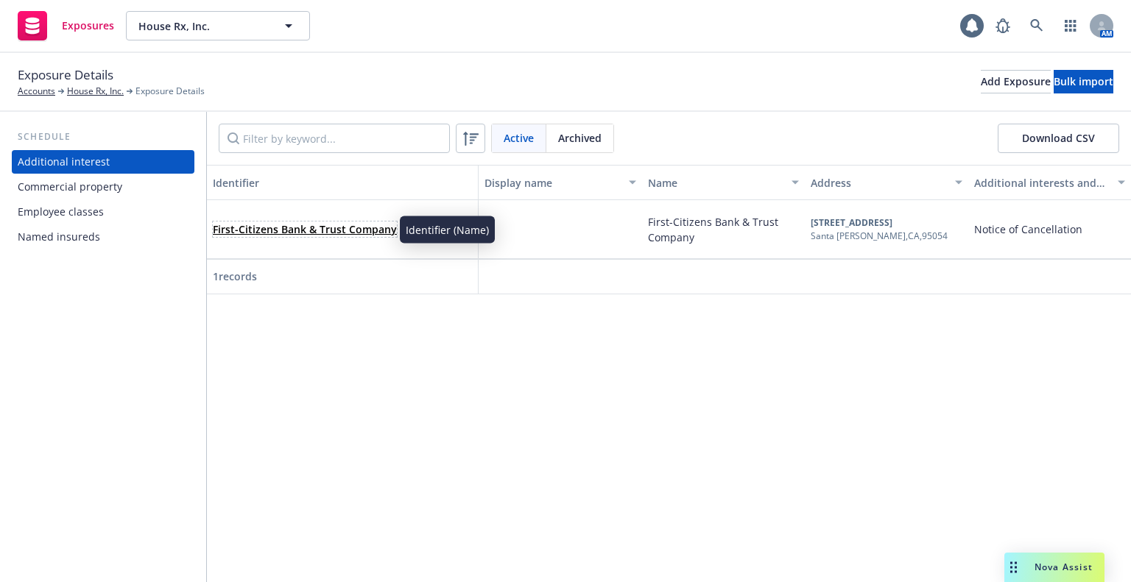
click at [380, 227] on link "First-Citizens Bank & Trust Company" at bounding box center [305, 229] width 184 height 14
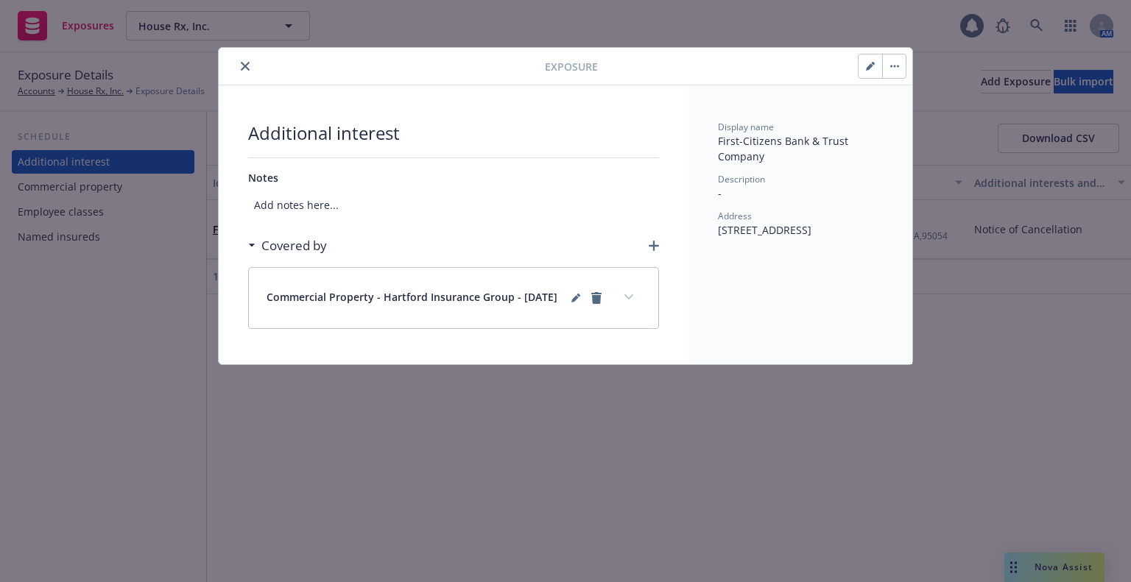
click at [655, 248] on icon "button" at bounding box center [653, 246] width 10 height 10
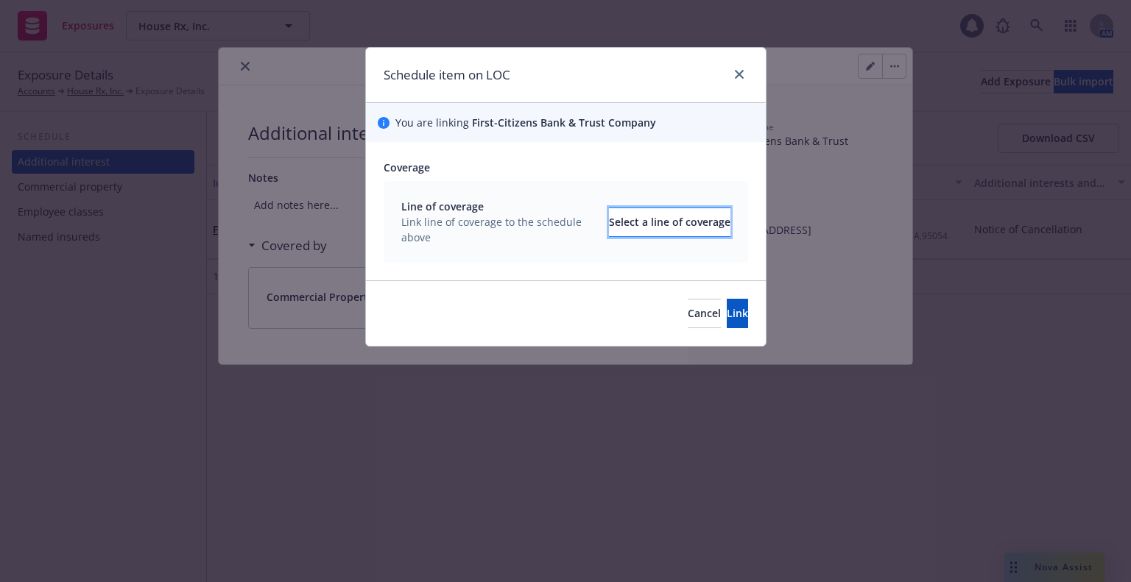
click at [627, 223] on div "Select a line of coverage" at bounding box center [669, 222] width 121 height 28
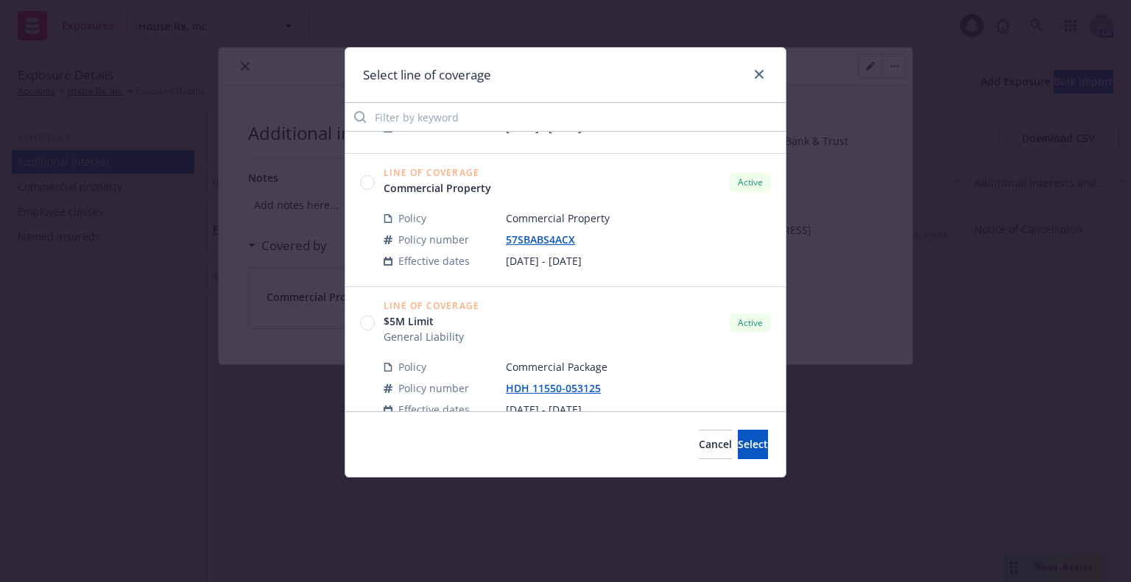
scroll to position [442, 0]
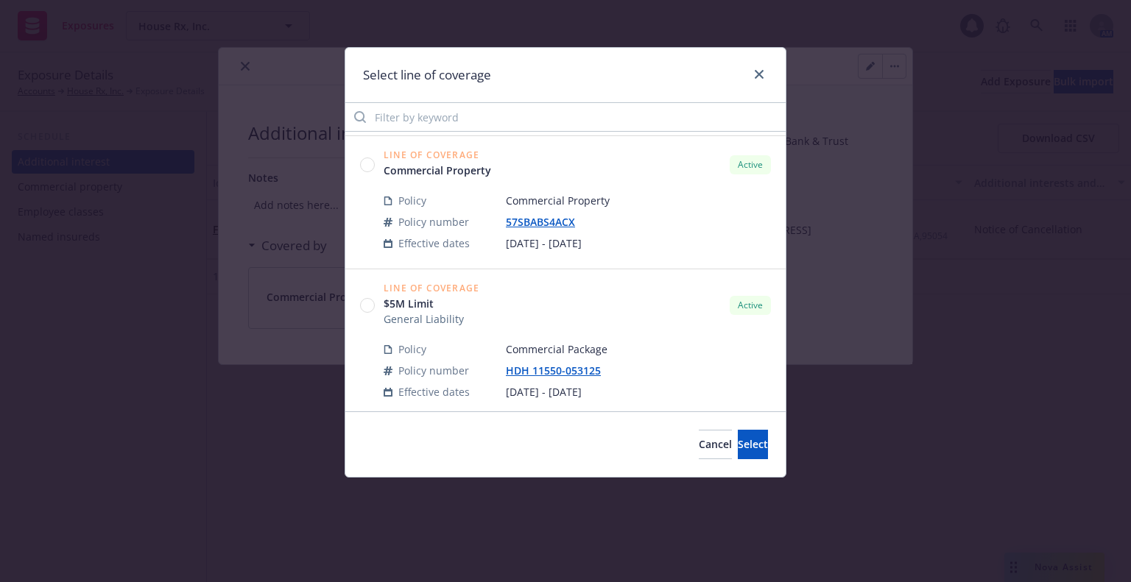
click at [375, 311] on div "Line of Coverage $5M Limit General Liability Active" at bounding box center [565, 305] width 411 height 43
click at [372, 305] on circle at bounding box center [368, 306] width 14 height 14
click at [745, 436] on button "Select" at bounding box center [752, 444] width 30 height 29
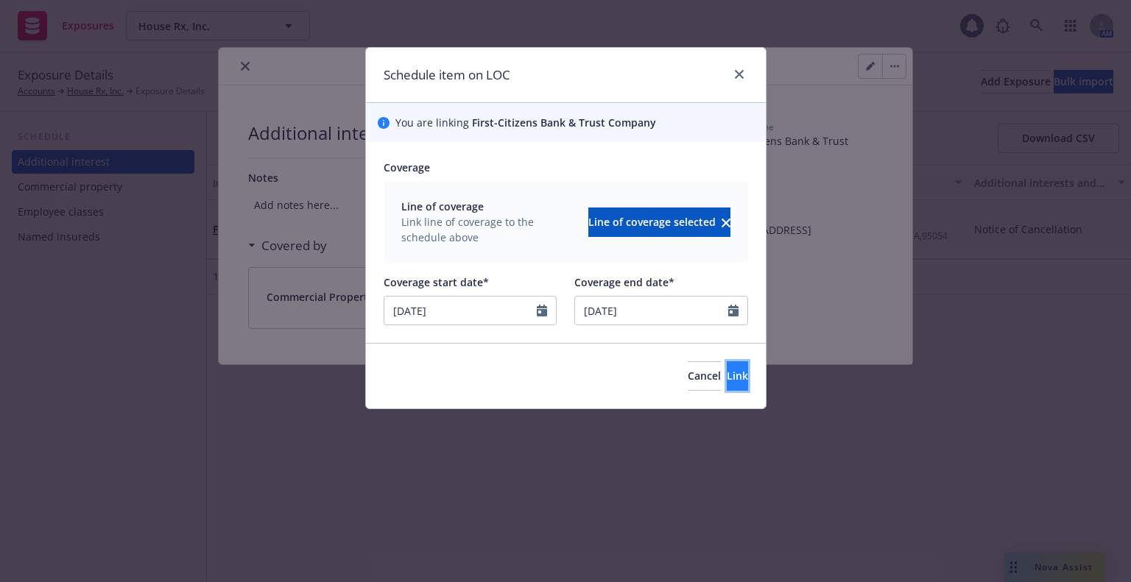
click at [734, 388] on button "Link" at bounding box center [736, 375] width 21 height 29
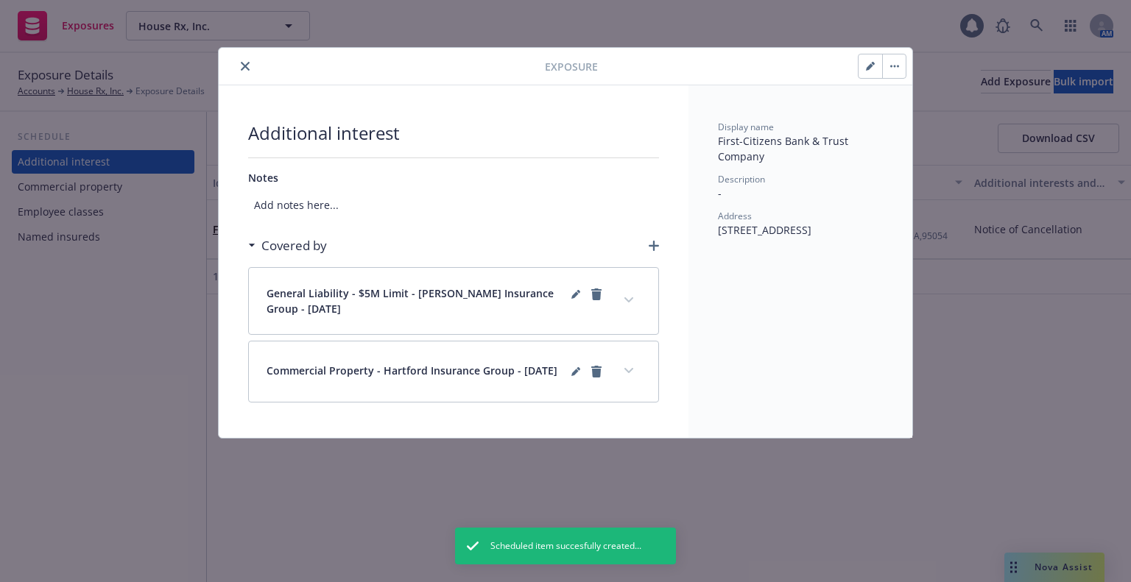
click at [243, 62] on icon "close" at bounding box center [245, 66] width 9 height 9
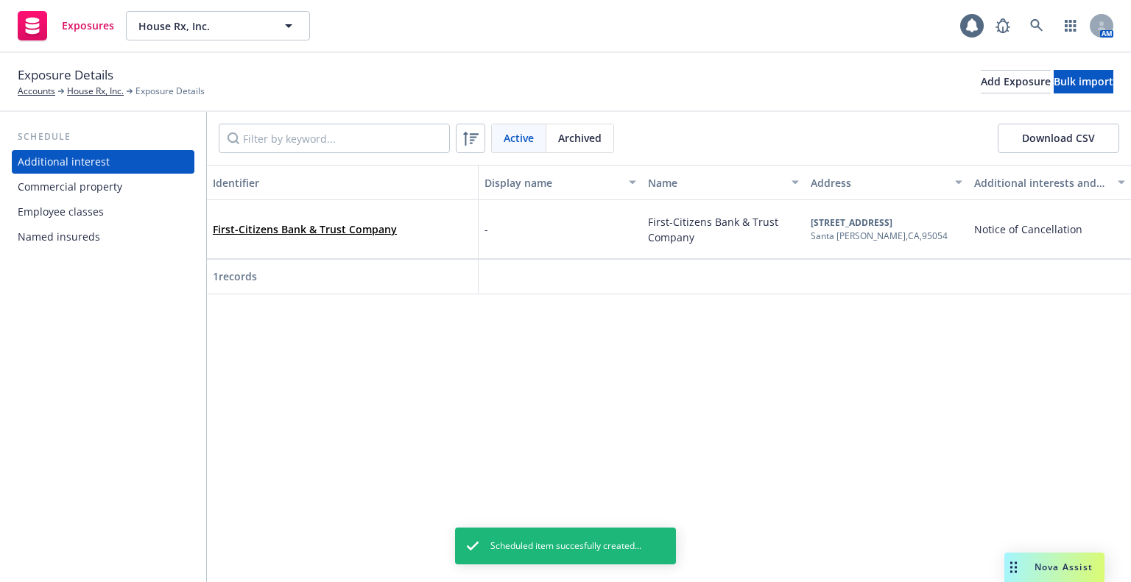
click at [144, 189] on div "Commercial property" at bounding box center [103, 187] width 171 height 24
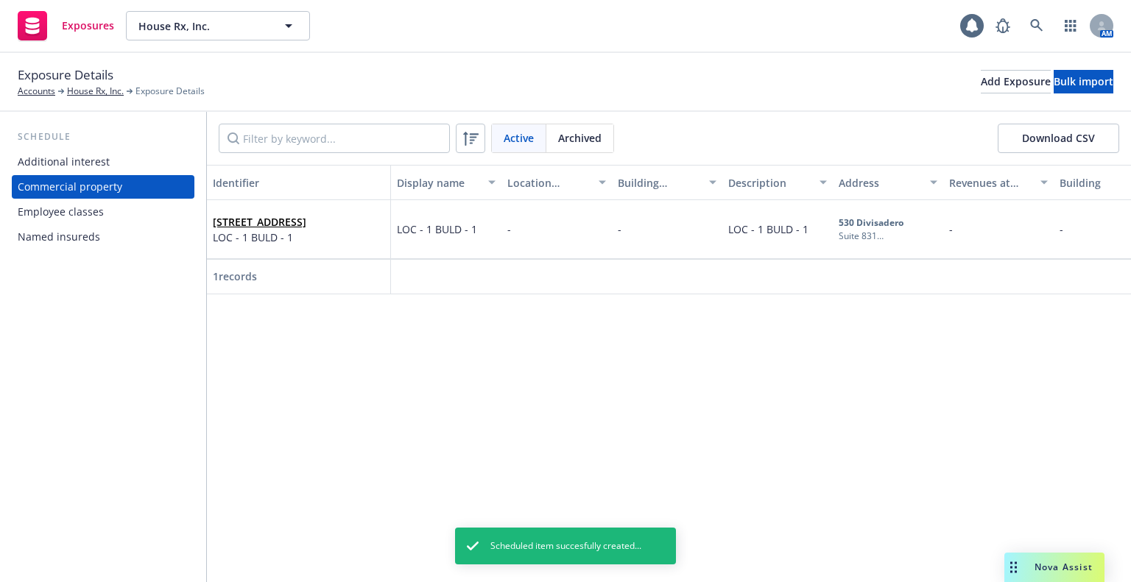
click at [144, 224] on div "Additional interest Commercial property Employee classes Named insureds" at bounding box center [103, 199] width 183 height 99
click at [147, 218] on div "Employee classes" at bounding box center [103, 212] width 171 height 24
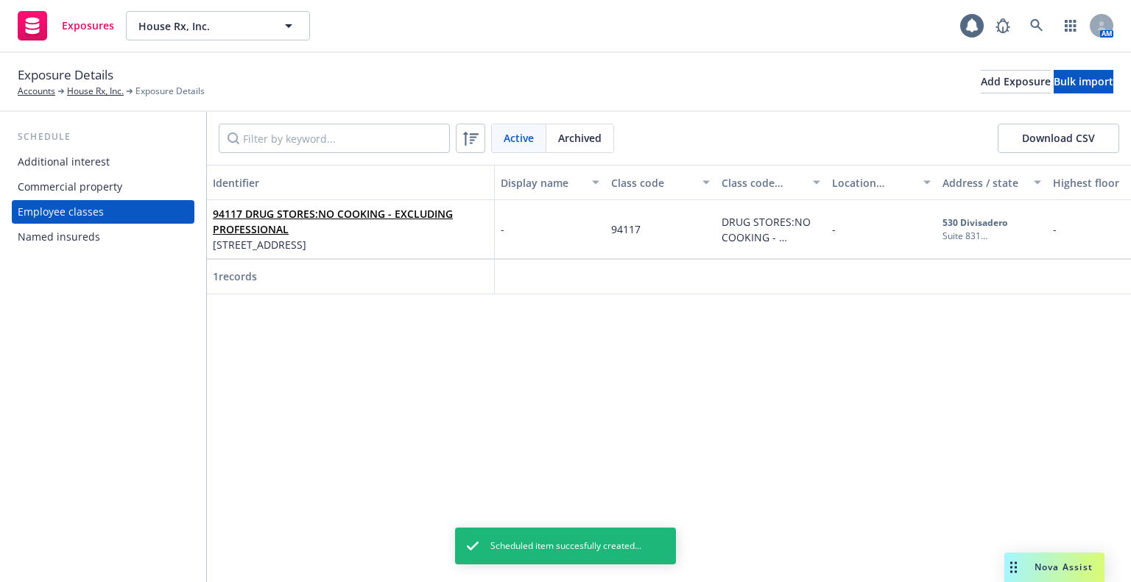
click at [143, 232] on div "Named insureds" at bounding box center [103, 237] width 171 height 24
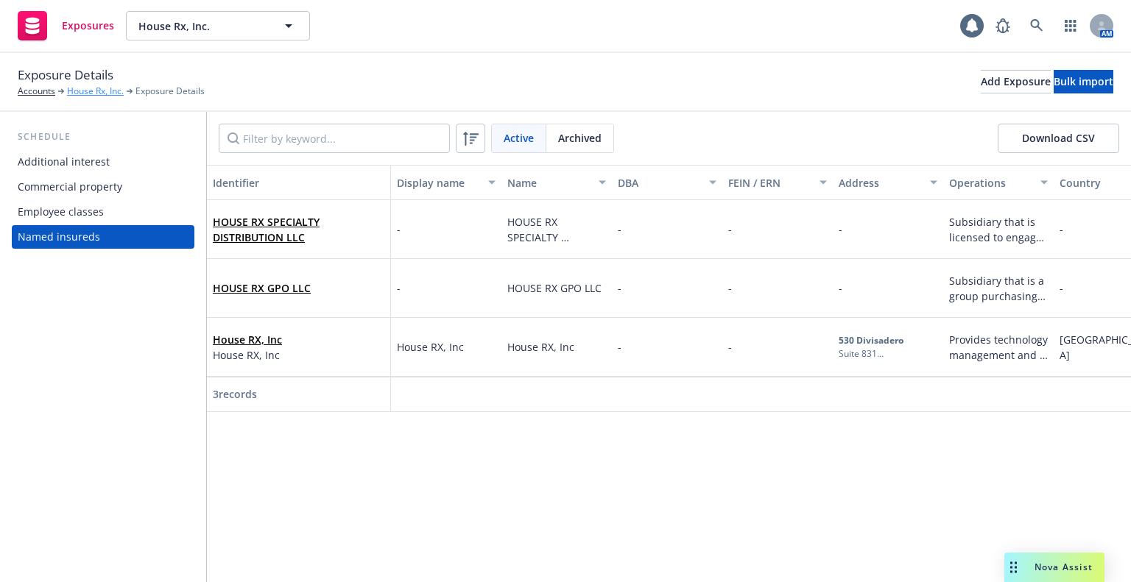
click at [121, 94] on link "House Rx, Inc." at bounding box center [95, 91] width 57 height 13
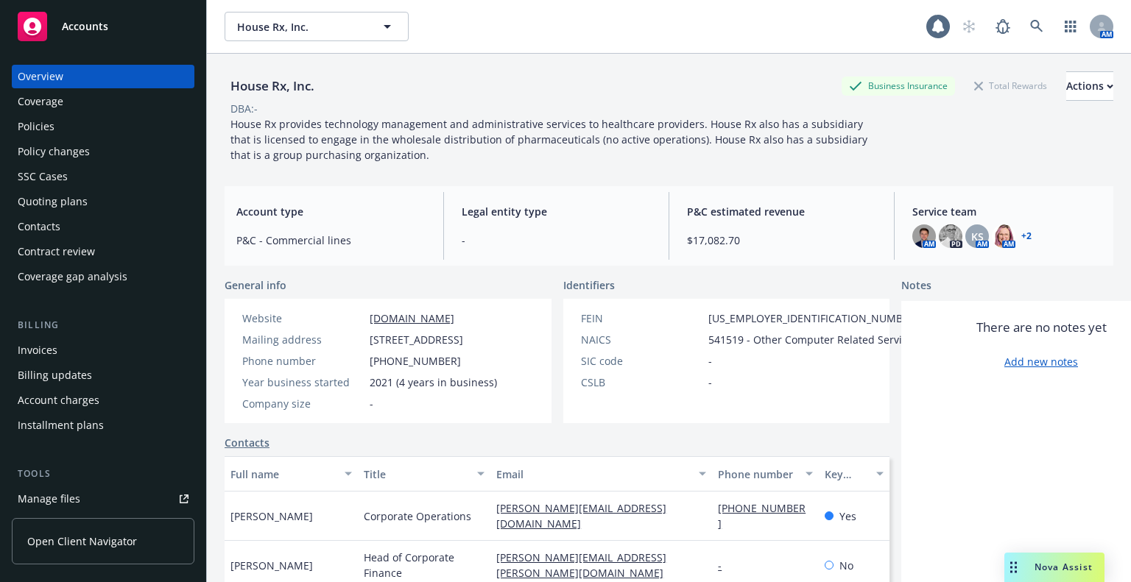
click at [116, 124] on div "Policies" at bounding box center [103, 127] width 171 height 24
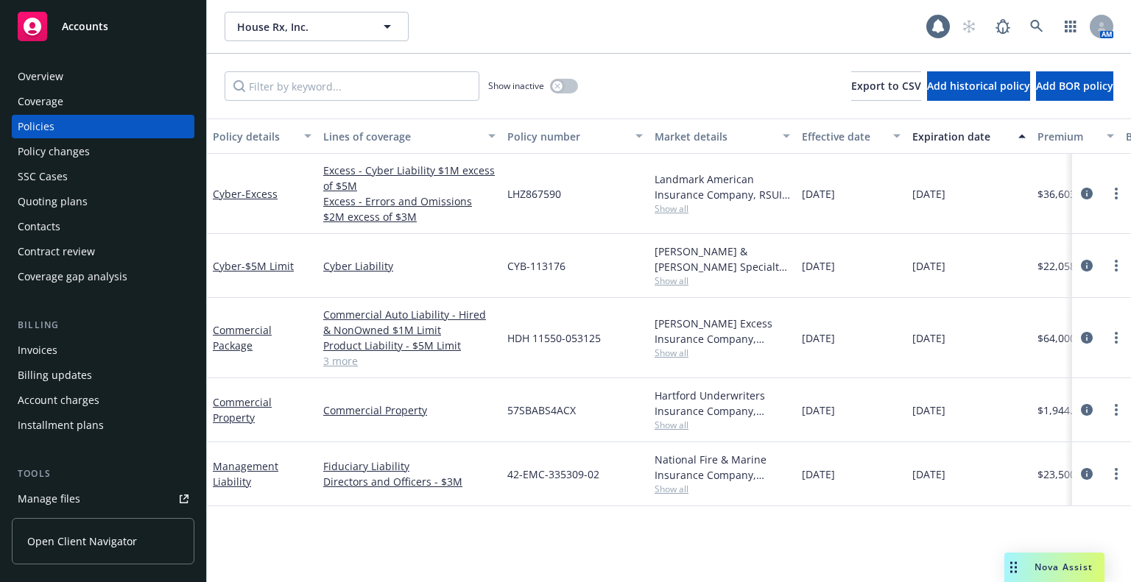
click at [143, 93] on div "Coverage" at bounding box center [103, 102] width 171 height 24
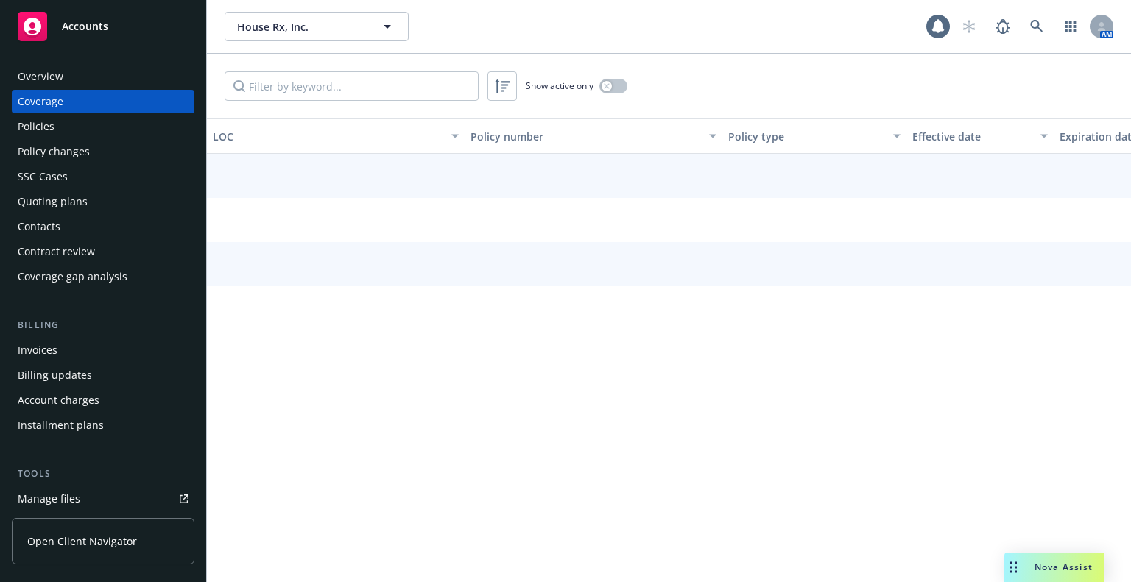
click at [145, 86] on div "Overview" at bounding box center [103, 77] width 171 height 24
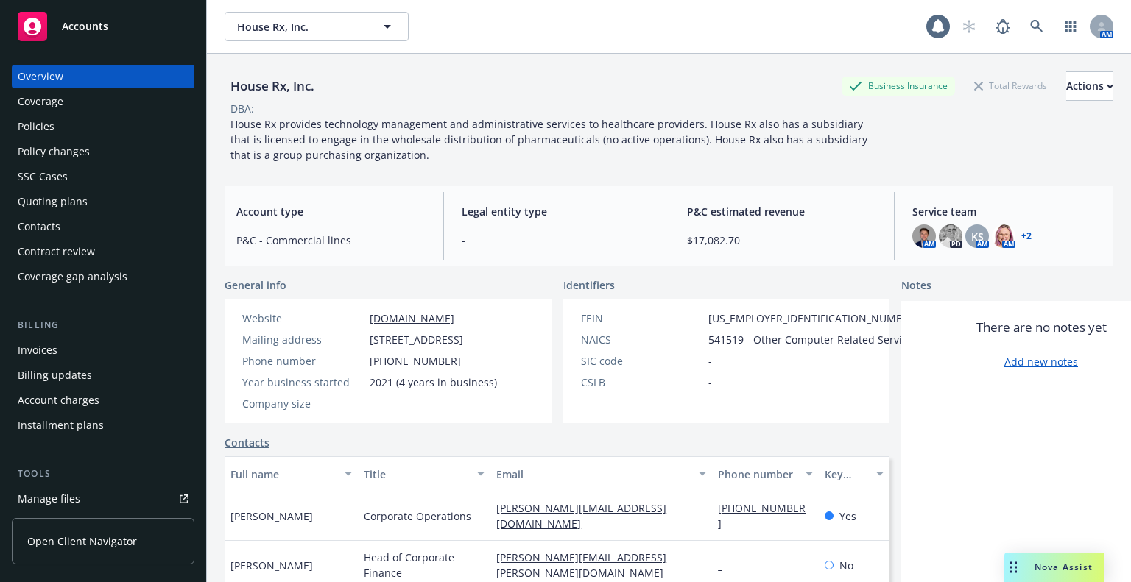
click at [125, 150] on div "Policy changes" at bounding box center [103, 152] width 171 height 24
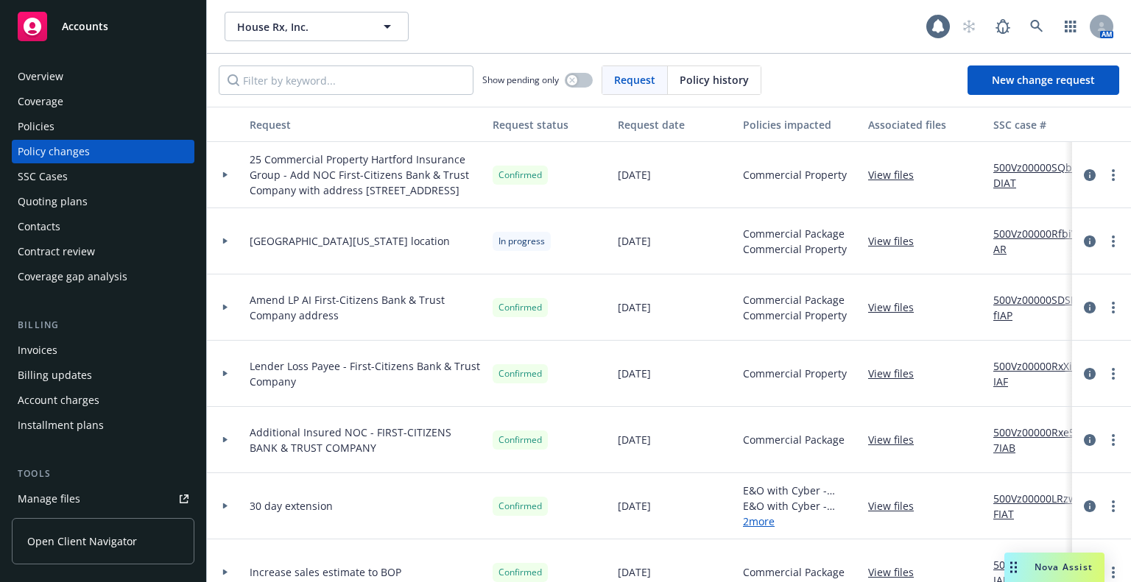
click at [891, 249] on link "View files" at bounding box center [896, 240] width 57 height 15
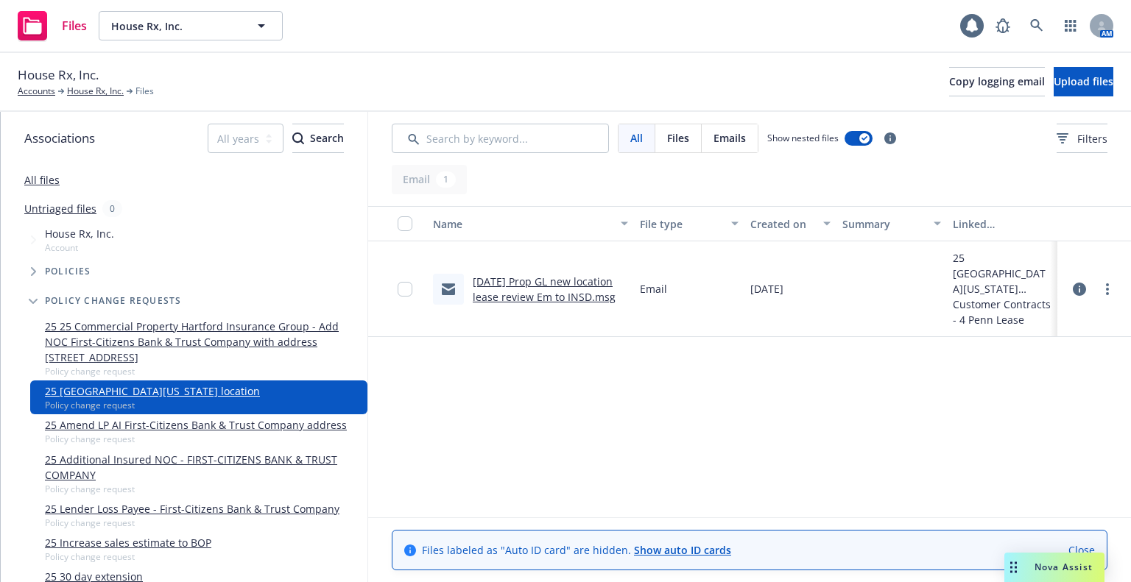
click at [562, 300] on link "[DATE] Prop GL new location lease review Em to INSD.msg" at bounding box center [544, 289] width 143 height 29
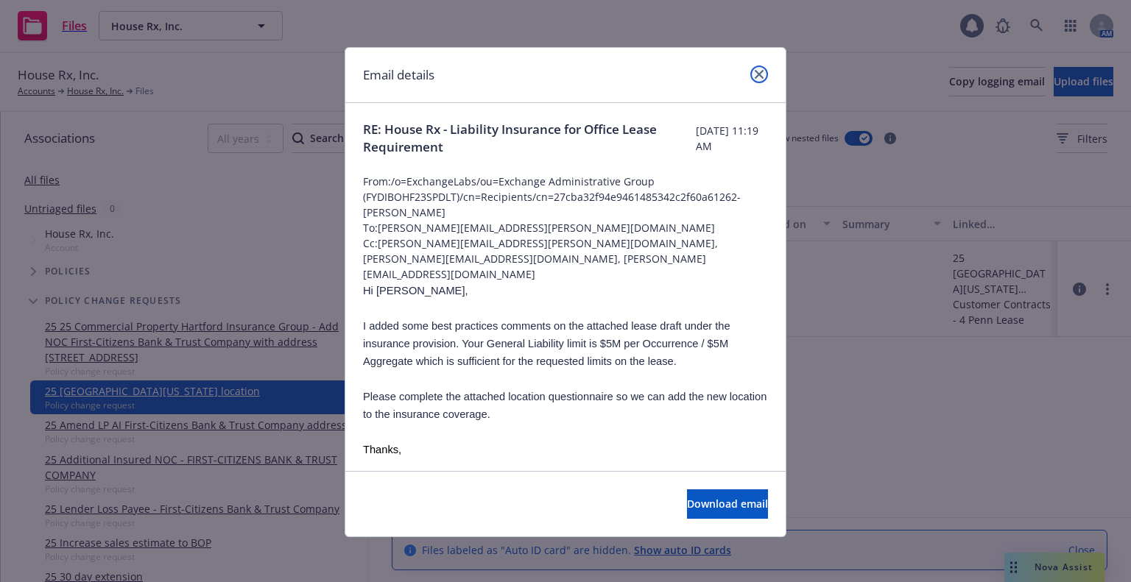
click at [754, 76] on icon "close" at bounding box center [758, 74] width 9 height 9
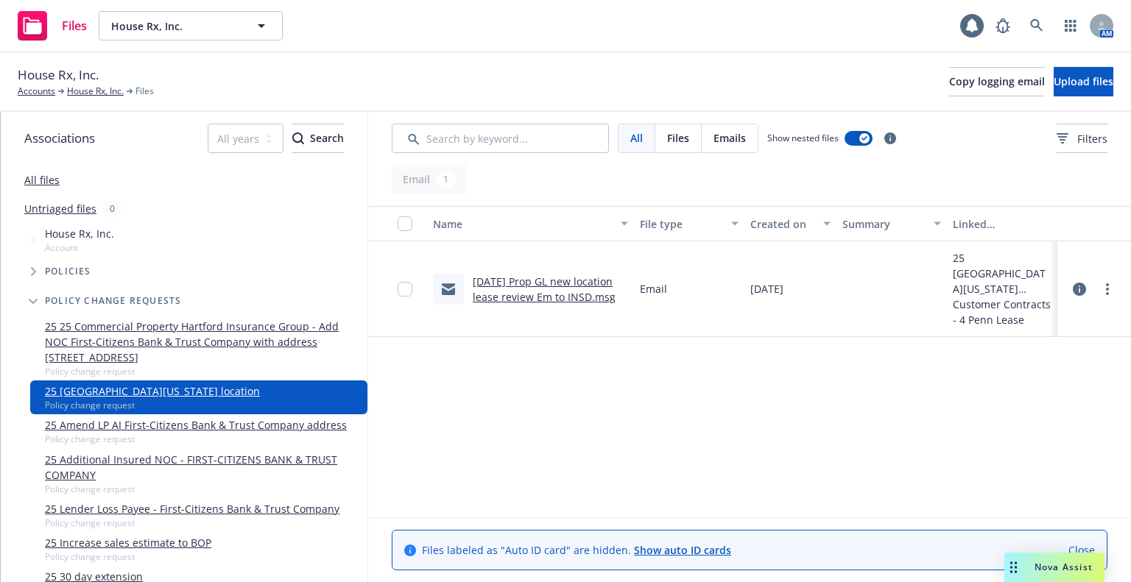
click at [51, 181] on link "All files" at bounding box center [41, 180] width 35 height 14
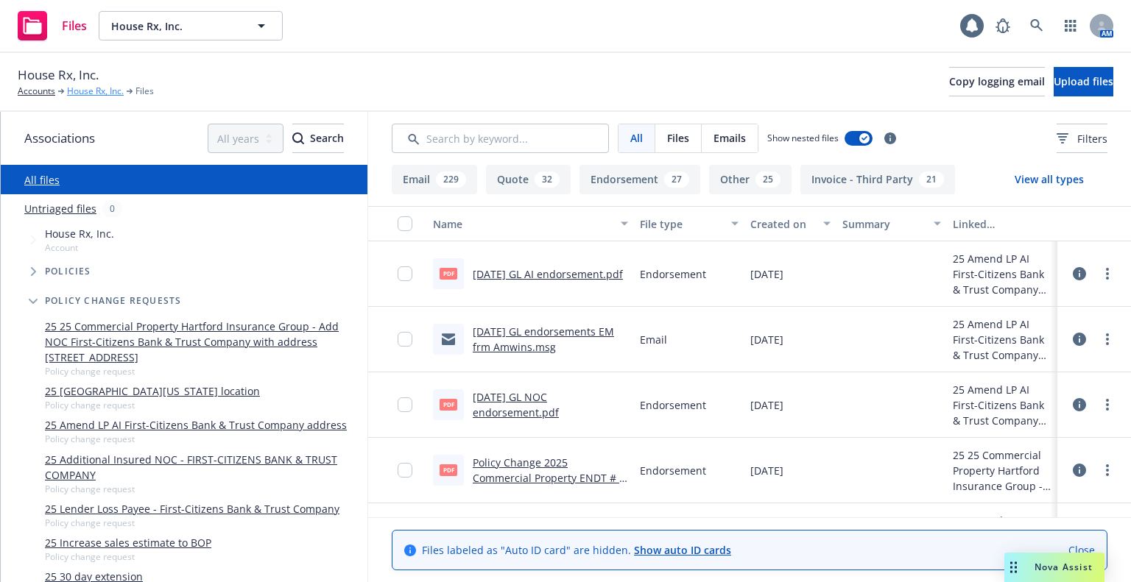
click at [100, 96] on link "House Rx, Inc." at bounding box center [95, 91] width 57 height 13
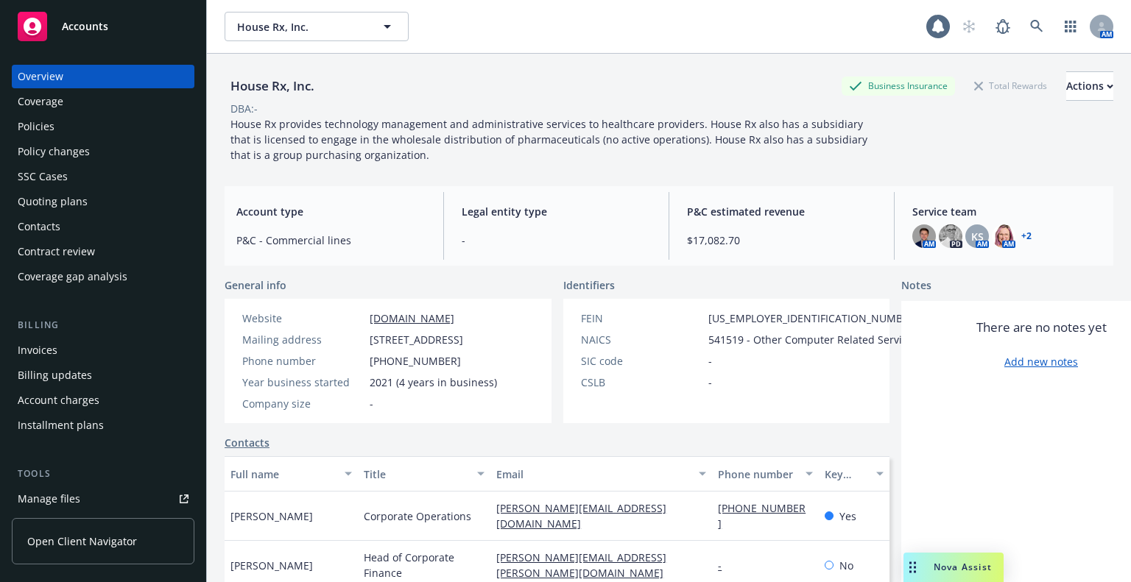
click at [99, 120] on div "Policies" at bounding box center [103, 127] width 171 height 24
